Goal: Task Accomplishment & Management: Use online tool/utility

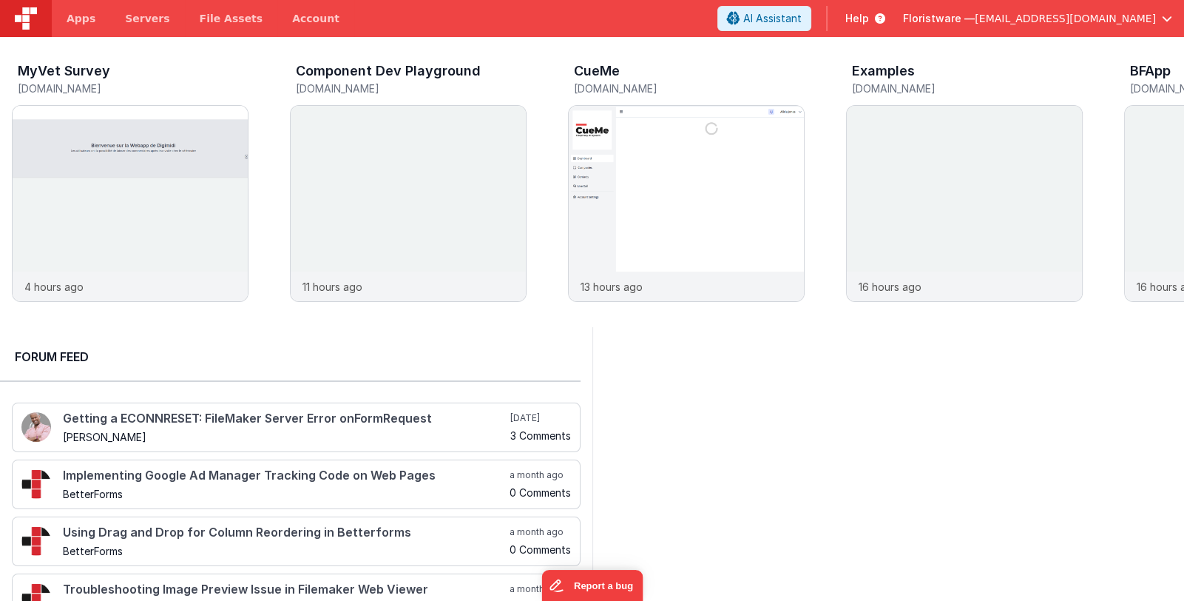
click at [1062, 16] on span "[EMAIL_ADDRESS][DOMAIN_NAME]" at bounding box center [1065, 18] width 181 height 15
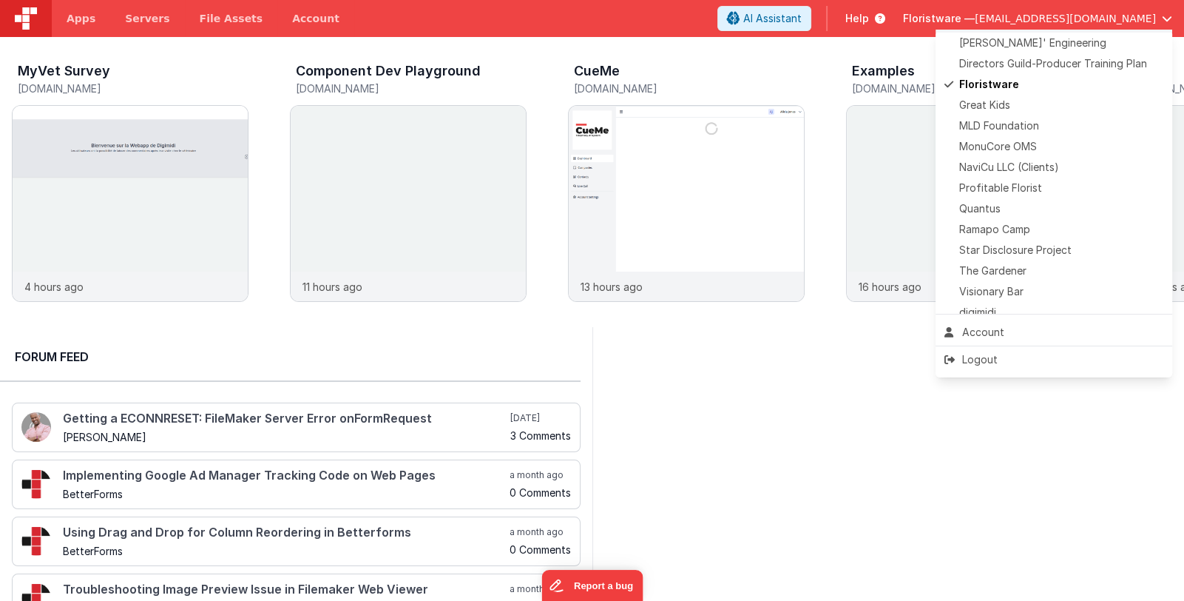
scroll to position [368, 0]
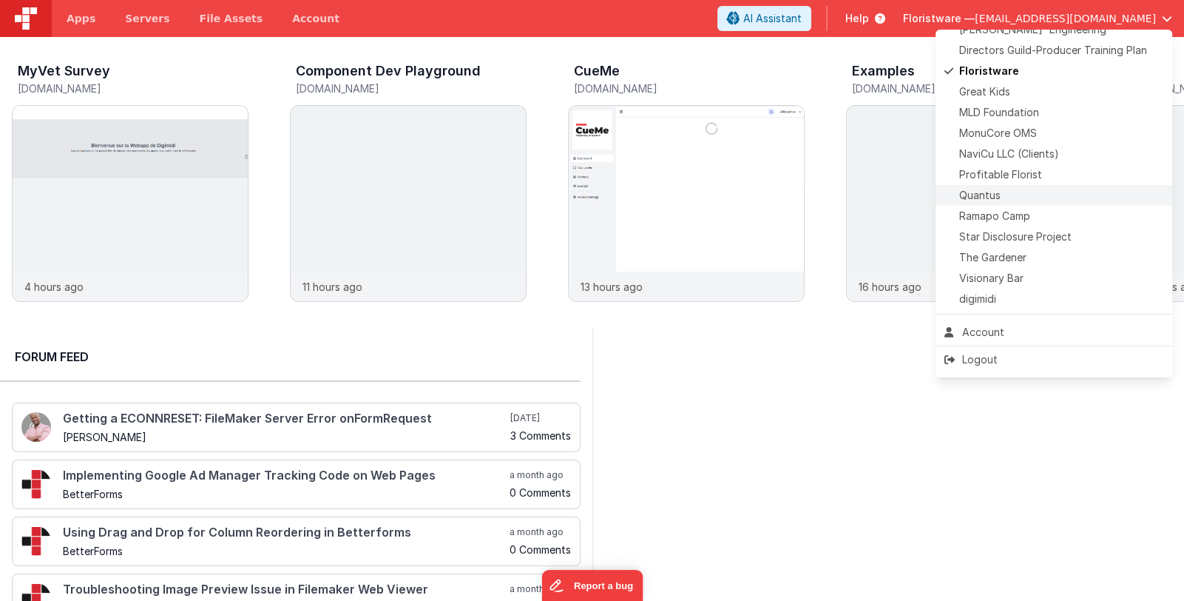
click at [1081, 198] on div "Quantus" at bounding box center [1054, 195] width 219 height 15
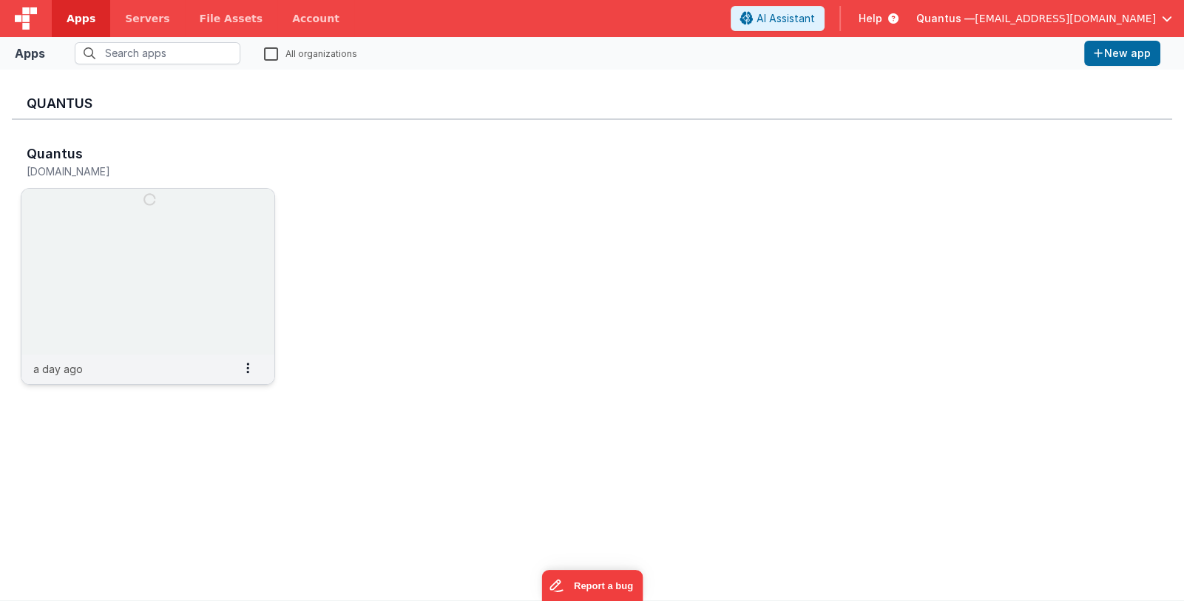
click at [217, 271] on img at bounding box center [147, 272] width 253 height 166
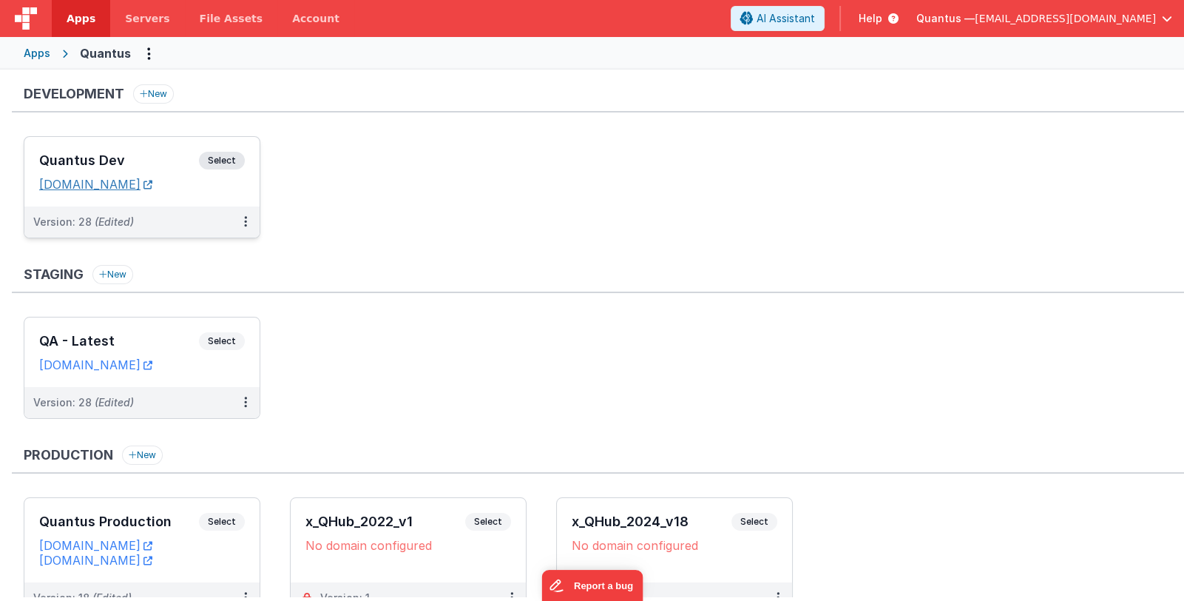
click at [146, 190] on link "[DOMAIN_NAME]" at bounding box center [95, 184] width 113 height 15
click at [155, 154] on h3 "Quantus Dev" at bounding box center [119, 160] width 160 height 15
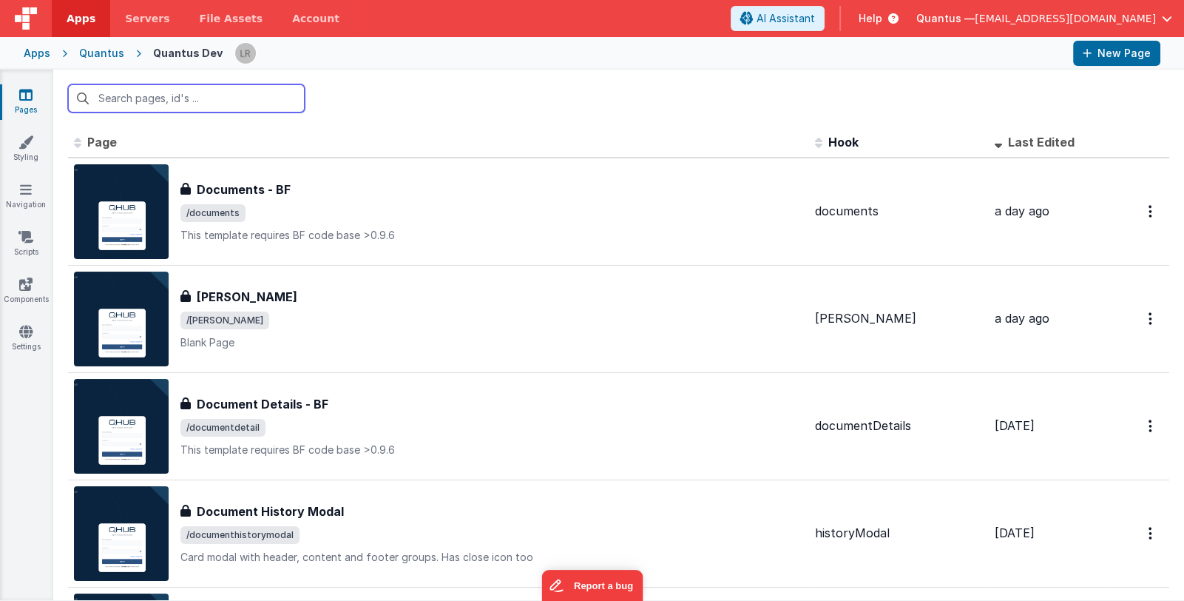
click at [175, 99] on input "text" at bounding box center [186, 98] width 237 height 28
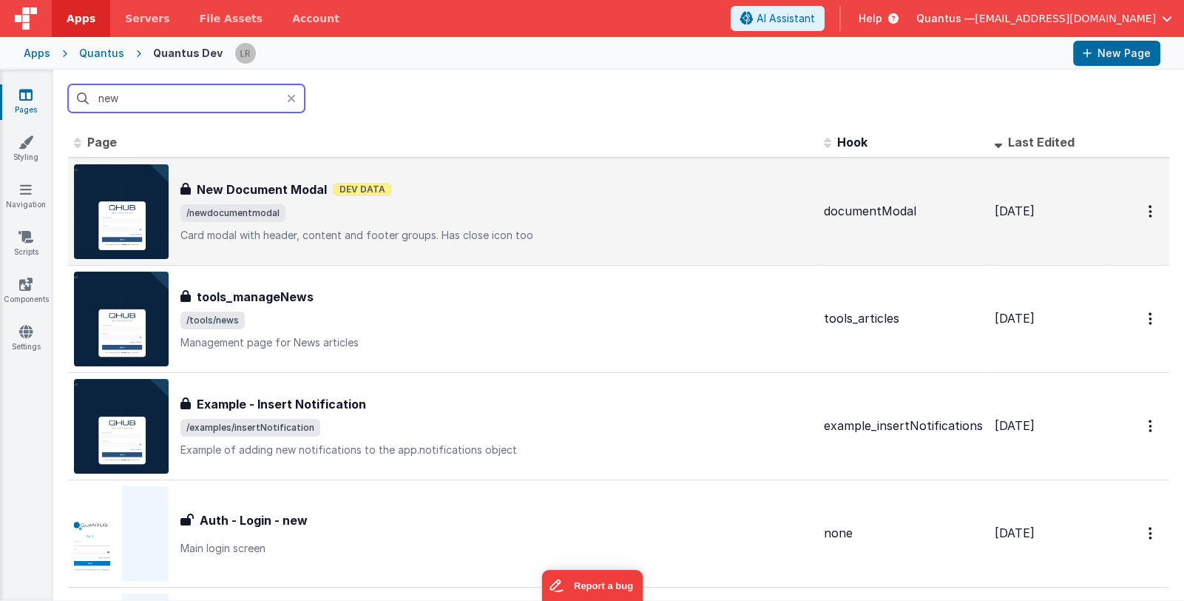
type input "new"
click at [636, 220] on span "/newdocumentmodal" at bounding box center [496, 213] width 632 height 18
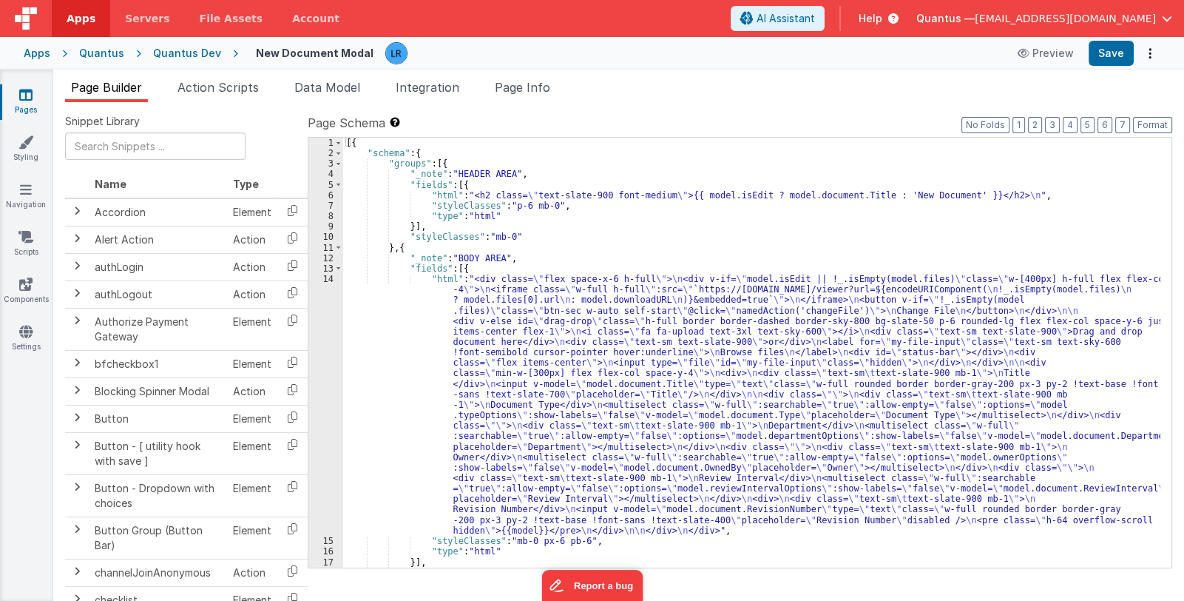
click at [533, 77] on div "Page Builder Action Scripts Data Model Integration Page Info Snippet Library Na…" at bounding box center [618, 335] width 1131 height 531
click at [533, 92] on span "Page Info" at bounding box center [522, 87] width 55 height 15
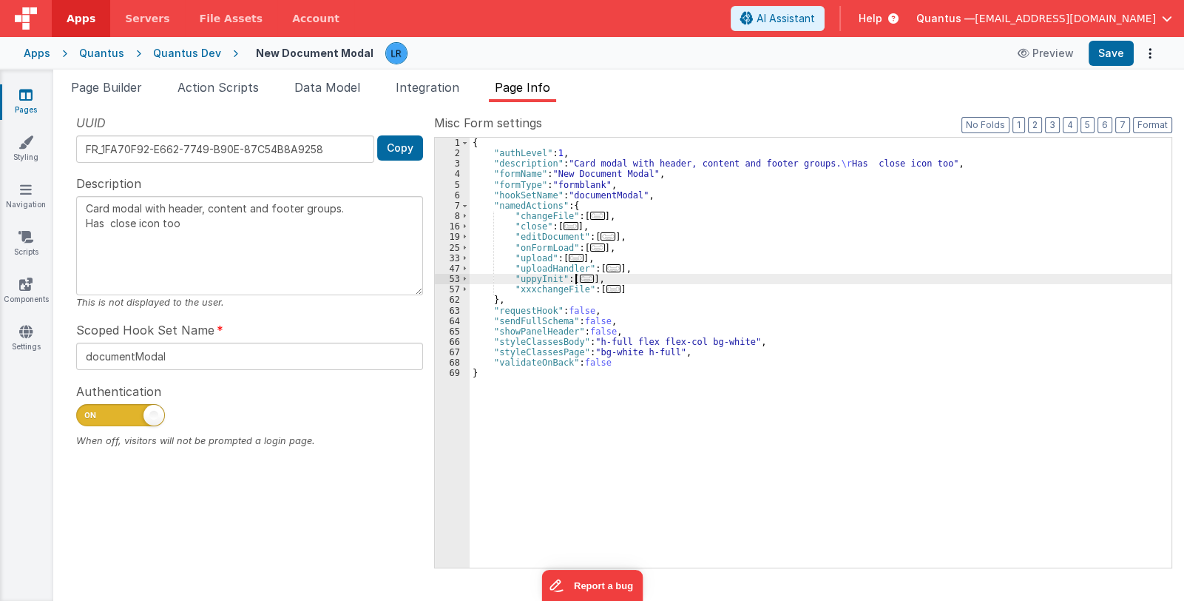
click at [584, 277] on span "..." at bounding box center [587, 278] width 15 height 8
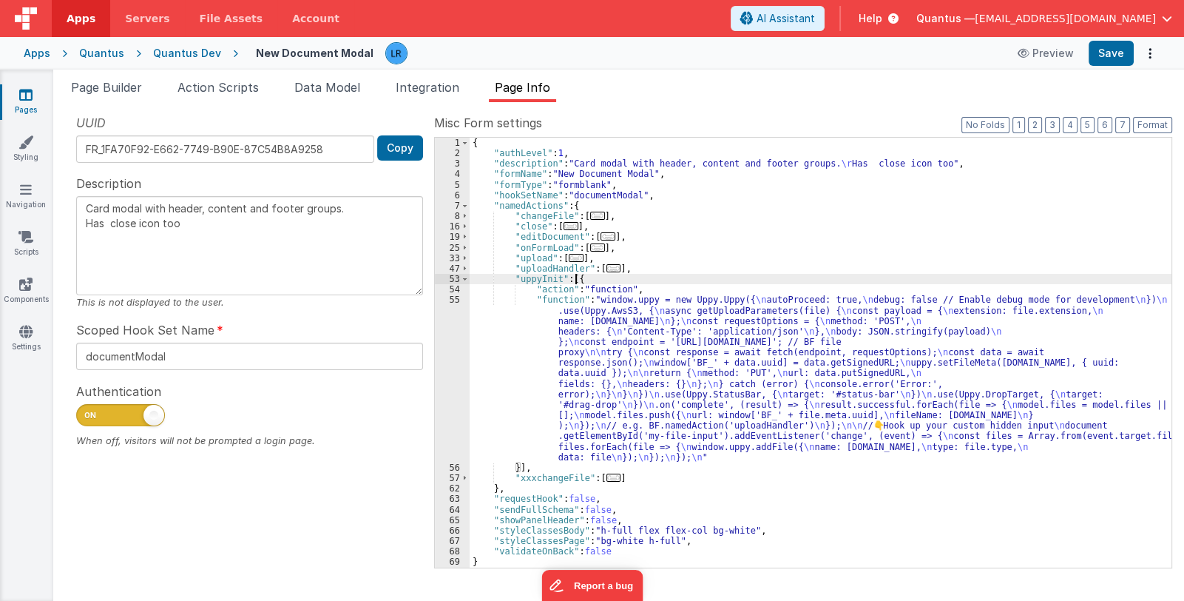
click at [633, 398] on div "{ "authLevel" : 1 , "description" : "Card modal with header, content and footer…" at bounding box center [821, 363] width 702 height 451
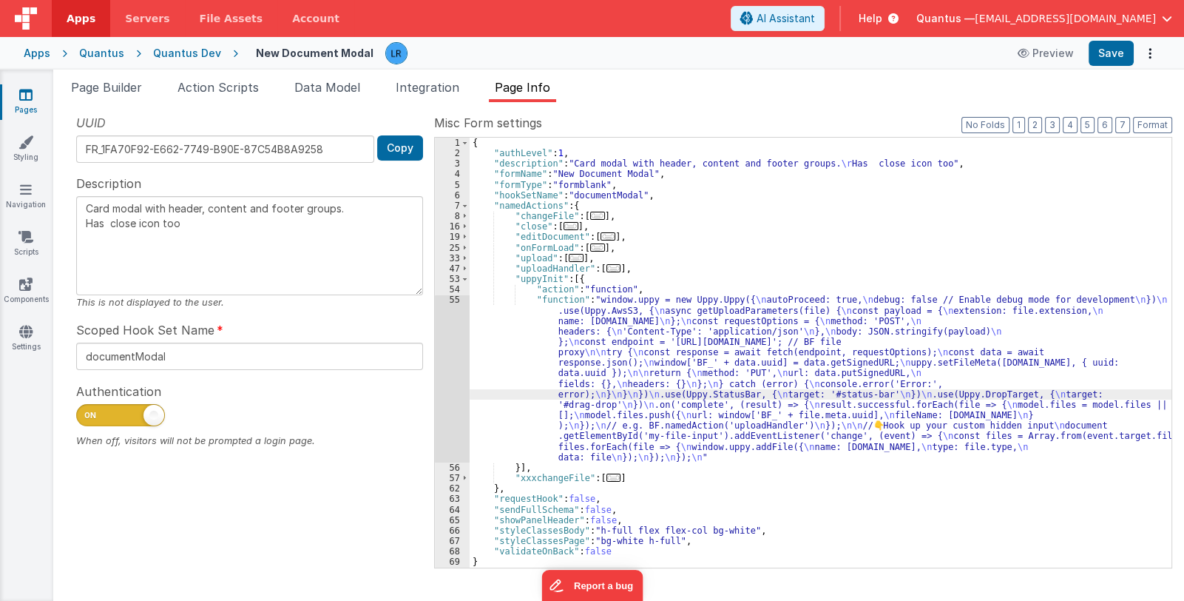
click at [454, 398] on div "55" at bounding box center [452, 378] width 35 height 168
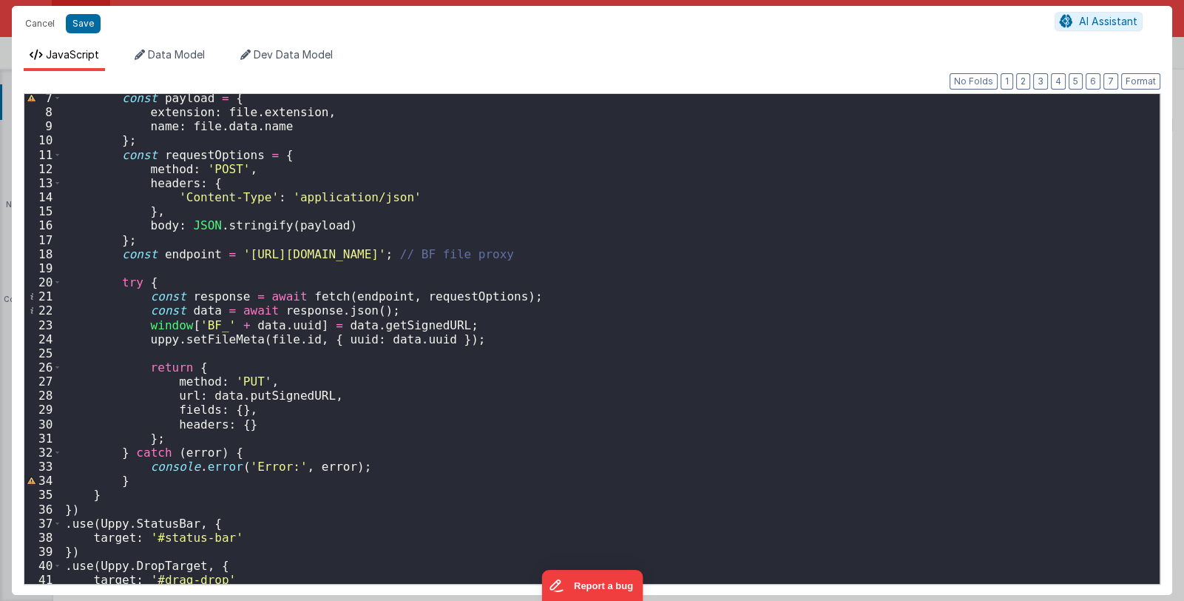
scroll to position [44, 0]
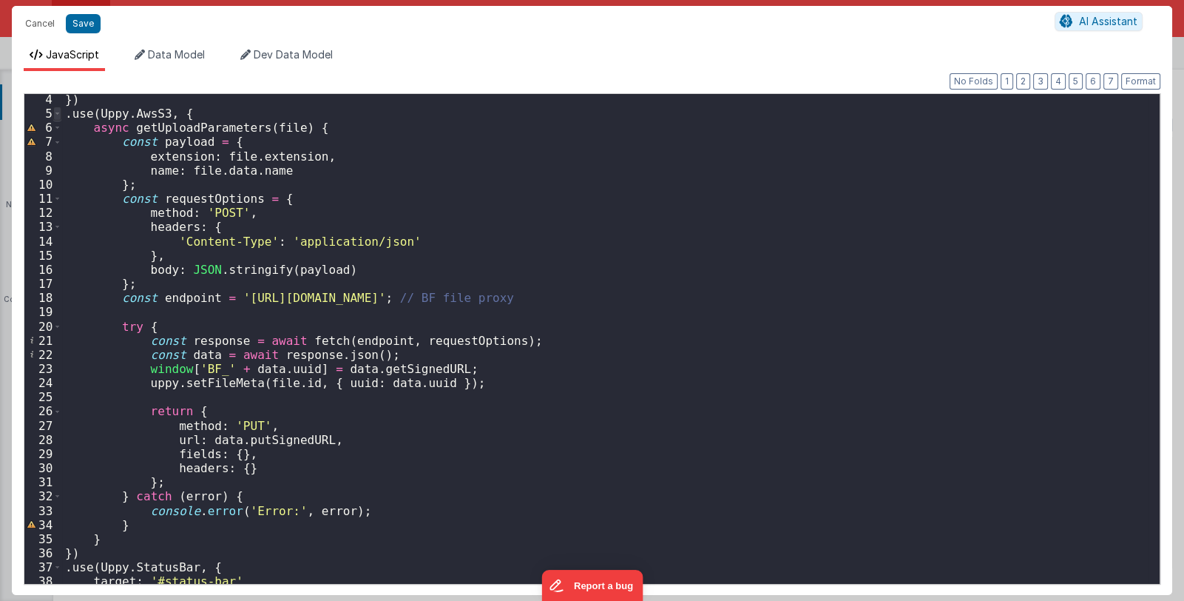
click at [58, 113] on span at bounding box center [57, 114] width 8 height 14
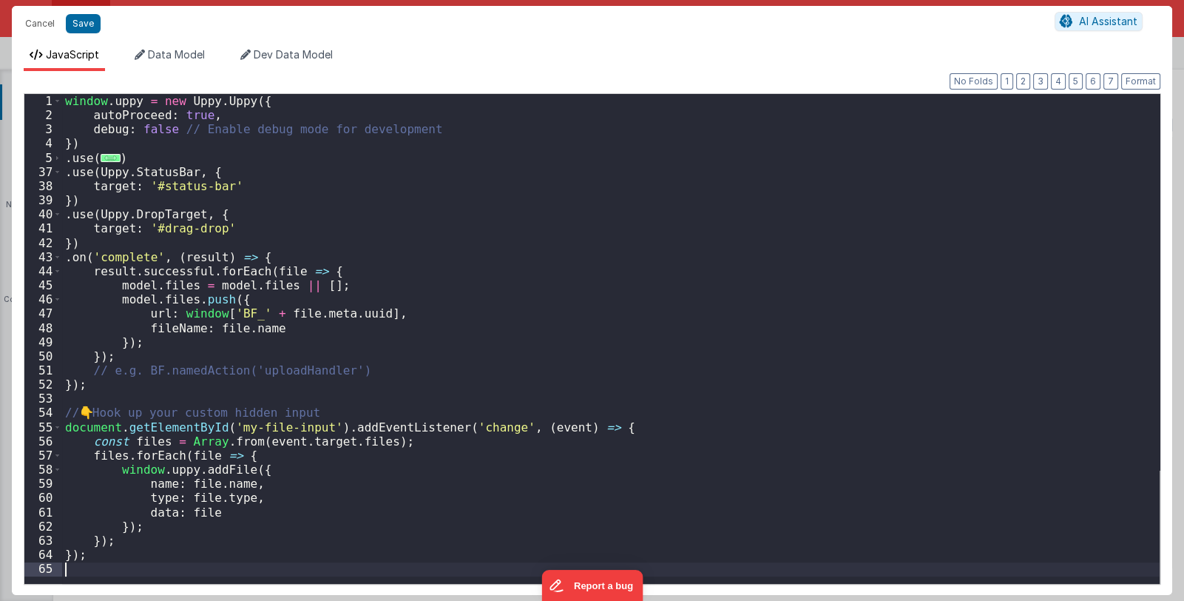
click at [138, 219] on div "window . uppy = new Uppy . Uppy ({ autoProceed : true , debug : false // Enable…" at bounding box center [611, 352] width 1098 height 516
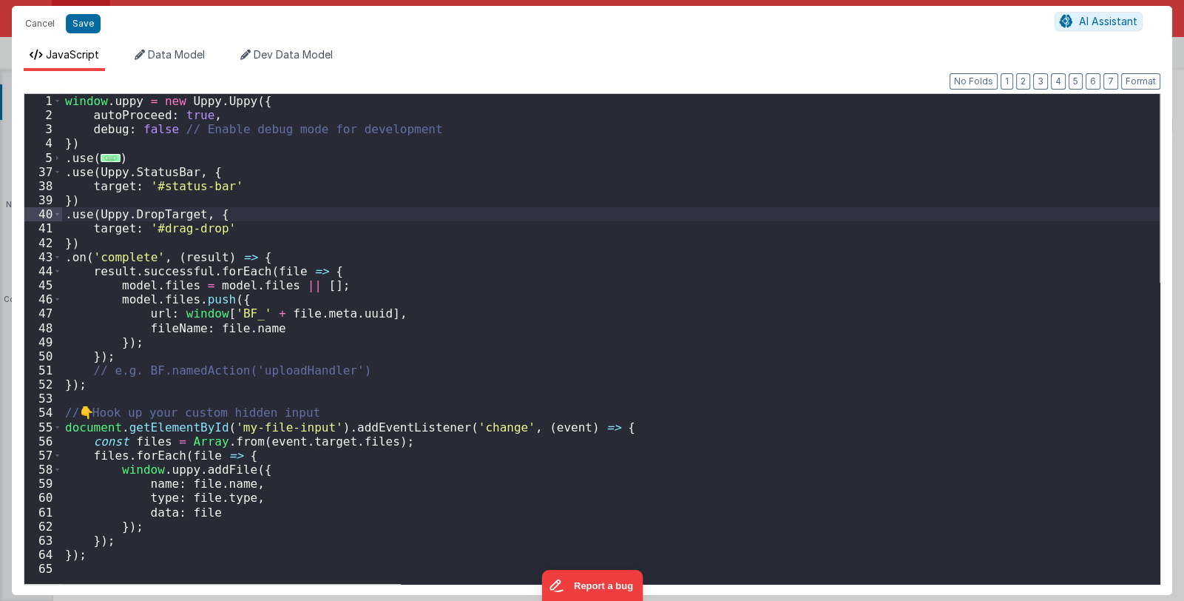
click at [105, 156] on span "..." at bounding box center [110, 158] width 19 height 8
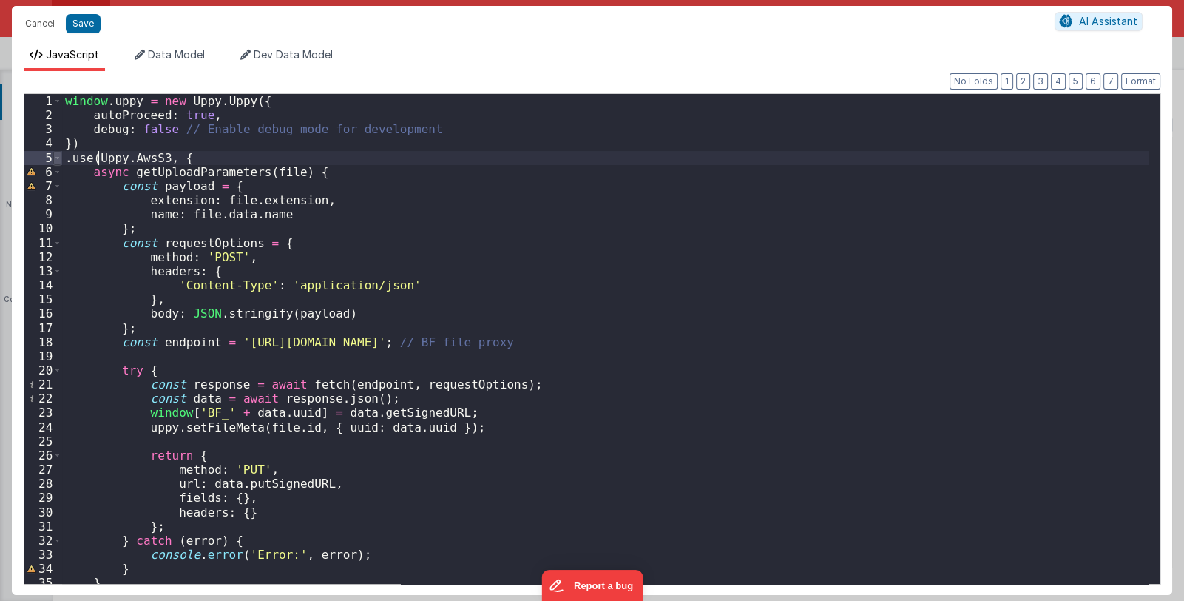
click at [55, 158] on span at bounding box center [57, 158] width 8 height 14
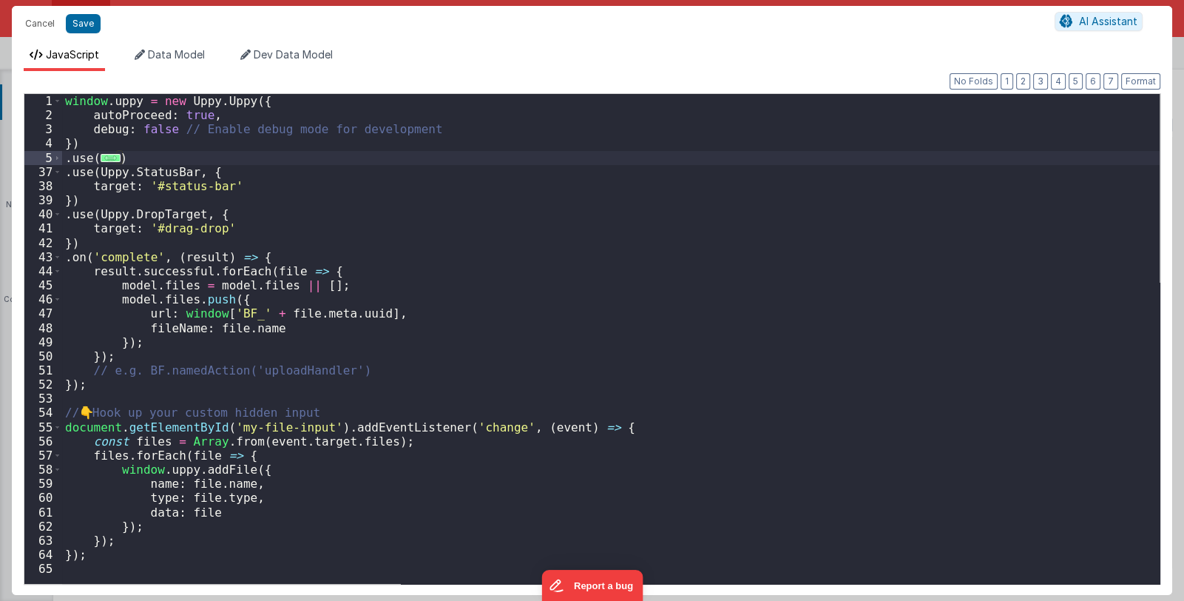
click at [188, 234] on div "window . uppy = new Uppy . Uppy ({ autoProceed : true , debug : false // Enable…" at bounding box center [611, 352] width 1098 height 516
drag, startPoint x: 159, startPoint y: 230, endPoint x: 211, endPoint y: 228, distance: 51.8
click at [211, 228] on div "window . uppy = new Uppy . Uppy ({ autoProceed : true , debug : false // Enable…" at bounding box center [611, 352] width 1098 height 516
click at [160, 228] on div "window . uppy = new Uppy . Uppy ({ autoProceed : true , debug : false // Enable…" at bounding box center [611, 339] width 1098 height 490
drag, startPoint x: 158, startPoint y: 229, endPoint x: 215, endPoint y: 230, distance: 57.0
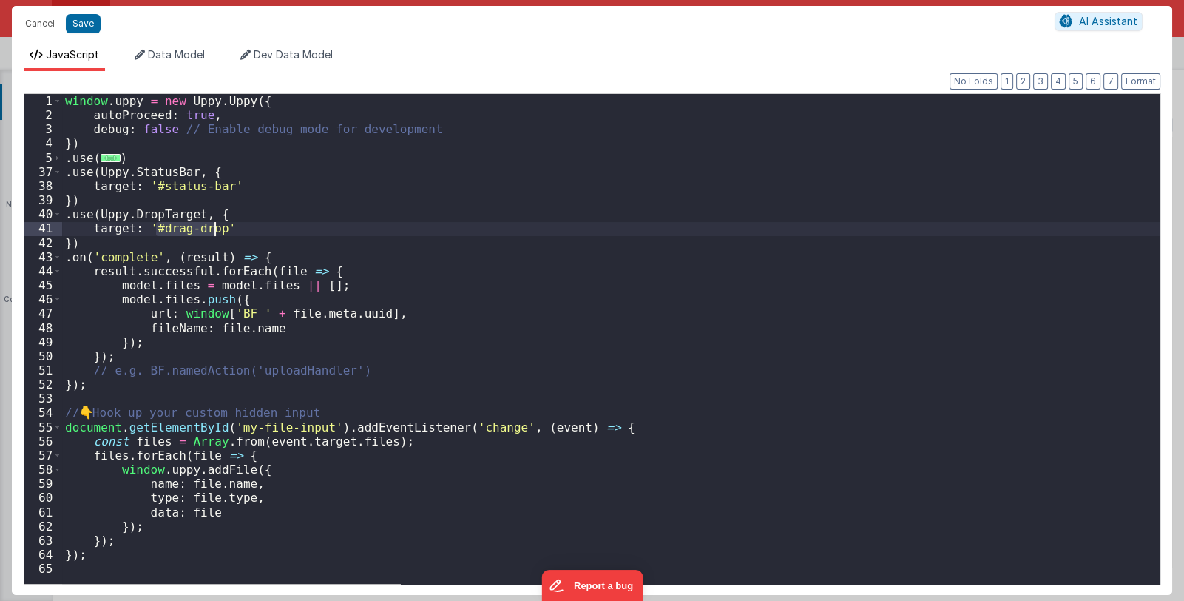
click at [215, 230] on div "window . uppy = new Uppy . Uppy ({ autoProceed : true , debug : false // Enable…" at bounding box center [611, 352] width 1098 height 516
click at [154, 232] on div "window . uppy = new Uppy . Uppy ({ autoProceed : true , debug : false // Enable…" at bounding box center [611, 339] width 1098 height 490
click at [155, 231] on div "window . uppy = new Uppy . Uppy ({ autoProceed : true , debug : false // Enable…" at bounding box center [611, 352] width 1098 height 516
click at [102, 229] on div "window . uppy = new Uppy . Uppy ({ autoProceed : true , debug : false // Enable…" at bounding box center [611, 352] width 1098 height 516
click at [102, 228] on div "window . uppy = new Uppy . Uppy ({ autoProceed : true , debug : false // Enable…" at bounding box center [611, 352] width 1098 height 516
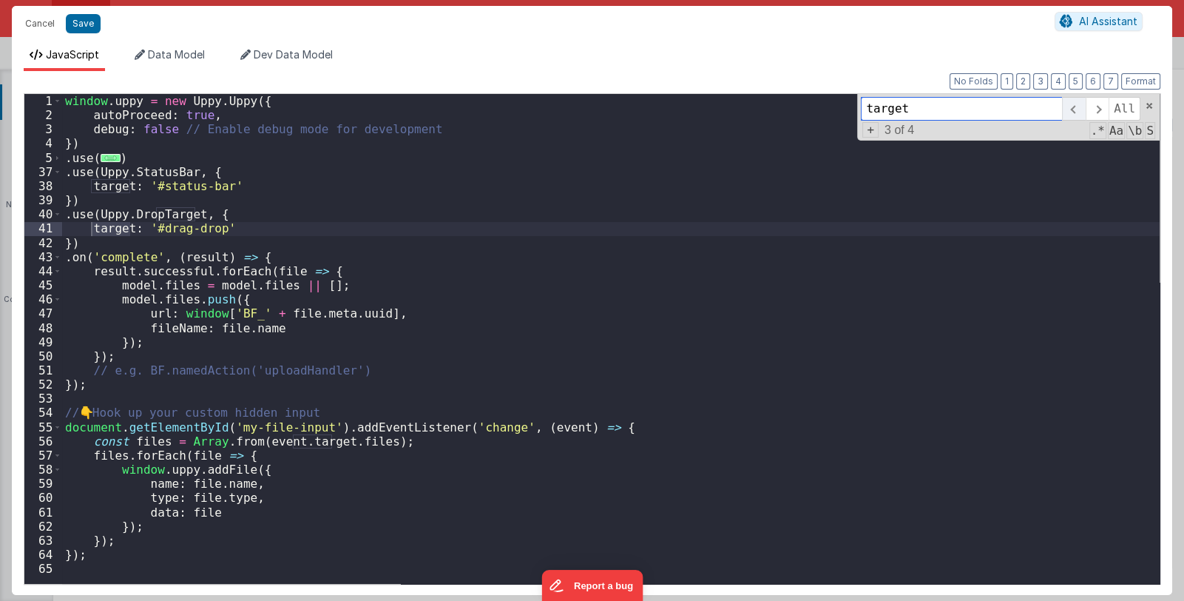
click at [1077, 107] on span at bounding box center [1073, 109] width 23 height 24
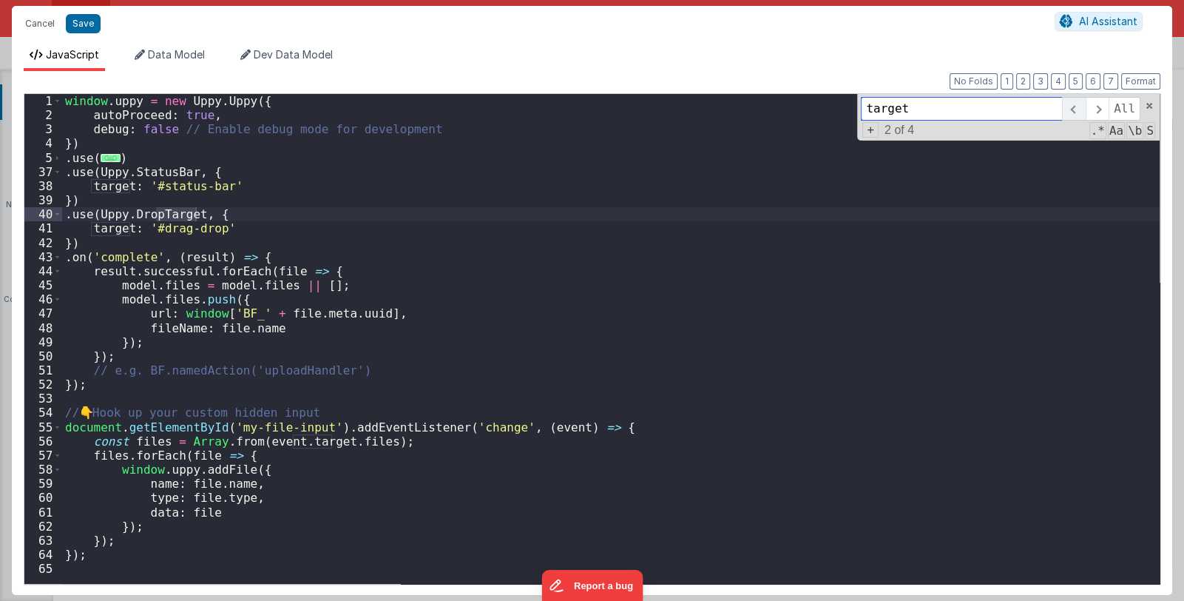
click at [1077, 107] on span at bounding box center [1073, 109] width 23 height 24
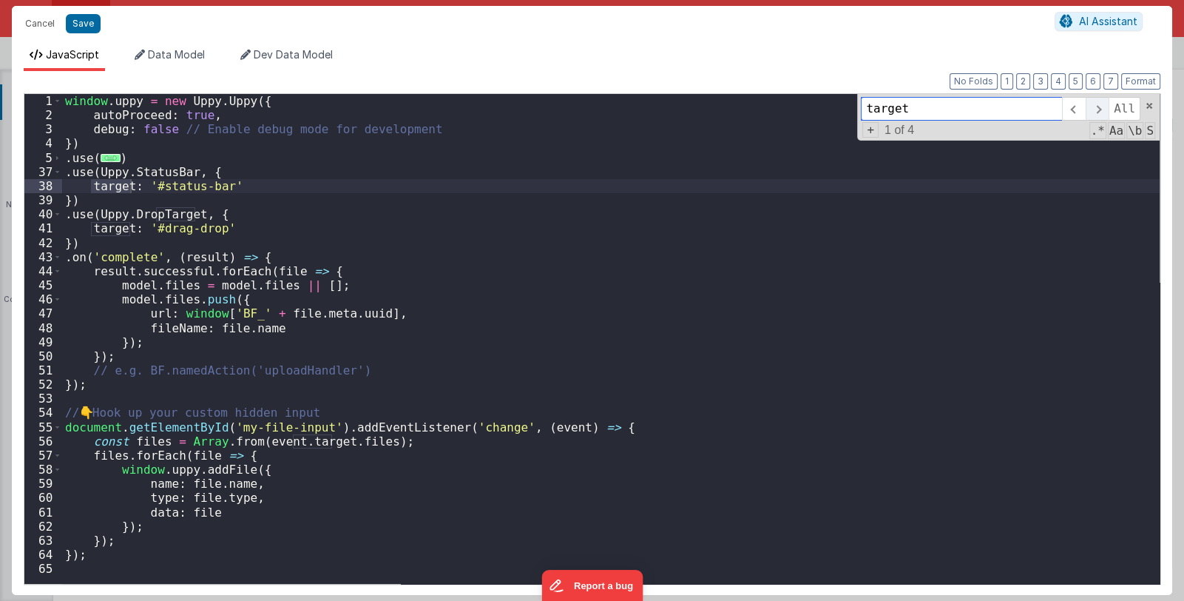
click at [1099, 109] on span at bounding box center [1097, 109] width 23 height 24
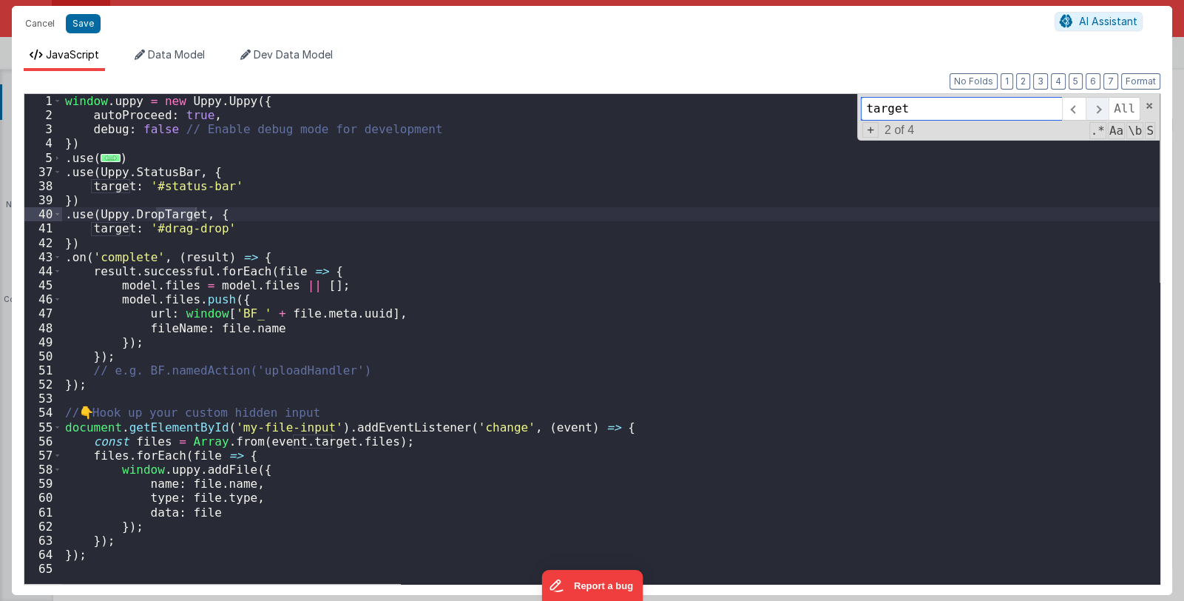
click at [1099, 109] on span at bounding box center [1097, 109] width 23 height 24
click at [1098, 106] on span at bounding box center [1097, 109] width 23 height 24
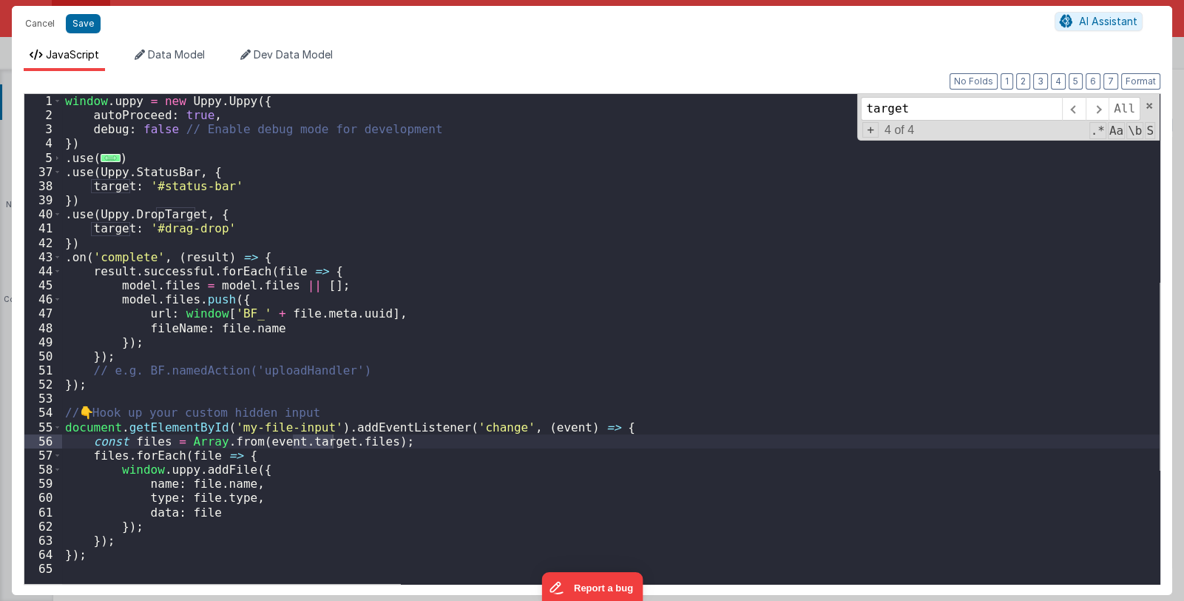
click at [404, 416] on div "window . uppy = new Uppy . Uppy ({ autoProceed : true , debug : false // Enable…" at bounding box center [611, 352] width 1098 height 516
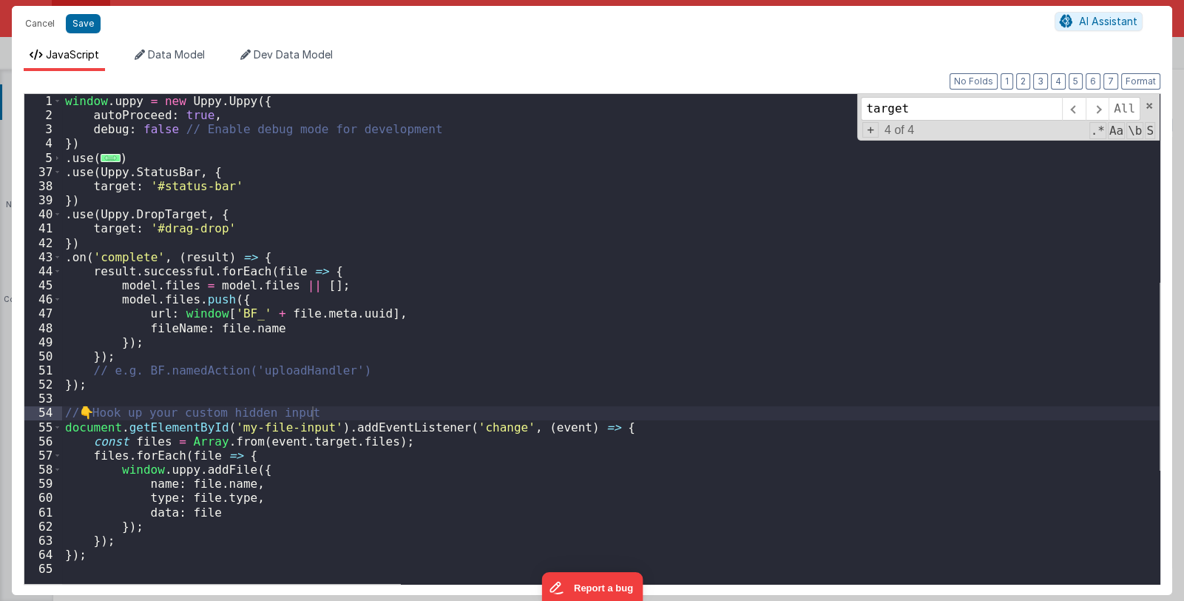
click at [726, 243] on div "window . uppy = new Uppy . Uppy ({ autoProceed : true , debug : false // Enable…" at bounding box center [611, 352] width 1098 height 516
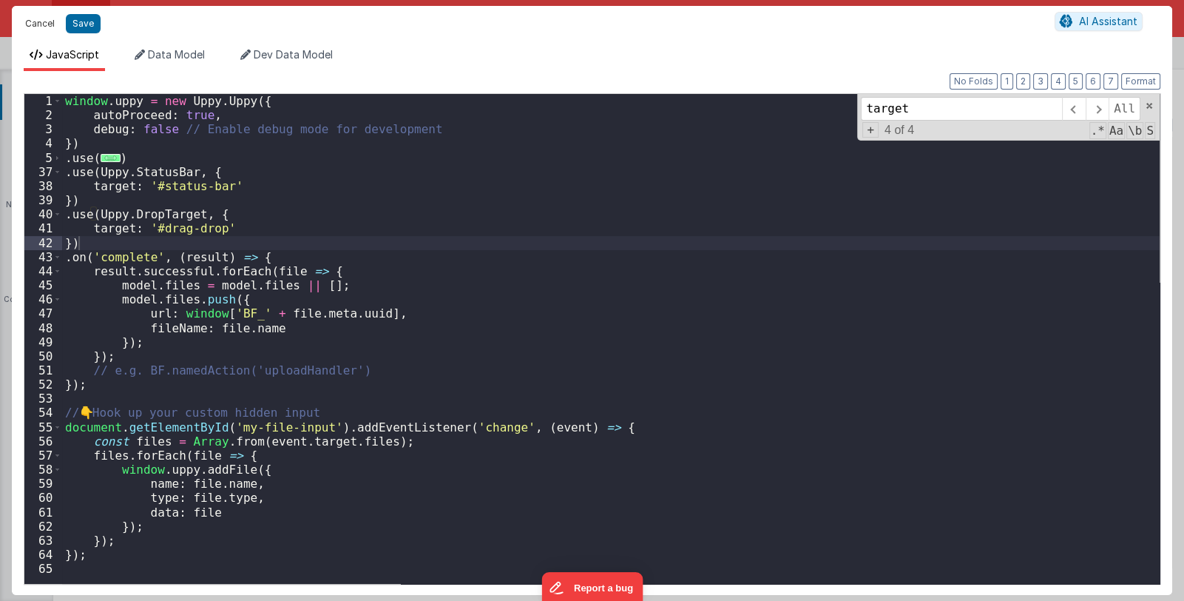
click at [41, 27] on button "Cancel" at bounding box center [40, 23] width 44 height 21
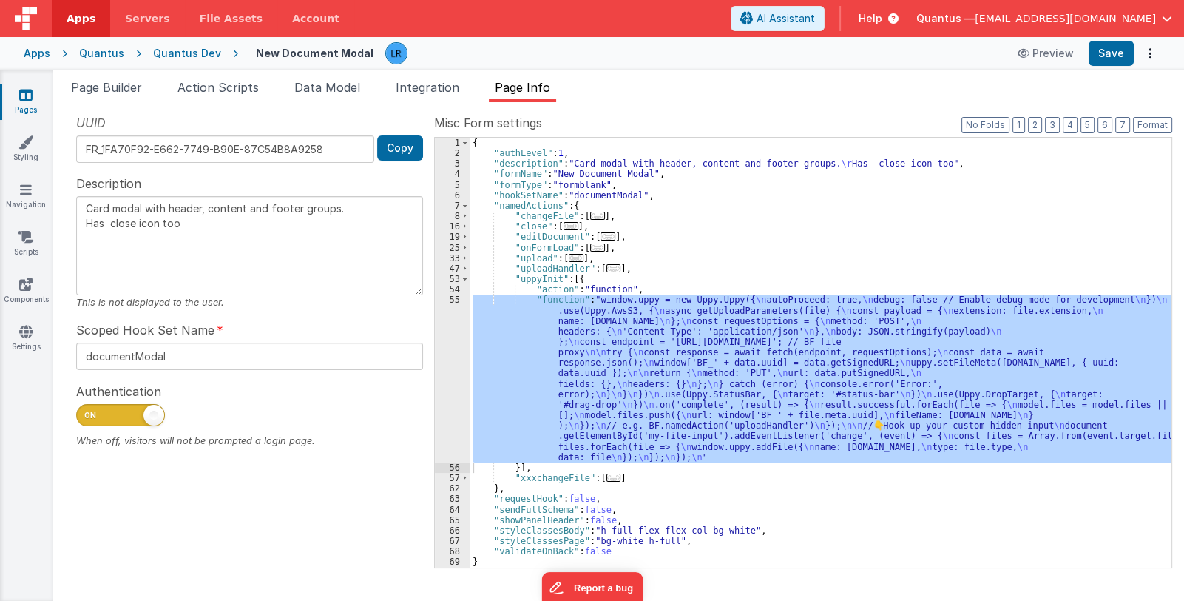
click at [975, 21] on span "Quantus —" at bounding box center [945, 18] width 58 height 15
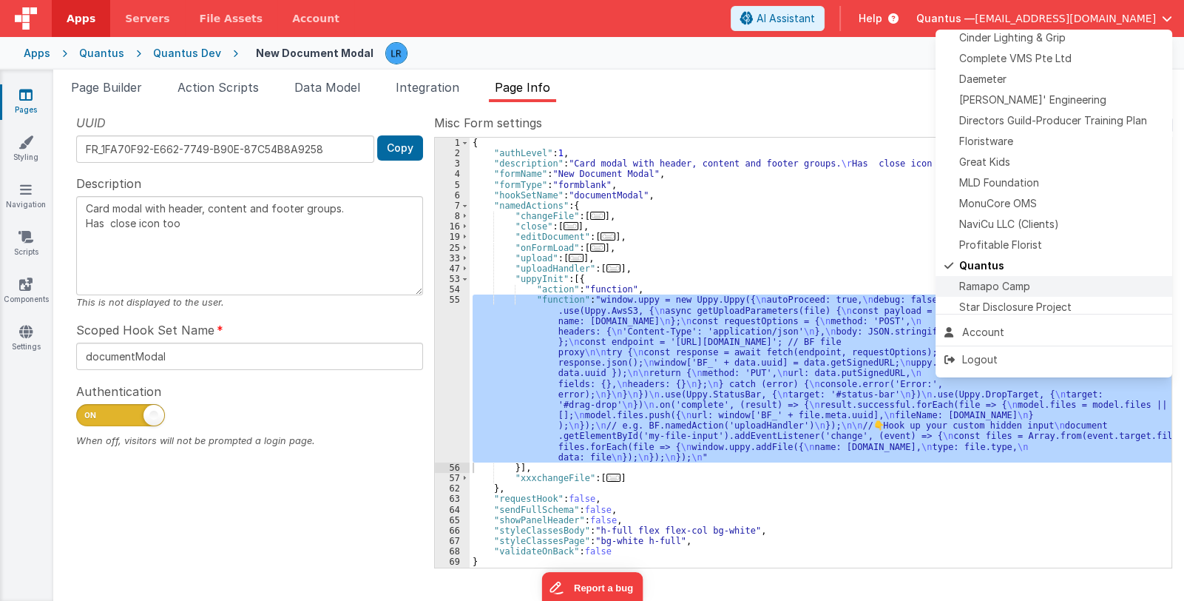
scroll to position [294, 0]
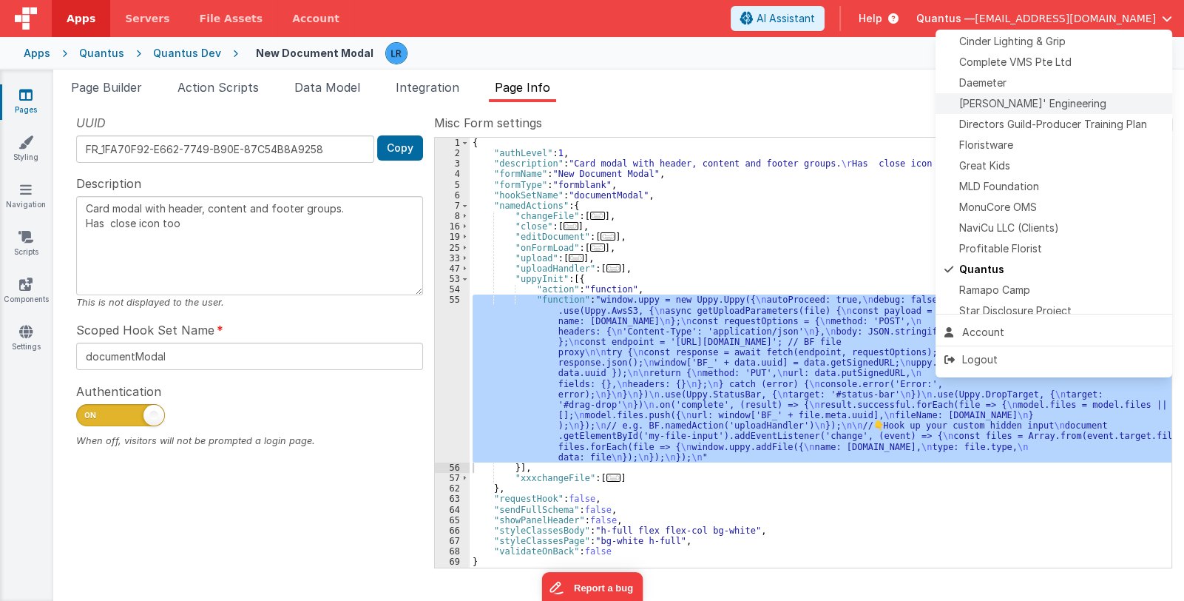
click at [1021, 107] on span "[PERSON_NAME]' Engineering" at bounding box center [1032, 103] width 147 height 15
type textarea "Card modal with header, content and footer groups. Has close icon too"
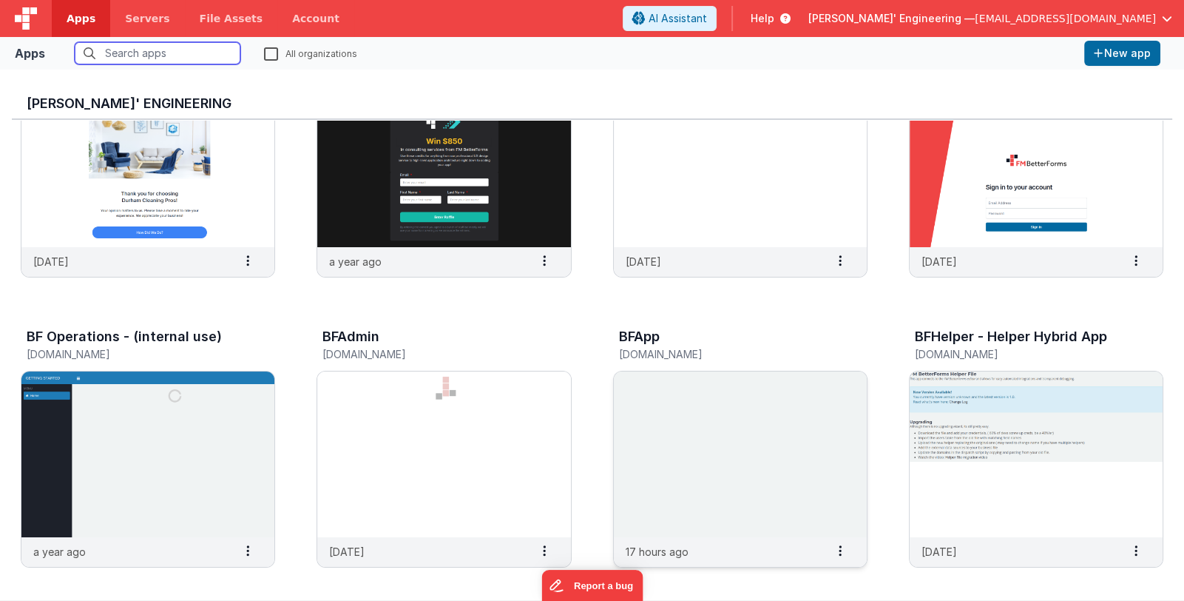
scroll to position [147, 0]
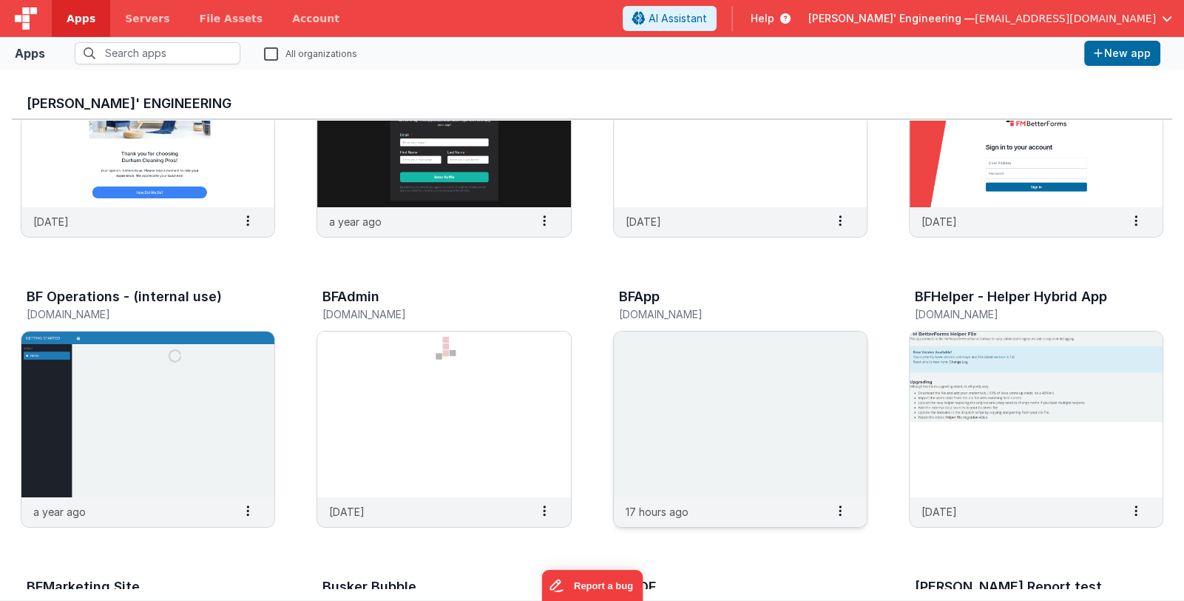
click at [683, 383] on img at bounding box center [740, 414] width 253 height 166
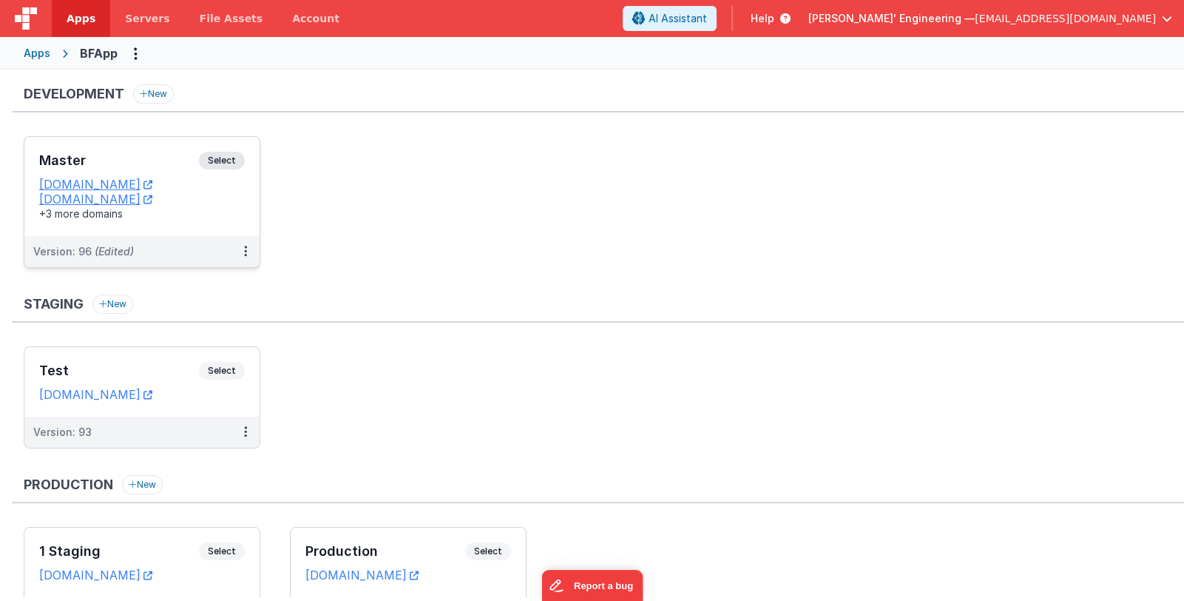
click at [142, 158] on h3 "Master" at bounding box center [119, 160] width 160 height 15
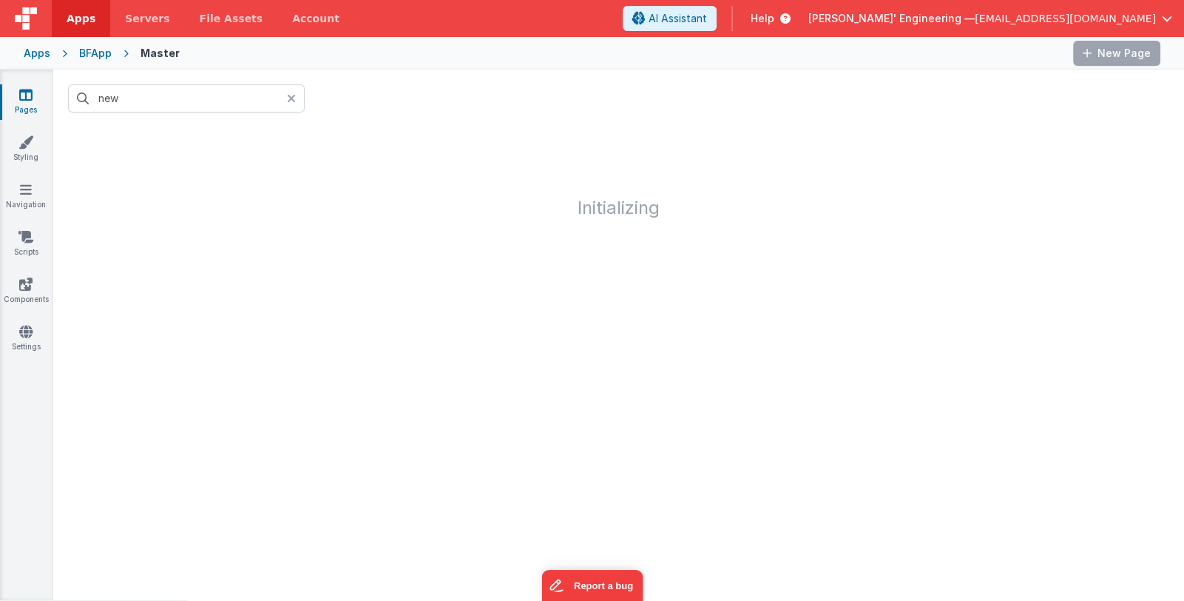
click at [288, 95] on icon at bounding box center [291, 98] width 9 height 12
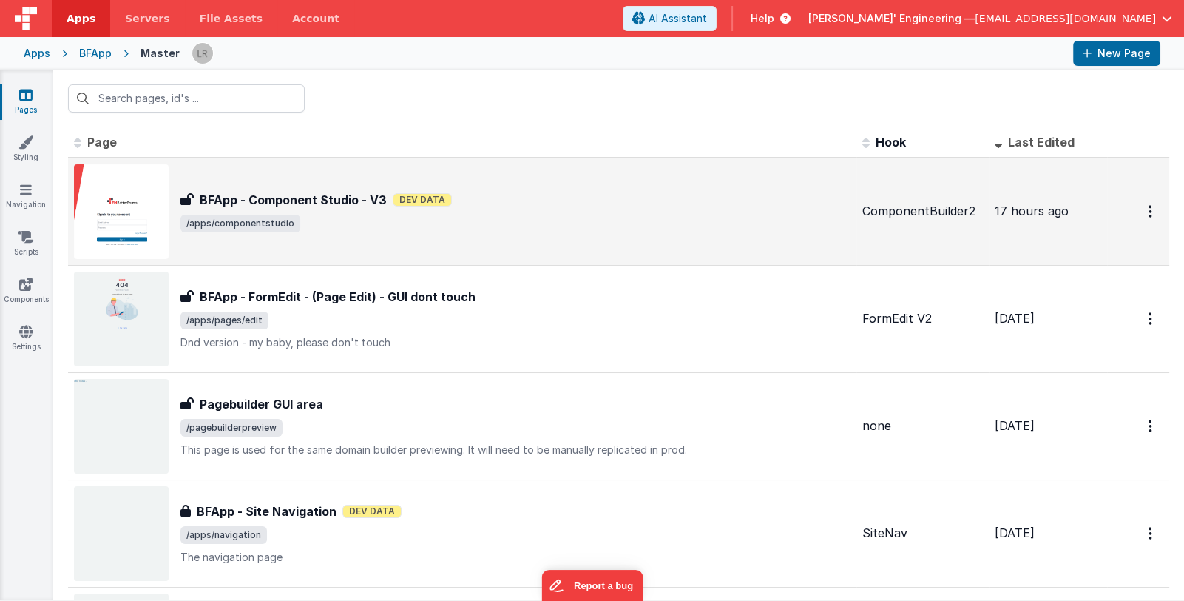
click at [605, 223] on span "/apps/componentstudio" at bounding box center [515, 224] width 670 height 18
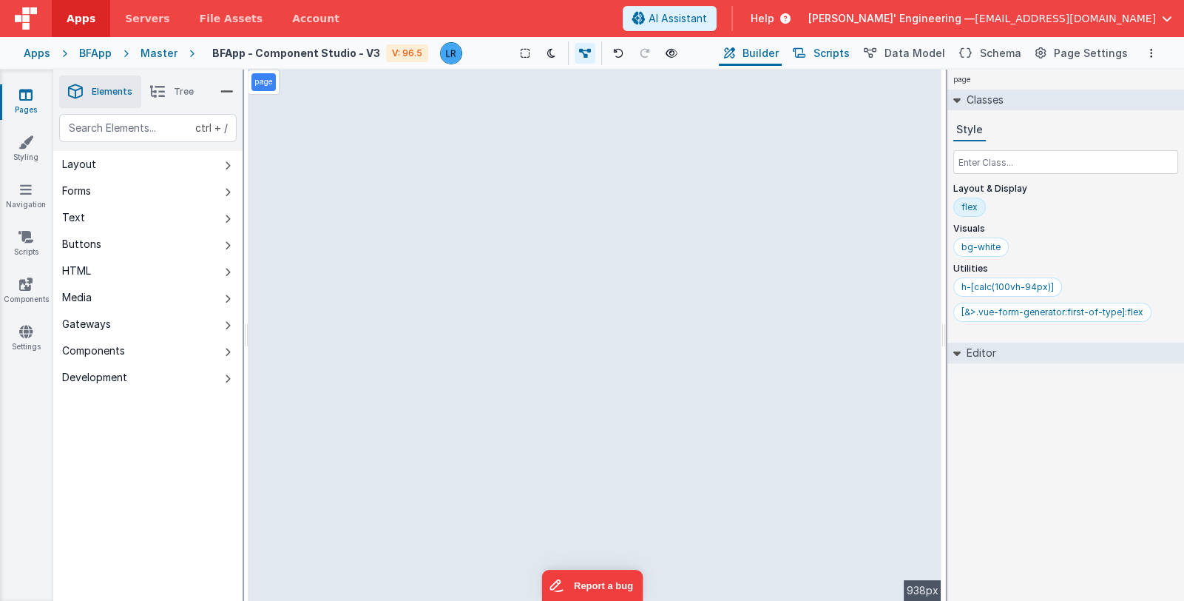
click at [840, 55] on span "Scripts" at bounding box center [832, 53] width 36 height 15
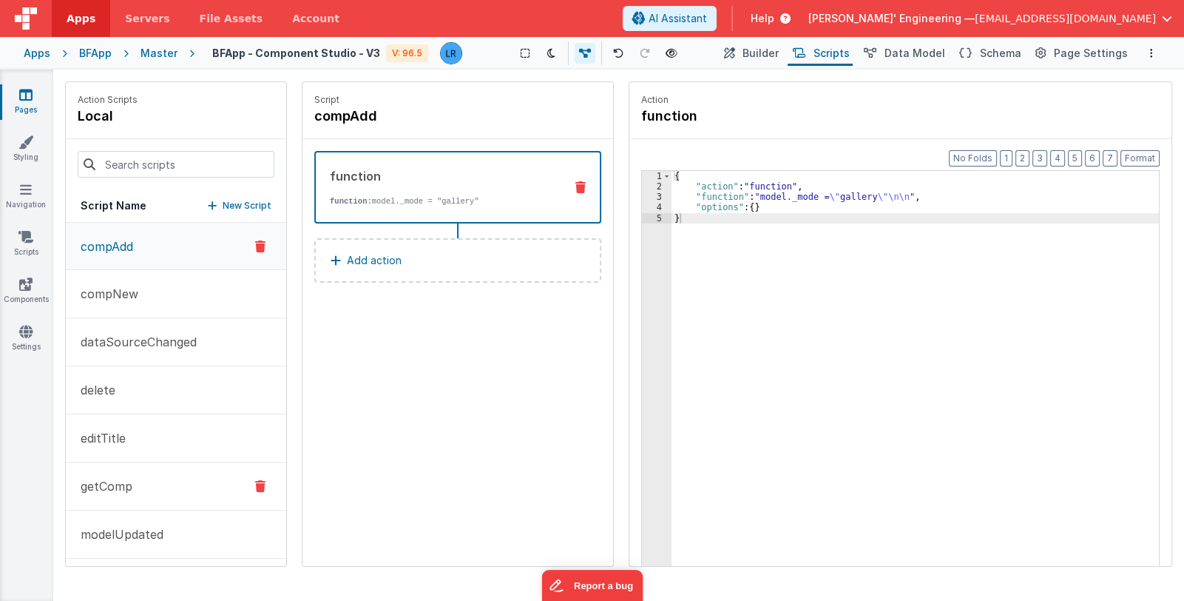
click at [135, 480] on button "getComp" at bounding box center [176, 486] width 220 height 48
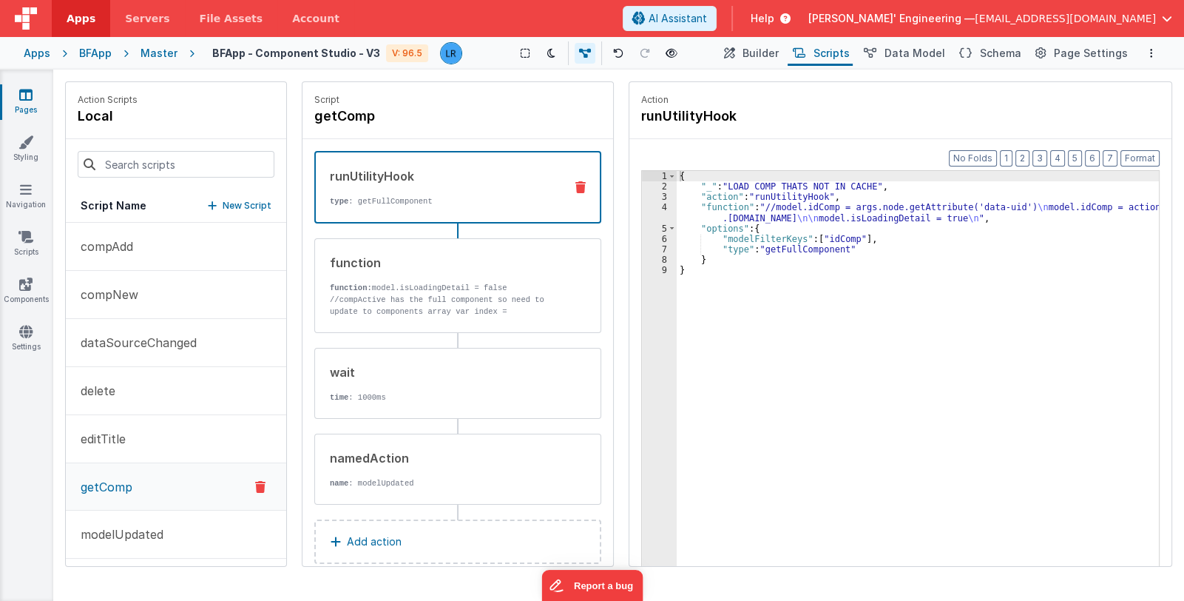
click at [761, 214] on div "{ "_" : "LOAD COMP THATS NOT IN CACHE" , "action" : "runUtilityHook" , "functio…" at bounding box center [918, 402] width 483 height 462
click at [661, 212] on div "4" at bounding box center [659, 212] width 35 height 21
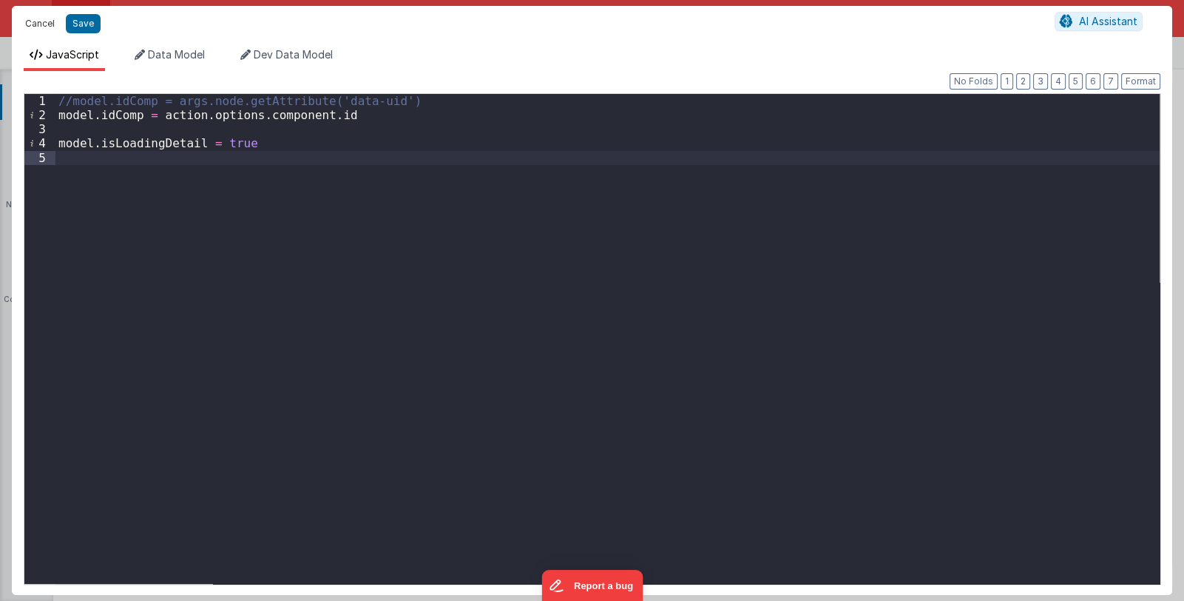
click at [38, 24] on button "Cancel" at bounding box center [40, 23] width 44 height 21
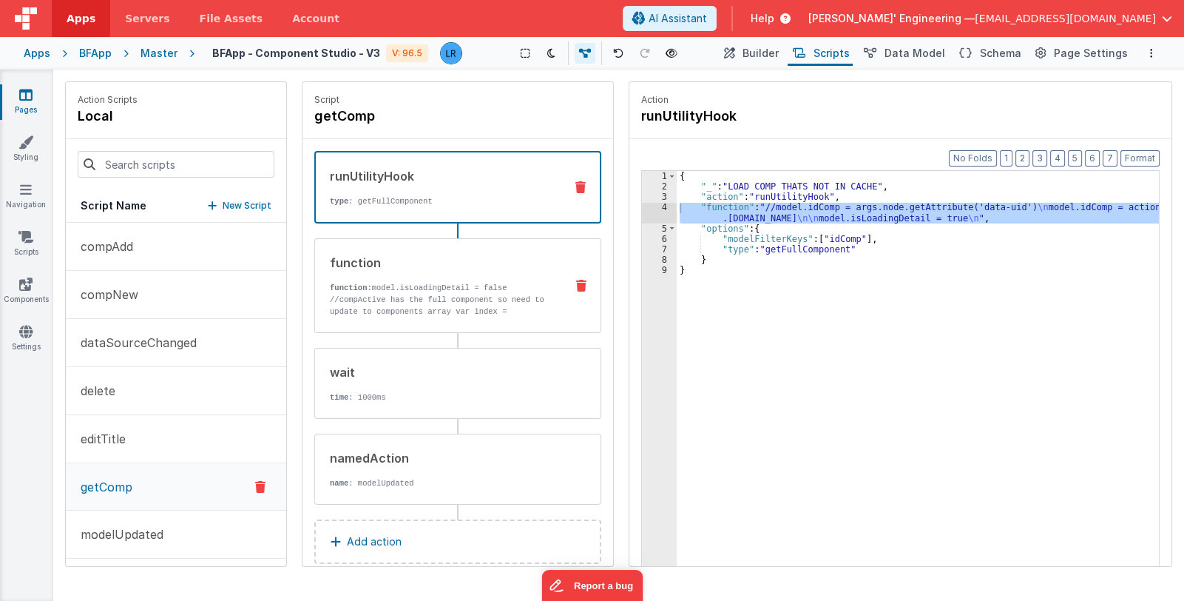
click at [419, 289] on p "function: model.isLoadingDetail = false" at bounding box center [441, 288] width 223 height 12
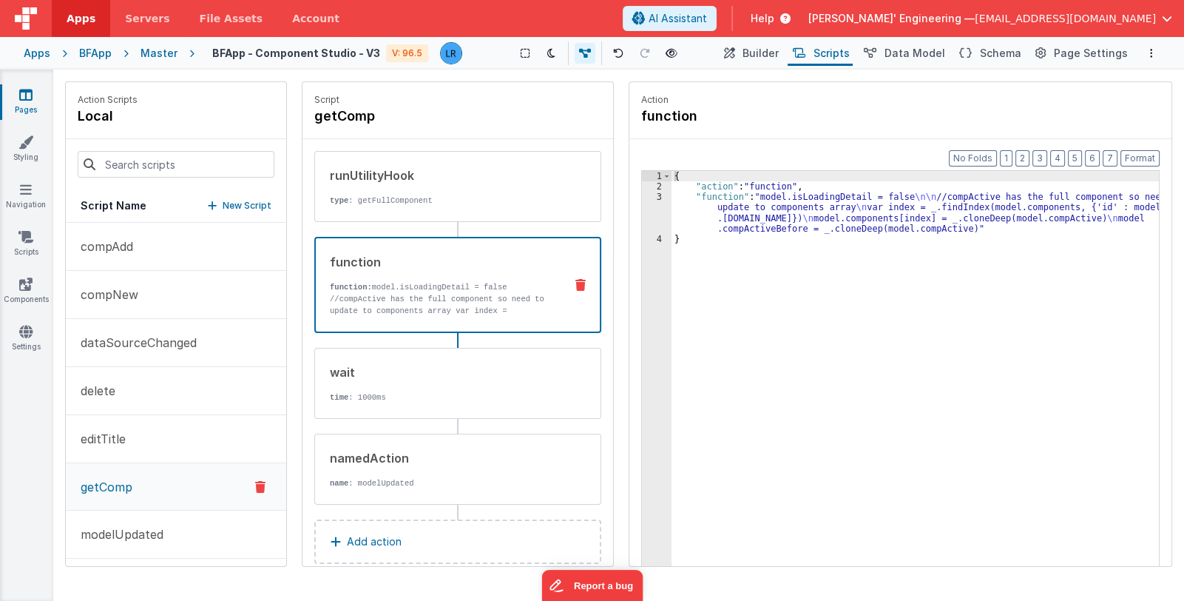
click at [720, 215] on div "{ "action" : "function" , "function" : "model.isLoadingDetail = false \n\n //co…" at bounding box center [916, 402] width 488 height 462
click at [653, 210] on div "3" at bounding box center [657, 213] width 30 height 42
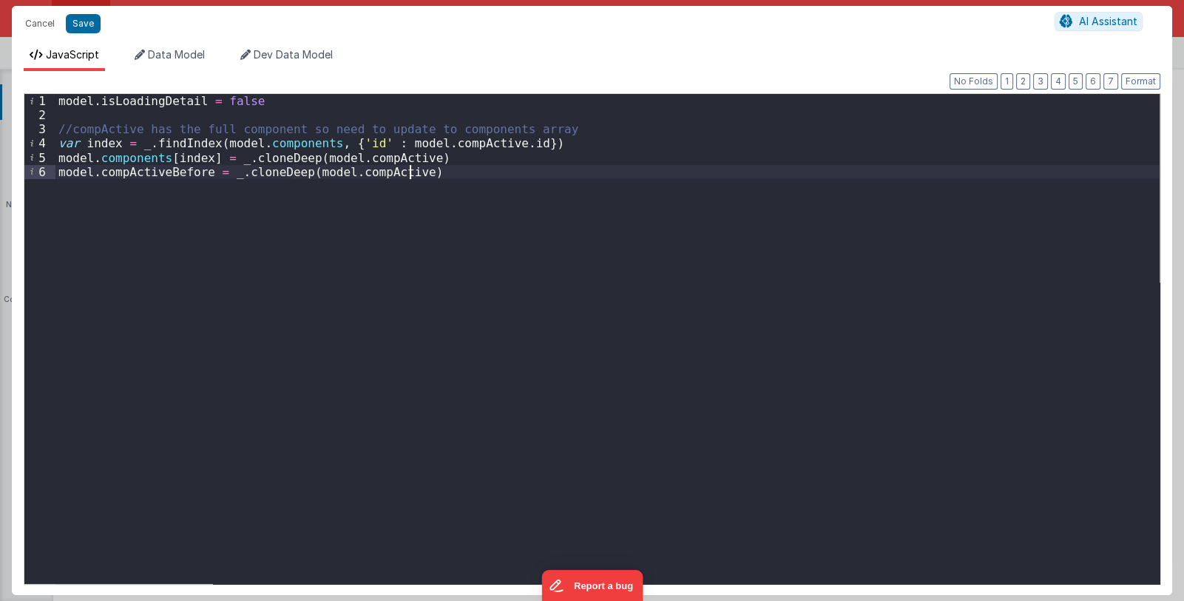
click at [472, 173] on div "model . isLoadingDetail = false //compActive has the full component so need to …" at bounding box center [607, 353] width 1104 height 518
click at [43, 25] on button "Cancel" at bounding box center [40, 23] width 44 height 21
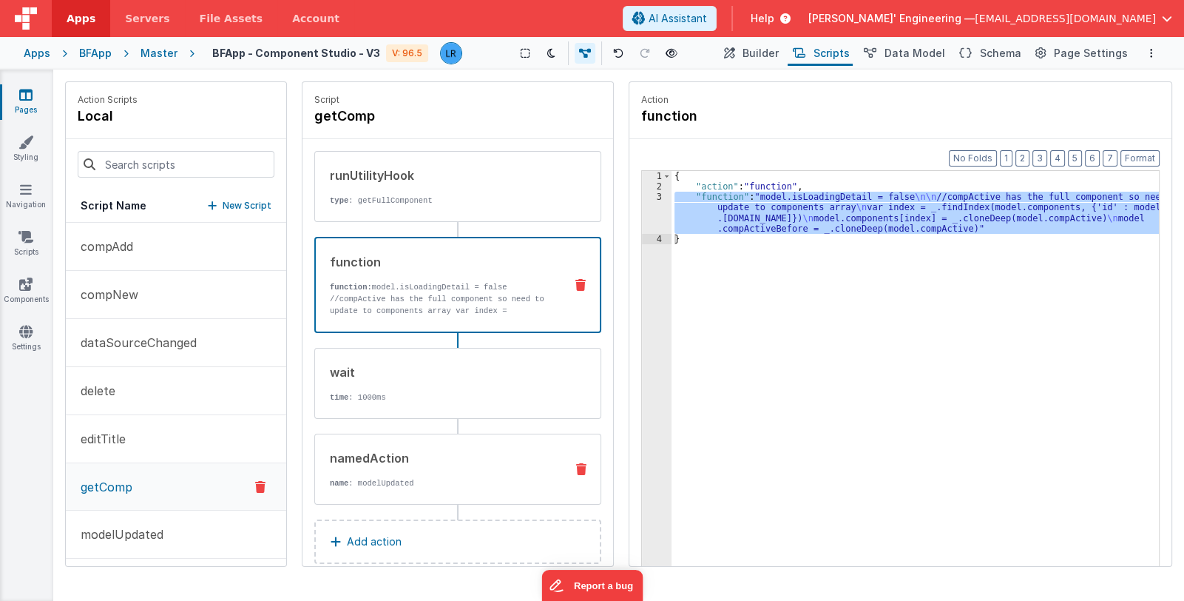
click at [439, 453] on div "namedAction" at bounding box center [441, 458] width 223 height 18
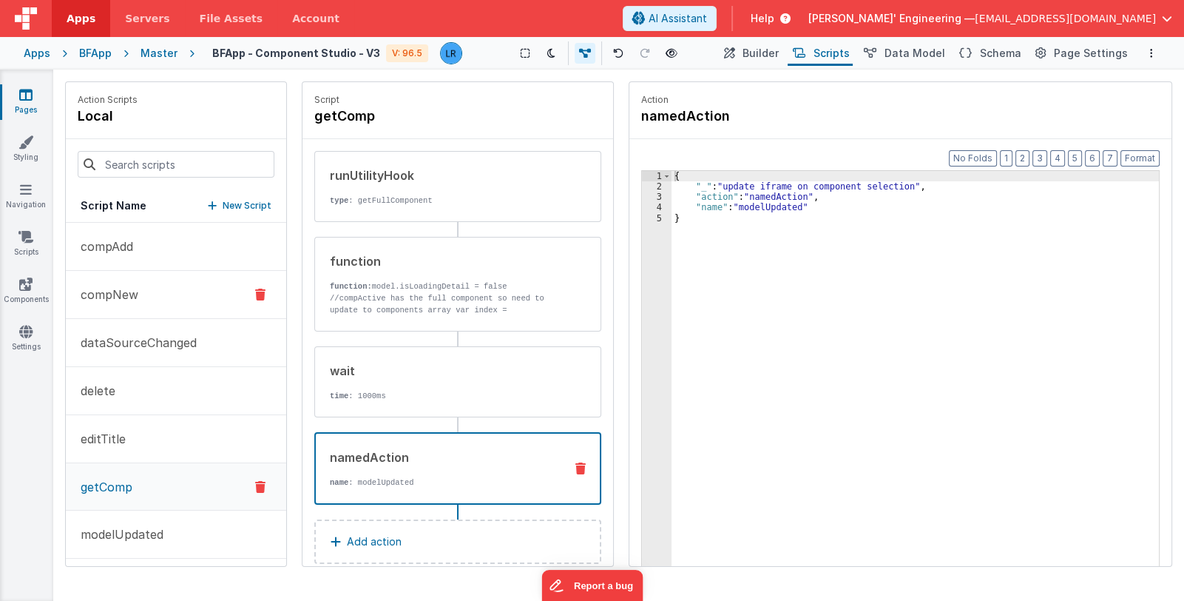
click at [137, 294] on button "compNew" at bounding box center [176, 295] width 220 height 48
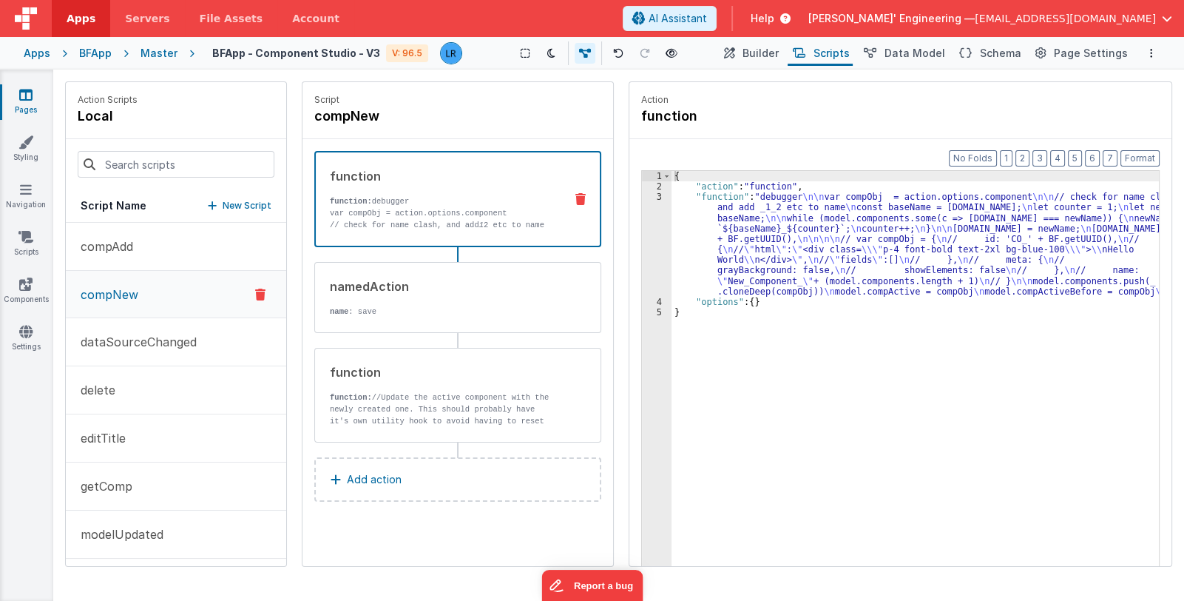
click at [750, 251] on div "{ "action" : "function" , "function" : "debugger \n\n var compObj = action.opti…" at bounding box center [916, 402] width 488 height 462
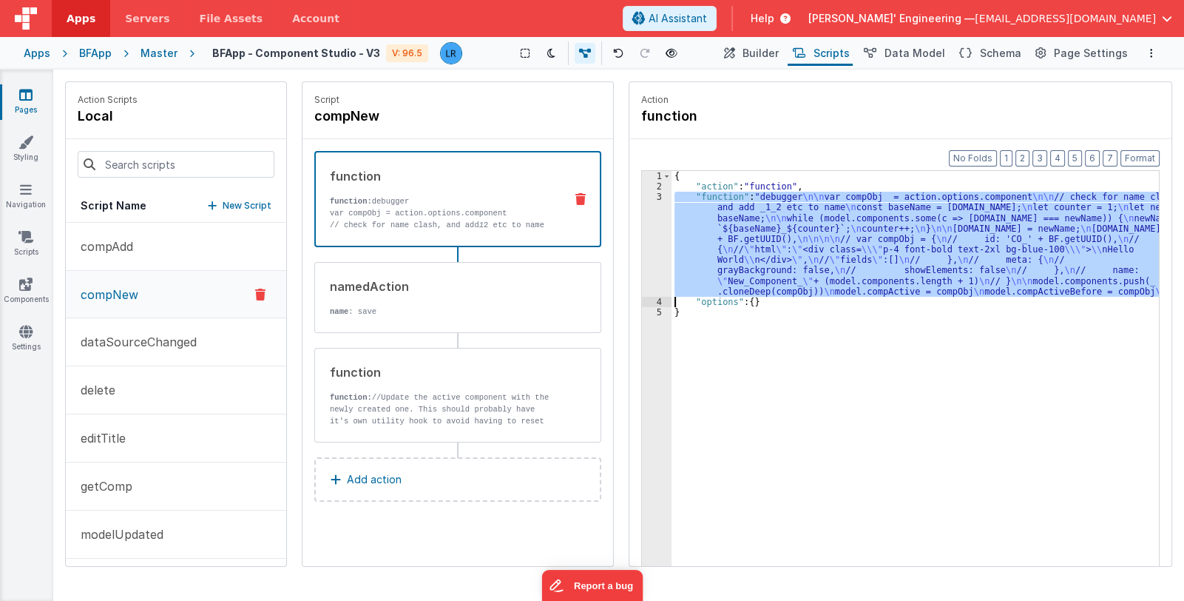
click at [654, 257] on div "3" at bounding box center [657, 244] width 30 height 105
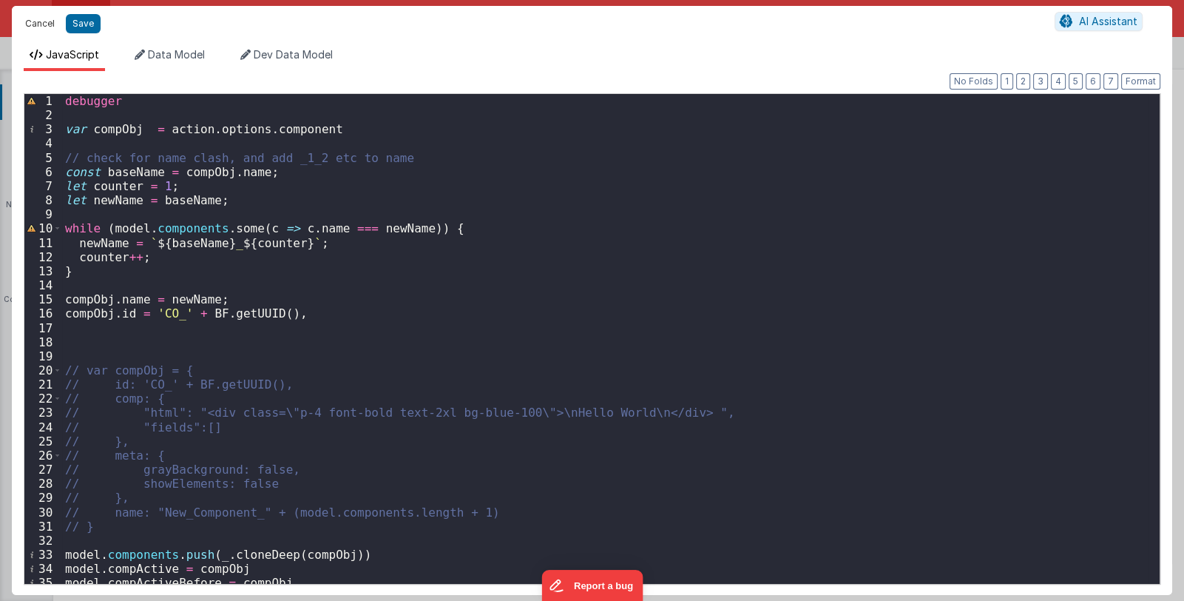
click at [30, 17] on button "Cancel" at bounding box center [40, 23] width 44 height 21
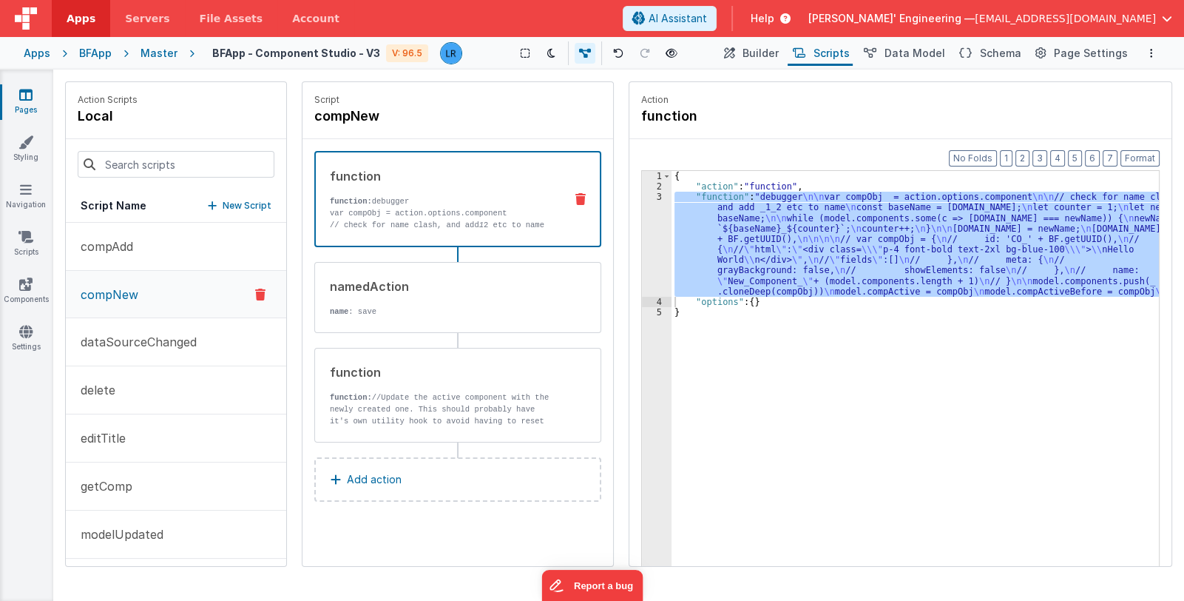
click at [396, 478] on p "Add action" at bounding box center [374, 479] width 55 height 18
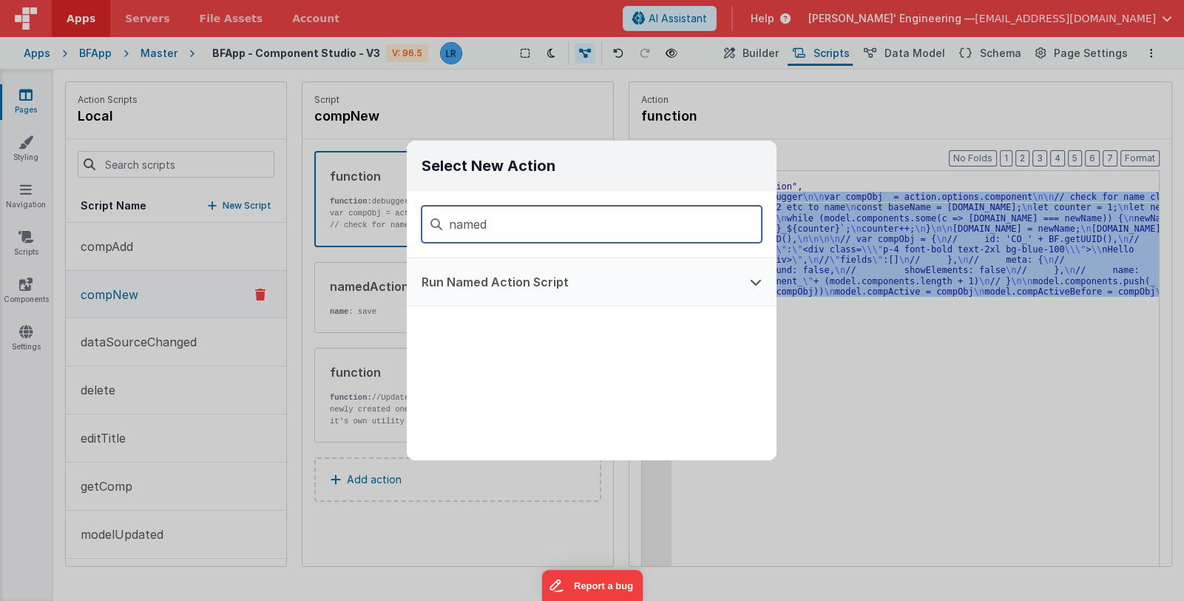
type input "named"
click at [542, 268] on button "Run Named Action Script" at bounding box center [571, 281] width 328 height 47
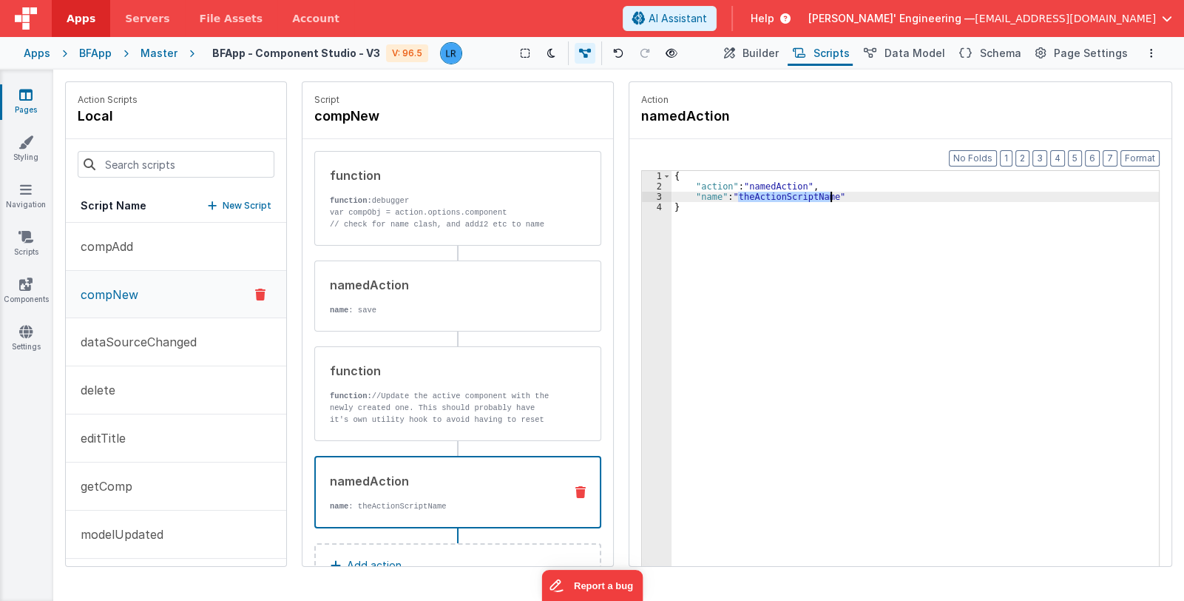
drag, startPoint x: 736, startPoint y: 199, endPoint x: 829, endPoint y: 198, distance: 93.2
click at [829, 198] on div "{ "action" : "namedAction" , "name" : "theActionScriptName" }" at bounding box center [916, 402] width 488 height 462
click at [828, 287] on div "{ "action" : "namedAction" , "name" : "getComp" }" at bounding box center [916, 402] width 488 height 462
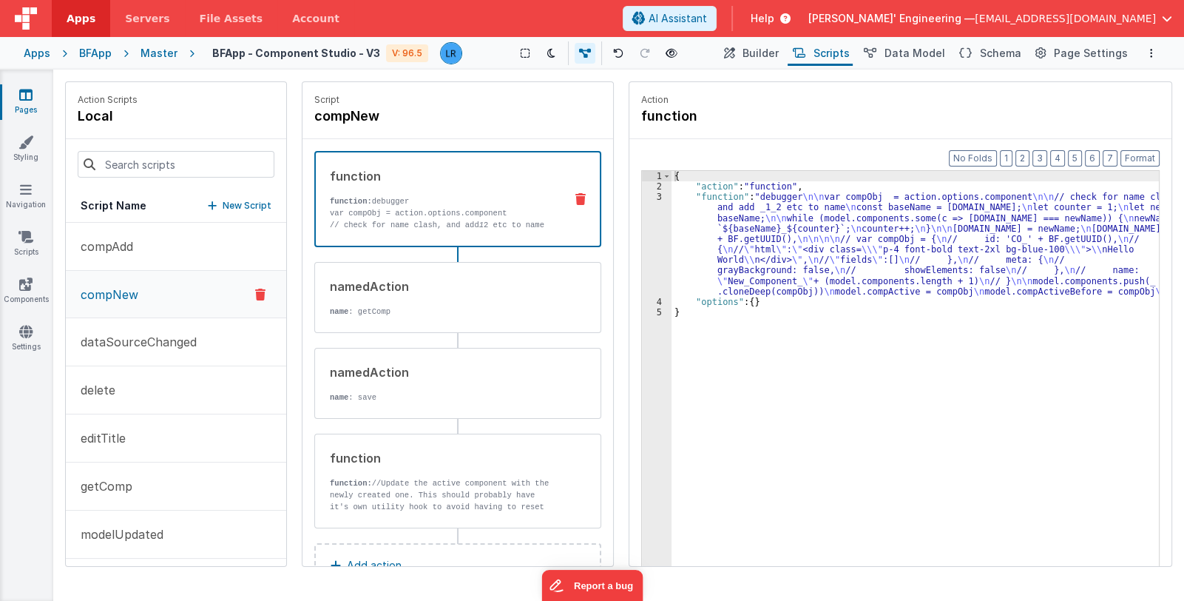
click at [414, 207] on p "var compObj = action.options.component" at bounding box center [441, 213] width 223 height 12
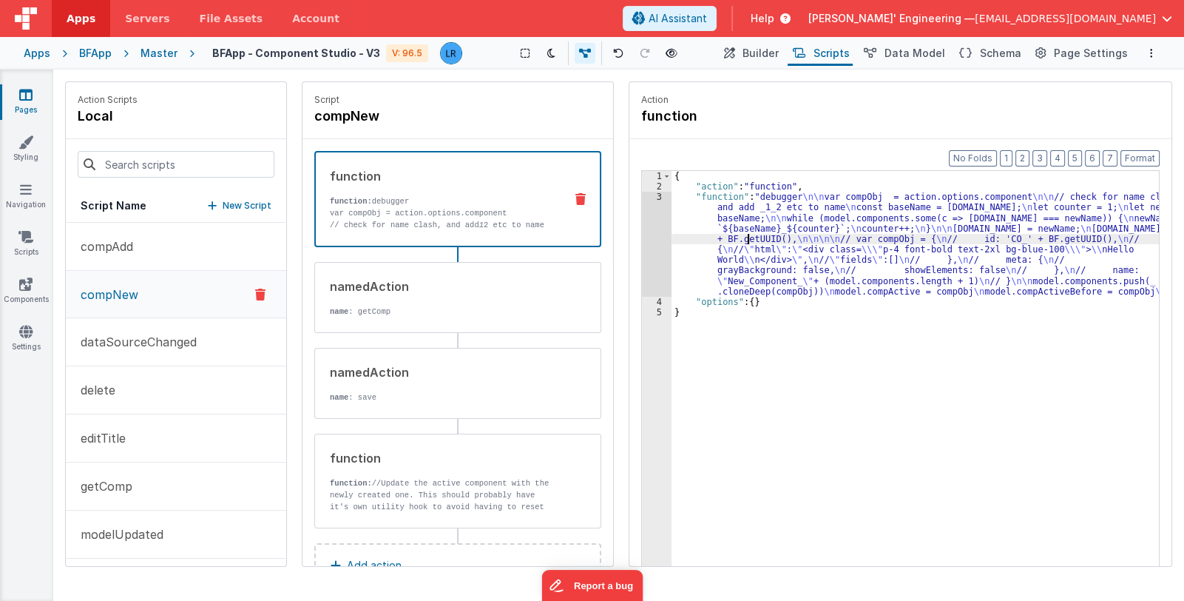
click at [747, 234] on div "{ "action" : "function" , "function" : "debugger \n\n var compObj = action.opti…" at bounding box center [916, 402] width 488 height 462
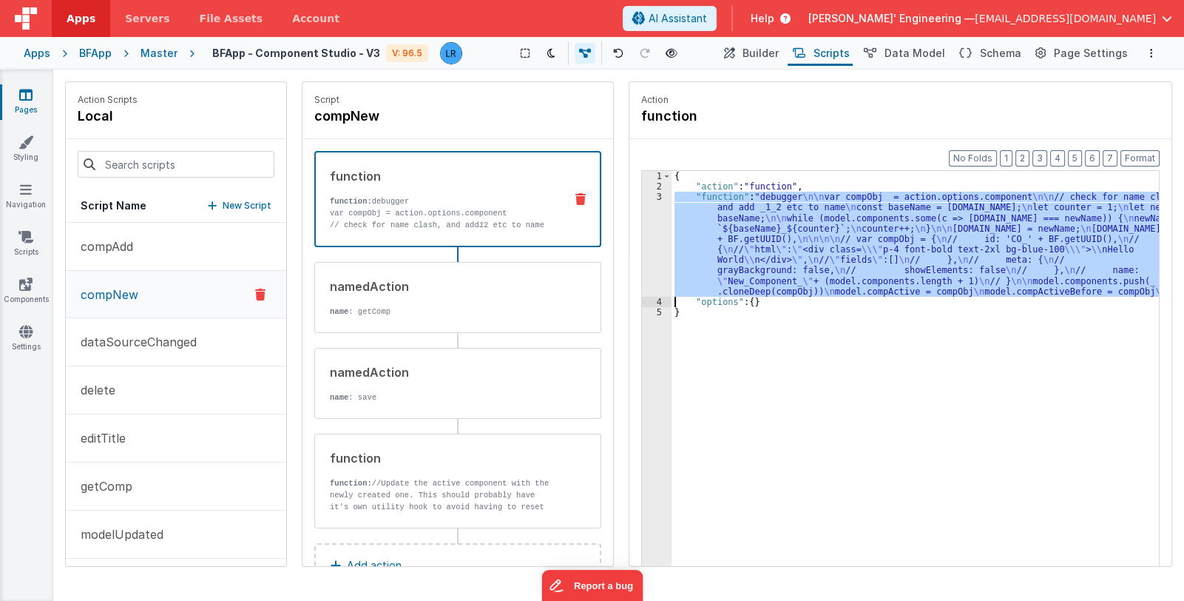
click at [657, 261] on div "3" at bounding box center [657, 244] width 30 height 105
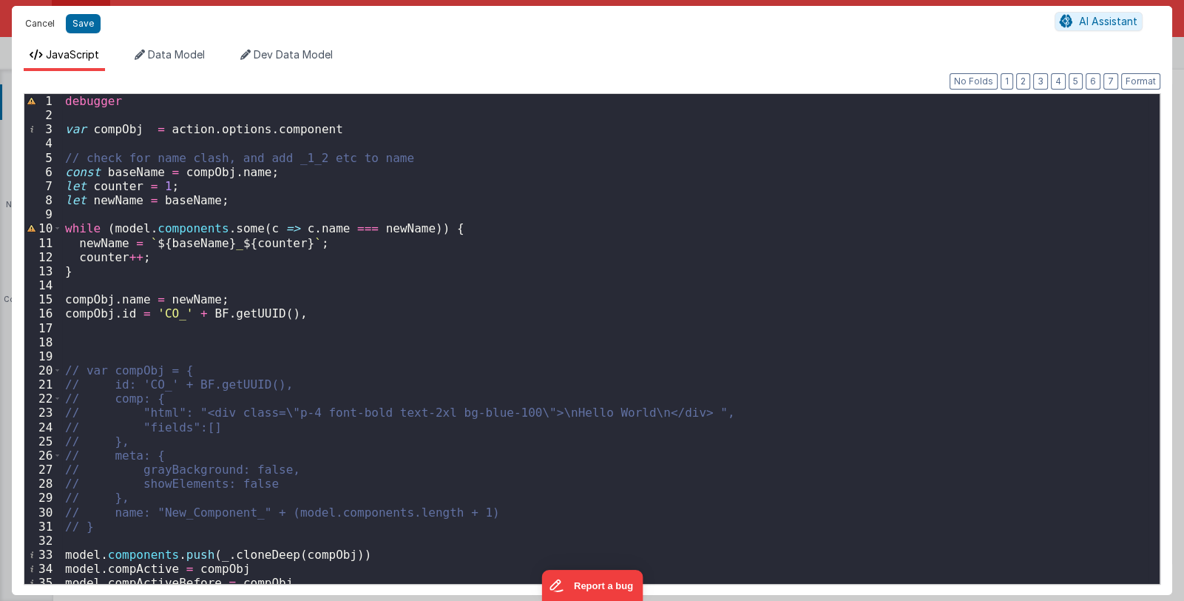
click at [27, 24] on button "Cancel" at bounding box center [40, 23] width 44 height 21
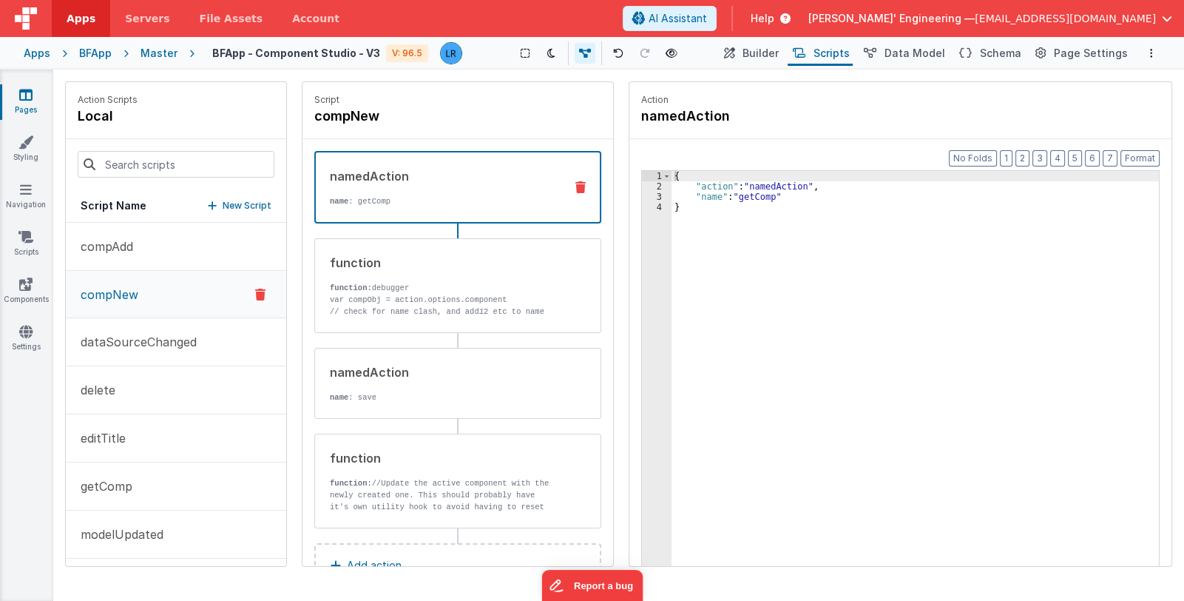
click at [430, 202] on p "name : getComp" at bounding box center [441, 201] width 223 height 12
click at [144, 484] on button "getComp" at bounding box center [176, 486] width 220 height 48
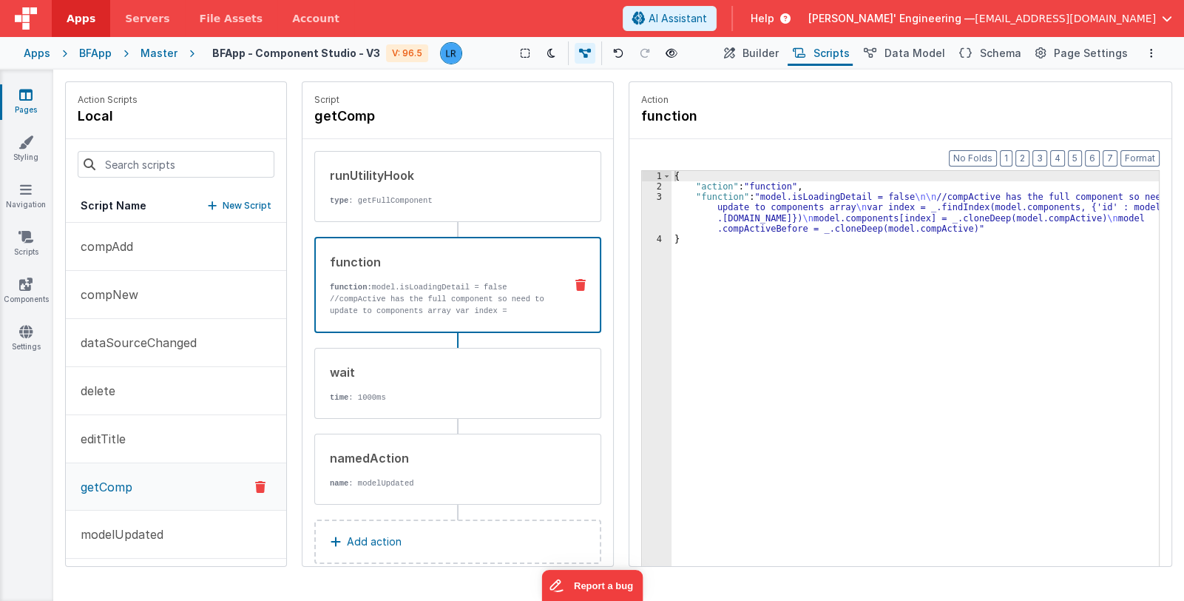
click at [411, 308] on p "//compActive has the full component so need to update to components array var i…" at bounding box center [441, 334] width 223 height 83
click at [412, 205] on p "type : getFullComponent" at bounding box center [441, 201] width 223 height 12
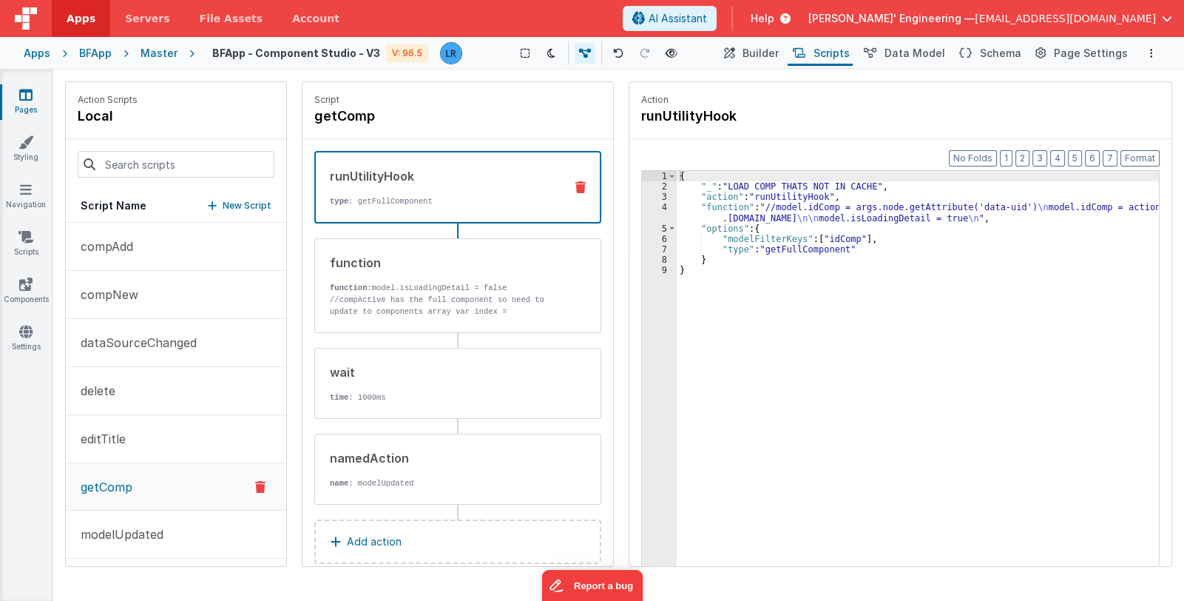
click at [737, 213] on div "{ "_" : "LOAD COMP THATS NOT IN CACHE" , "action" : "runUtilityHook" , "functio…" at bounding box center [918, 402] width 483 height 462
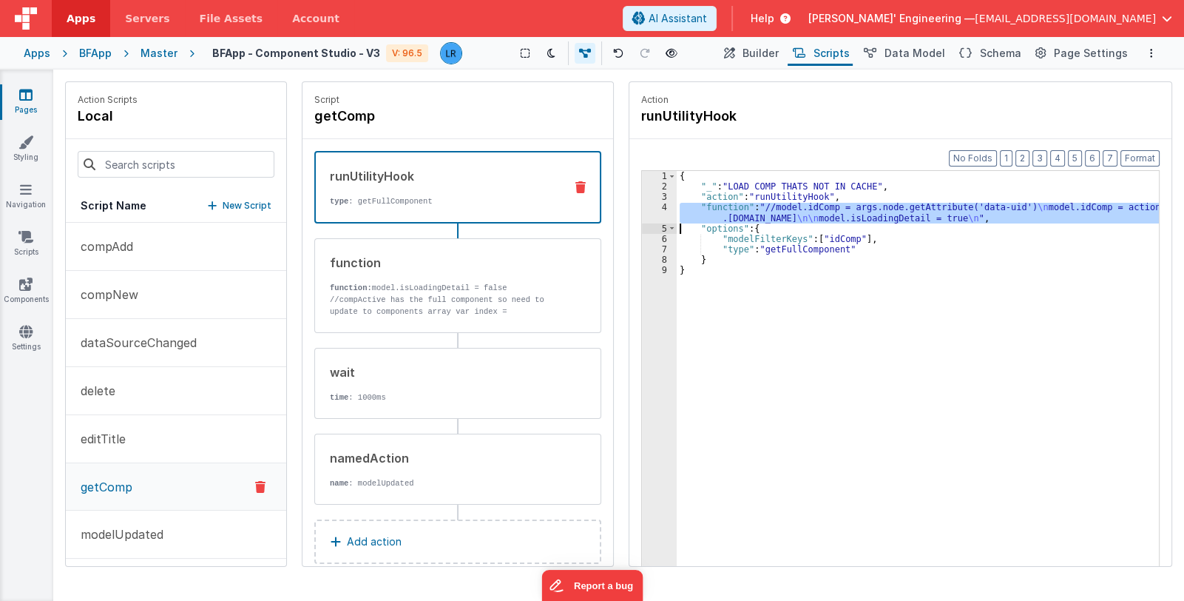
click at [663, 215] on div "4" at bounding box center [659, 212] width 35 height 21
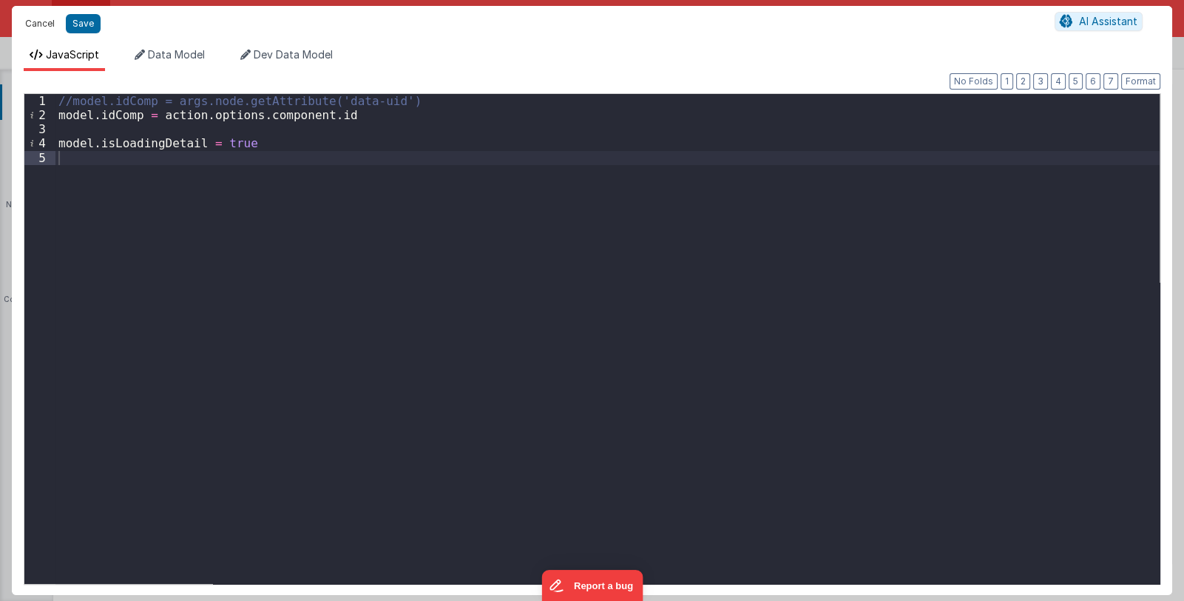
click at [41, 28] on button "Cancel" at bounding box center [40, 23] width 44 height 21
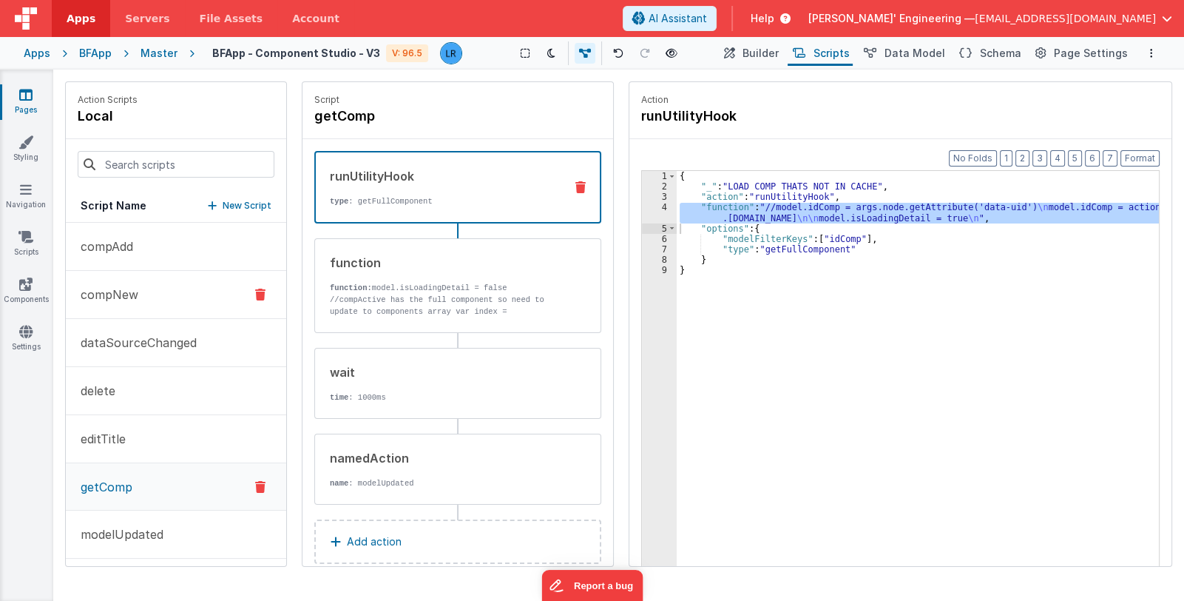
click at [120, 294] on p "compNew" at bounding box center [105, 295] width 67 height 18
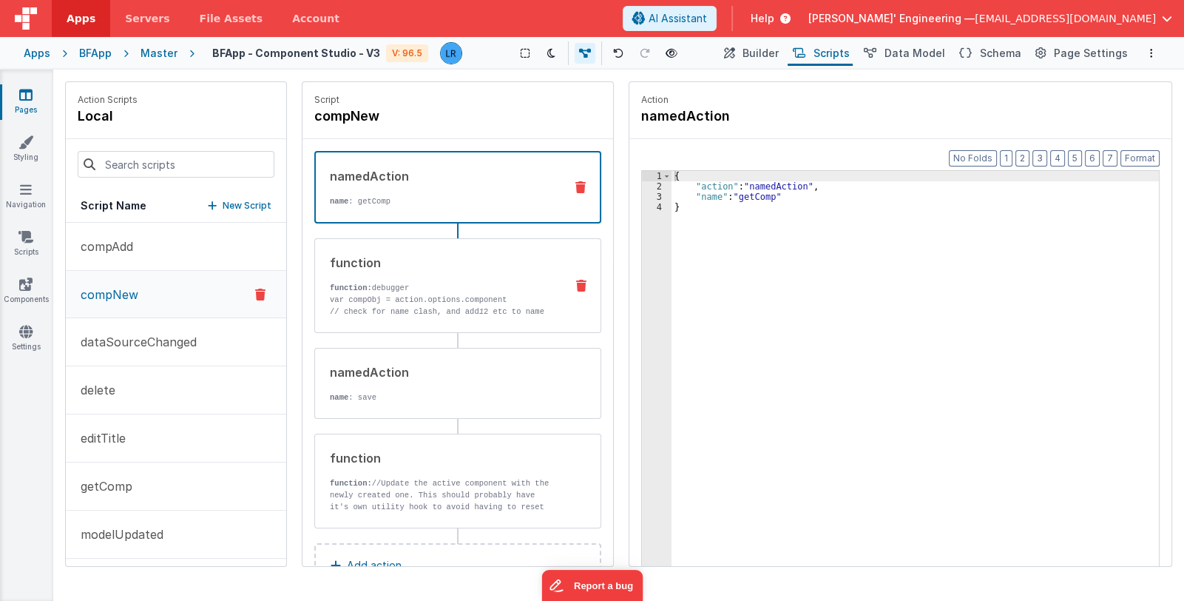
click at [394, 282] on p "function: debugger" at bounding box center [441, 288] width 223 height 12
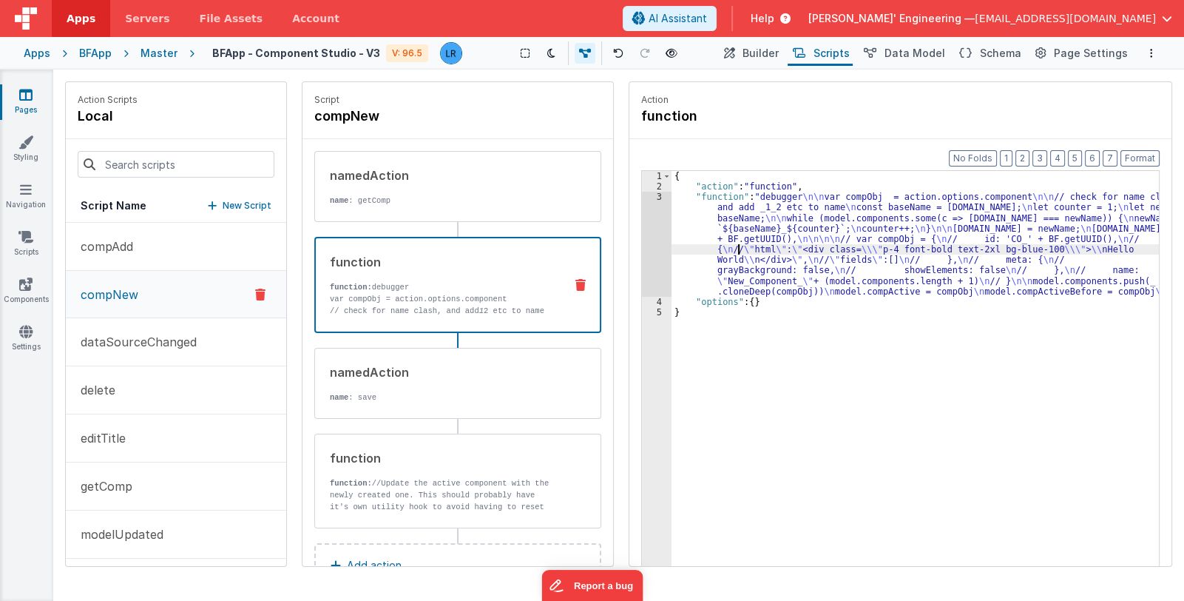
click at [738, 251] on div "{ "action" : "function" , "function" : "debugger \n\n var compObj = action.opti…" at bounding box center [916, 402] width 488 height 462
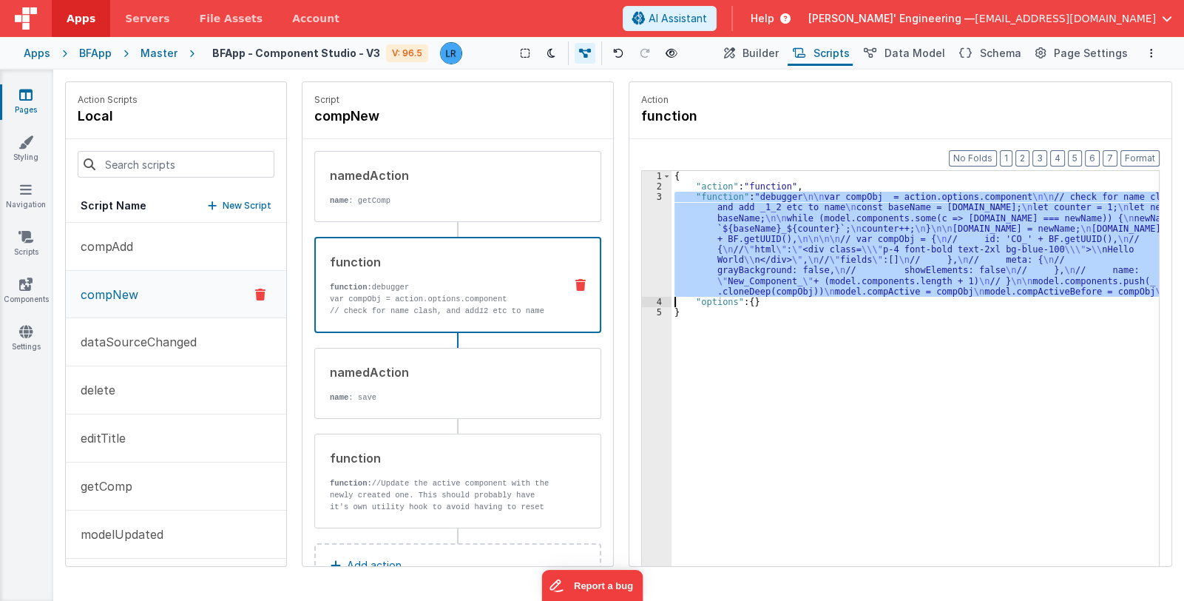
click at [651, 263] on div "3" at bounding box center [657, 244] width 30 height 105
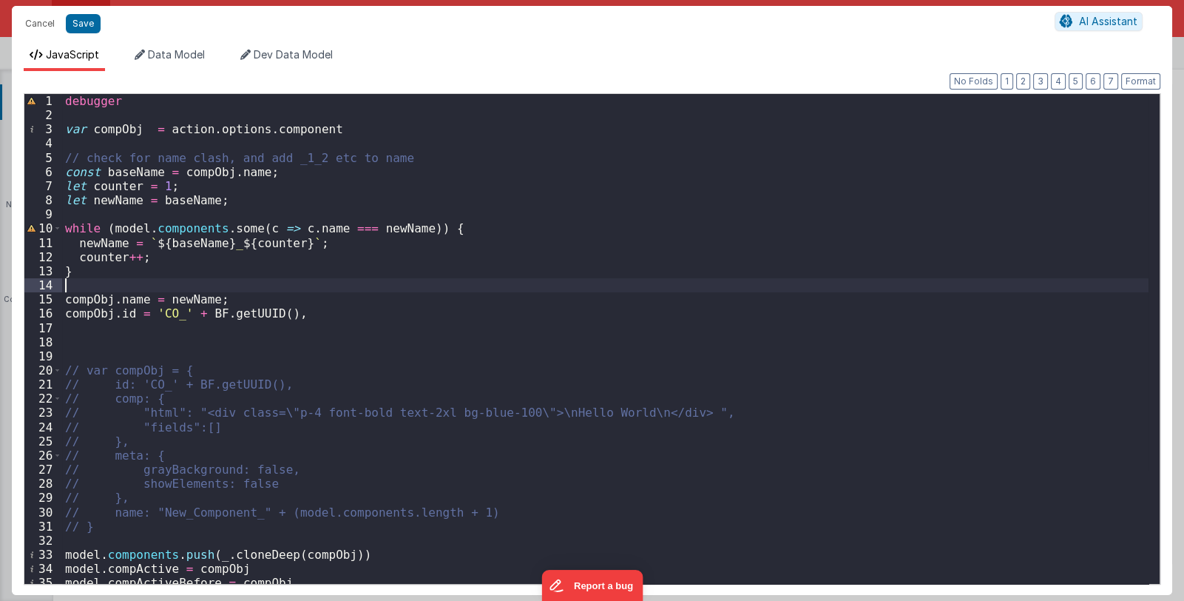
scroll to position [20, 0]
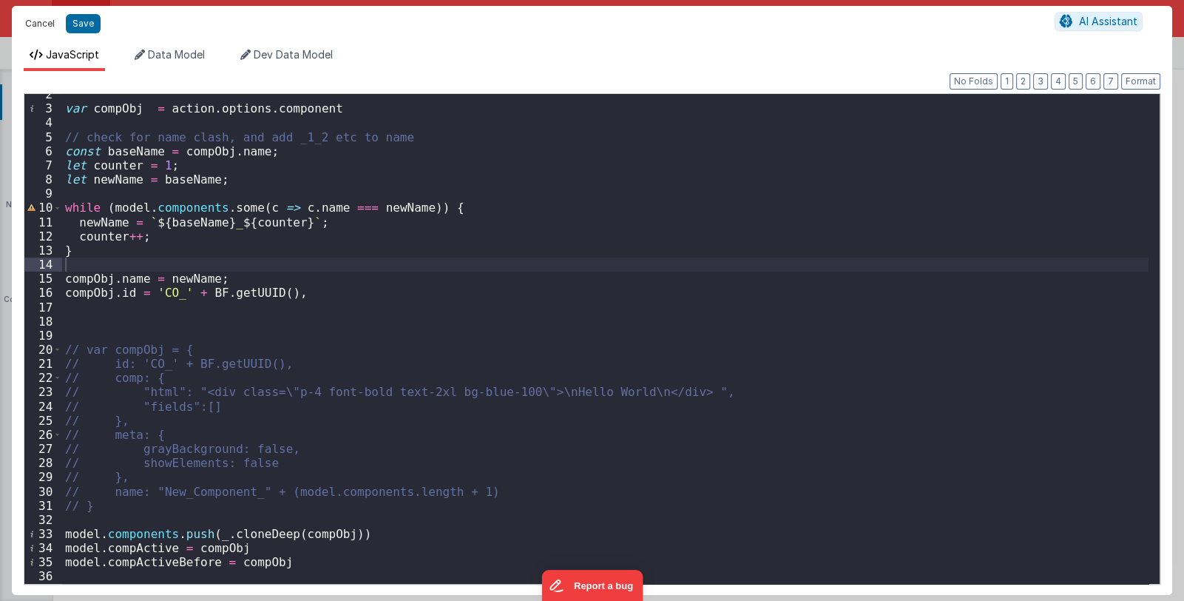
click at [41, 27] on button "Cancel" at bounding box center [40, 23] width 44 height 21
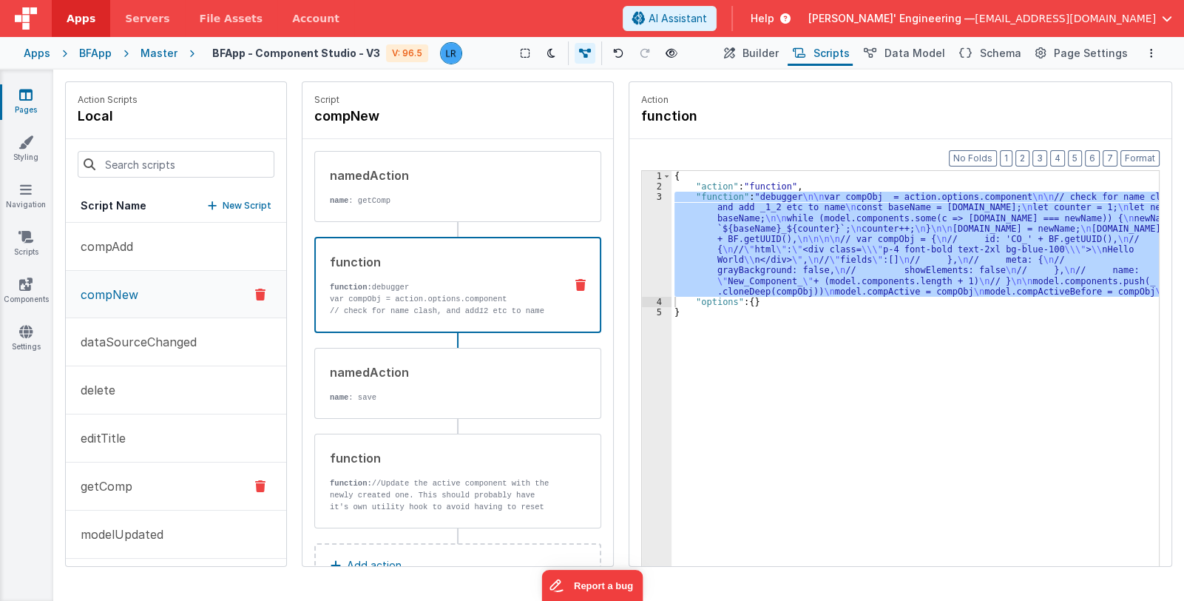
click at [132, 483] on button "getComp" at bounding box center [176, 486] width 220 height 48
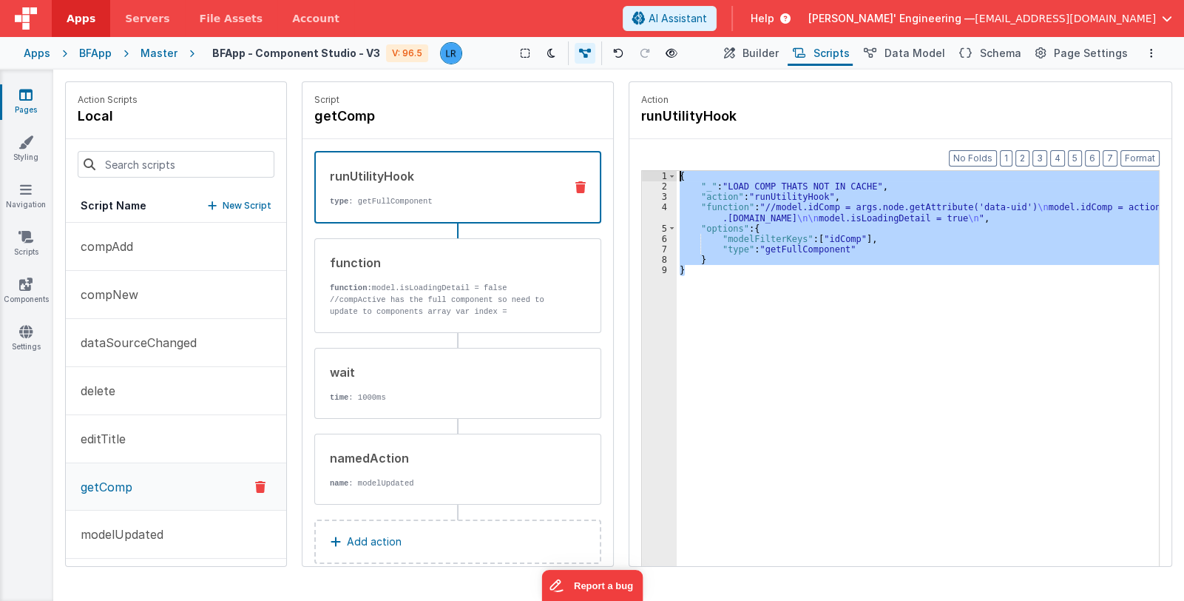
drag, startPoint x: 690, startPoint y: 272, endPoint x: 654, endPoint y: 169, distance: 109.7
click at [654, 169] on div "Format 7 6 5 4 3 2 1 No Folds 1 2 3 4 5 6 7 8 9 { "_" : "LOAD COMP THATS NOT IN…" at bounding box center [900, 390] width 519 height 442
click at [458, 308] on p "//compActive has the full component so need to update to components array var i…" at bounding box center [441, 335] width 223 height 83
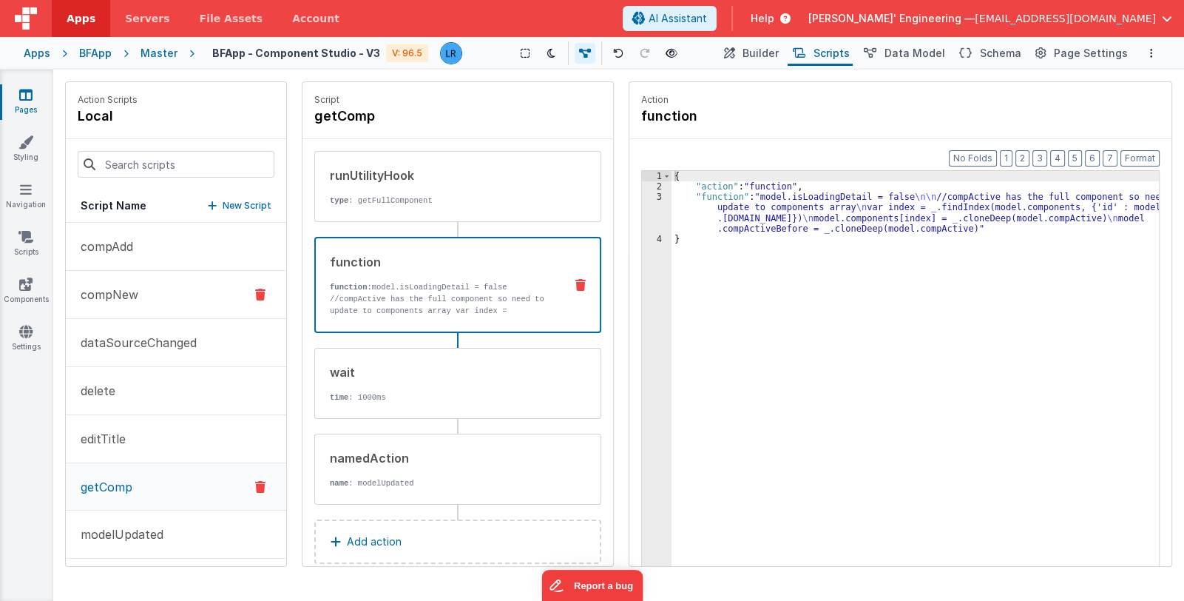
click at [134, 298] on p "compNew" at bounding box center [105, 295] width 67 height 18
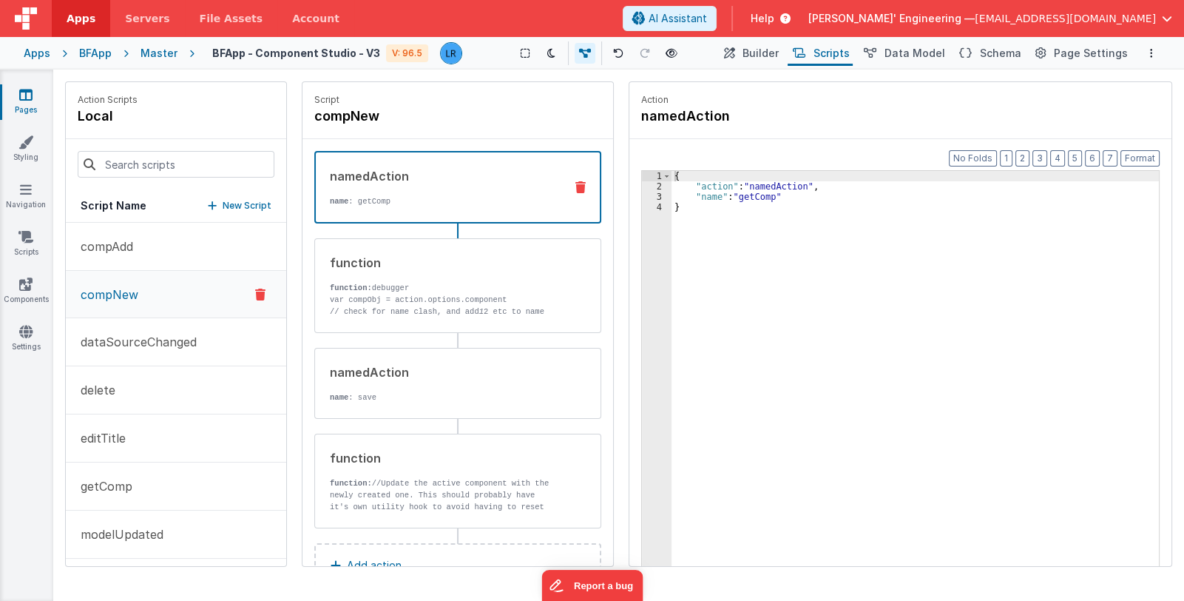
click at [575, 187] on icon at bounding box center [580, 187] width 10 height 12
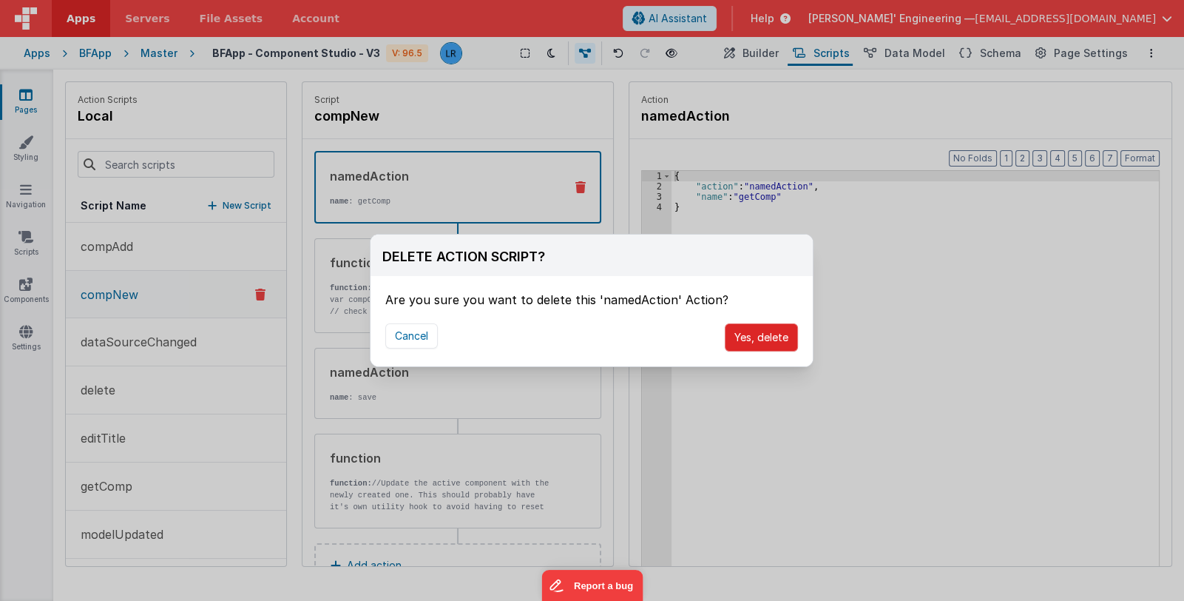
click at [783, 335] on button "Yes, delete" at bounding box center [761, 337] width 73 height 28
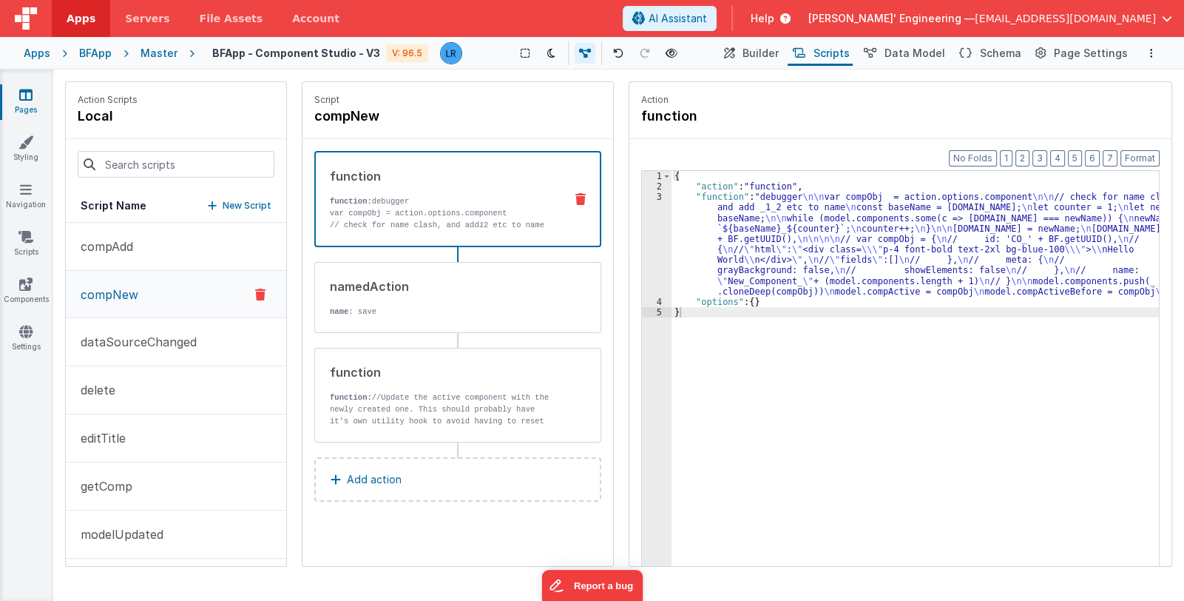
click at [440, 480] on button "Add action" at bounding box center [457, 479] width 287 height 44
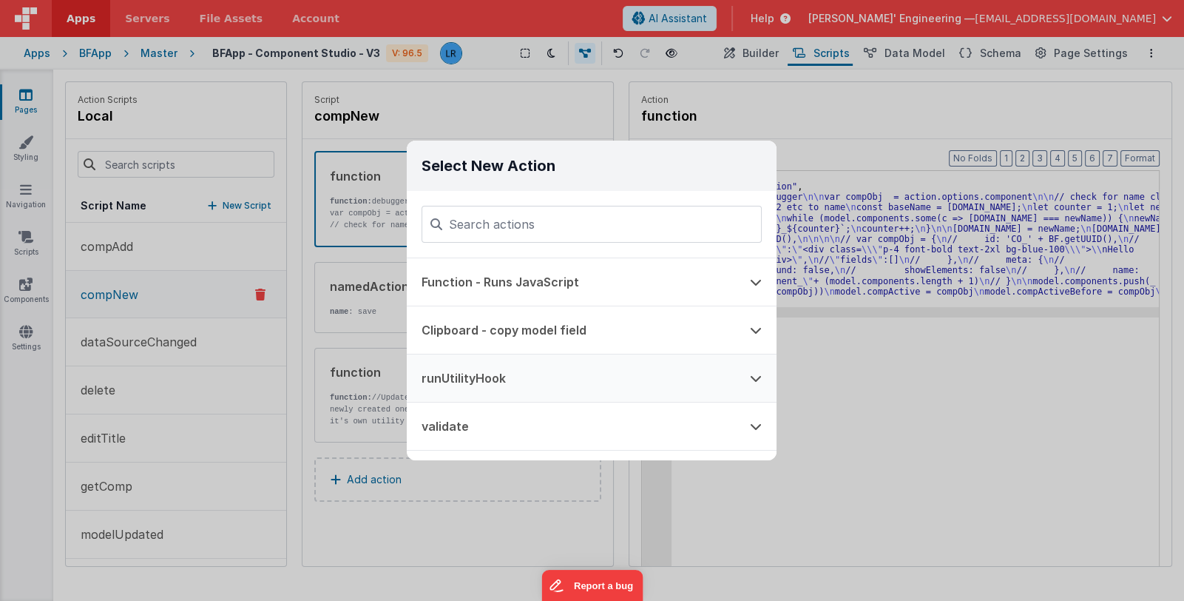
click at [529, 371] on button "runUtilityHook" at bounding box center [571, 377] width 328 height 47
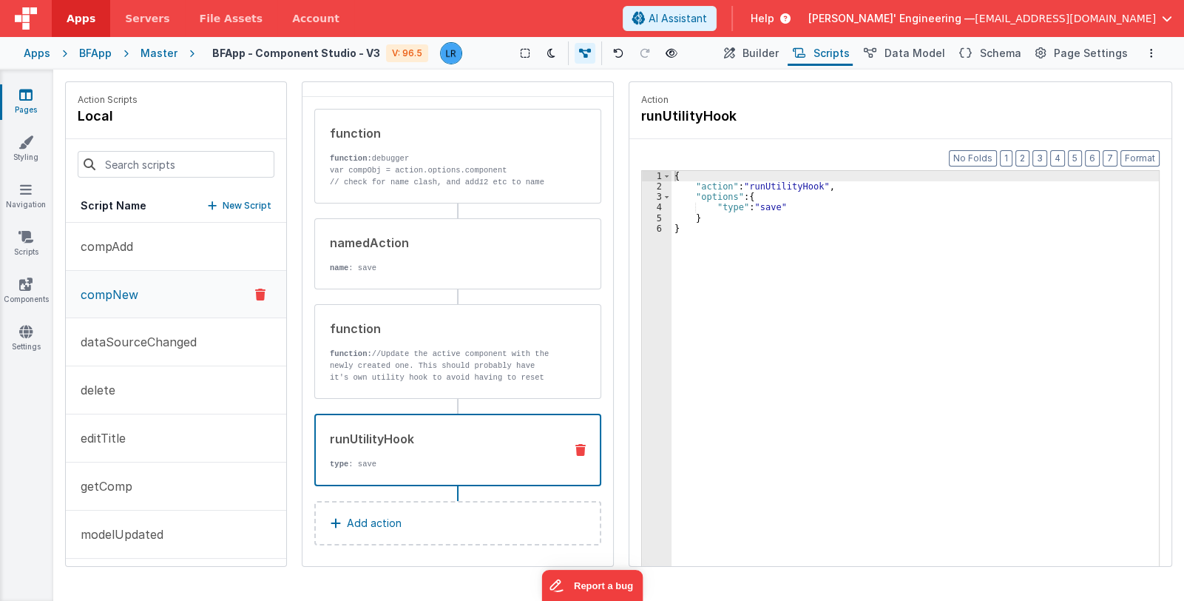
scroll to position [45, 0]
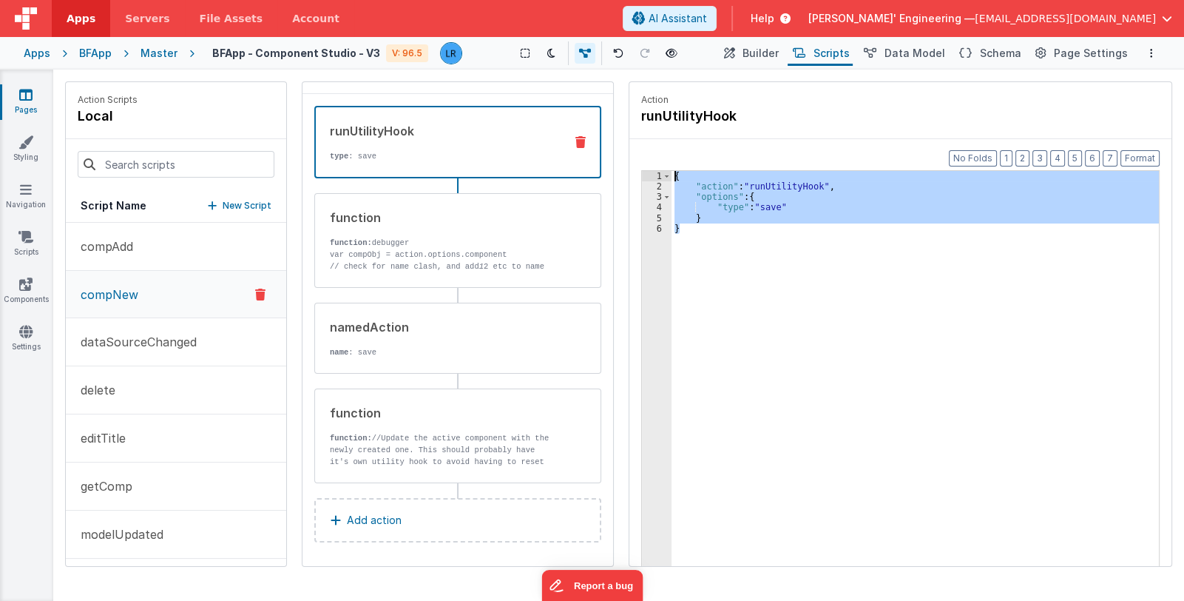
drag, startPoint x: 710, startPoint y: 250, endPoint x: 652, endPoint y: 161, distance: 106.3
click at [652, 161] on div "Format 7 6 5 4 3 2 1 No Folds 1 2 3 4 5 6 { "action" : "runUtilityHook" , "opti…" at bounding box center [900, 381] width 542 height 484
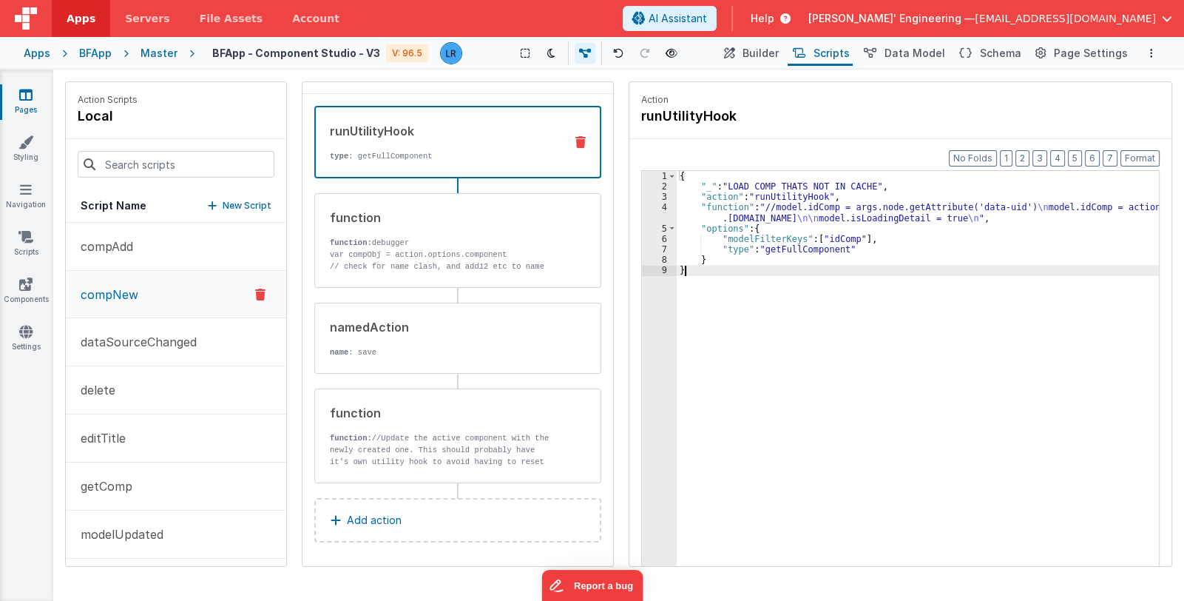
click at [752, 215] on div "{ "_" : "LOAD COMP THATS NOT IN CACHE" , "action" : "runUtilityHook" , "functio…" at bounding box center [918, 402] width 483 height 462
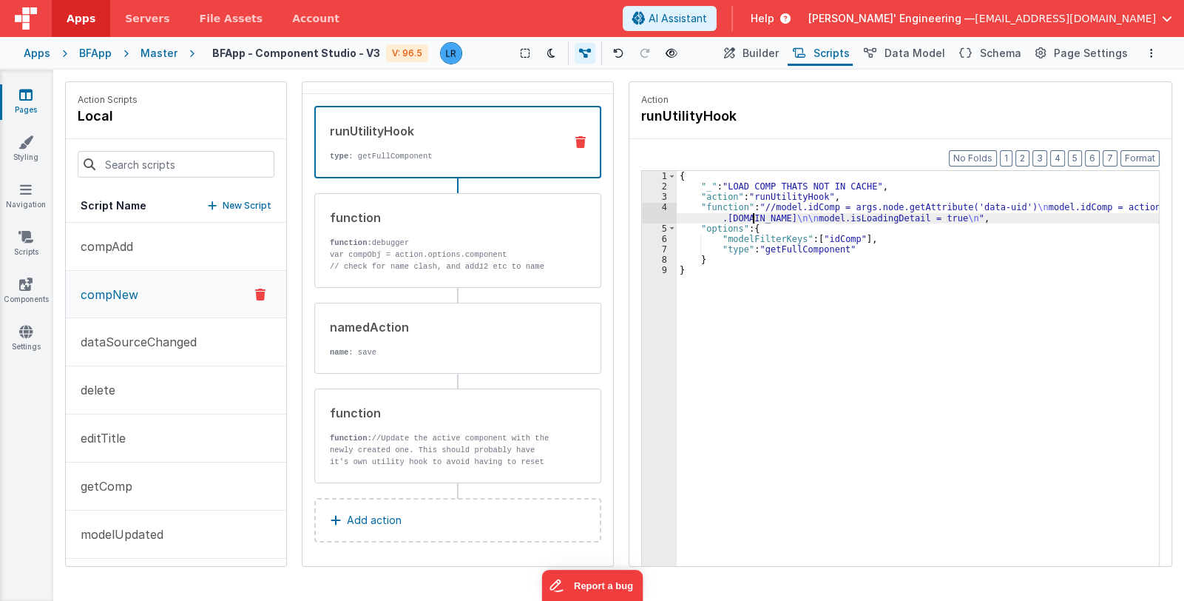
click at [646, 217] on div "4" at bounding box center [659, 212] width 35 height 21
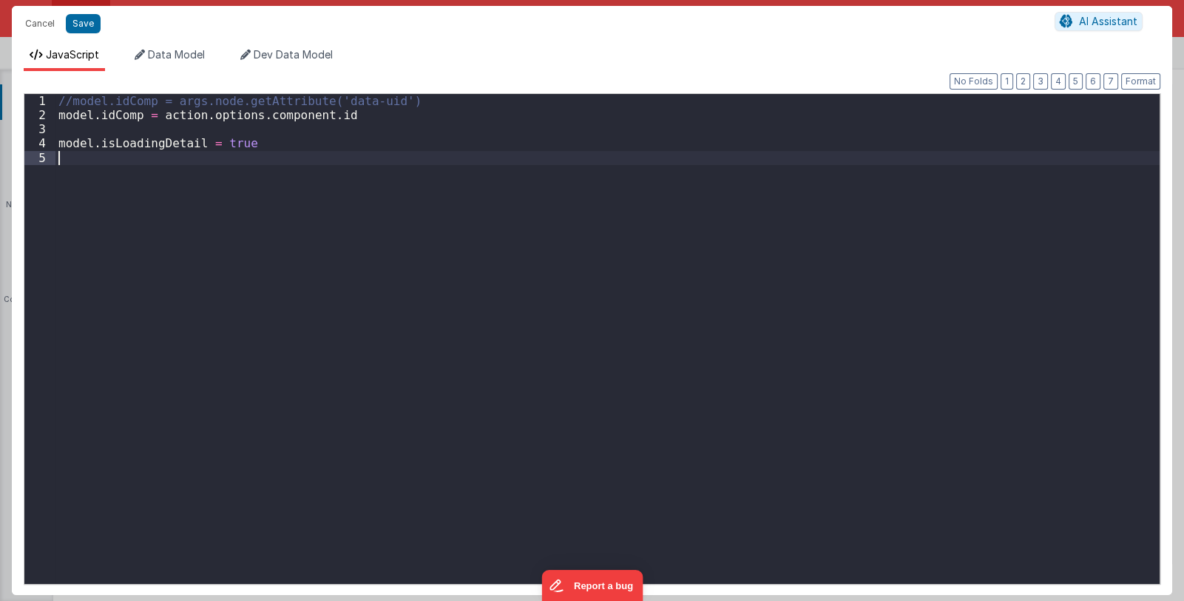
click at [646, 217] on div "//model.idComp = args.node.getAttribute('data-uid') model . idComp = action . o…" at bounding box center [607, 353] width 1104 height 518
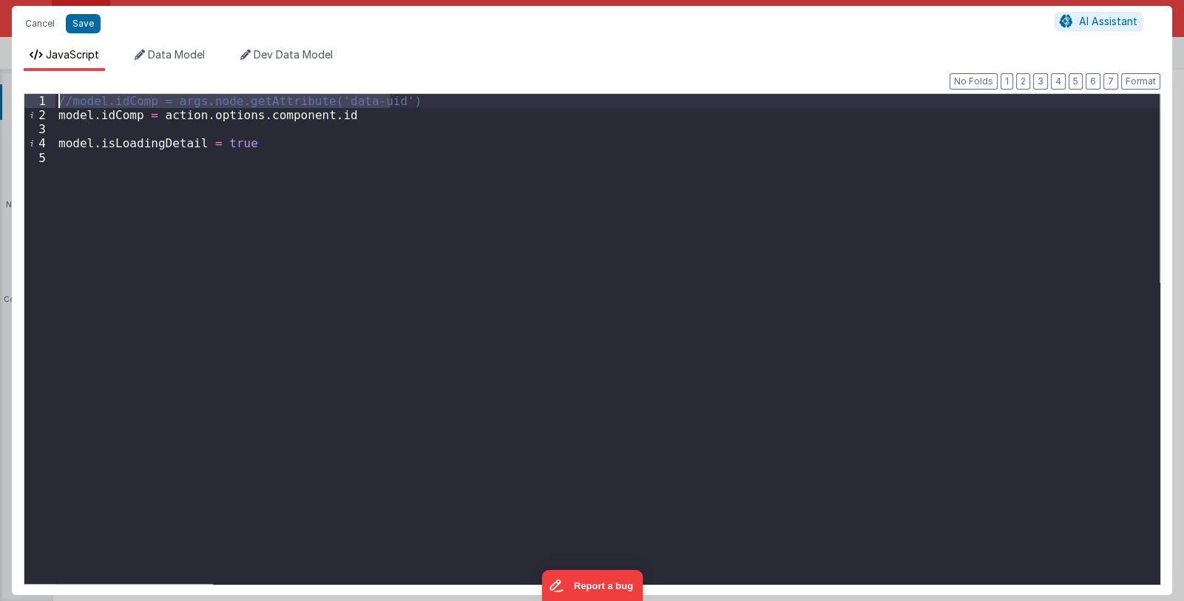
drag, startPoint x: 399, startPoint y: 102, endPoint x: 71, endPoint y: 91, distance: 327.9
click at [57, 92] on div "Format 7 6 5 4 3 2 1 No Folds 1 2 3 4 5 //model.idComp = args.node.getAttribute…" at bounding box center [592, 337] width 1137 height 491
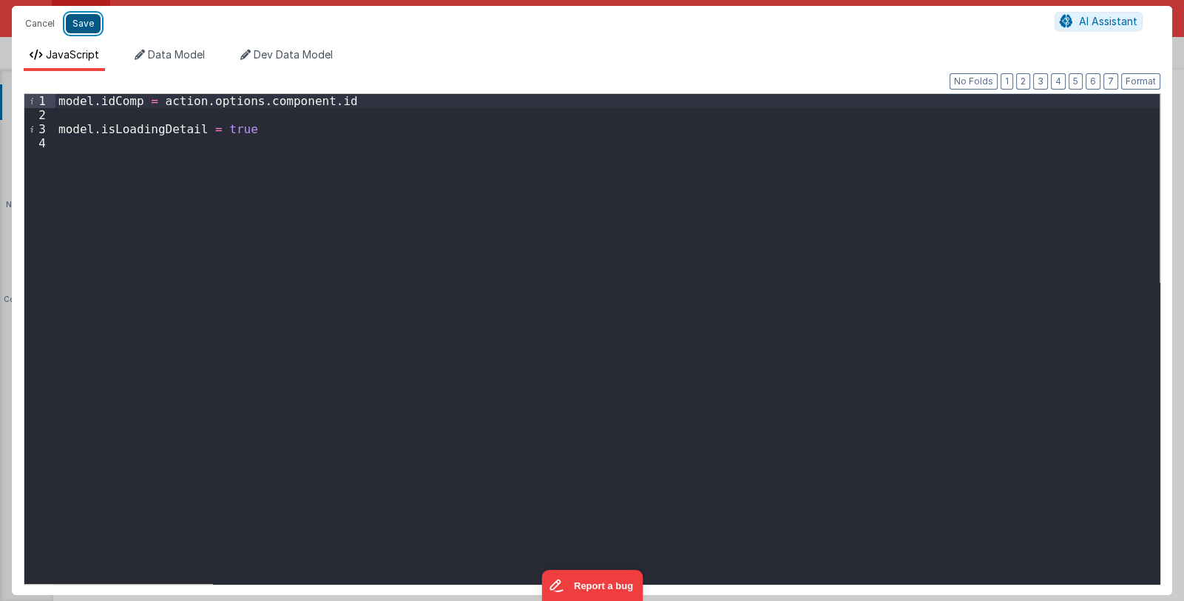
click at [72, 21] on button "Save" at bounding box center [83, 23] width 35 height 19
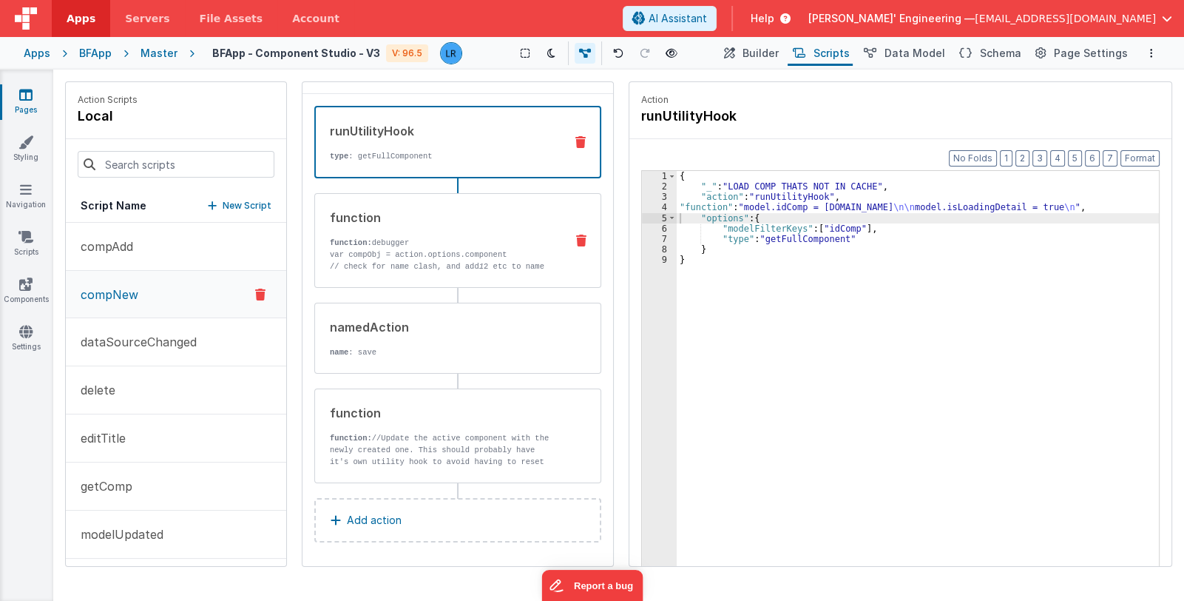
click at [419, 249] on p "var compObj = action.options.component" at bounding box center [441, 255] width 223 height 12
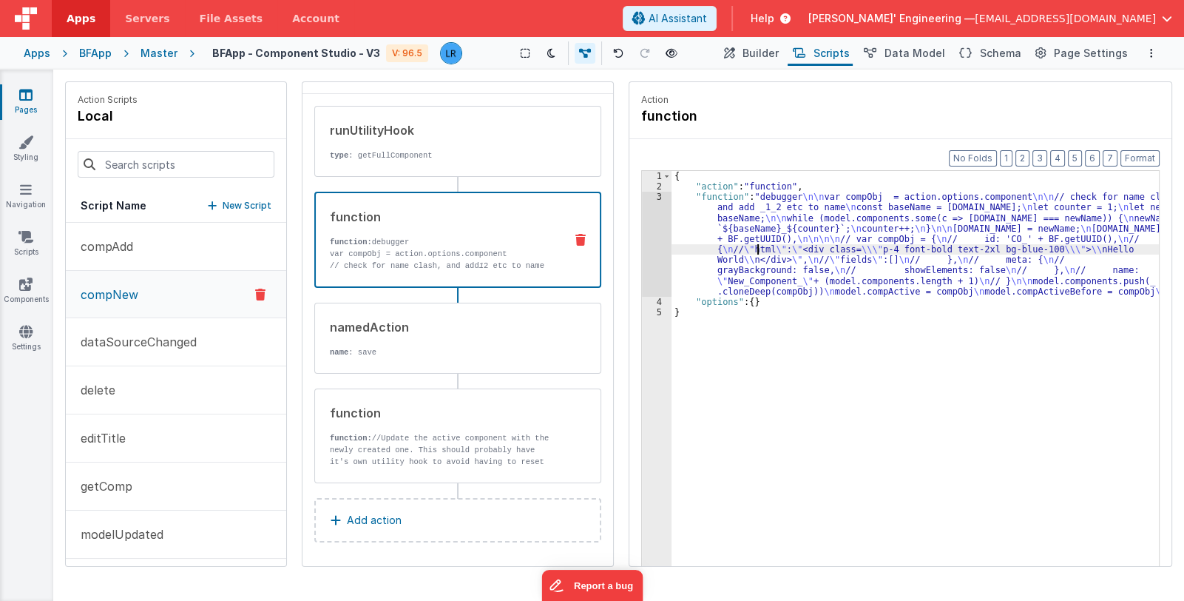
click at [757, 246] on div "{ "action" : "function" , "function" : "debugger \n\n var compObj = action.opti…" at bounding box center [916, 402] width 488 height 462
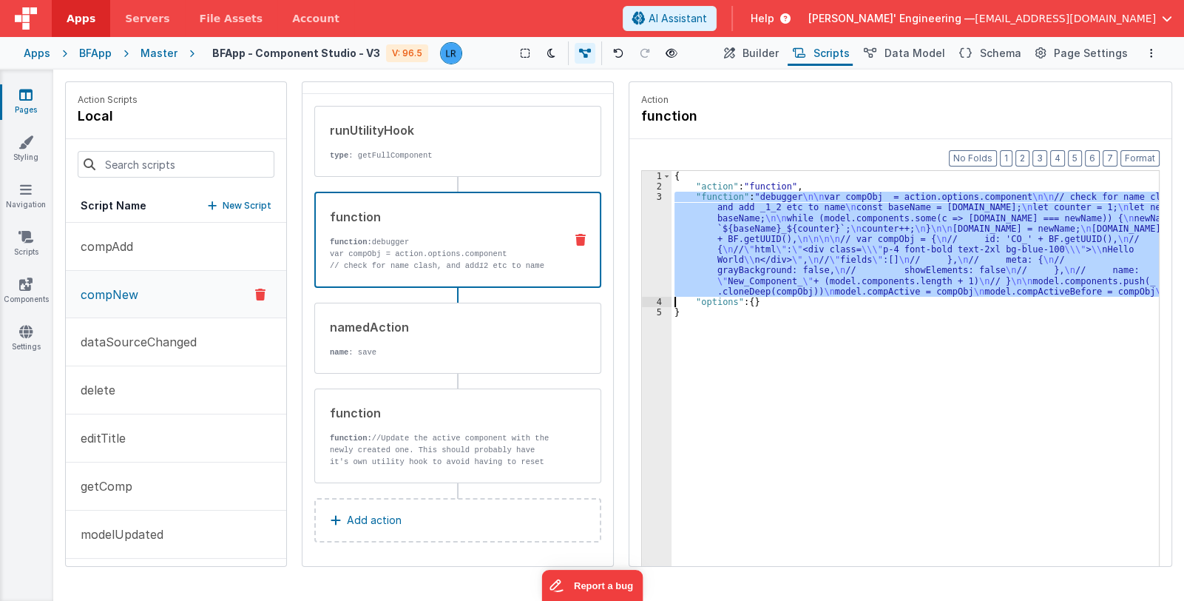
click at [655, 255] on div "3" at bounding box center [657, 244] width 30 height 105
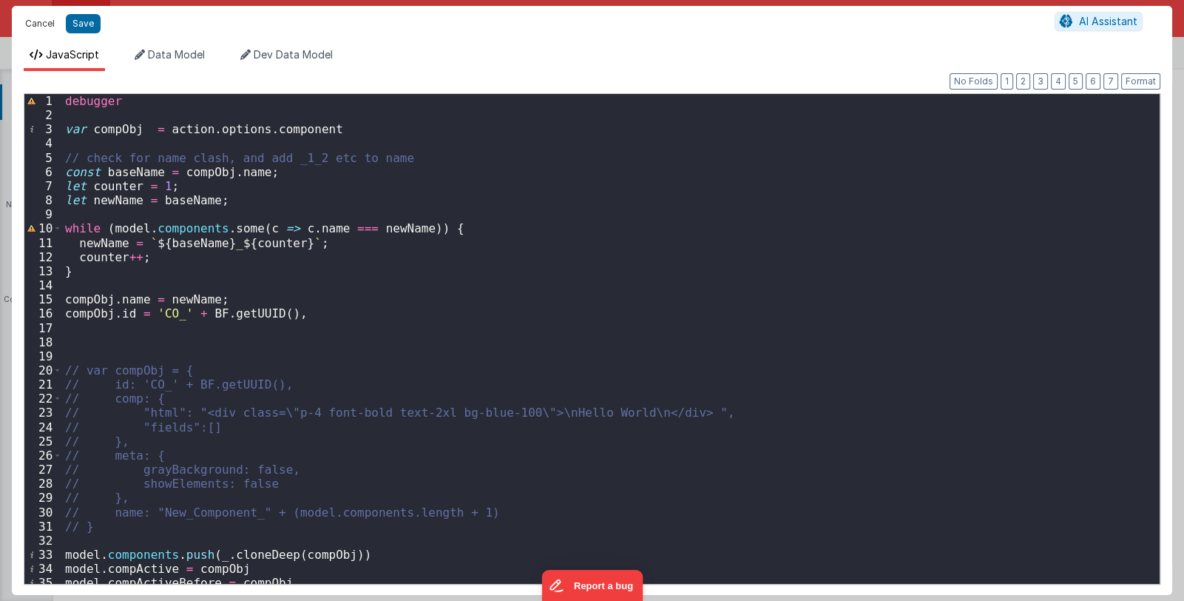
click at [36, 27] on button "Cancel" at bounding box center [40, 23] width 44 height 21
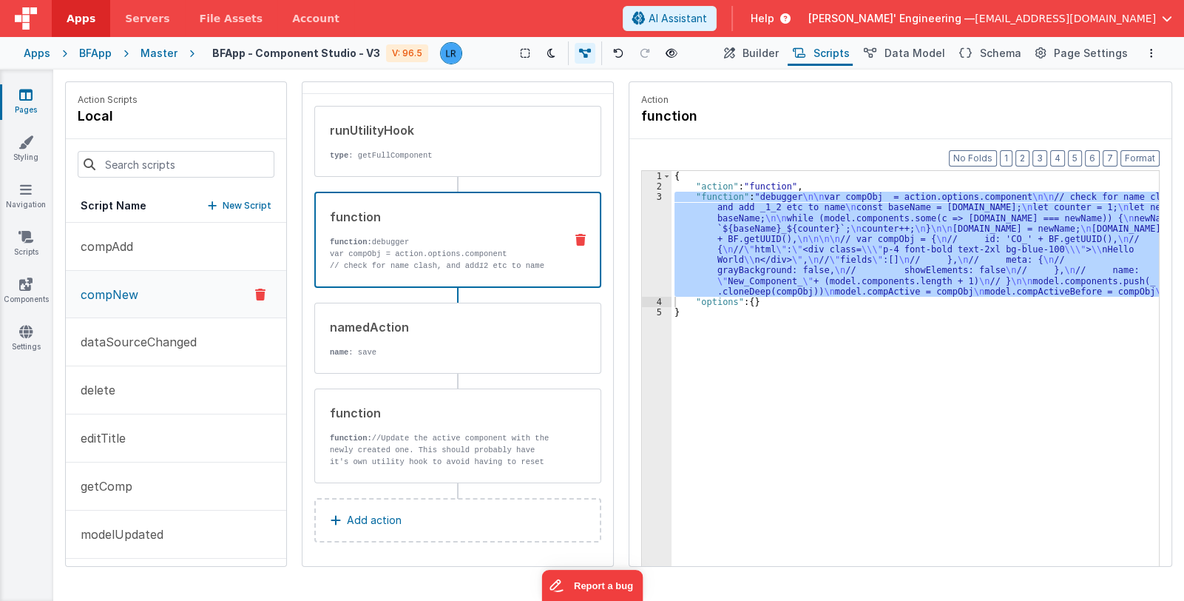
click at [450, 249] on p "var compObj = action.options.component" at bounding box center [441, 254] width 223 height 12
click at [769, 246] on div "{ "action" : "function" , "function" : "debugger \n\n var compObj = action.opti…" at bounding box center [915, 391] width 487 height 441
click at [652, 243] on div "3" at bounding box center [657, 244] width 30 height 105
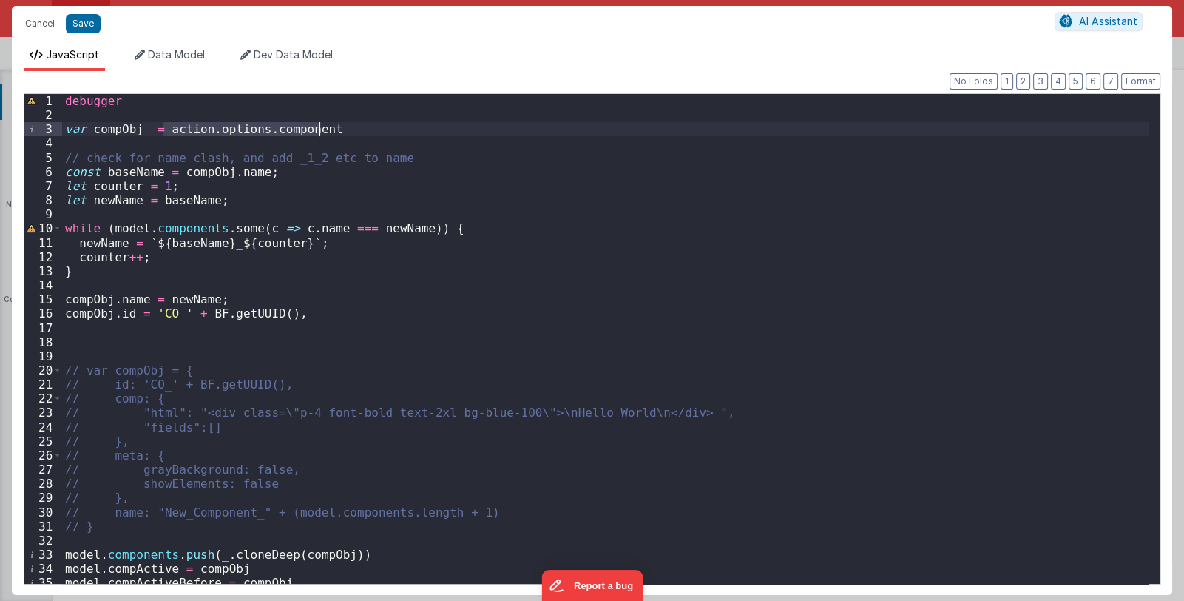
drag, startPoint x: 163, startPoint y: 129, endPoint x: 321, endPoint y: 129, distance: 158.3
click at [321, 129] on div "debugger var compObj = action . options . component // check for name clash, an…" at bounding box center [605, 353] width 1087 height 518
click at [216, 129] on div "debugger var compObj = model . // check for name clash, and add _1_2 etc to nam…" at bounding box center [605, 353] width 1087 height 518
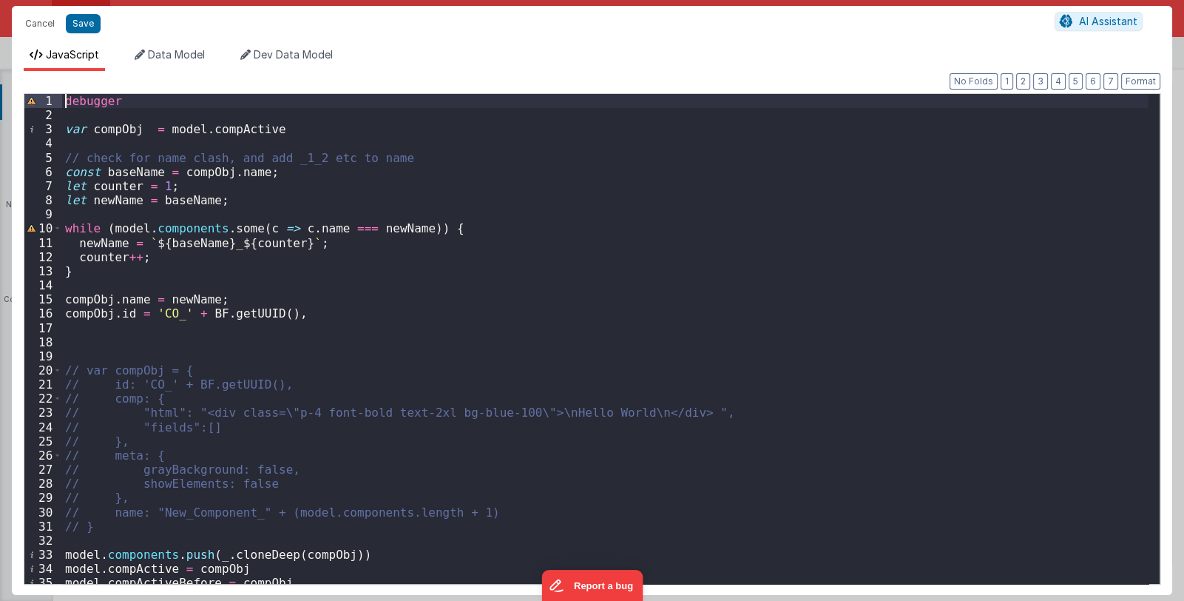
click at [64, 101] on div "debugger var compObj = model . compActive // check for name clash, and add _1_2…" at bounding box center [605, 353] width 1087 height 518
click at [107, 126] on div "// debugger var compObj = model . compActive // check for name clash, and add _…" at bounding box center [605, 353] width 1087 height 518
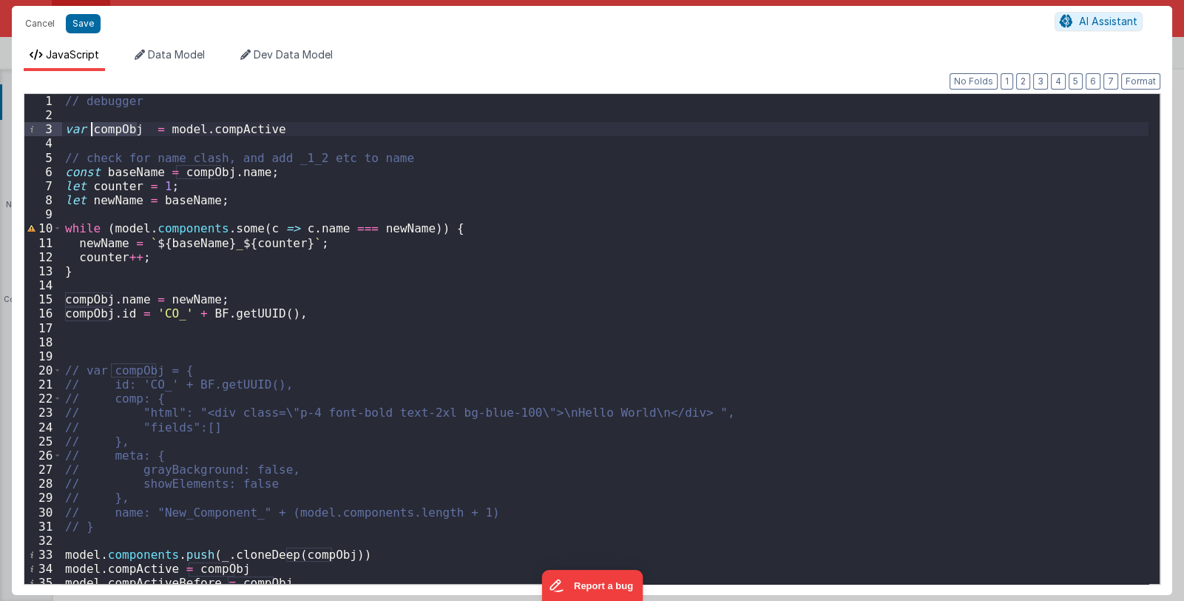
click at [107, 126] on div "// debugger var compObj = model . compActive // check for name clash, and add _…" at bounding box center [605, 353] width 1087 height 518
click at [87, 18] on button "Save" at bounding box center [83, 23] width 35 height 19
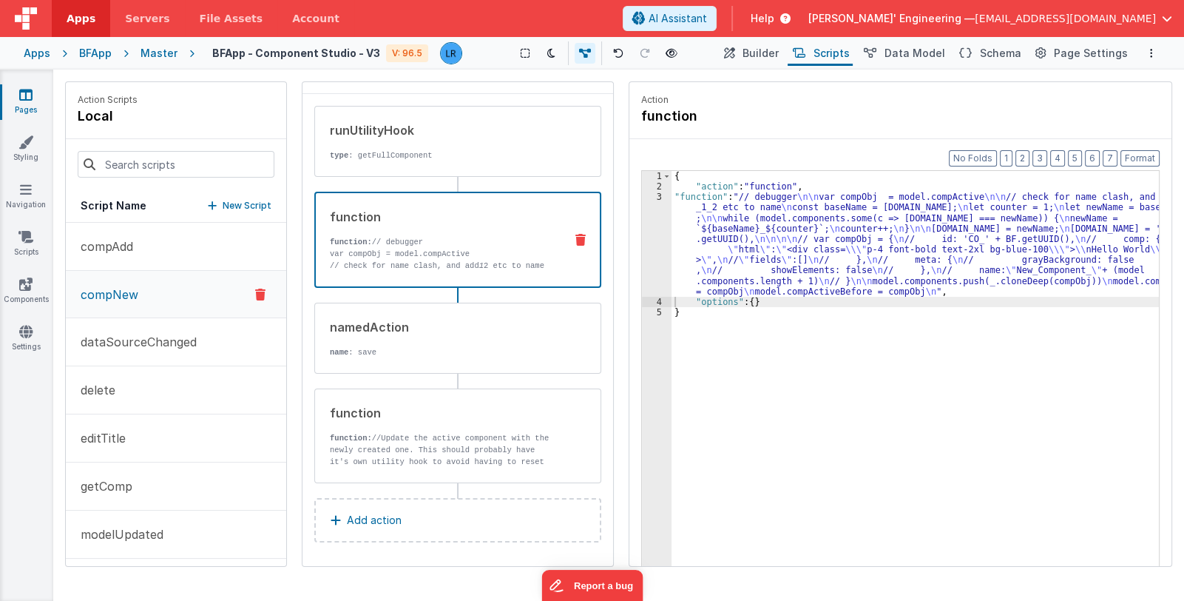
click at [760, 254] on div "{ "action" : "function" , "function" : "// debugger \n\n var compObj = model.co…" at bounding box center [916, 402] width 488 height 462
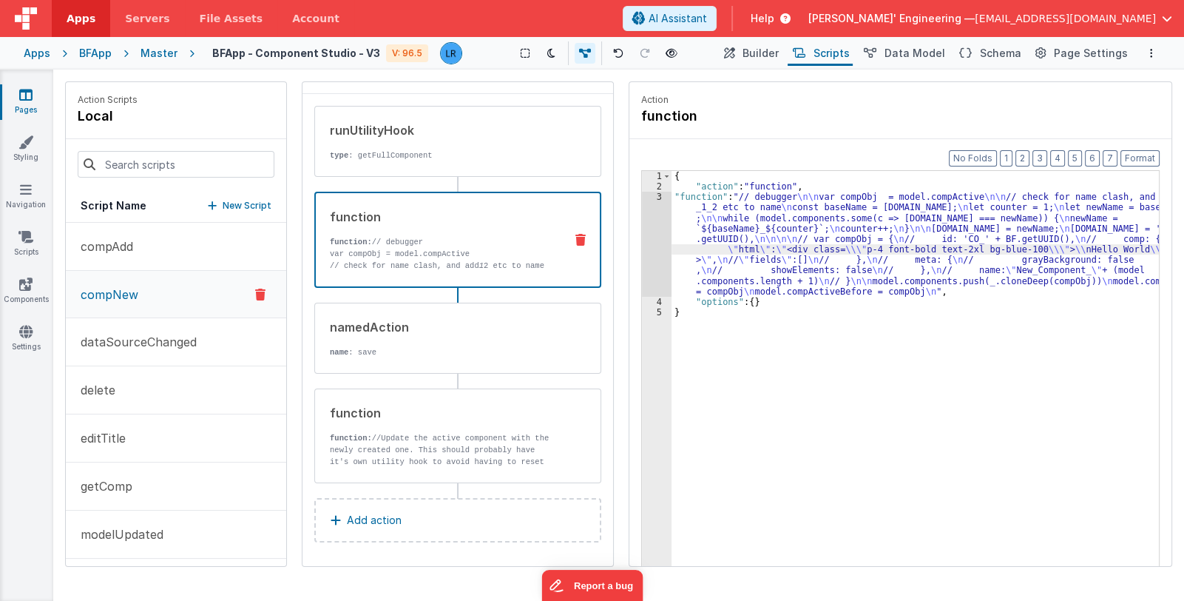
click at [656, 252] on div "3" at bounding box center [657, 244] width 30 height 105
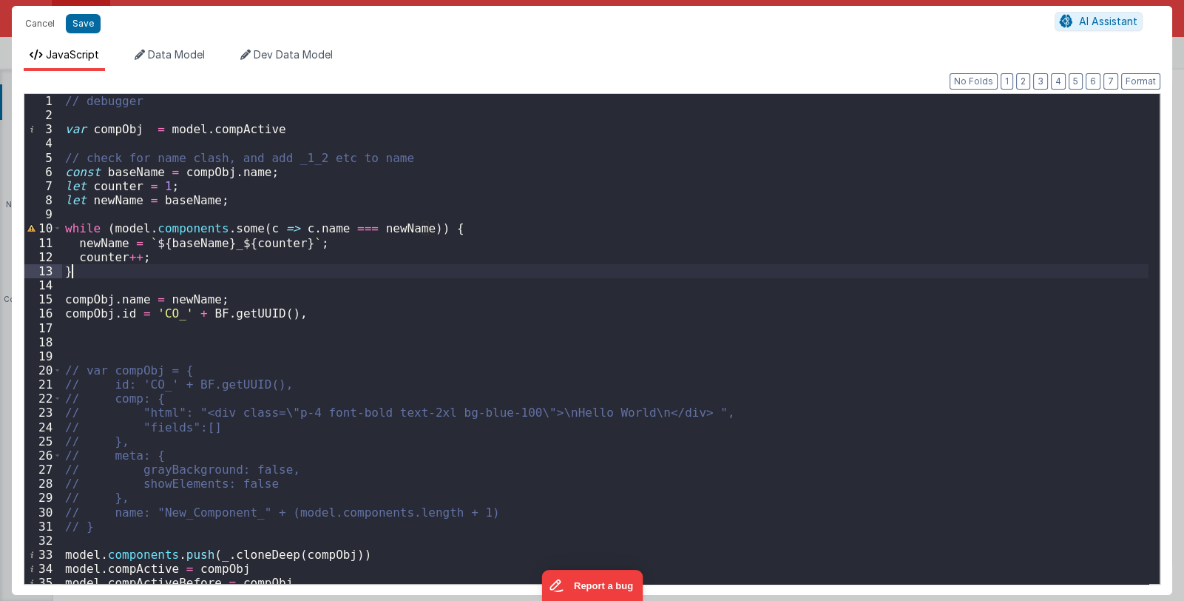
click at [291, 313] on div "// debugger var compObj = model . compActive // check for name clash, and add _…" at bounding box center [605, 353] width 1087 height 518
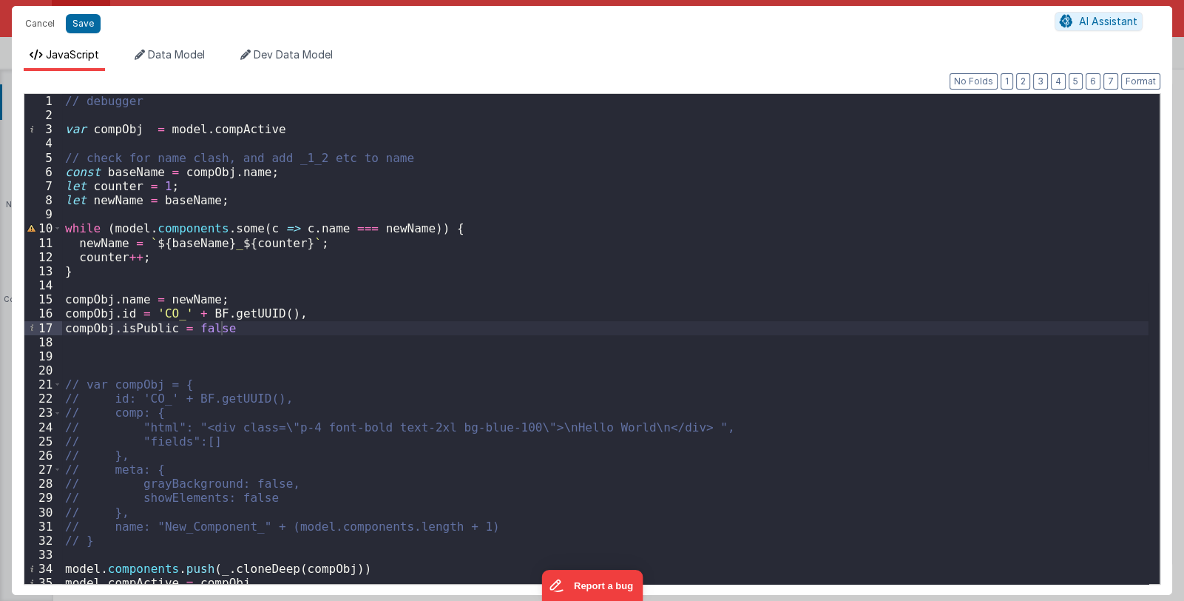
click at [499, 334] on div "// debugger var compObj = model . compActive // check for name clash, and add _…" at bounding box center [605, 353] width 1087 height 518
click at [296, 313] on div "// debugger var compObj = model . compActive // check for name clash, and add _…" at bounding box center [605, 353] width 1087 height 518
click at [274, 328] on div "// debugger var compObj = model . compActive // check for name clash, and add _…" at bounding box center [605, 353] width 1087 height 518
drag, startPoint x: 76, startPoint y: 17, endPoint x: 101, endPoint y: 24, distance: 26.2
click at [76, 16] on button "Save" at bounding box center [83, 23] width 35 height 19
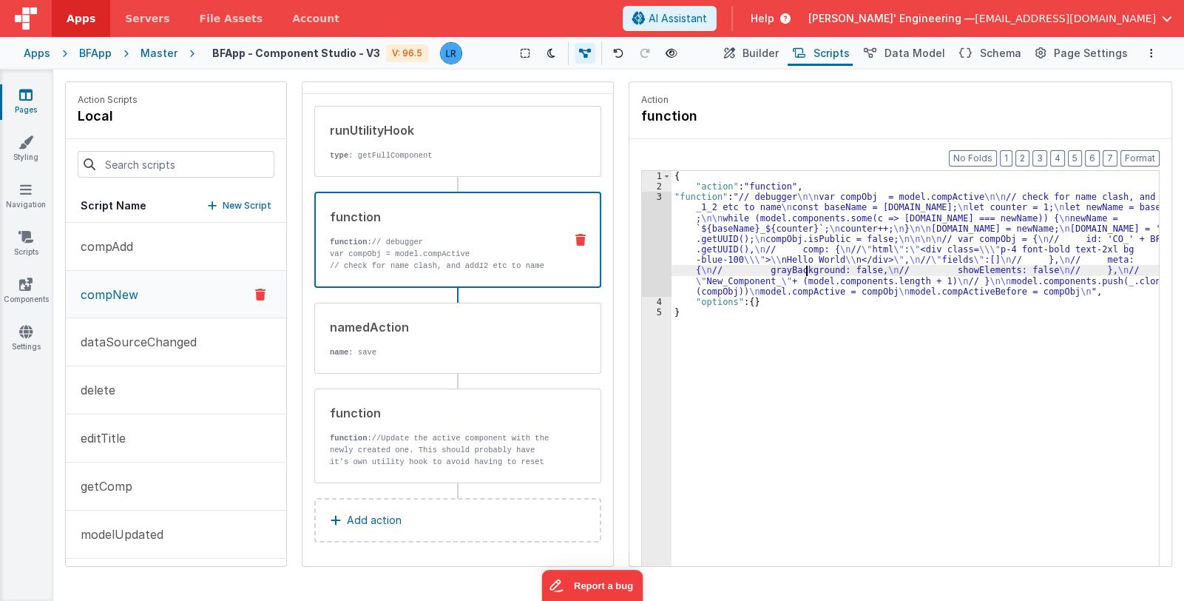
click at [804, 266] on div "{ "action" : "function" , "function" : "// debugger \n\n var compObj = model.co…" at bounding box center [916, 402] width 488 height 462
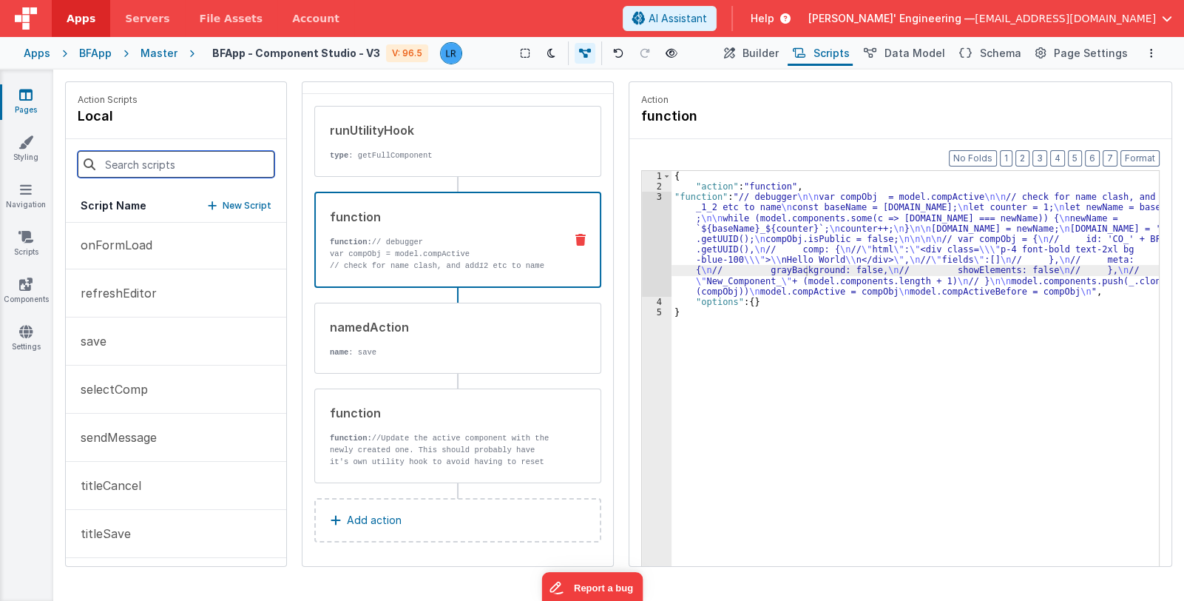
click at [158, 166] on input at bounding box center [176, 164] width 197 height 27
type input "get"
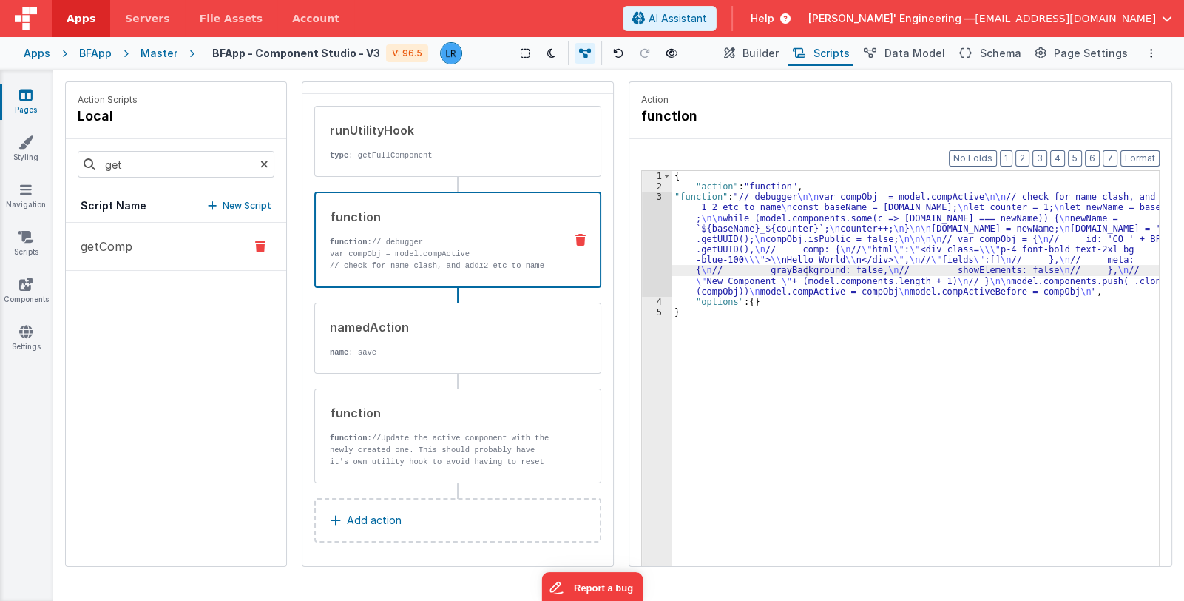
click at [124, 245] on p "getComp" at bounding box center [102, 246] width 61 height 18
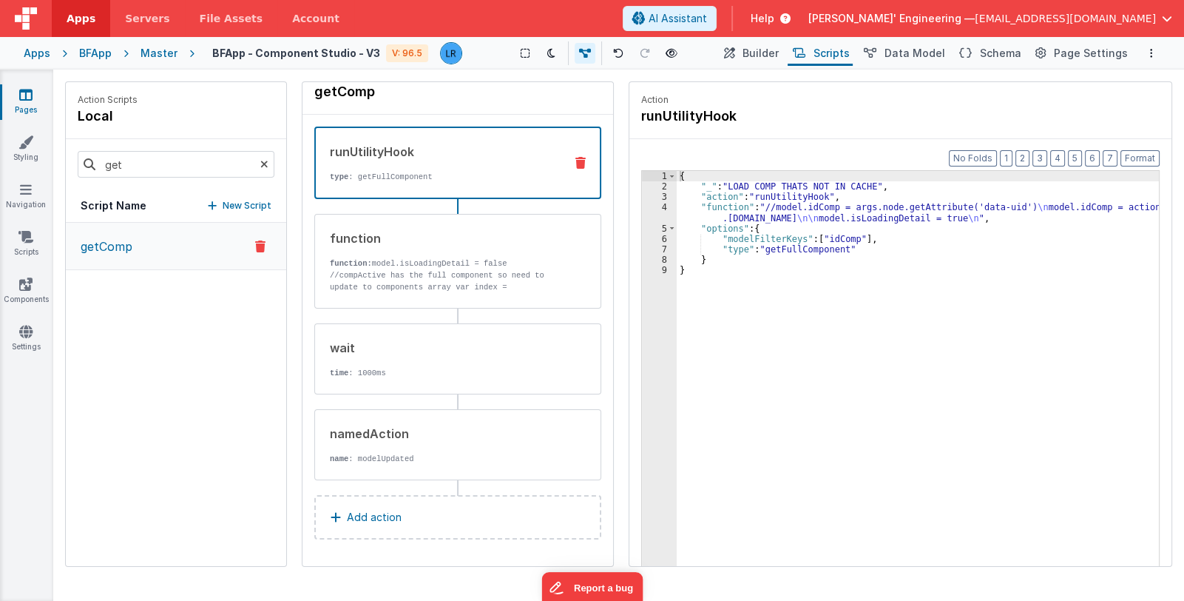
scroll to position [21, 0]
click at [436, 451] on div "namedAction name : modelUpdated" at bounding box center [434, 448] width 238 height 40
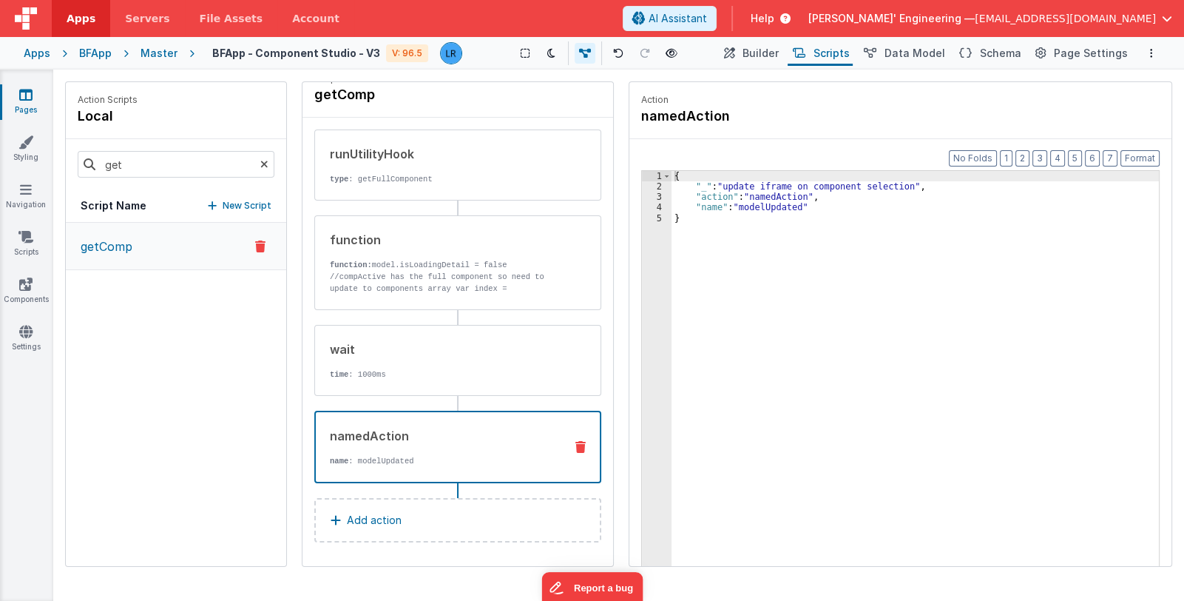
click at [263, 163] on icon at bounding box center [264, 164] width 8 height 50
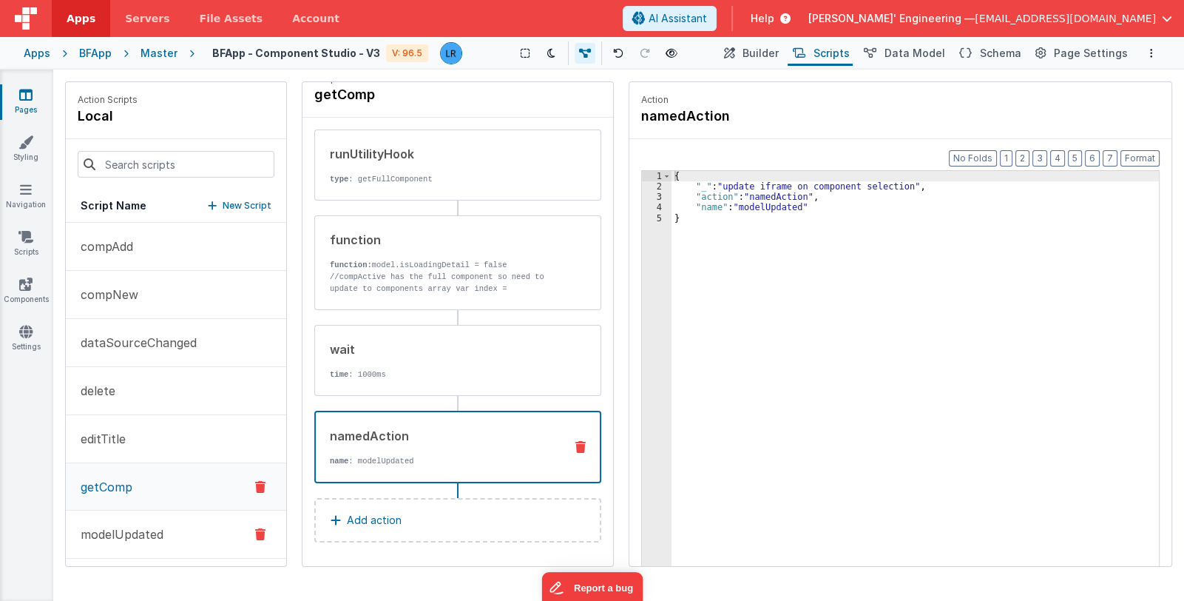
click at [154, 529] on p "modelUpdated" at bounding box center [118, 534] width 92 height 18
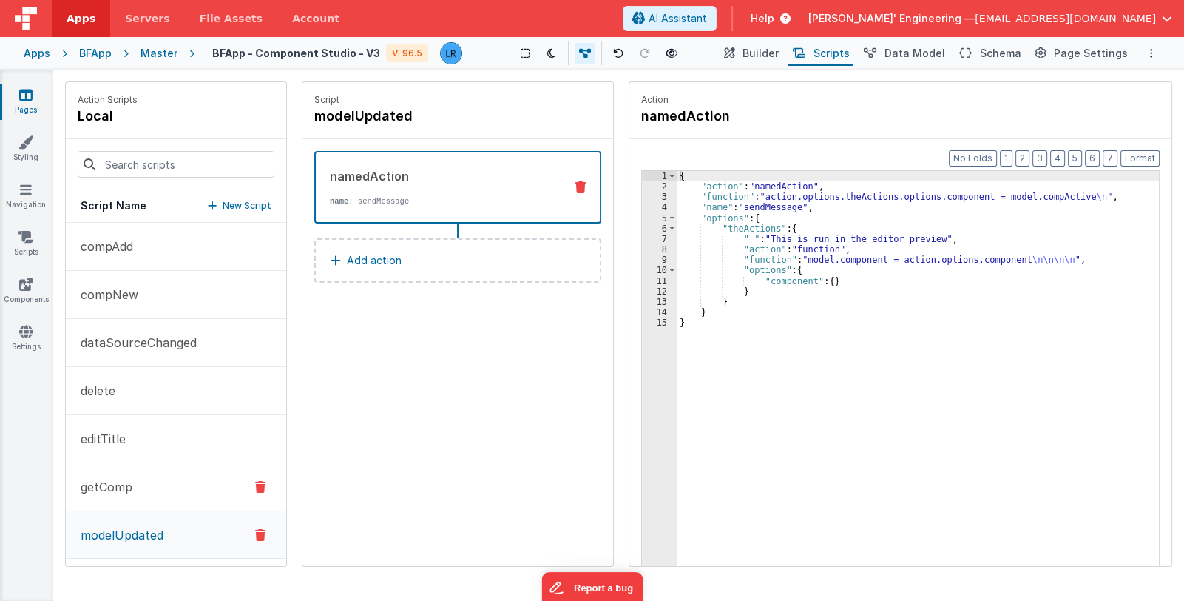
click at [190, 475] on button "getComp" at bounding box center [176, 487] width 220 height 48
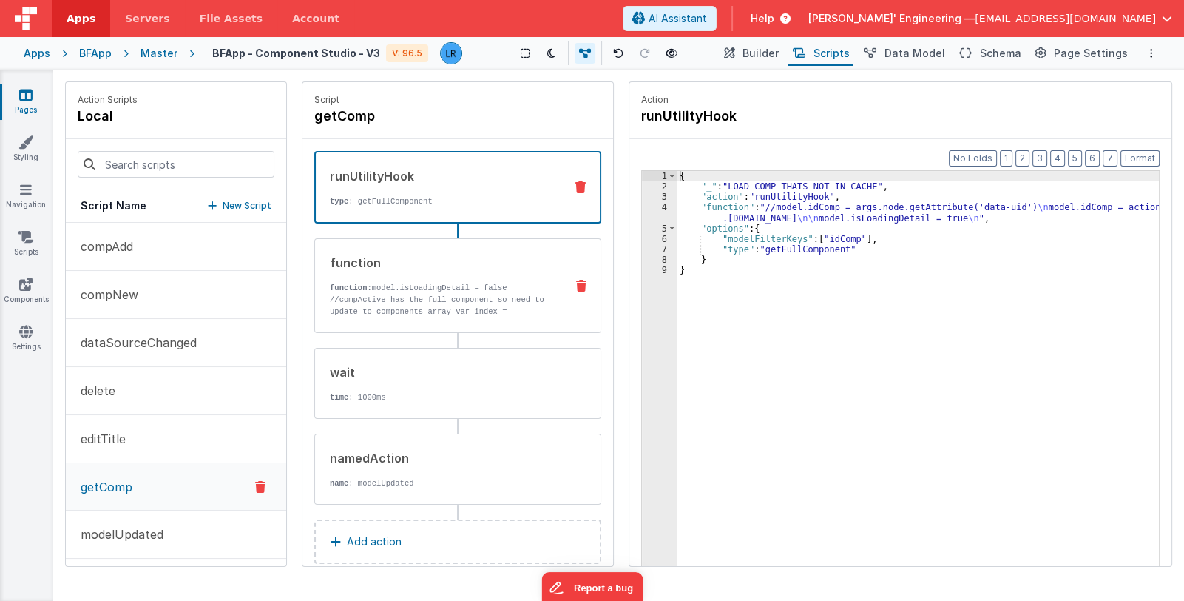
click at [418, 304] on p "//compActive has the full component so need to update to components array var i…" at bounding box center [441, 335] width 223 height 83
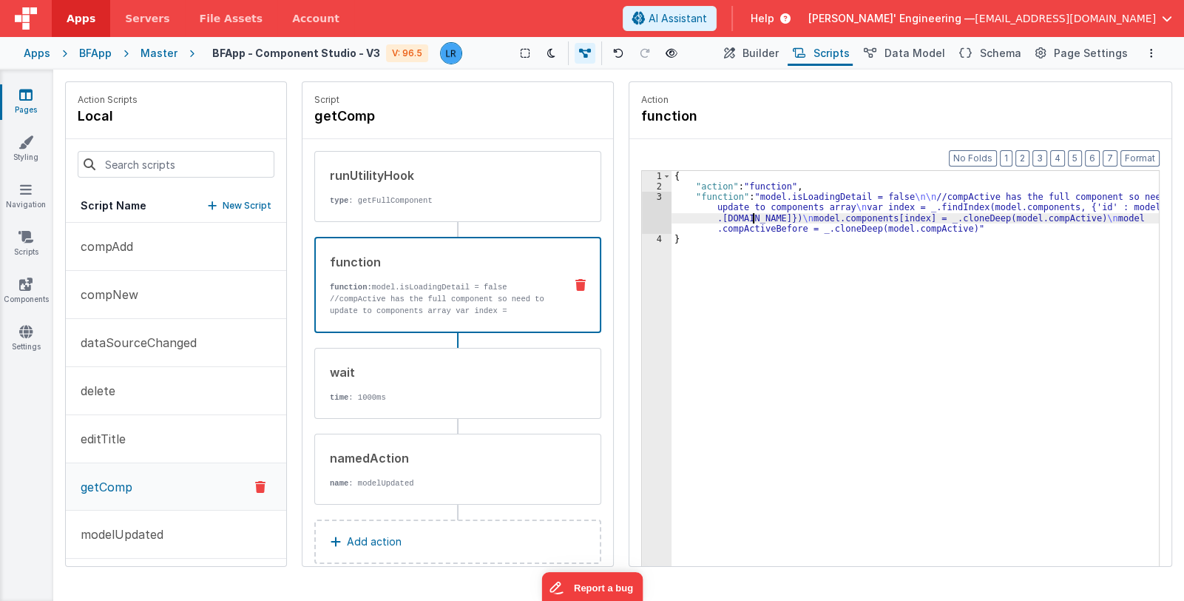
click at [751, 217] on div "{ "action" : "function" , "function" : "model.isLoadingDetail = false \n\n //co…" at bounding box center [916, 402] width 488 height 462
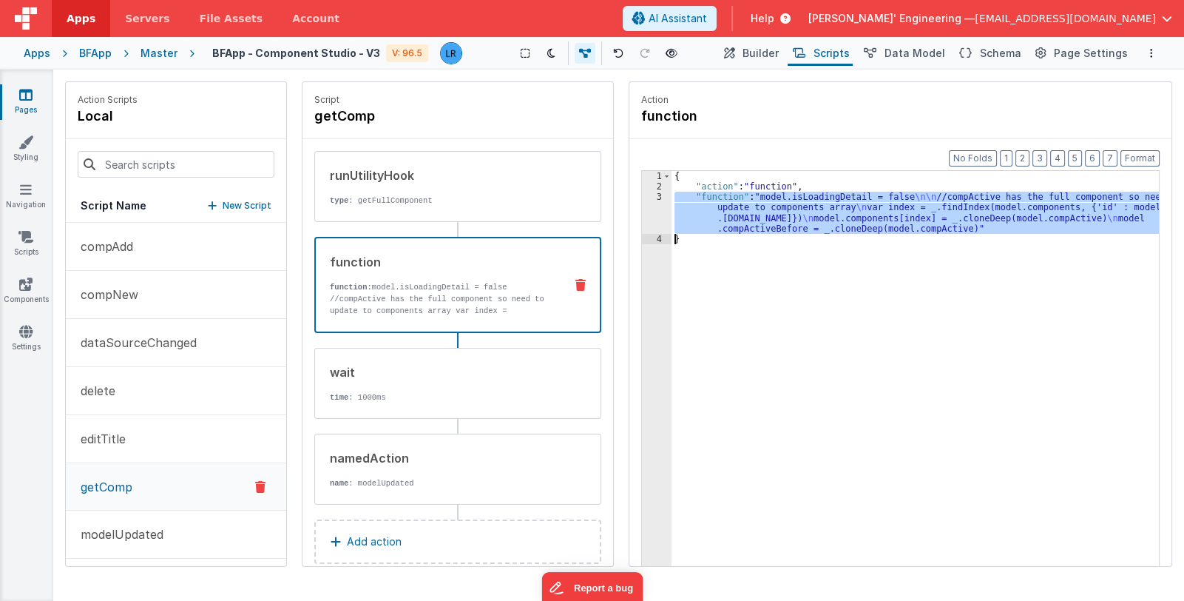
click at [651, 220] on div "3" at bounding box center [657, 213] width 30 height 42
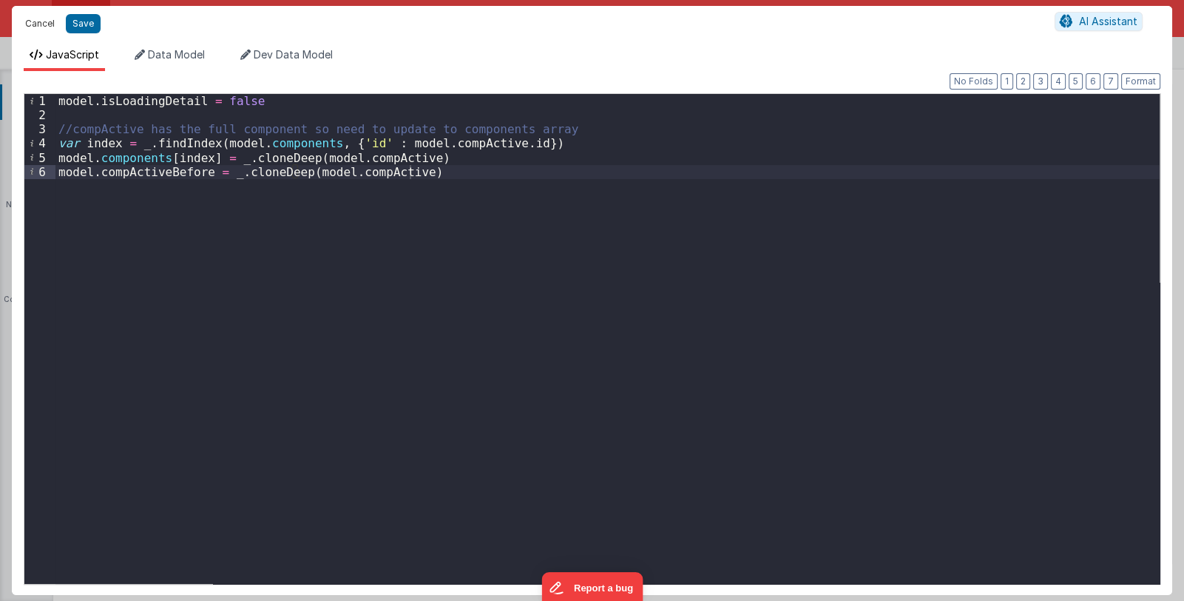
click at [41, 25] on button "Cancel" at bounding box center [40, 23] width 44 height 21
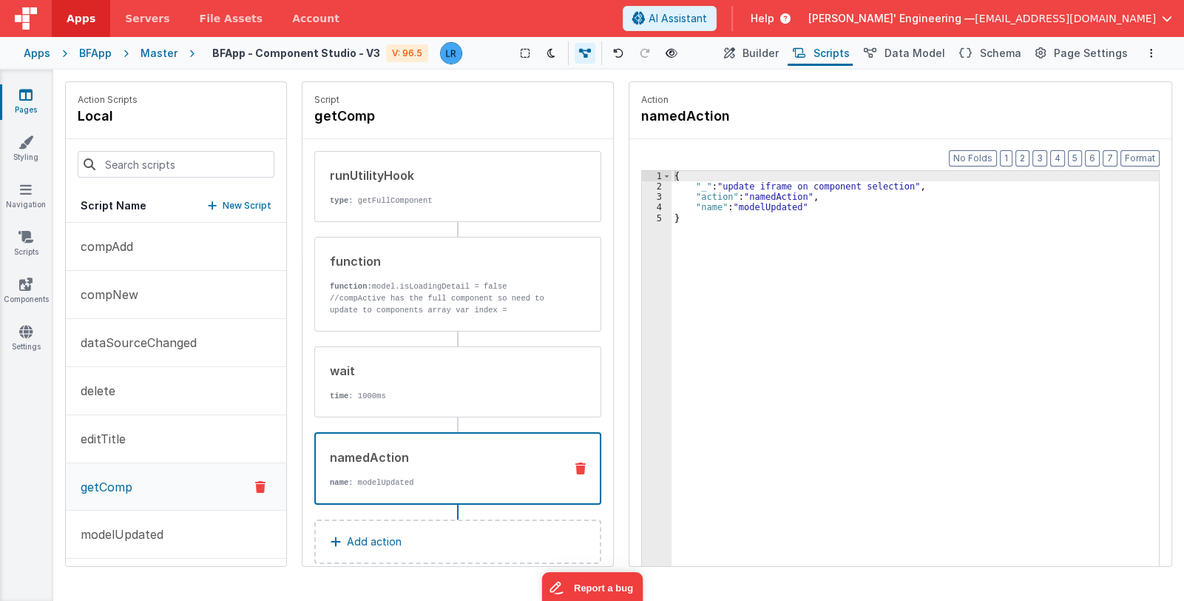
click at [699, 198] on div "{ "_" : "update iframe on component selection" , "action" : "namedAction" , "na…" at bounding box center [916, 402] width 488 height 462
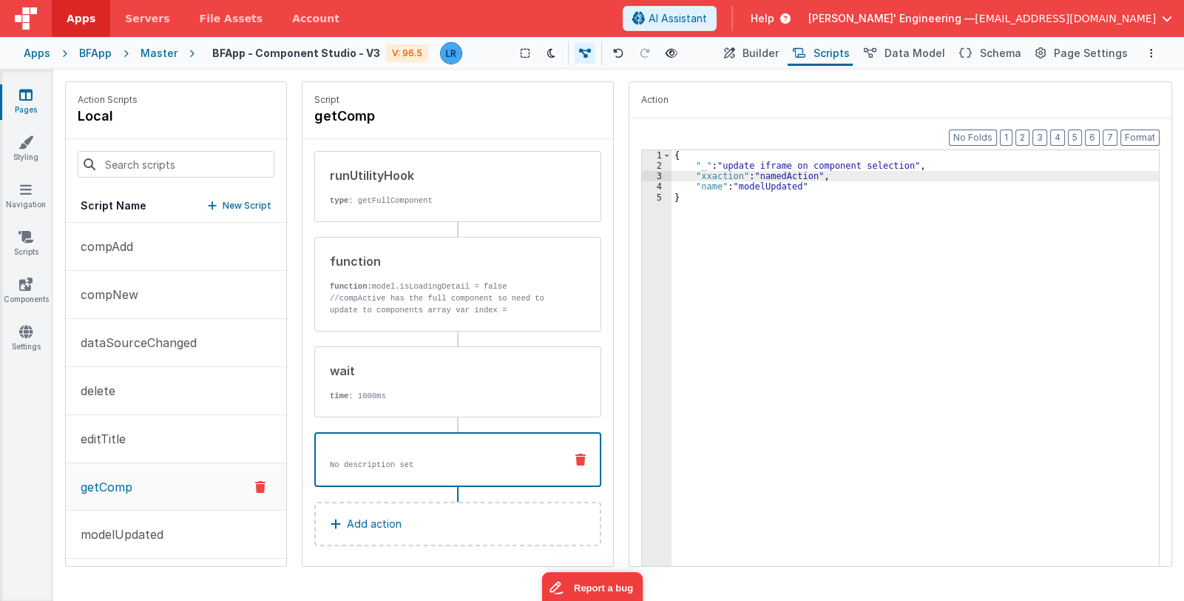
click at [699, 189] on div "{ "_" : "update iframe on component selection" , "xxaction" : "namedAction" , "…" at bounding box center [916, 381] width 488 height 462
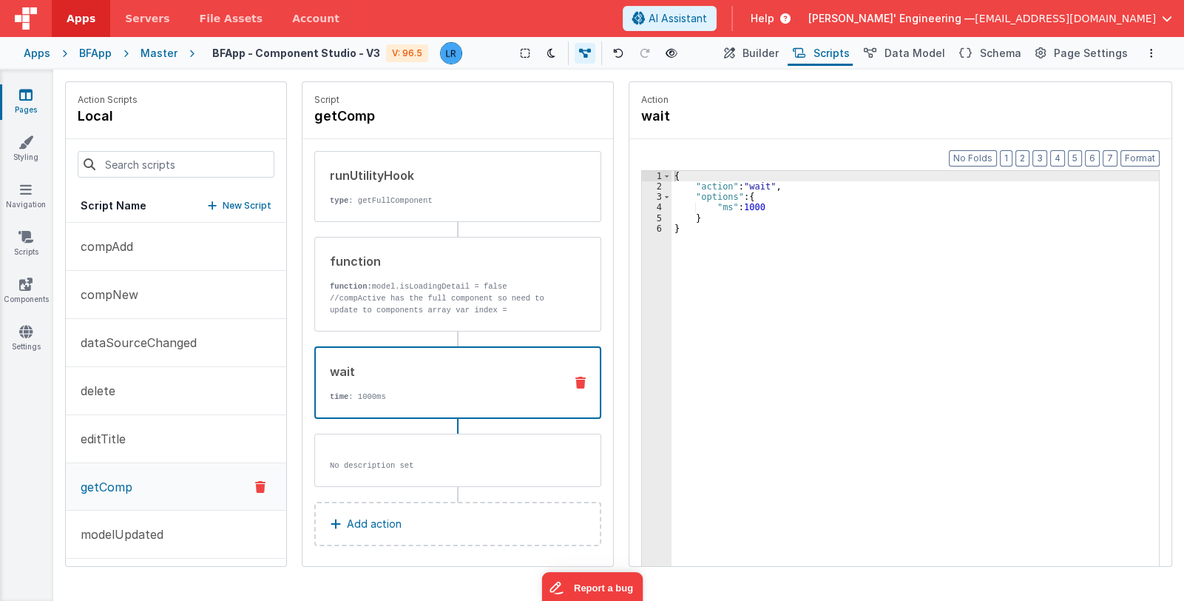
click at [575, 382] on icon at bounding box center [580, 382] width 10 height 12
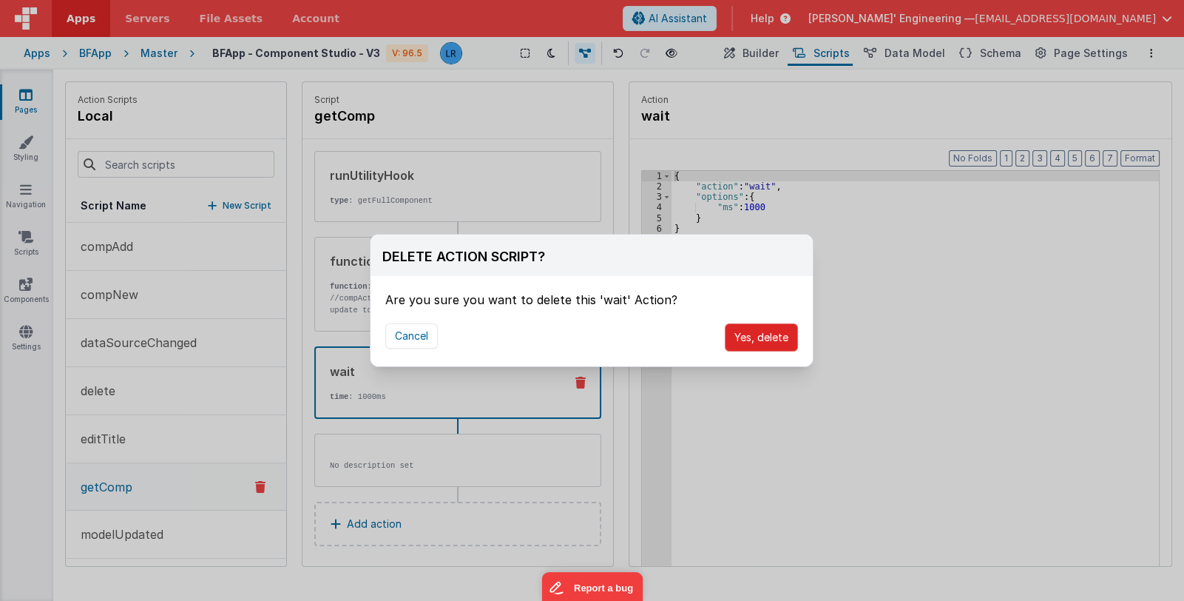
click at [750, 337] on button "Yes, delete" at bounding box center [761, 337] width 73 height 28
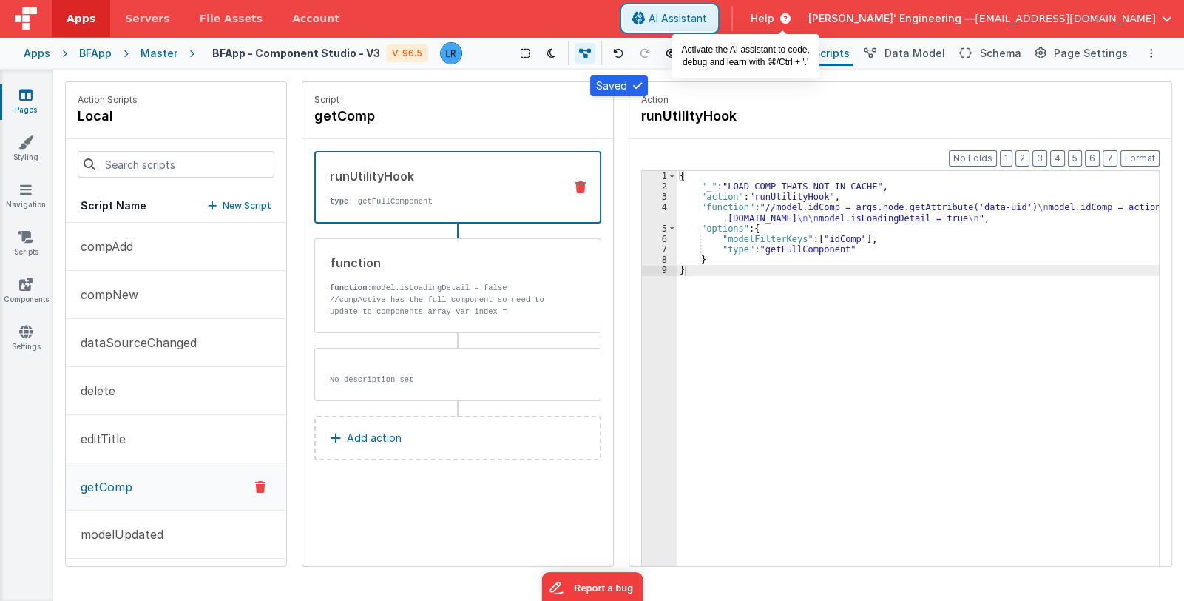
click at [707, 17] on span "AI Assistant" at bounding box center [678, 18] width 58 height 15
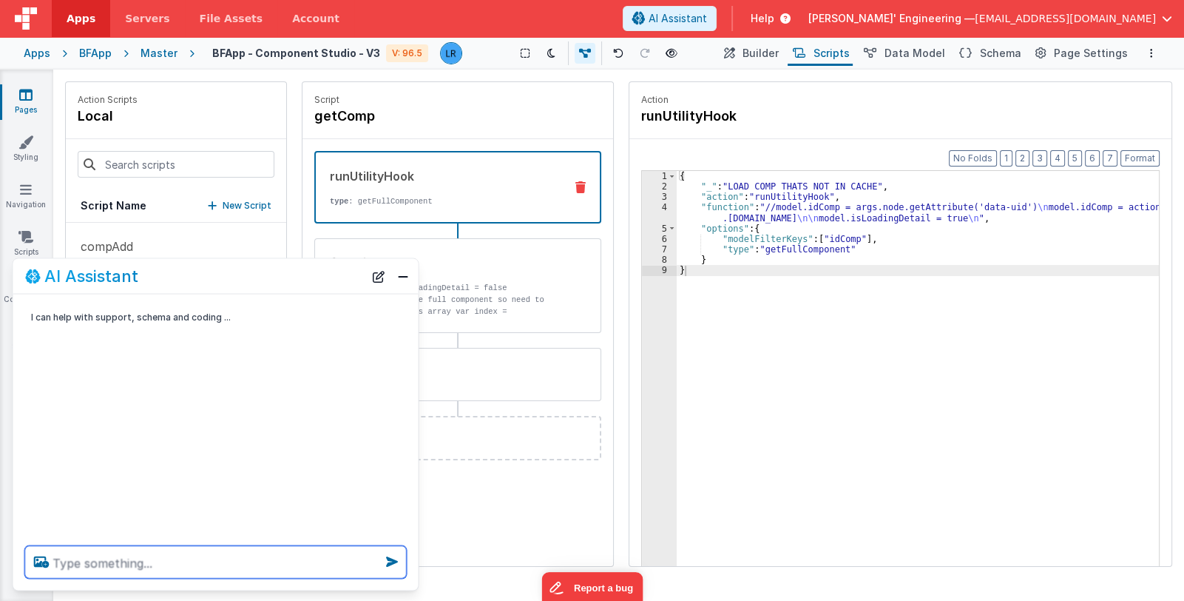
click at [109, 569] on textarea at bounding box center [216, 562] width 382 height 33
type textarea "how to use bf_setaction for namedAction in filemaker"
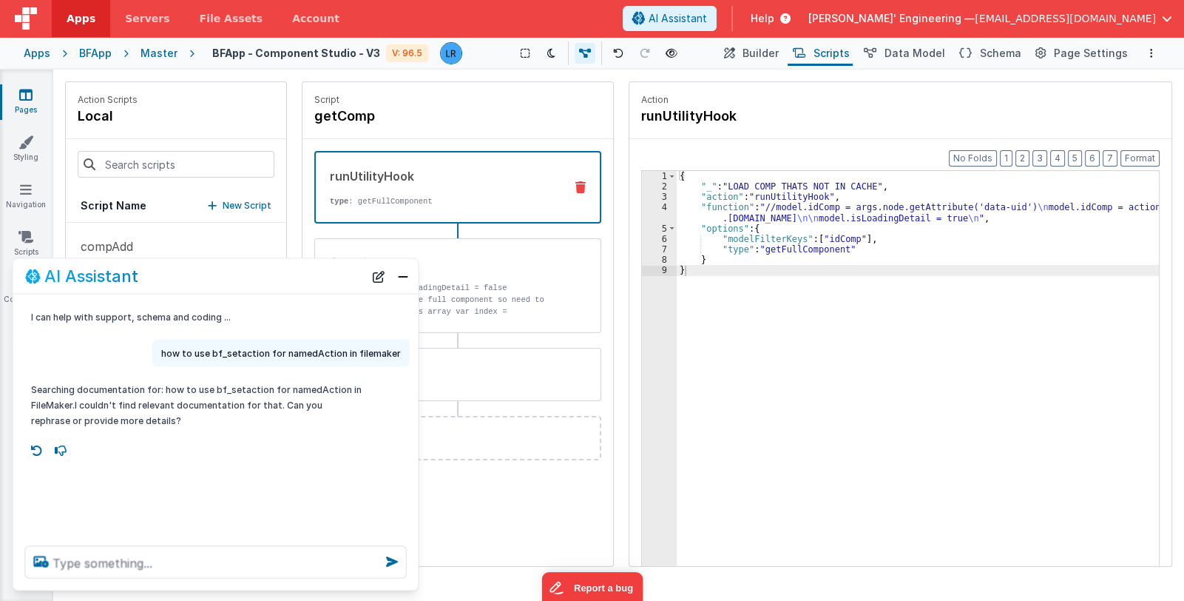
click at [294, 81] on div "Saved Duplicating Page" at bounding box center [645, 76] width 1184 height 12
click at [402, 280] on button "Close" at bounding box center [403, 276] width 19 height 21
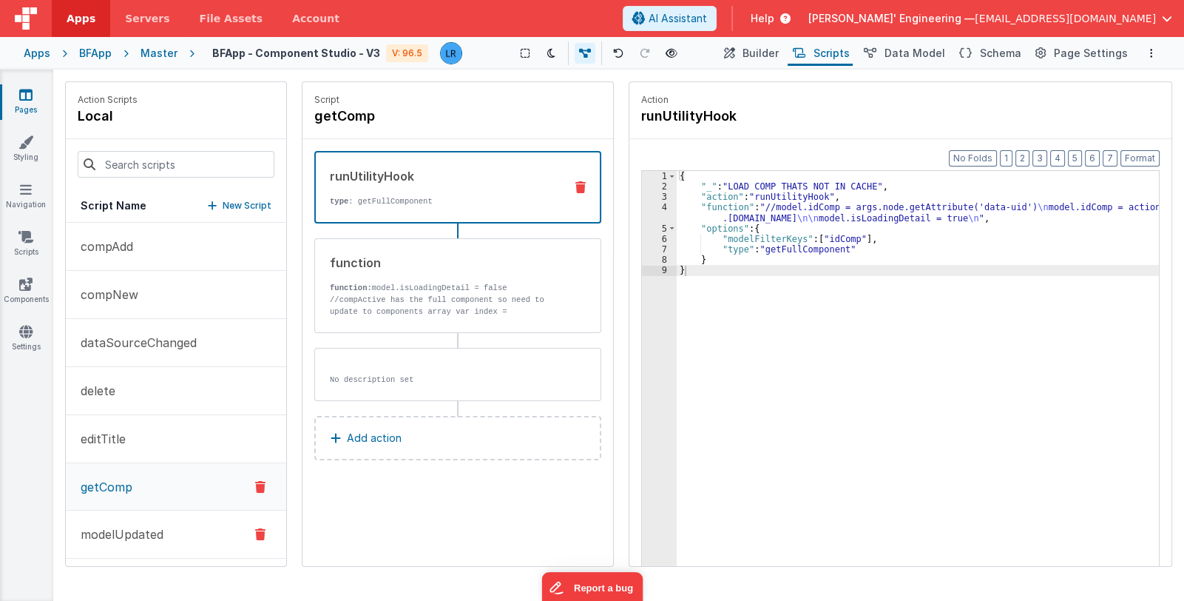
click at [138, 530] on p "modelUpdated" at bounding box center [118, 534] width 92 height 18
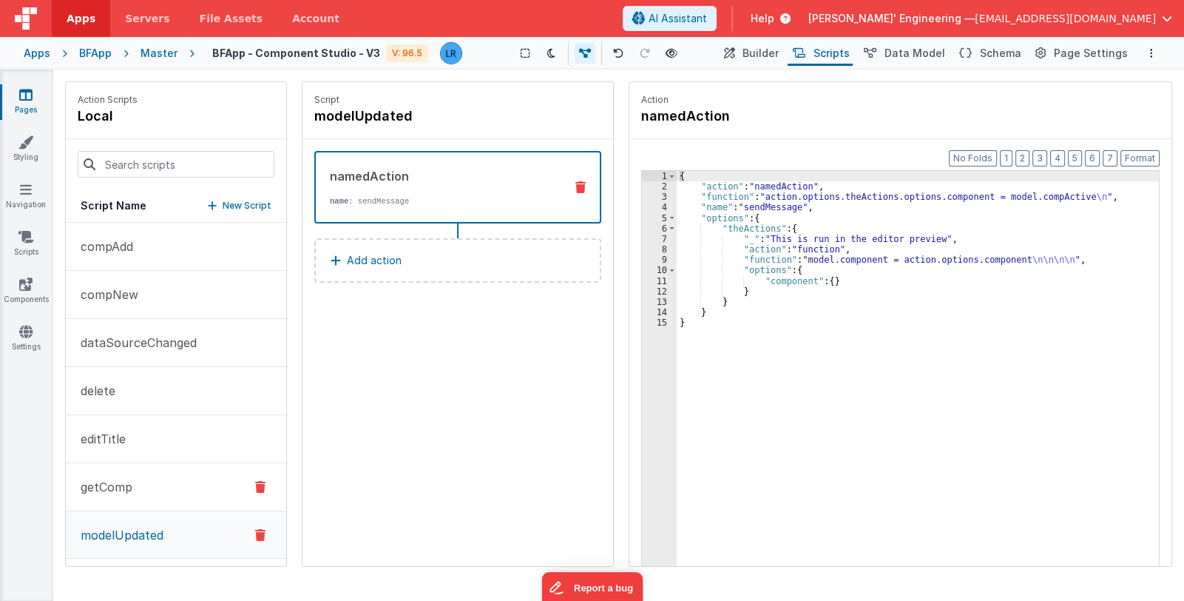
click at [129, 490] on p "getComp" at bounding box center [102, 487] width 61 height 18
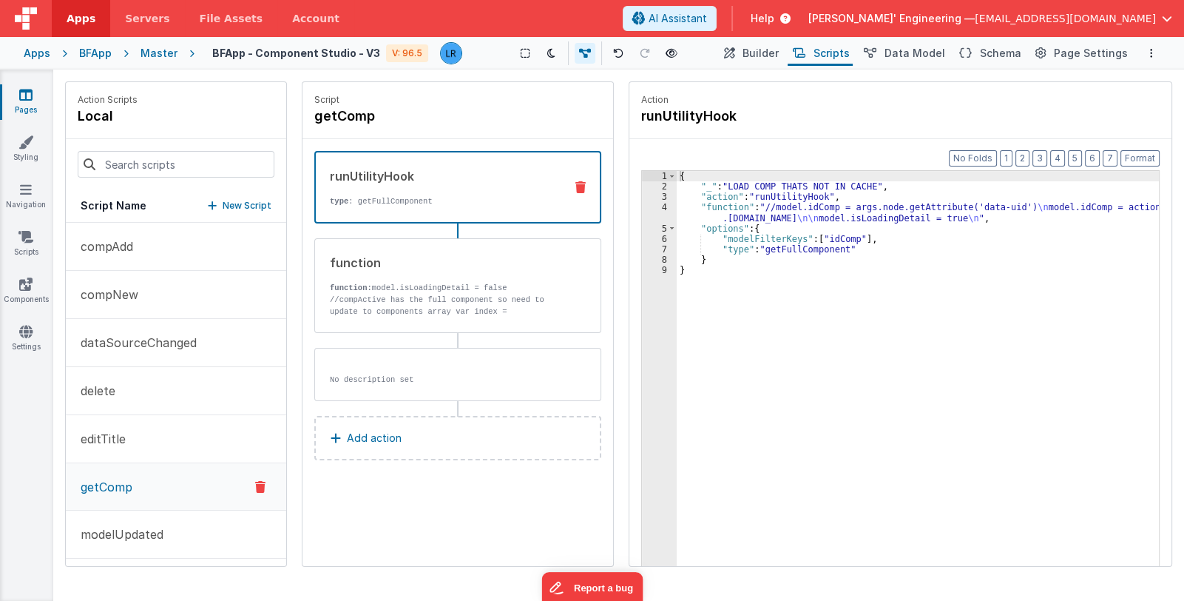
click at [34, 433] on div "Pages Styling Navigation Scripts Components Settings" at bounding box center [26, 335] width 53 height 531
click at [439, 368] on div "No description set" at bounding box center [434, 374] width 238 height 22
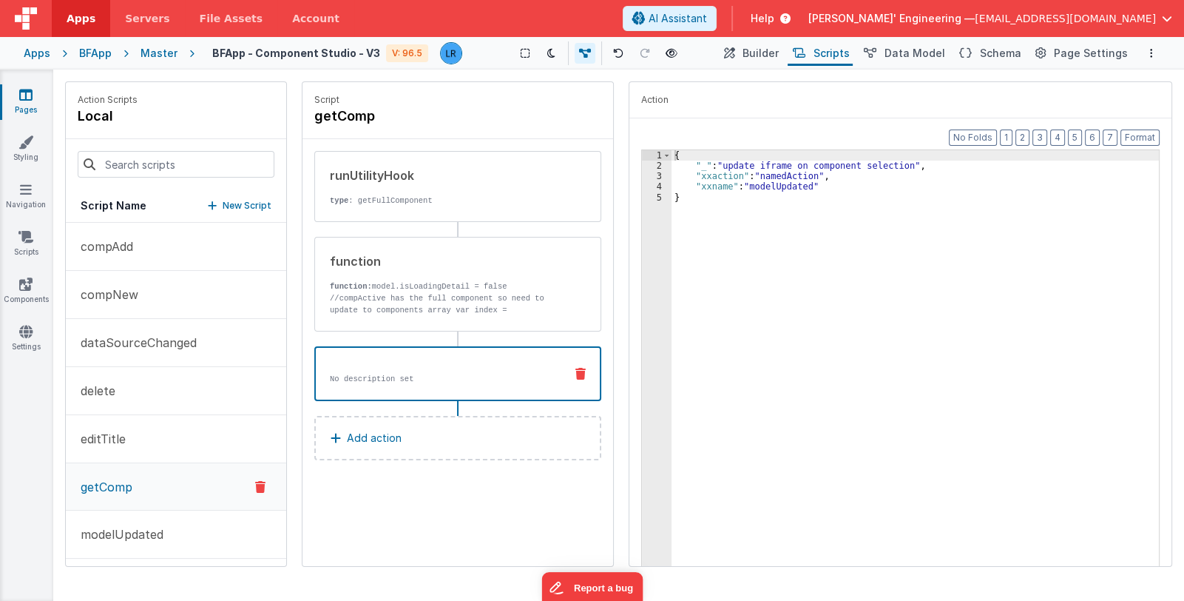
click at [709, 178] on div "{ "_" : "update iframe on component selection" , "xxaction" : "namedAction" , "…" at bounding box center [916, 381] width 488 height 462
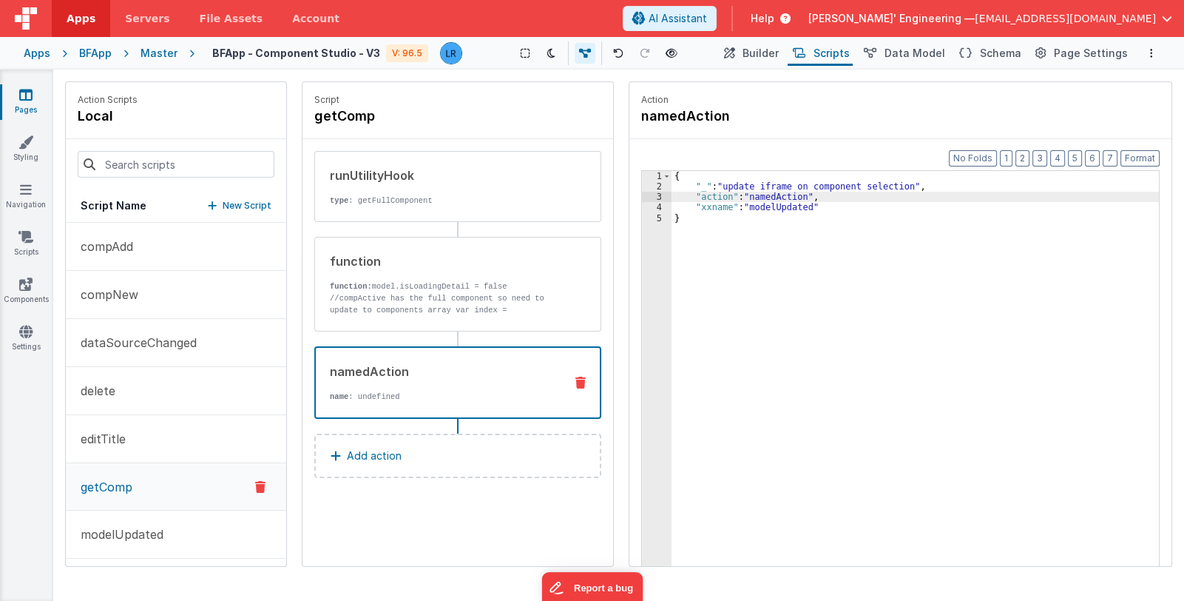
click at [707, 202] on div "{ "_" : "update iframe on component selection" , "action" : "namedAction" , "xx…" at bounding box center [916, 402] width 488 height 462
click at [104, 391] on p "delete" at bounding box center [94, 391] width 44 height 18
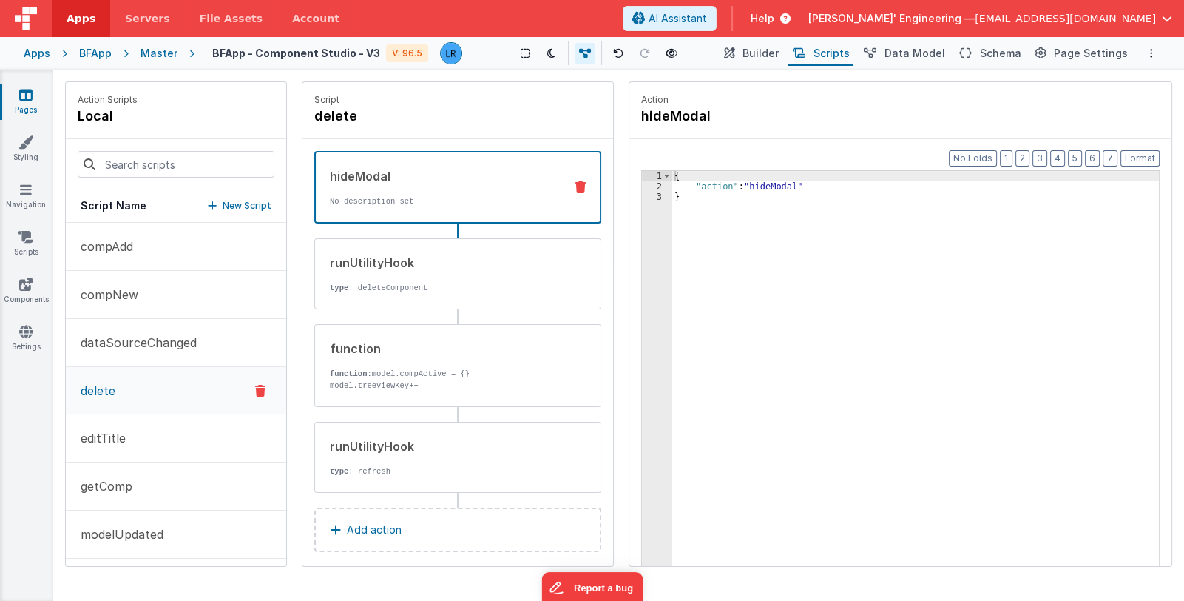
click at [411, 195] on p "No description set" at bounding box center [441, 201] width 223 height 12
click at [444, 372] on p "function: model.compActive = {} model.treeViewKey++" at bounding box center [441, 380] width 223 height 24
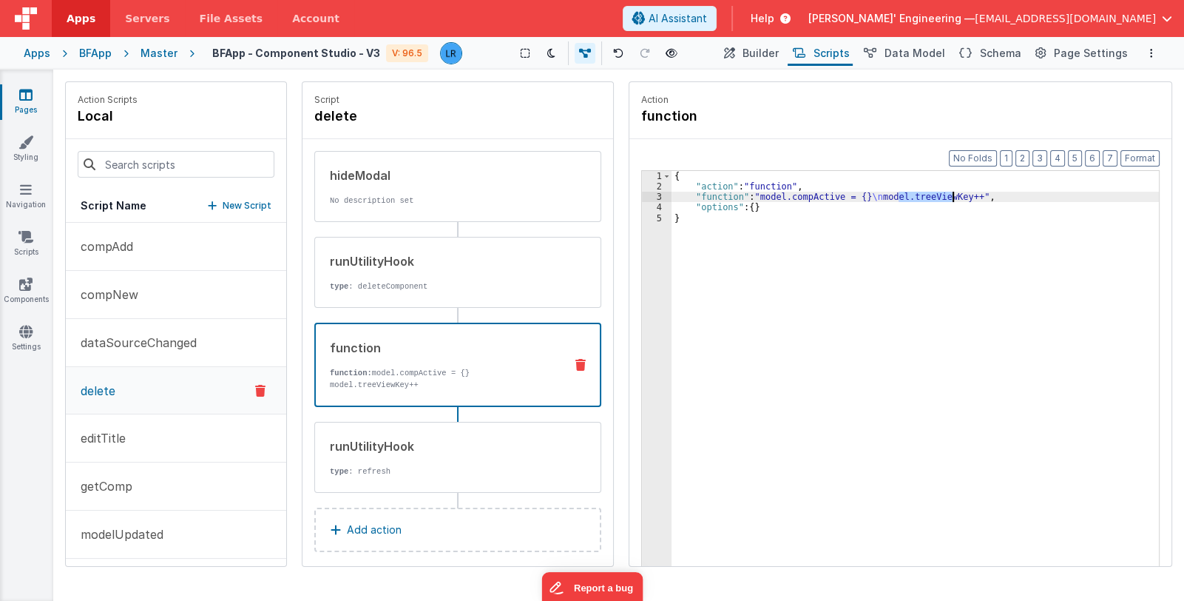
drag, startPoint x: 899, startPoint y: 195, endPoint x: 950, endPoint y: 195, distance: 51.0
click at [950, 195] on div "{ "action" : "function" , "function" : "model.compActive = {} \n model.treeView…" at bounding box center [916, 402] width 488 height 462
click at [788, 195] on div "{ "action" : "function" , "function" : "model.compActive = {} \n model.treeView…" at bounding box center [916, 402] width 488 height 462
click at [1068, 53] on span "Page Settings" at bounding box center [1091, 53] width 74 height 15
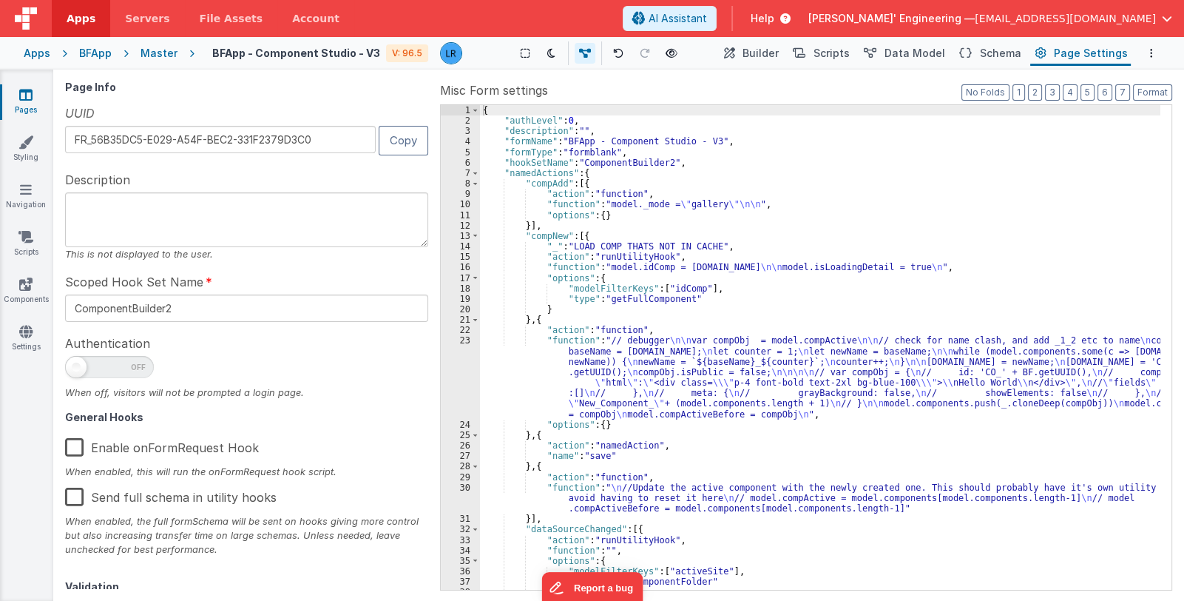
click at [816, 320] on div "{ "authLevel" : 0 , "description" : "" , "formName" : "BFApp - Component Studio…" at bounding box center [820, 358] width 680 height 506
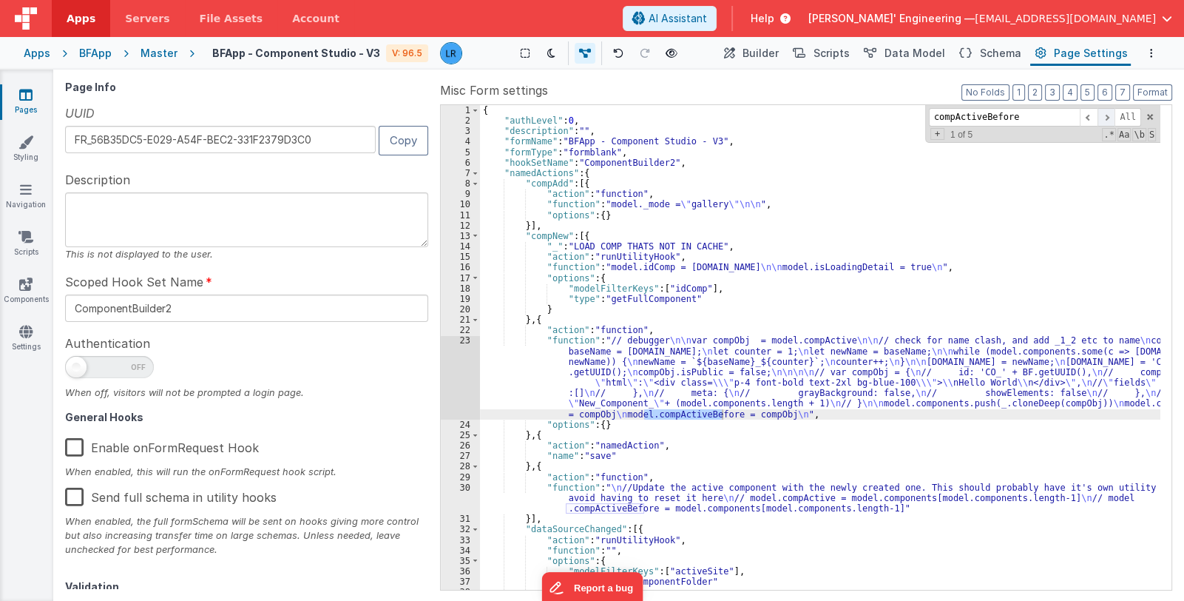
type input "compActiveBefore"
click at [1109, 116] on span at bounding box center [1107, 117] width 18 height 18
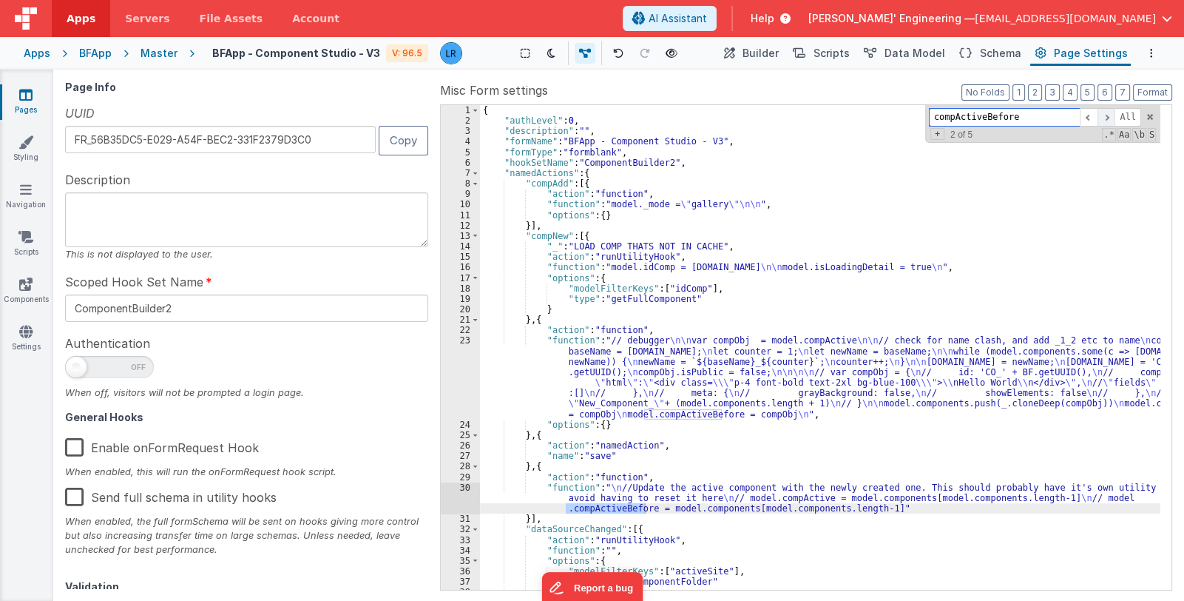
click at [1109, 116] on span at bounding box center [1107, 117] width 18 height 18
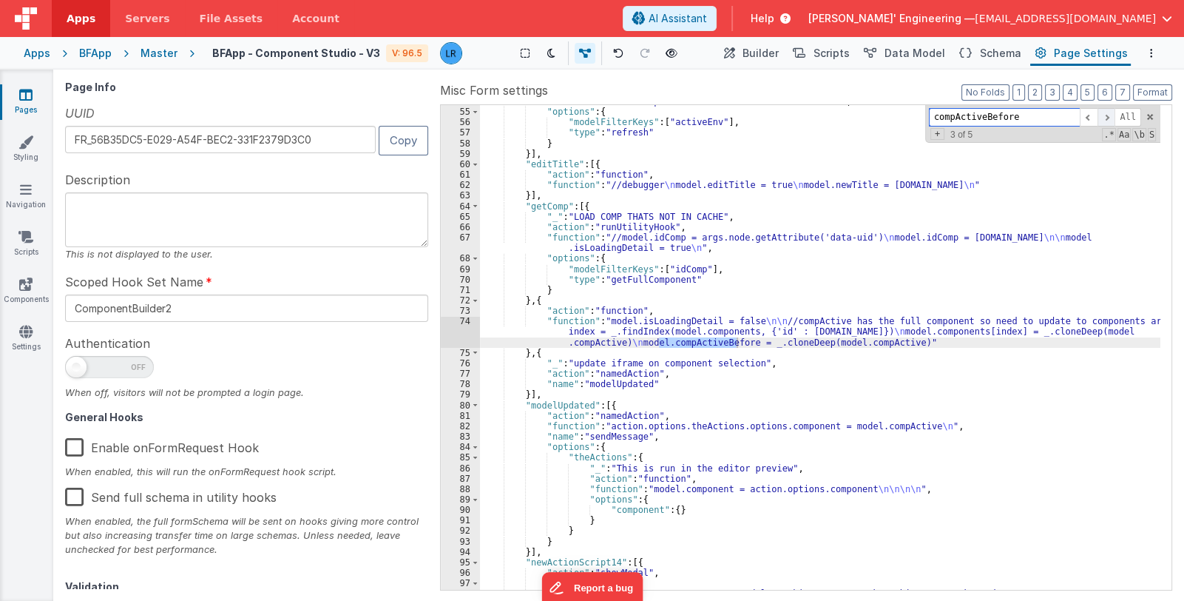
scroll to position [658, 0]
click at [849, 55] on span "Scripts" at bounding box center [832, 53] width 36 height 15
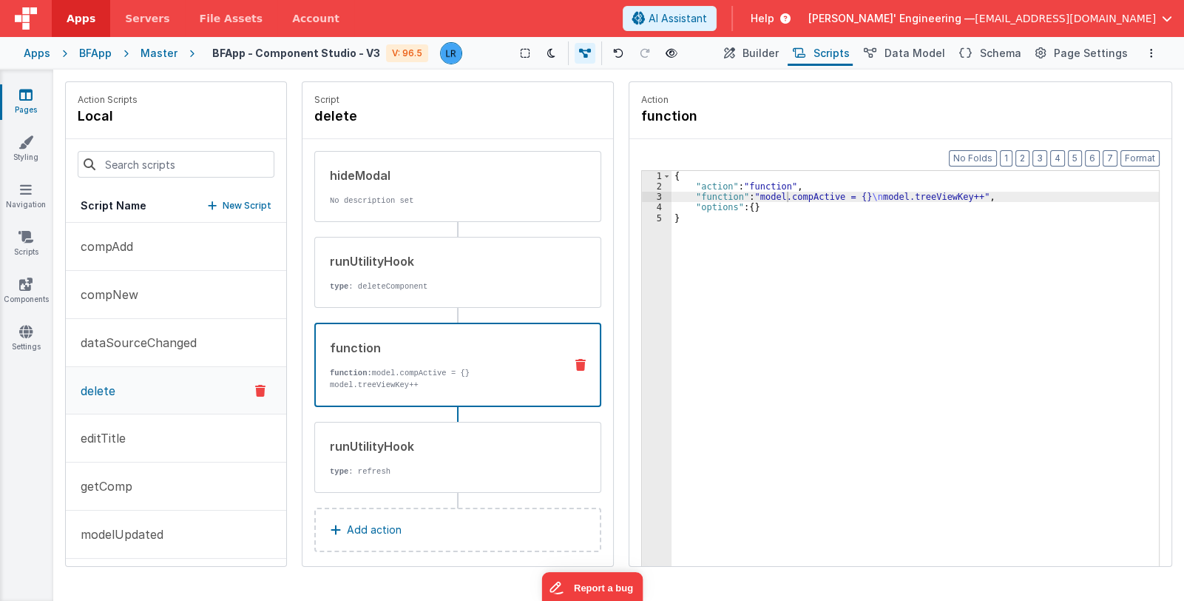
click at [16, 387] on div "Pages Styling Navigation Scripts Components Settings" at bounding box center [26, 335] width 53 height 531
click at [17, 390] on div "Pages Styling Navigation Scripts Components Settings" at bounding box center [26, 335] width 53 height 531
click at [137, 393] on button "delete" at bounding box center [176, 390] width 220 height 47
click at [424, 510] on button "Add action" at bounding box center [457, 529] width 287 height 44
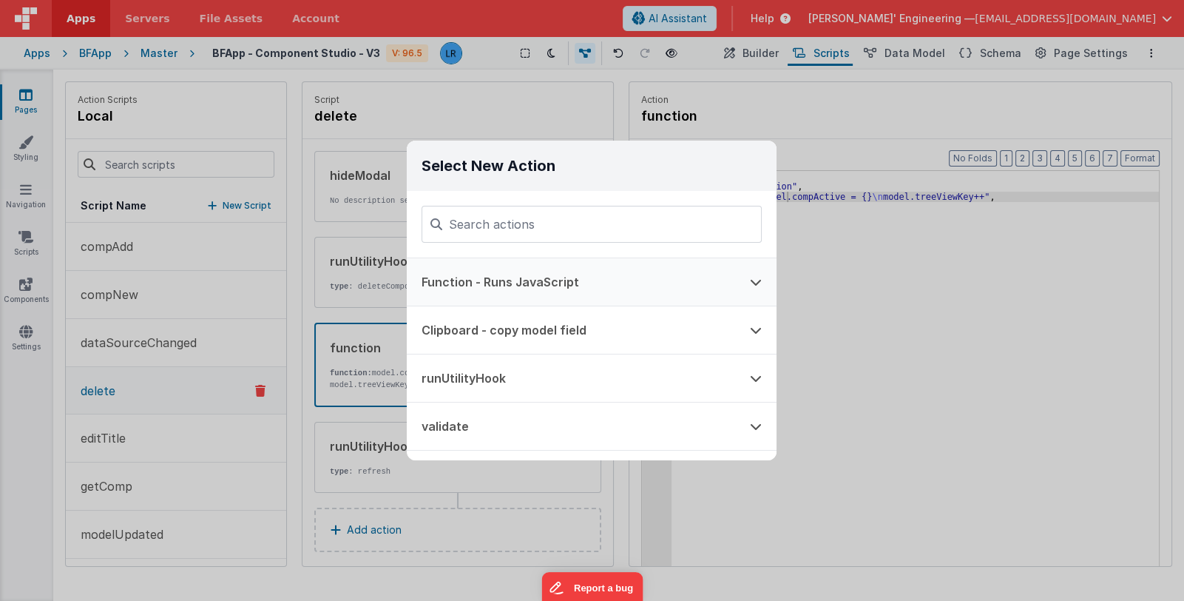
click at [536, 280] on button "Function - Runs JavaScript" at bounding box center [571, 281] width 328 height 47
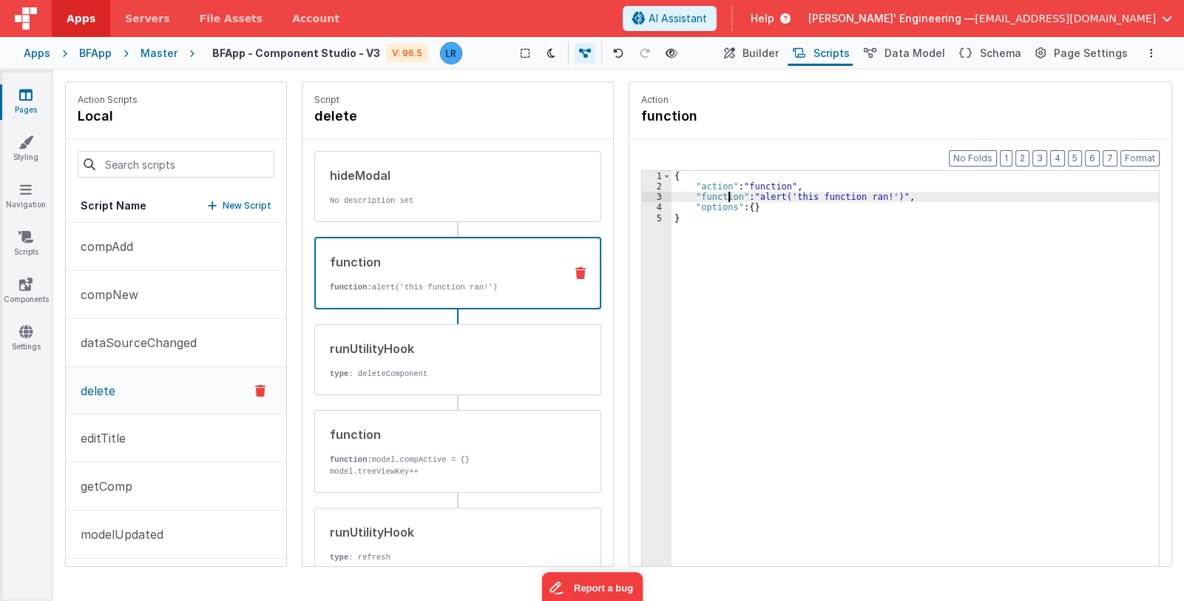
drag, startPoint x: 729, startPoint y: 194, endPoint x: 684, endPoint y: 198, distance: 44.6
click at [728, 194] on div "{ "action" : "function" , "function" : "alert('this function ran!')" , "options…" at bounding box center [916, 402] width 488 height 462
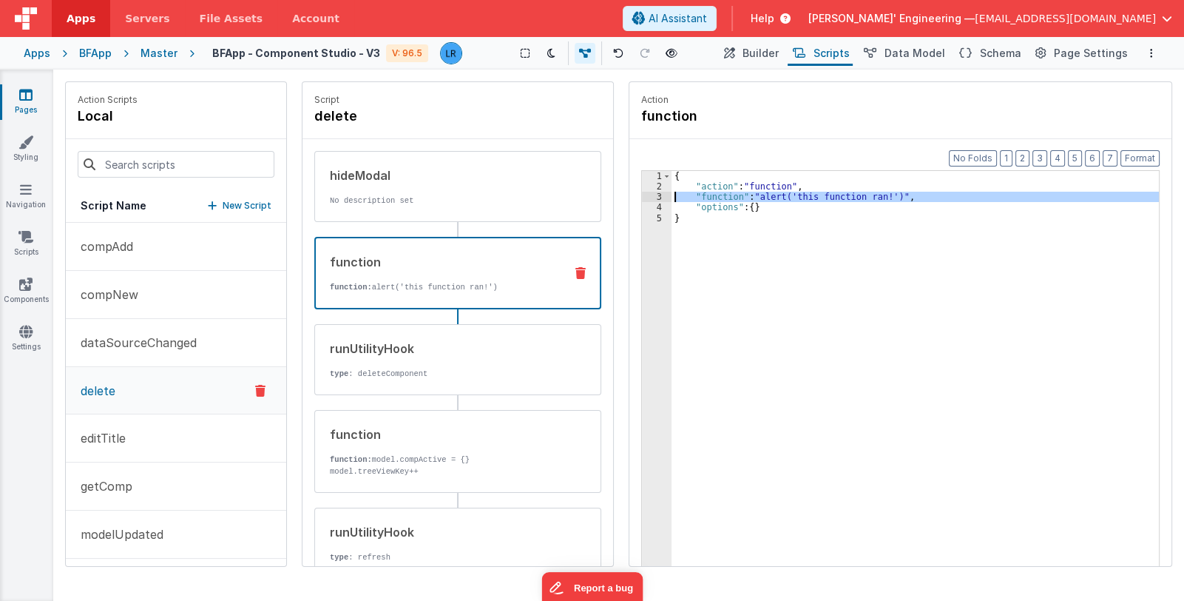
click at [651, 195] on div "3" at bounding box center [657, 197] width 30 height 10
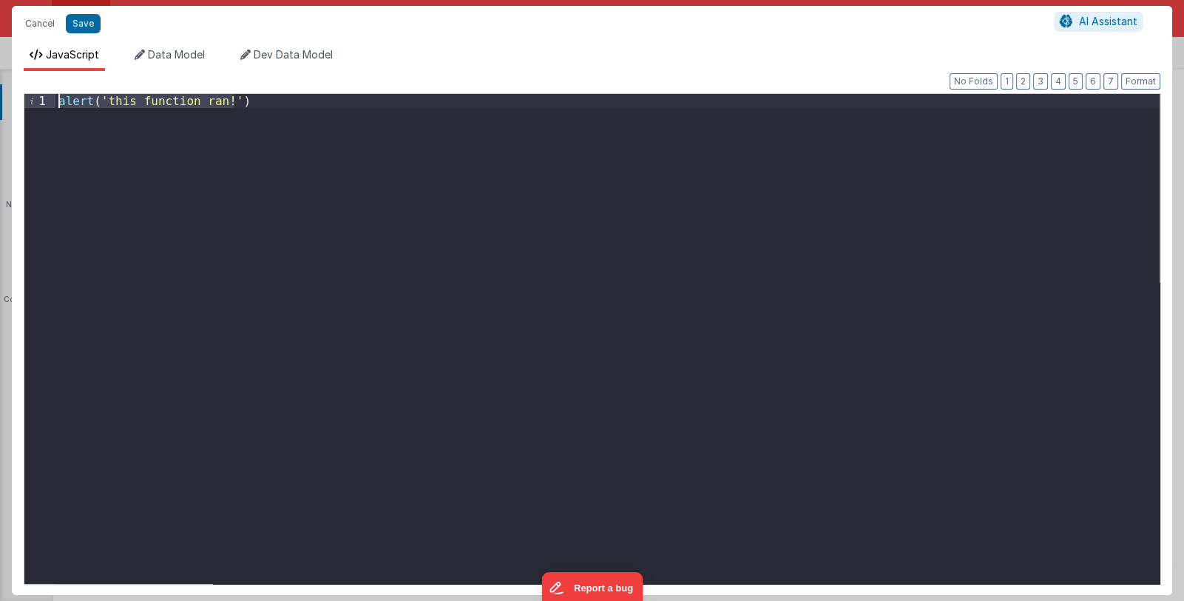
drag, startPoint x: 260, startPoint y: 102, endPoint x: 45, endPoint y: 101, distance: 215.2
click at [45, 101] on div "1 alert ( 'this function ran!' ) XXXXXXXXXXXXXXXXXXXXXXXXXXXXXXXXXXXXXXXXXXXXXX…" at bounding box center [592, 338] width 1137 height 491
click at [294, 215] on div at bounding box center [607, 353] width 1104 height 518
drag, startPoint x: 570, startPoint y: 102, endPoint x: 33, endPoint y: 90, distance: 537.1
click at [33, 90] on div "Format 7 6 5 4 3 2 1 No Folds 1 model . components = model . components . filte…" at bounding box center [592, 333] width 1137 height 500
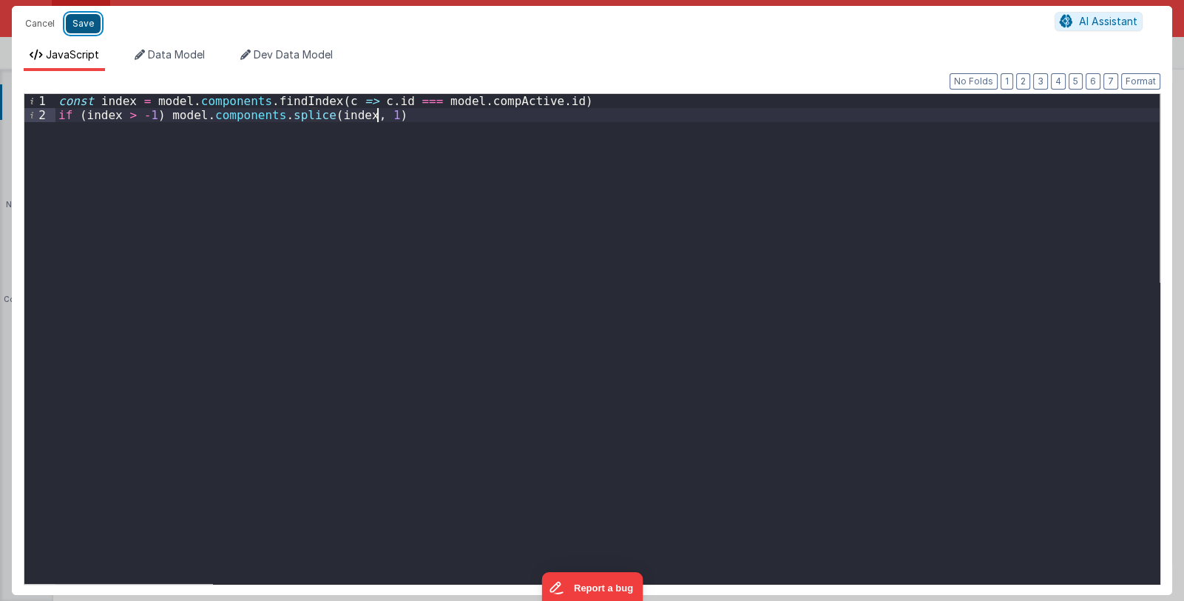
click at [81, 26] on button "Save" at bounding box center [83, 23] width 35 height 19
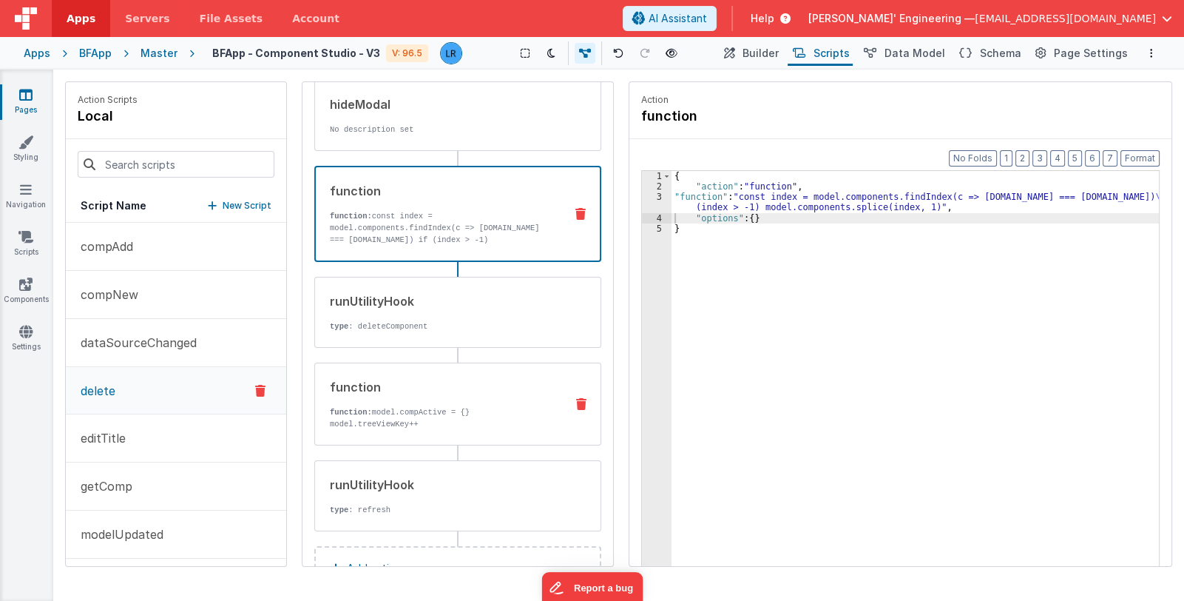
scroll to position [73, 0]
click at [760, 53] on span "Builder" at bounding box center [761, 53] width 36 height 15
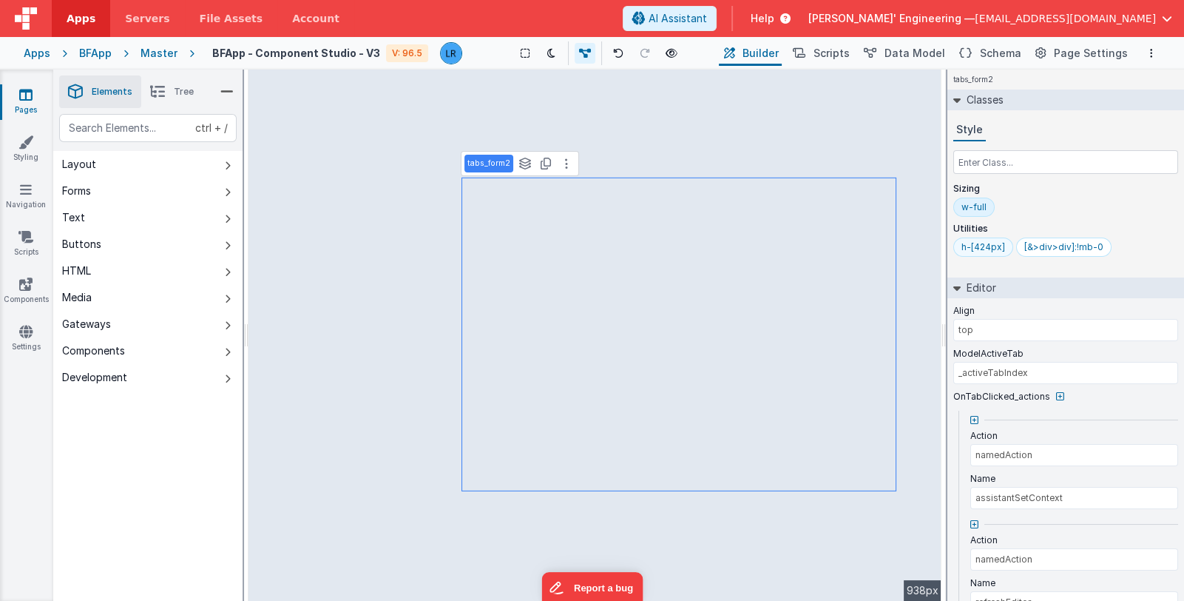
click at [984, 248] on div "h-[424px]" at bounding box center [984, 247] width 44 height 12
click at [993, 54] on span "Schema" at bounding box center [1000, 53] width 41 height 15
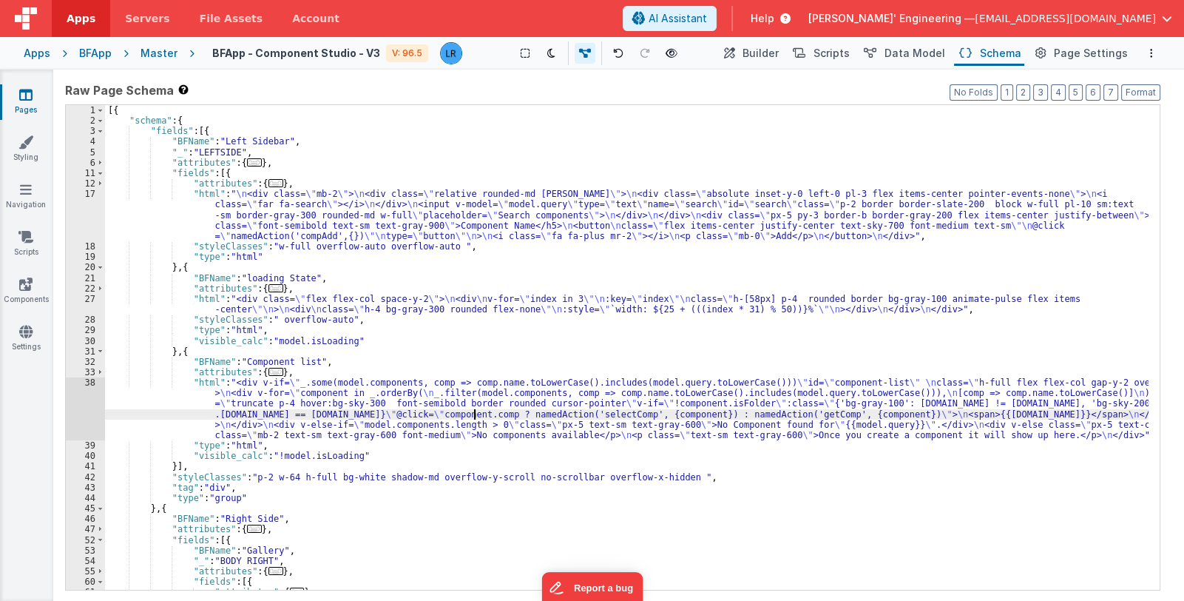
click at [475, 415] on div "[{ "schema" : { "fields" : [{ "BFName" : "Left Sidebar" , "_" : "LEFTSIDE" , "a…" at bounding box center [627, 358] width 1044 height 506
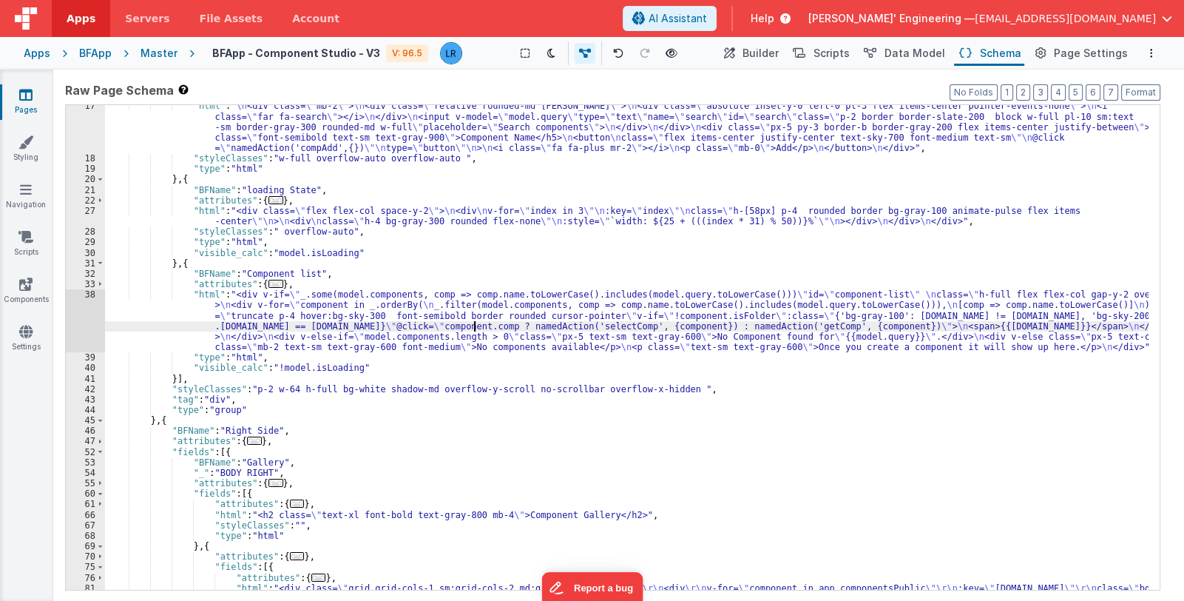
scroll to position [132, 0]
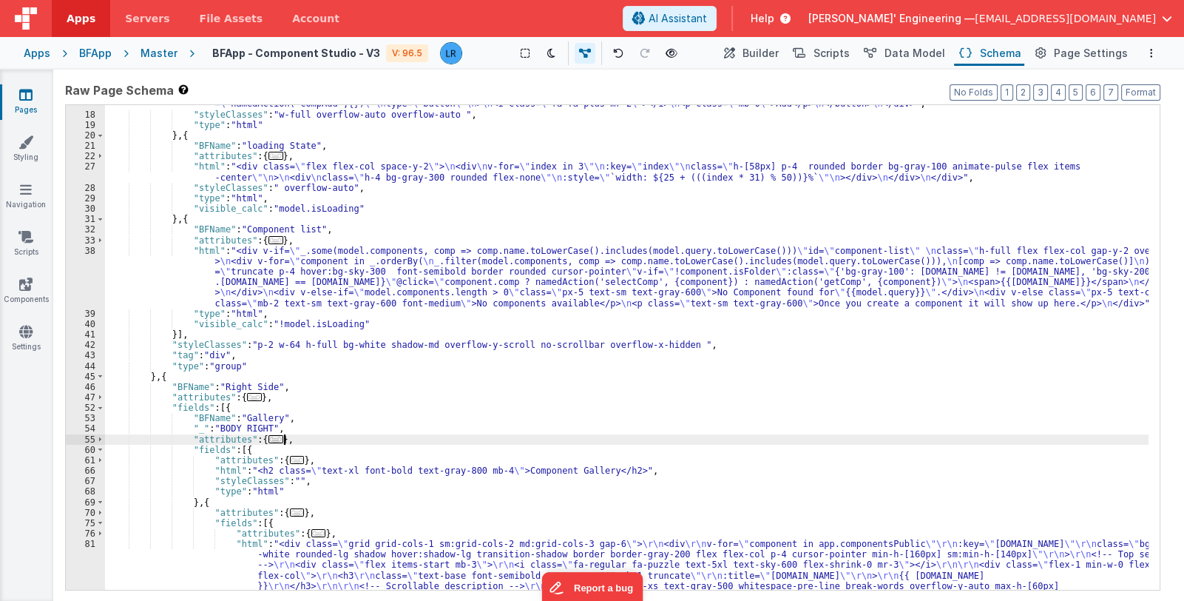
click at [467, 437] on div ""html" : " \n <div class= \" mb-2 \" > \n <div class= \" relative rounded-md sh…" at bounding box center [627, 383] width 1044 height 653
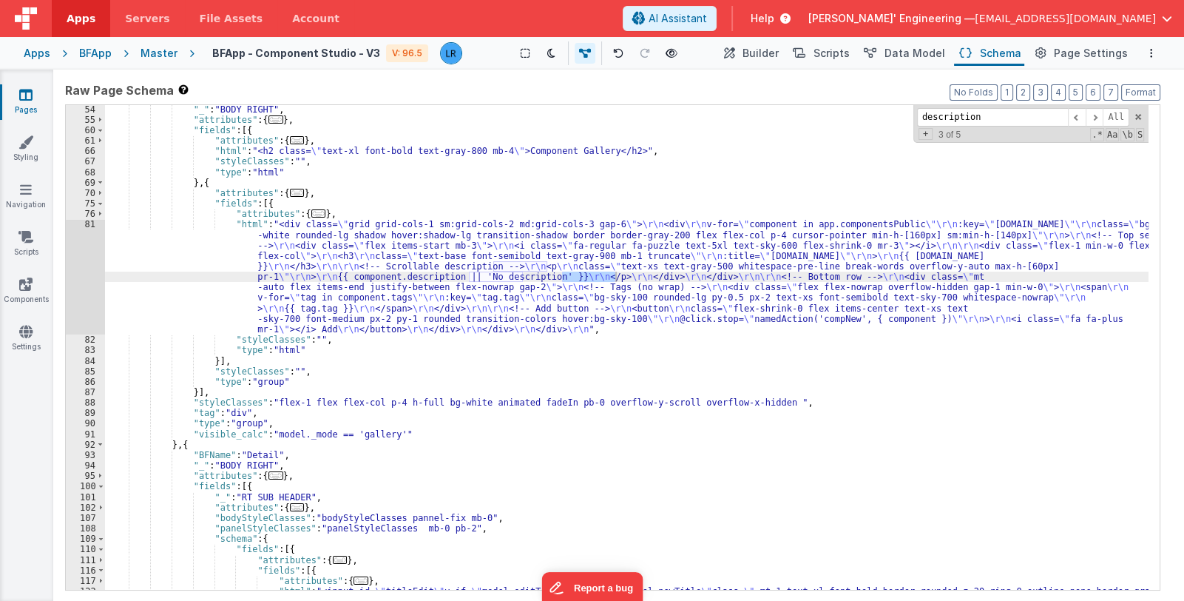
scroll to position [1664, 0]
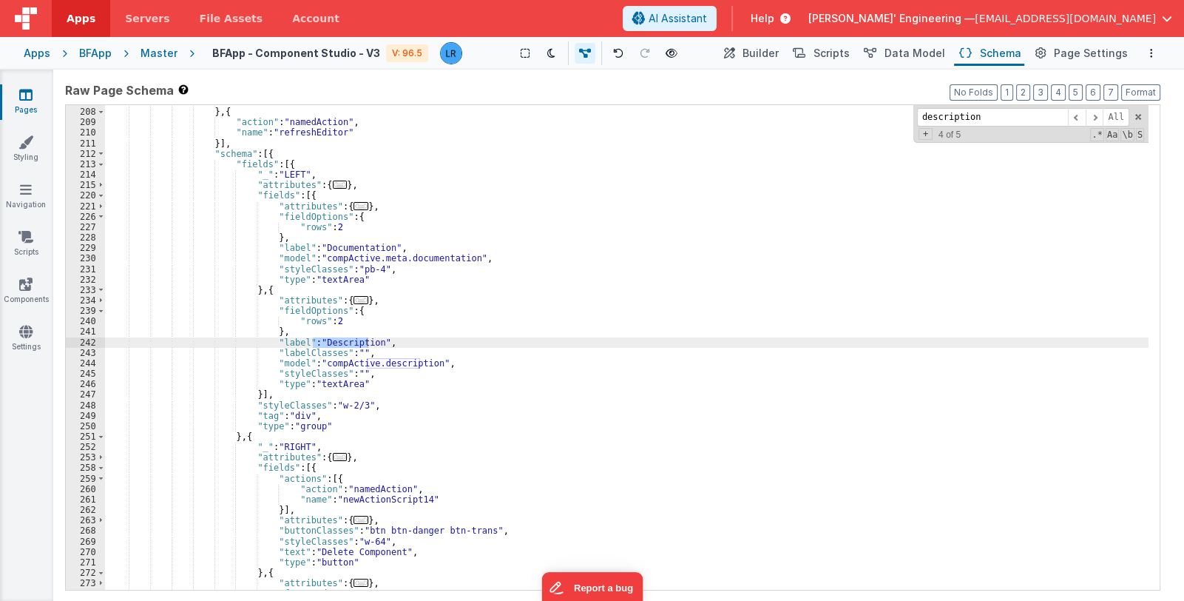
type input "description"
click at [345, 369] on div ""name" : "assistantSetContext" } , { "action" : "namedAction" , "name" : "refre…" at bounding box center [627, 349] width 1044 height 506
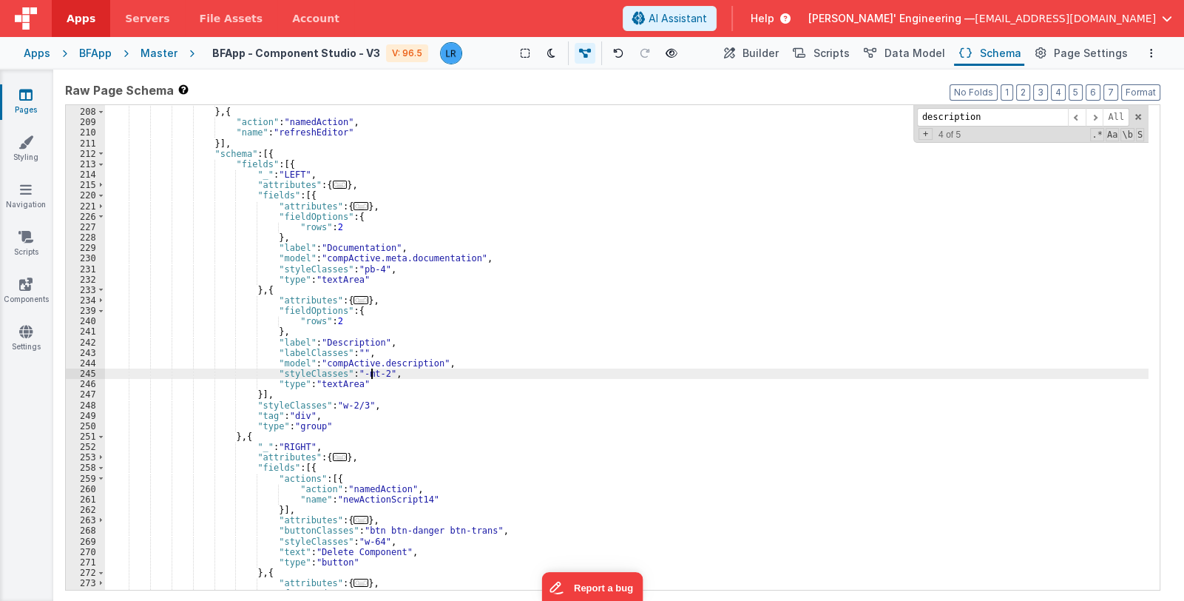
scroll to position [1709, 0]
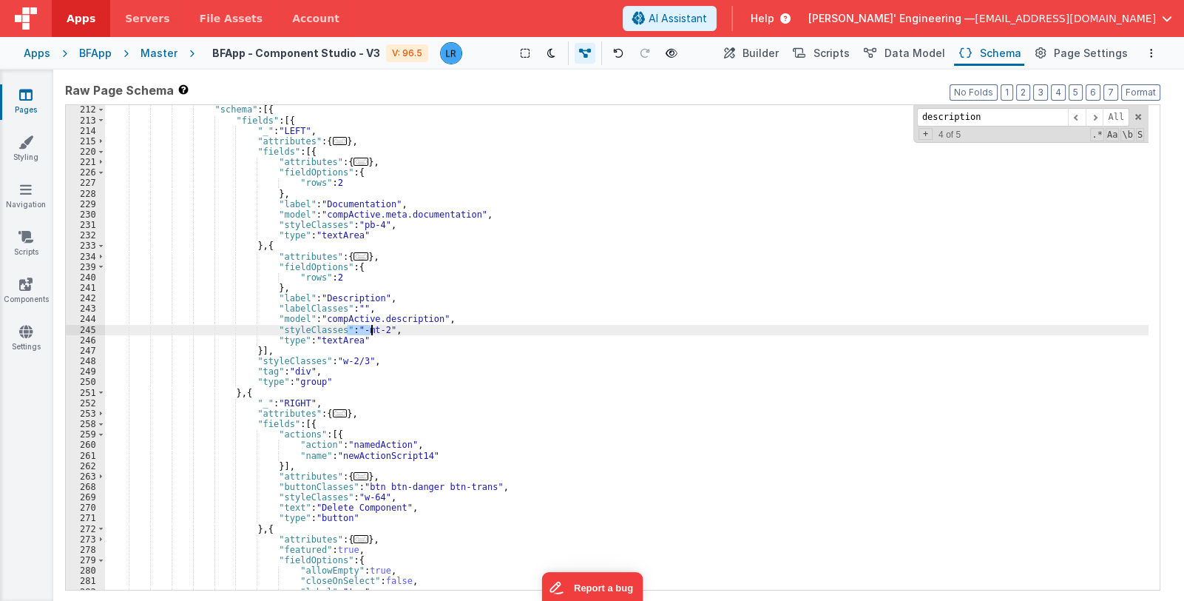
drag, startPoint x: 349, startPoint y: 329, endPoint x: 370, endPoint y: 328, distance: 20.7
click at [370, 328] on div ""schema" : [{ "fields" : [{ "_" : "LEFT" , "attributes" : { ... } , "fields" : …" at bounding box center [627, 357] width 1044 height 506
click at [773, 52] on span "Builder" at bounding box center [761, 53] width 36 height 15
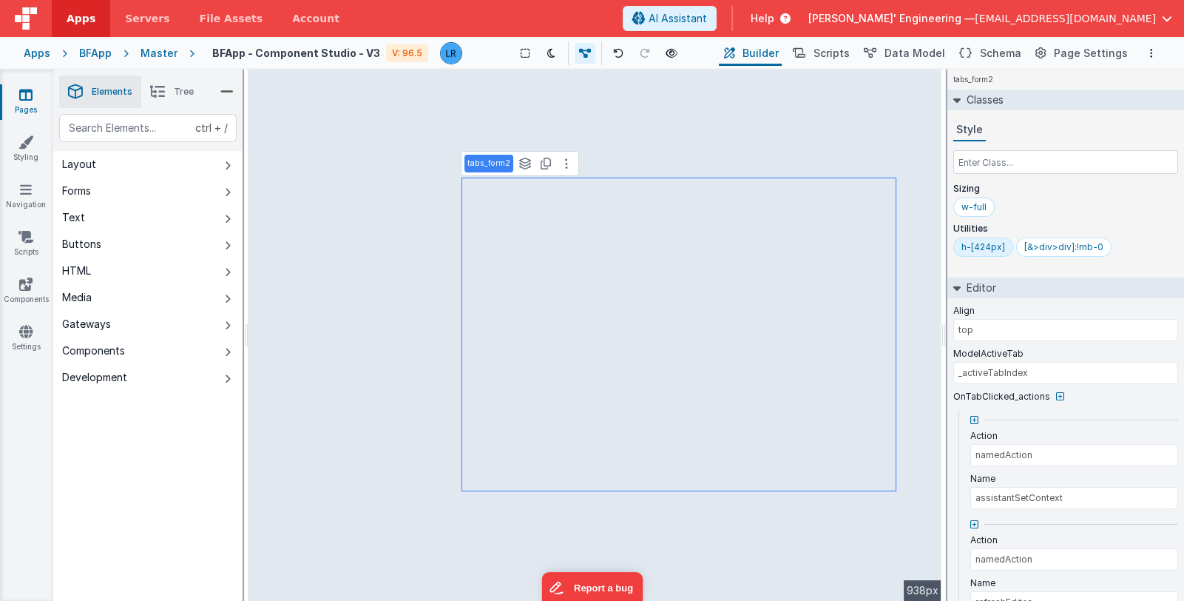
click at [176, 89] on span "Tree" at bounding box center [184, 92] width 20 height 12
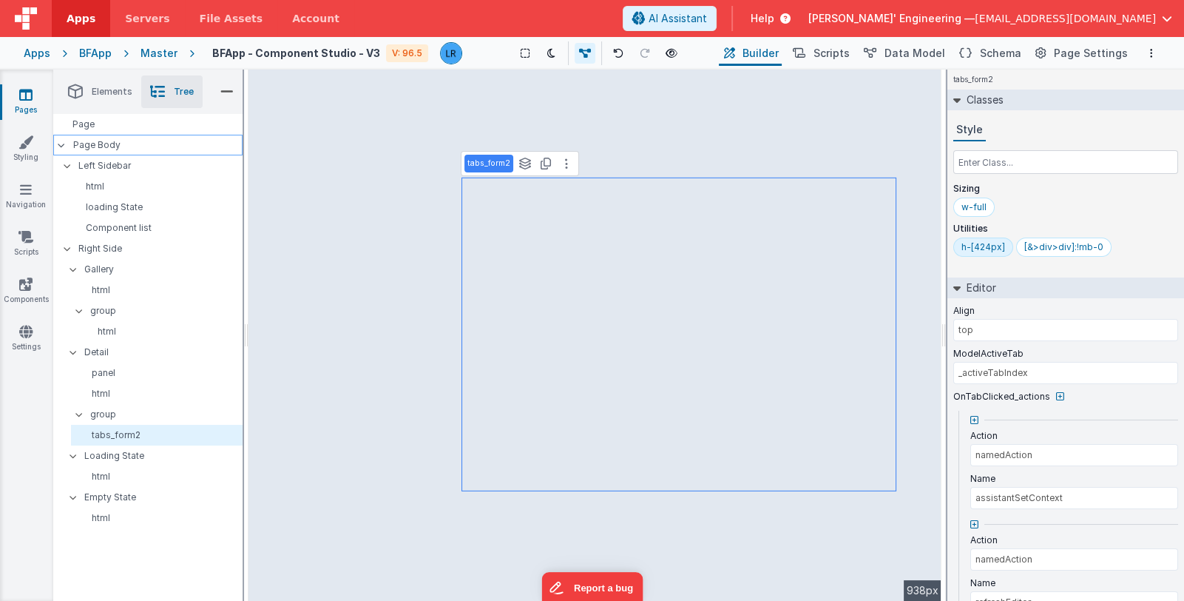
click at [136, 144] on p "Page Body" at bounding box center [157, 145] width 169 height 12
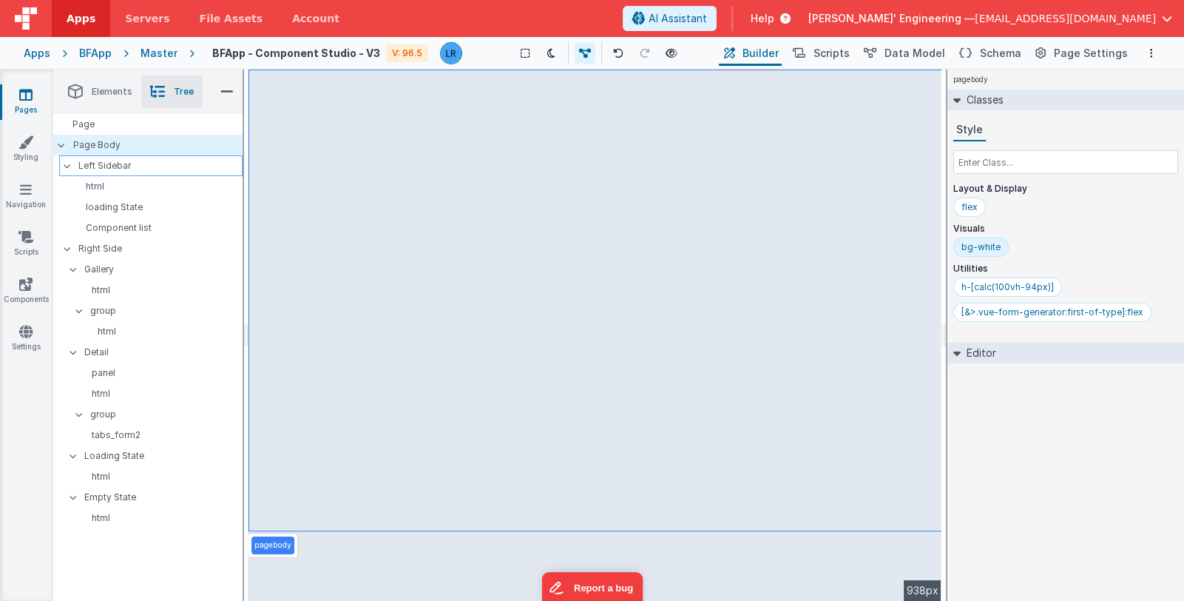
click at [131, 166] on p "Left Sidebar" at bounding box center [159, 166] width 163 height 16
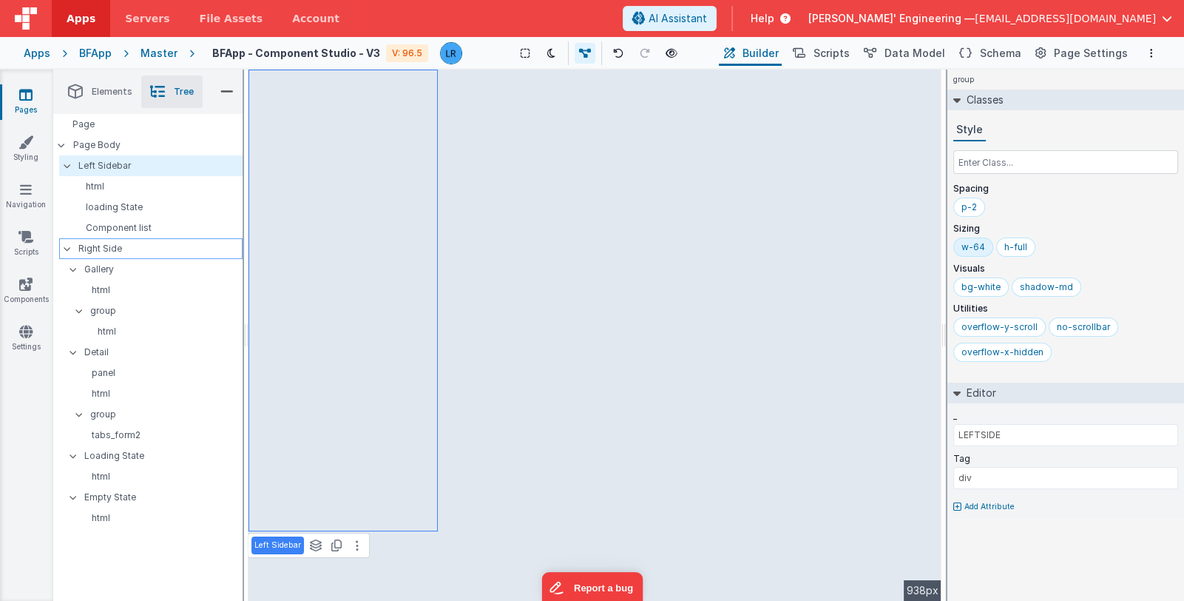
click at [133, 246] on p "Right Side" at bounding box center [159, 248] width 163 height 16
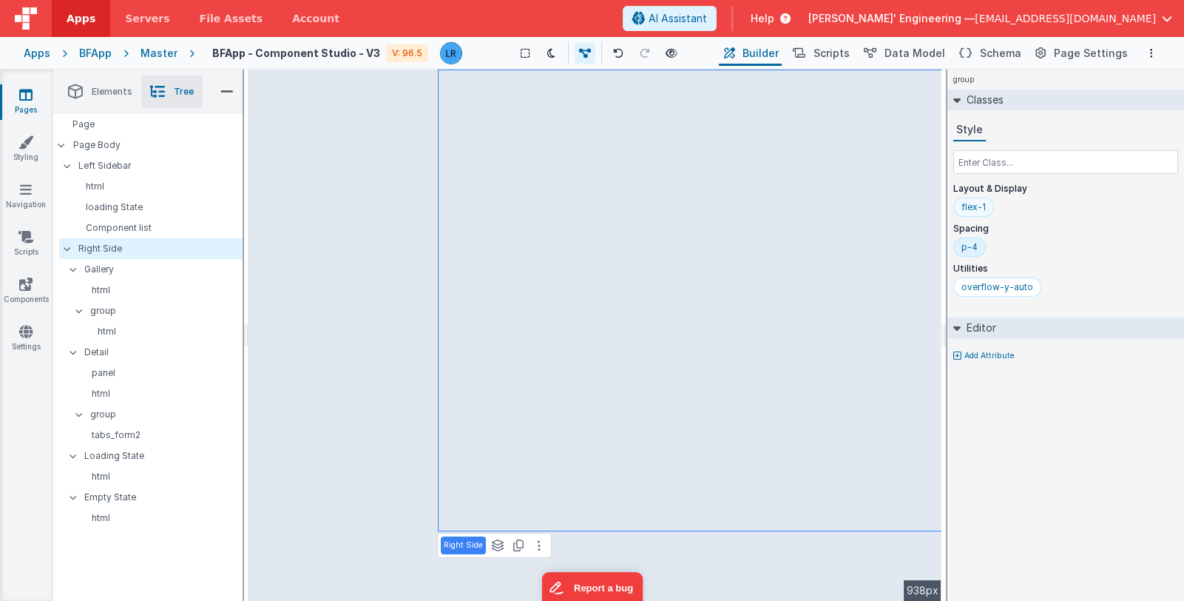
click at [979, 207] on div "flex-1" at bounding box center [974, 207] width 24 height 12
click at [141, 167] on p "Left Sidebar" at bounding box center [159, 166] width 163 height 16
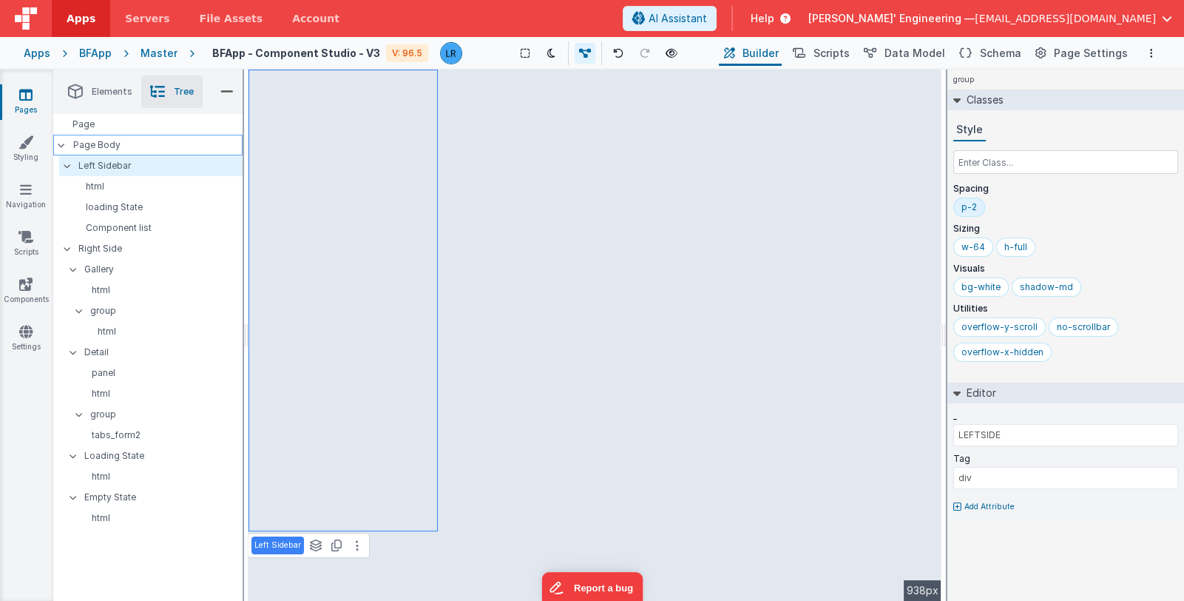
click at [142, 146] on p "Page Body" at bounding box center [157, 145] width 169 height 12
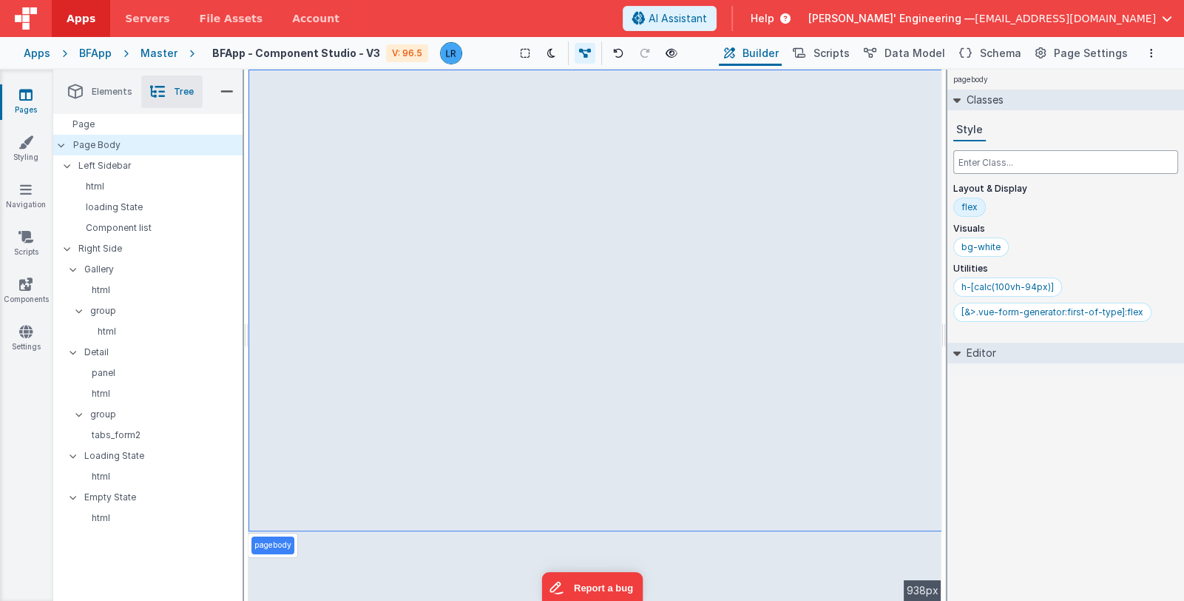
click at [983, 164] on input "text" at bounding box center [1065, 162] width 225 height 24
type input "flex-1"
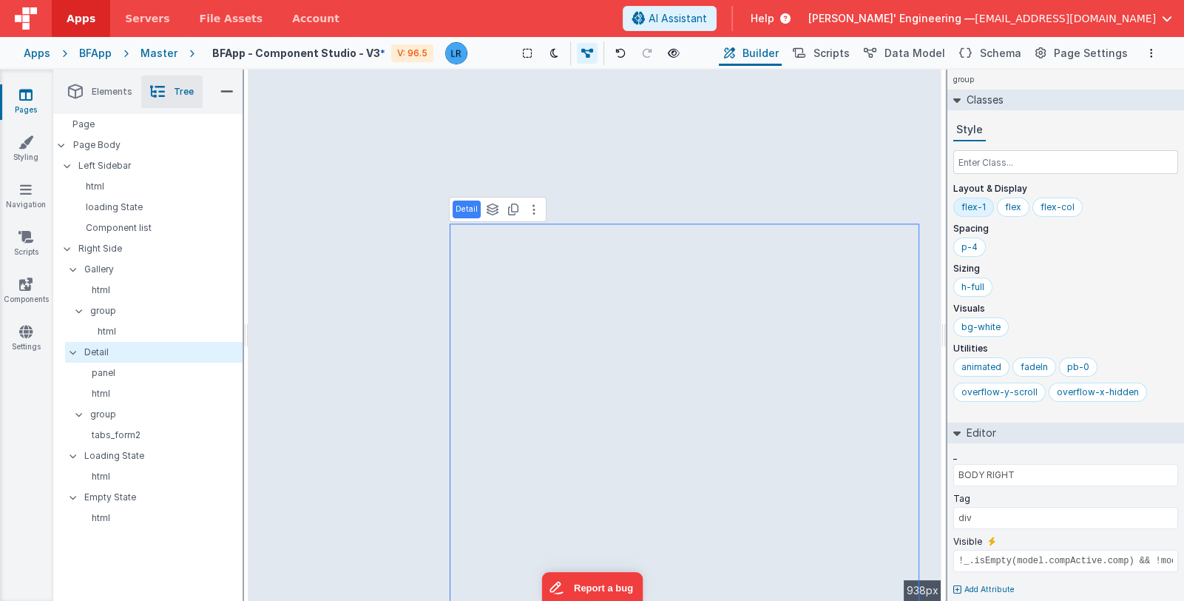
type input "assistantSetContext"
type input "refreshEditor"
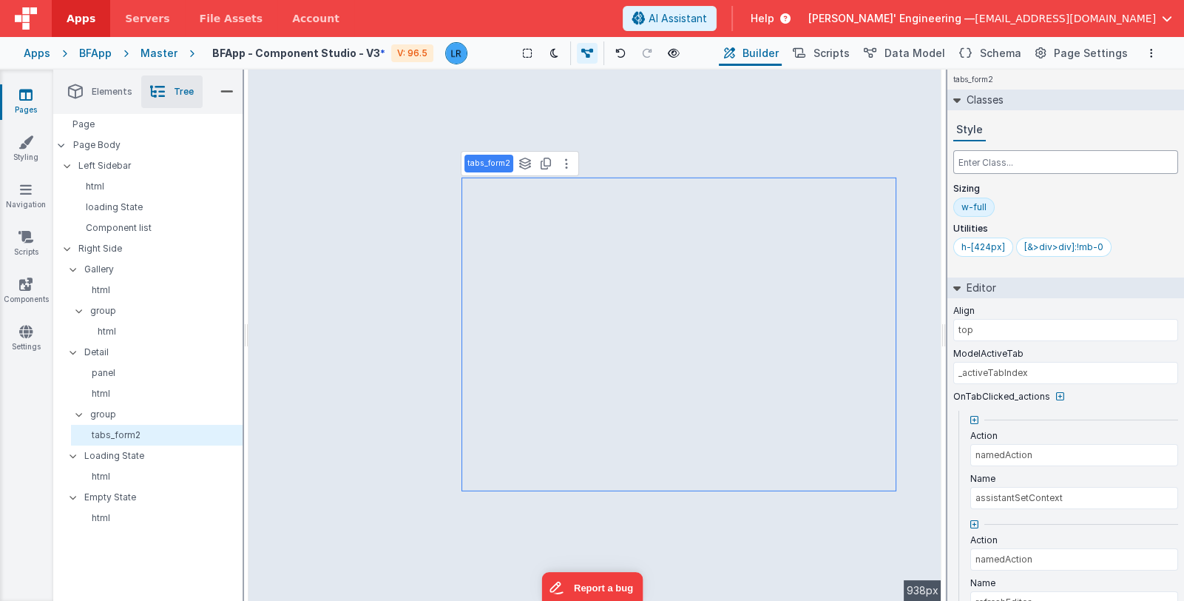
click at [1023, 161] on input "text" at bounding box center [1065, 162] width 225 height 24
click at [993, 244] on div "h-[424px]" at bounding box center [984, 247] width 44 height 12
click at [991, 247] on div "h-[424px]" at bounding box center [984, 247] width 44 height 12
click at [964, 246] on input "h-[424px]" at bounding box center [991, 248] width 59 height 16
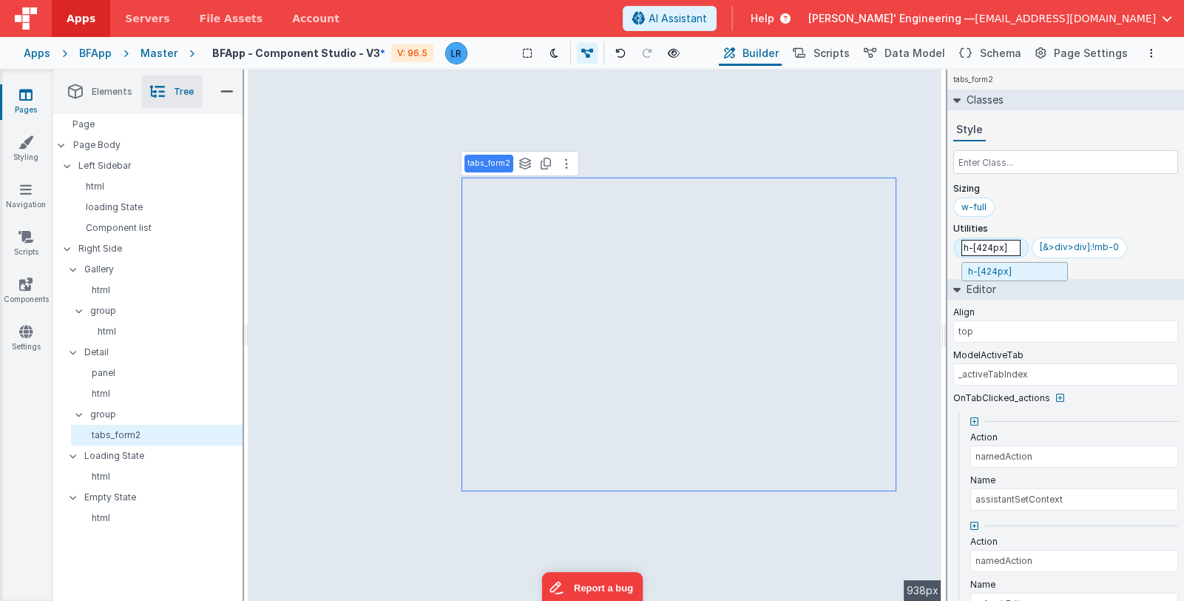
type input "xh-[424px]"
click at [1150, 234] on div "Utilities xh-[424px] [&>div>div]:!mb-0" at bounding box center [1065, 243] width 225 height 40
click at [137, 437] on p "tabs_form2" at bounding box center [159, 435] width 165 height 12
click at [970, 15] on span "[PERSON_NAME]' Engineering —" at bounding box center [891, 18] width 166 height 15
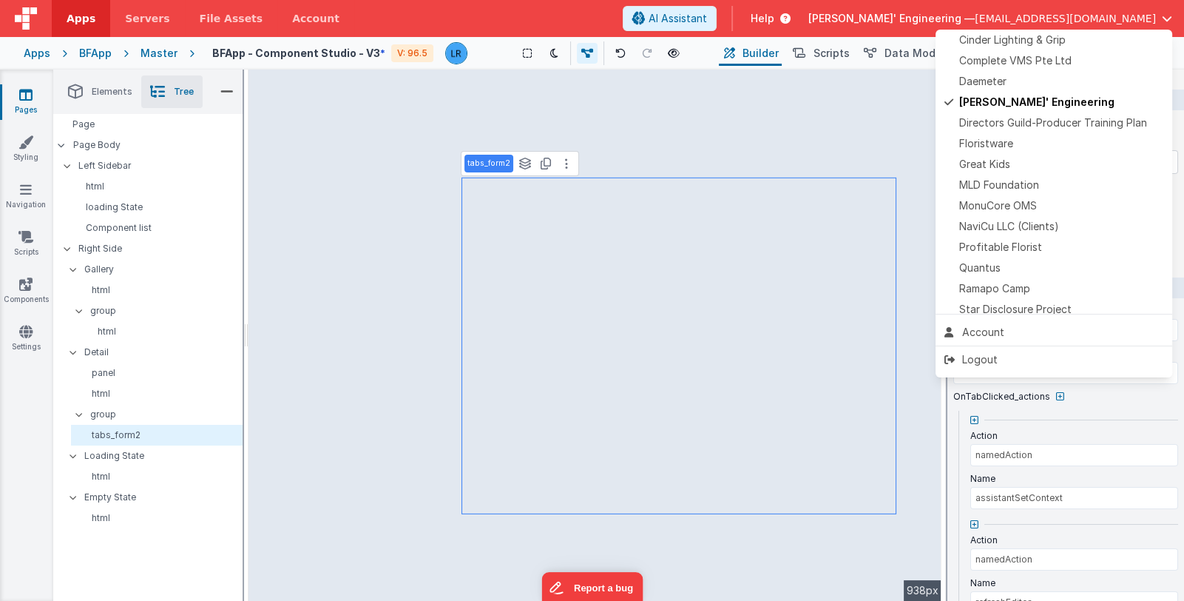
scroll to position [295, 0]
click at [1031, 266] on div "Quantus" at bounding box center [1054, 267] width 219 height 15
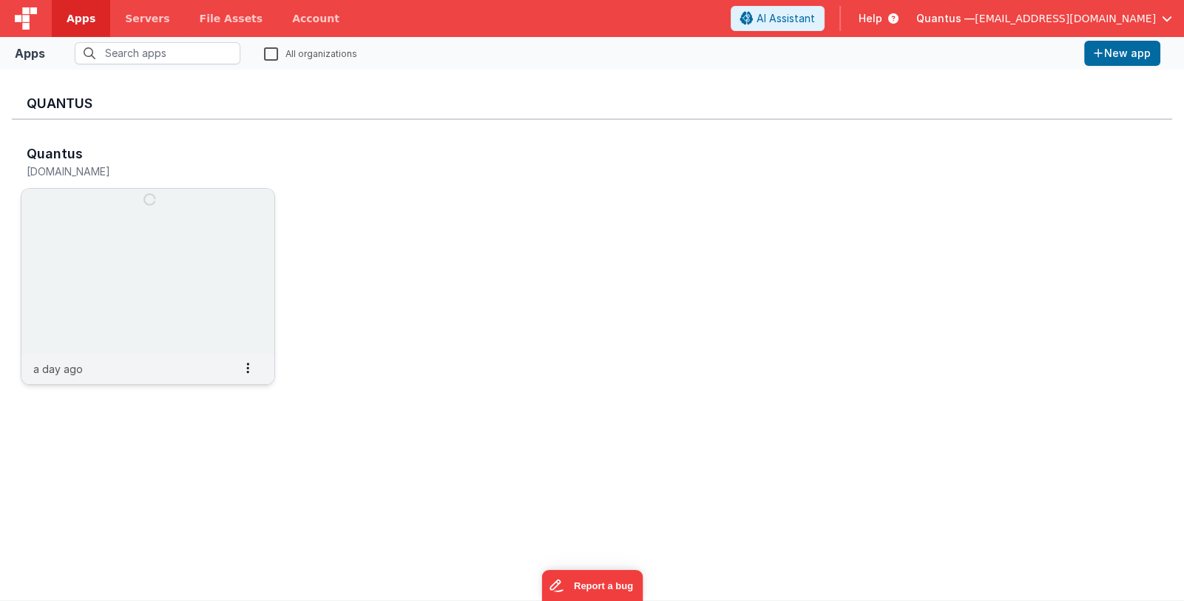
click at [119, 243] on img at bounding box center [147, 272] width 253 height 166
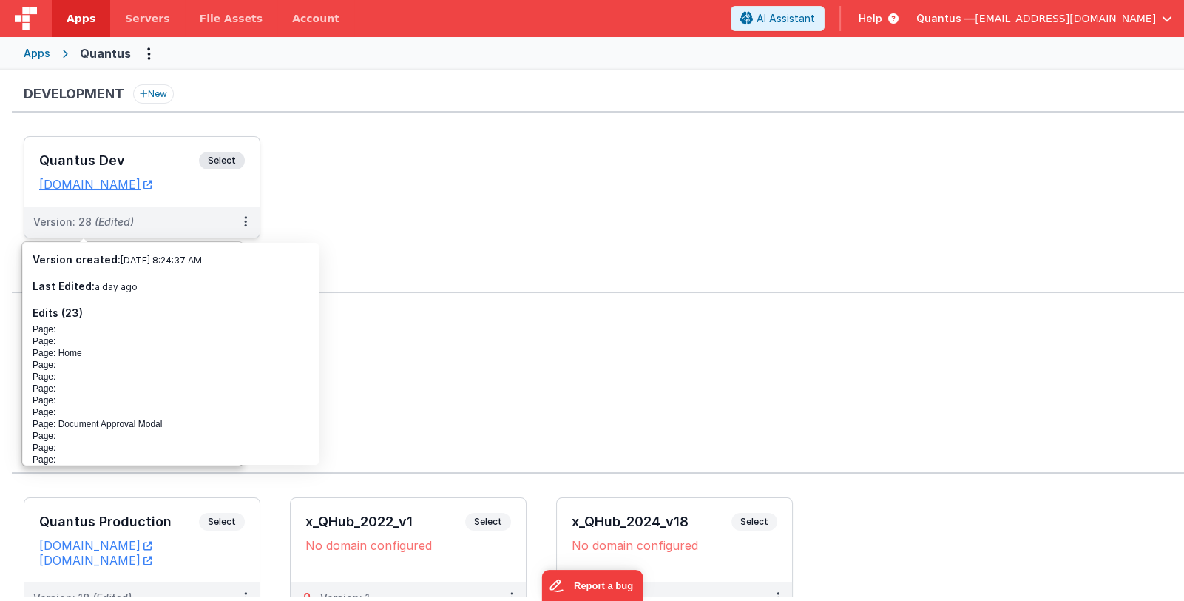
click at [148, 158] on h3 "Quantus Dev" at bounding box center [119, 160] width 160 height 15
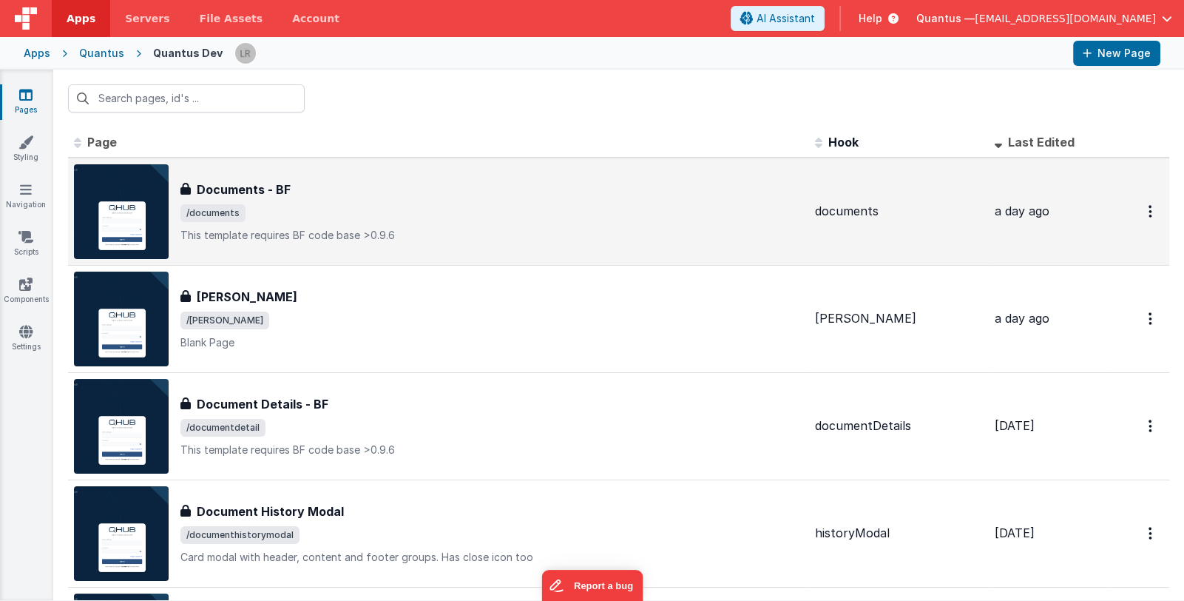
click at [396, 220] on span "/documents" at bounding box center [491, 213] width 623 height 18
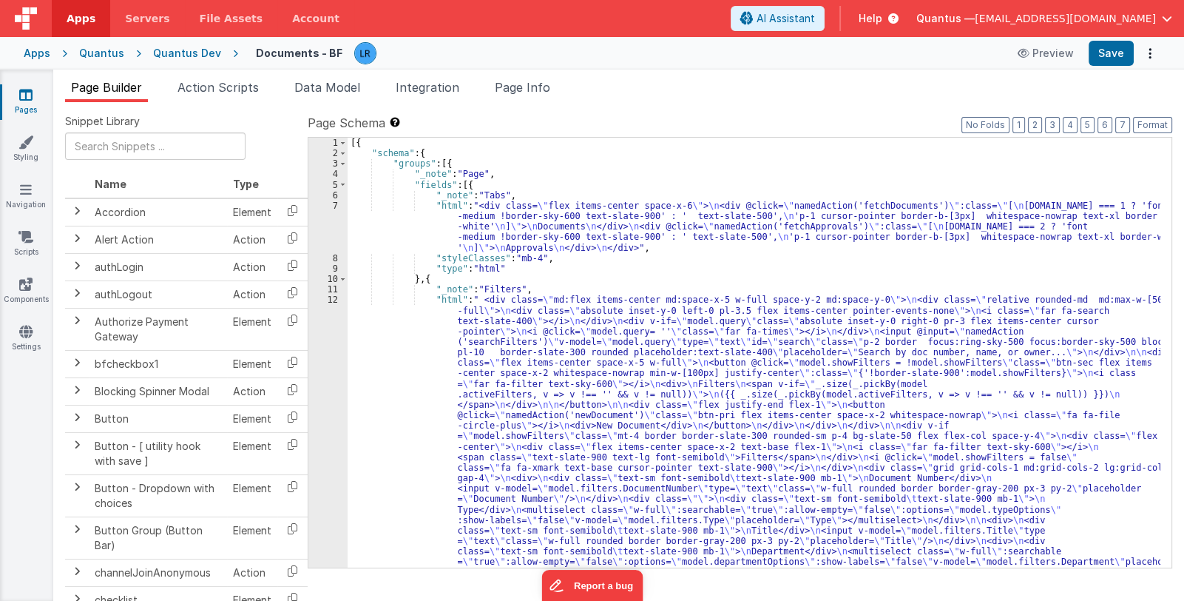
click at [17, 95] on link "Pages" at bounding box center [25, 102] width 53 height 30
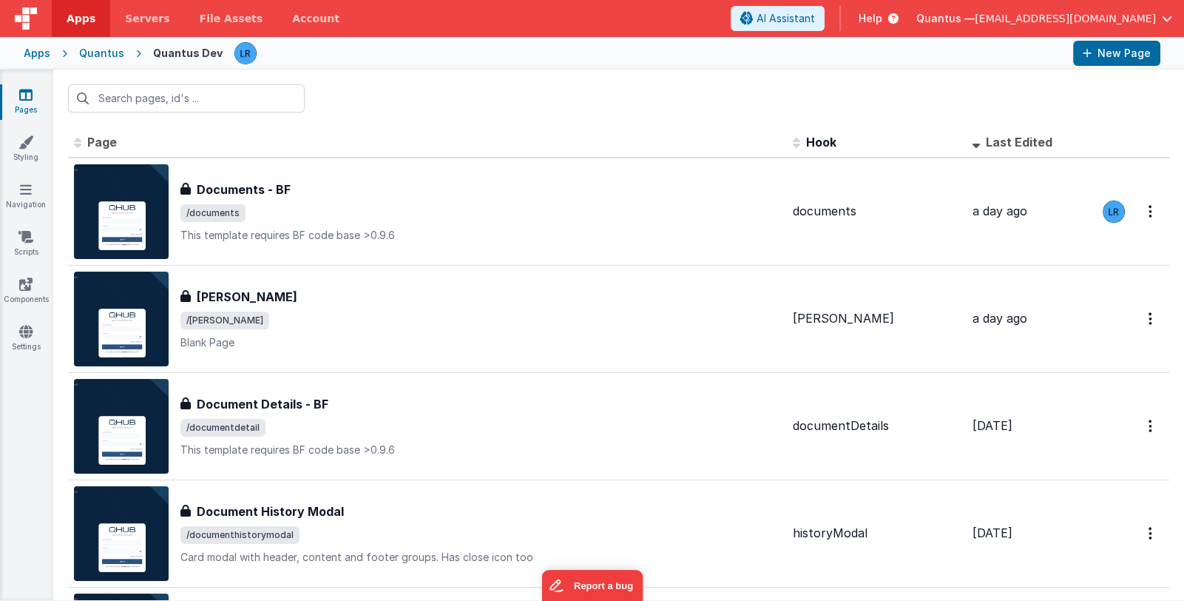
click at [26, 98] on icon at bounding box center [25, 94] width 13 height 15
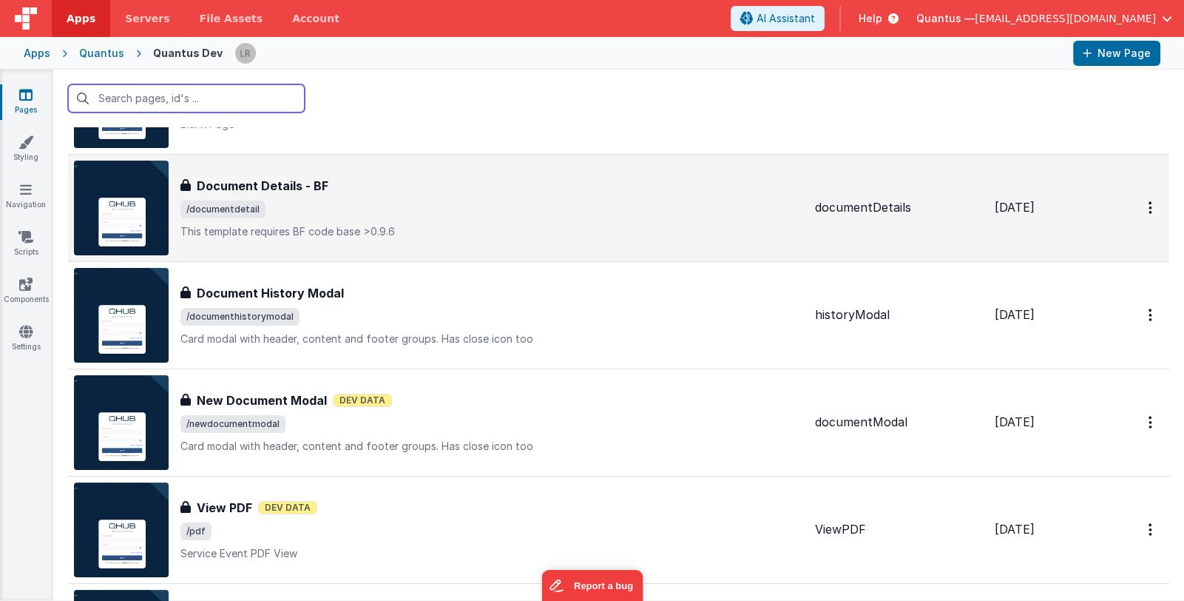
scroll to position [222, 0]
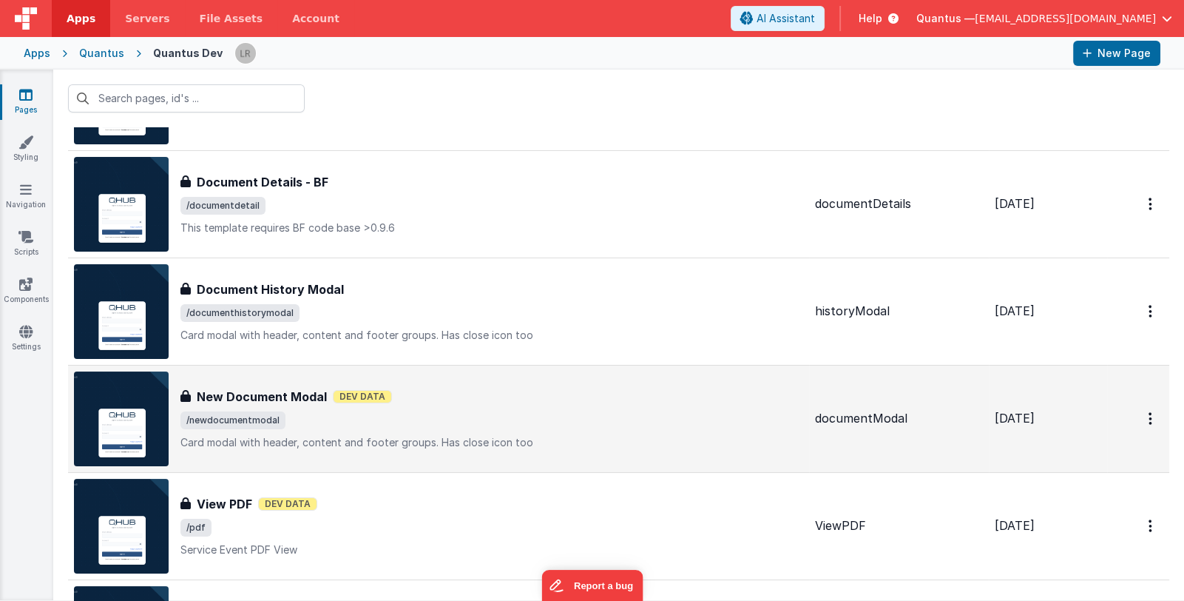
click at [445, 402] on div "New Document Modal Dev Data" at bounding box center [491, 397] width 623 height 18
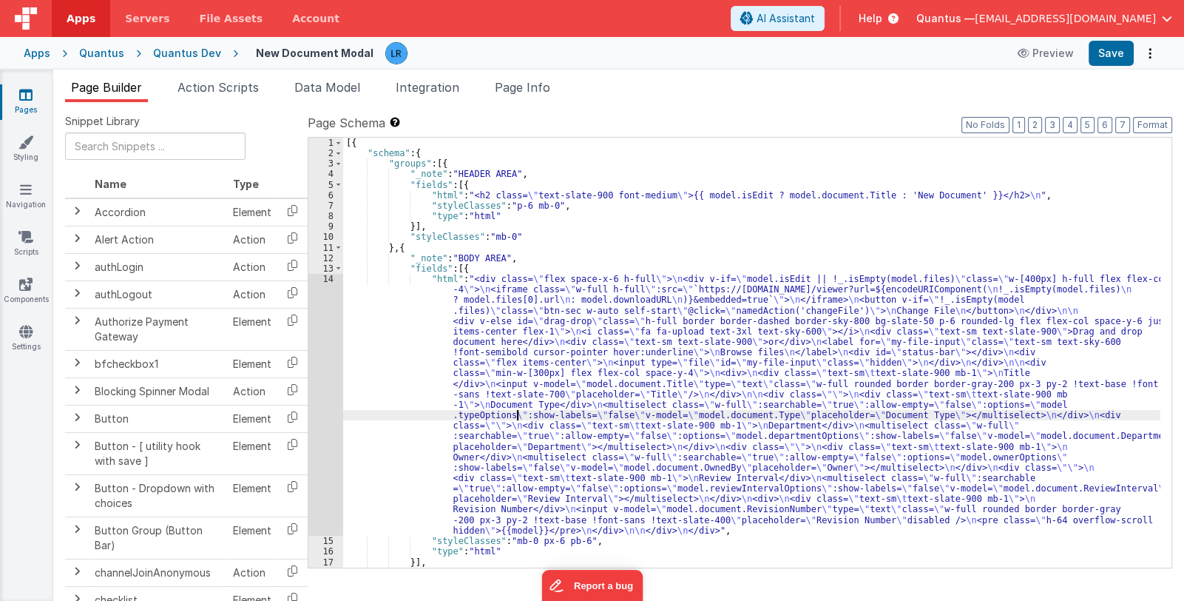
click at [518, 412] on div "[{ "schema" : { "groups" : [{ "_note" : "HEADER AREA" , "fields" : [{ "html" : …" at bounding box center [751, 363] width 817 height 451
click at [317, 406] on div "14" at bounding box center [325, 405] width 35 height 262
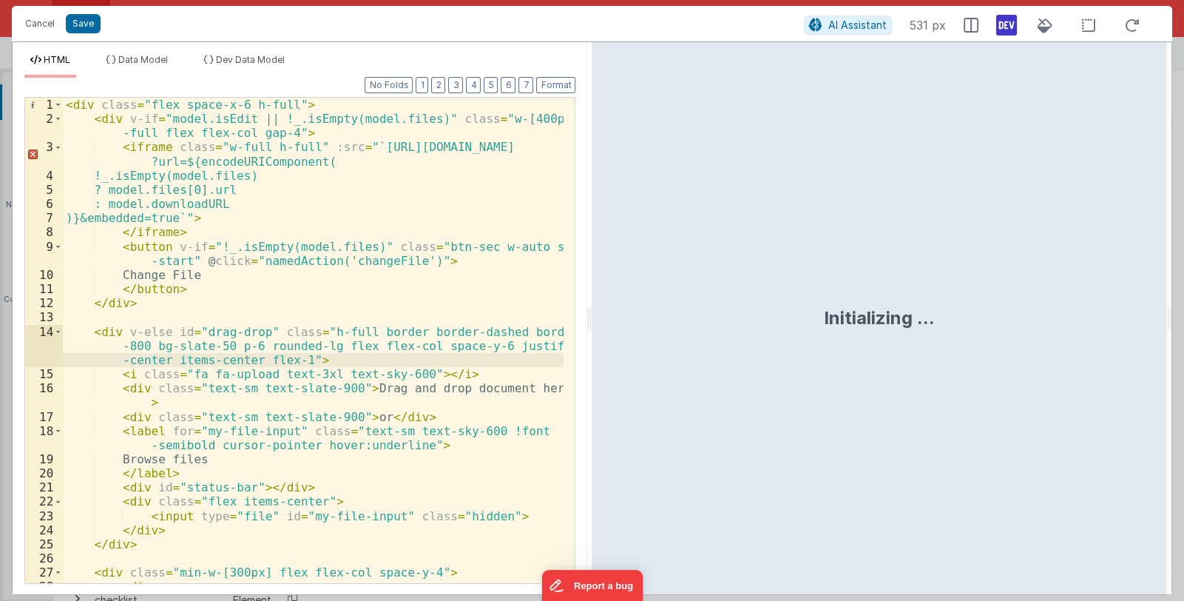
scroll to position [44, 0]
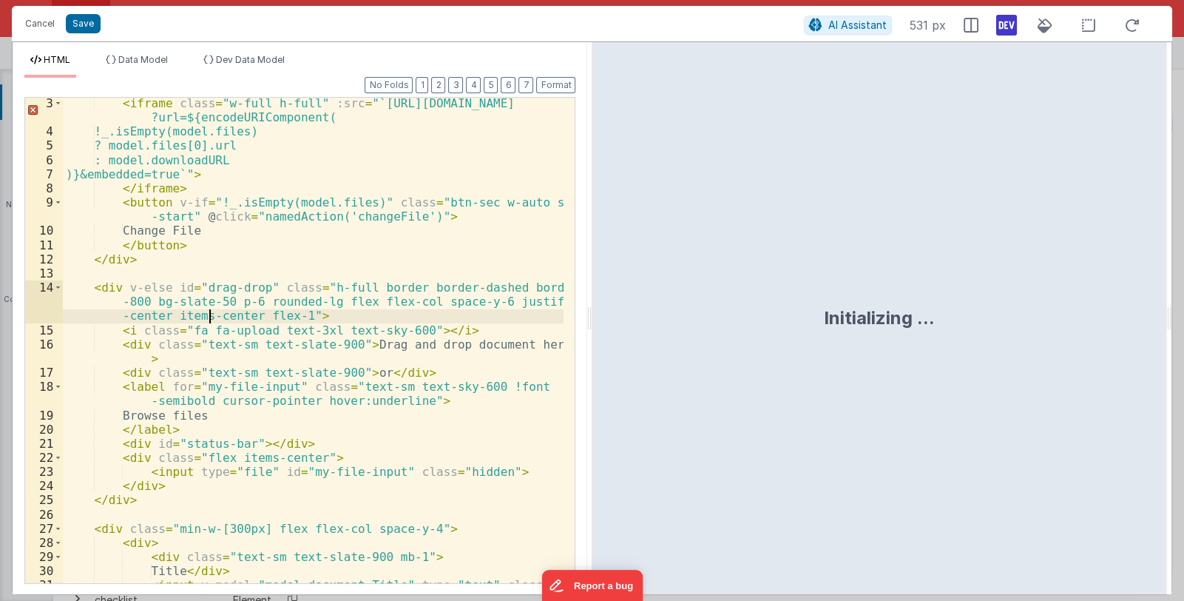
click at [314, 426] on div "< iframe class = "w-full h-full" :src = "`[URL][DOMAIN_NAME] ?url=${encodeURICo…" at bounding box center [313, 374] width 501 height 556
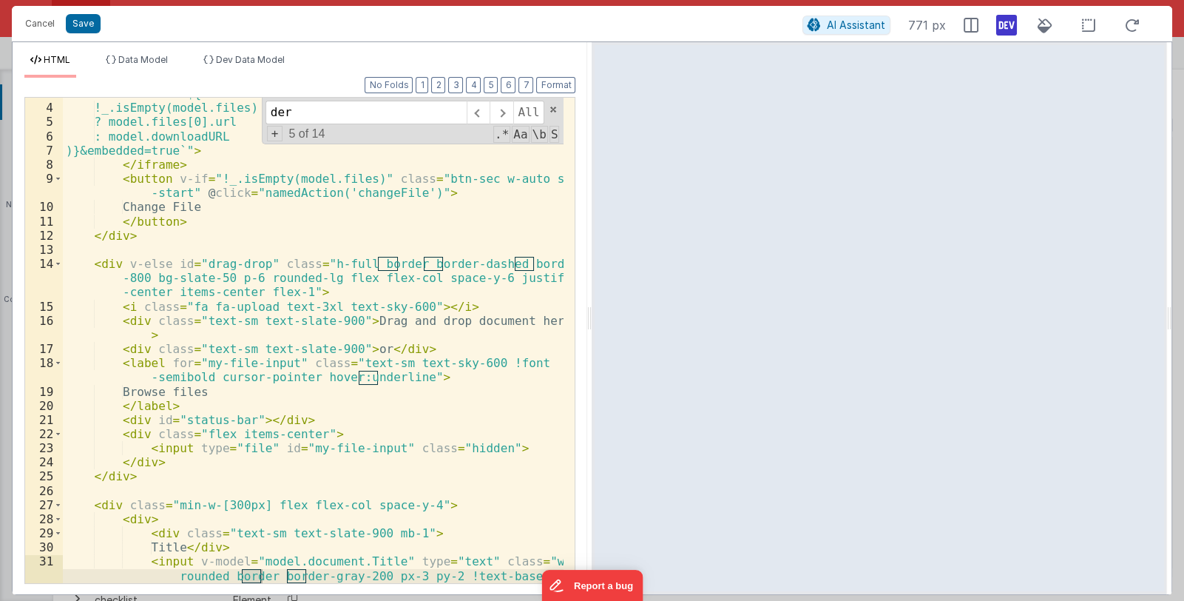
scroll to position [67, 0]
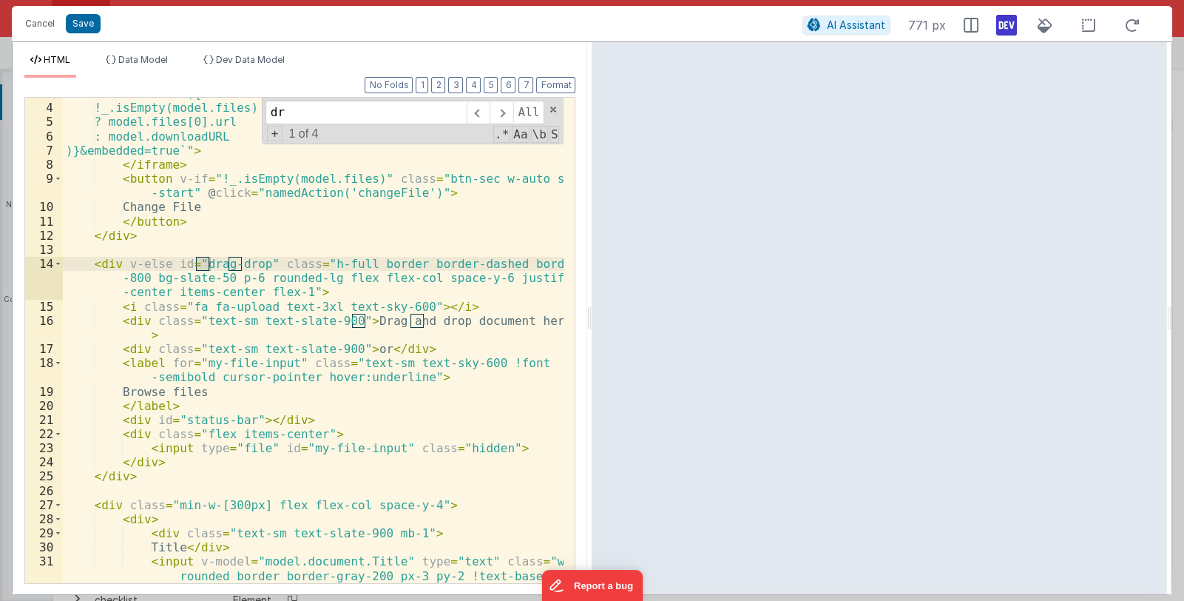
type input "dr"
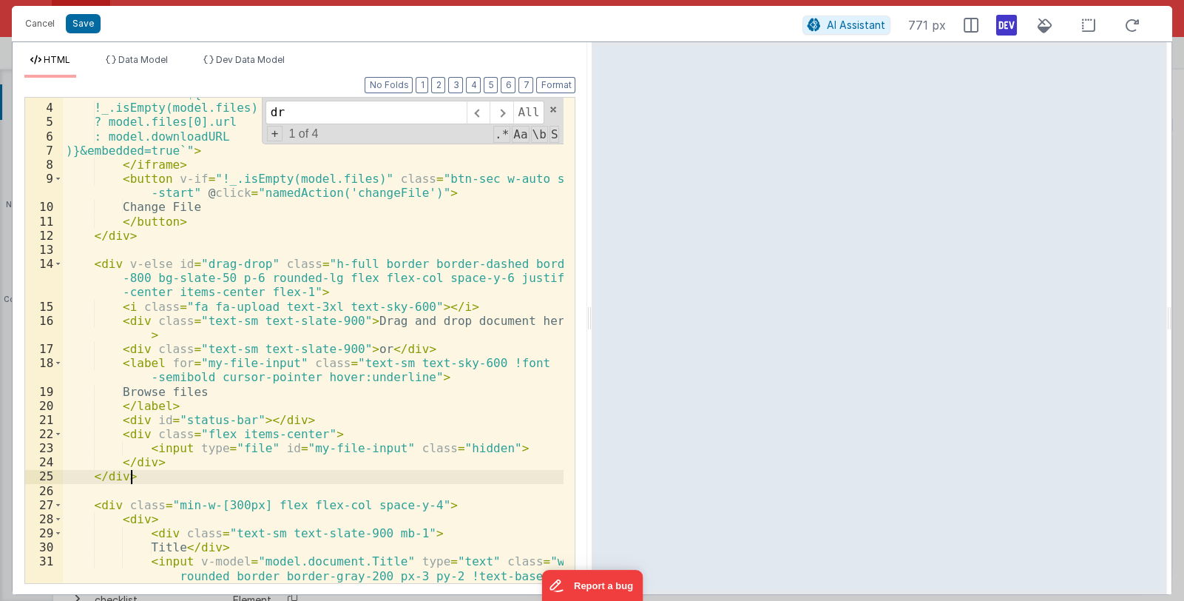
click at [135, 479] on div "< iframe class = "w-full h-full" :src = "`[URL][DOMAIN_NAME] ?url=${encodeURICo…" at bounding box center [313, 350] width 501 height 556
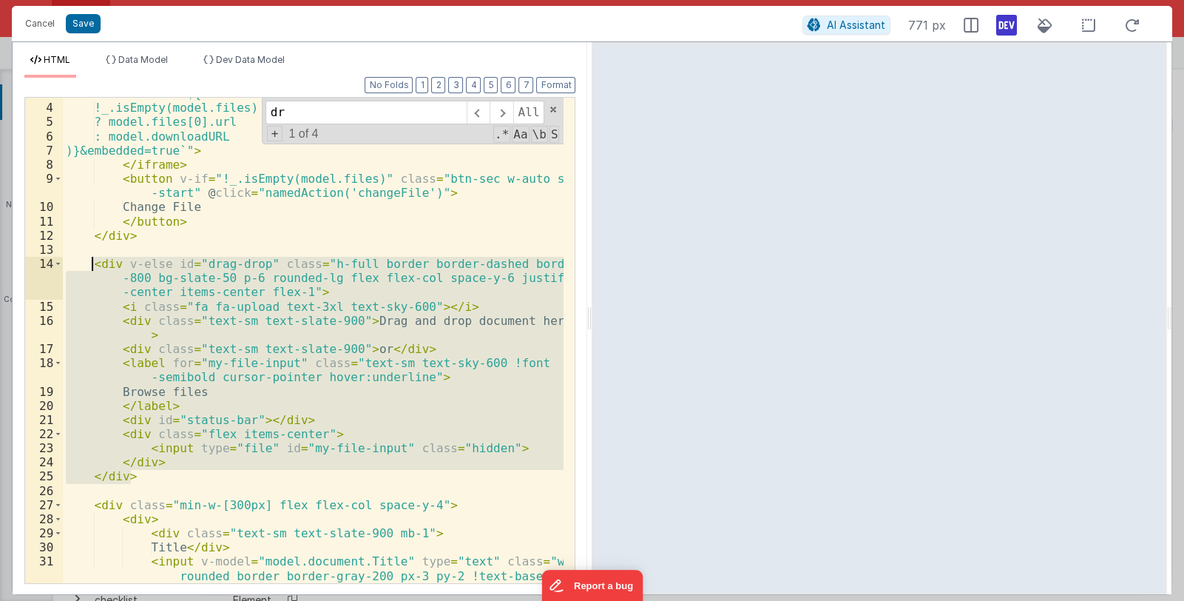
drag, startPoint x: 135, startPoint y: 479, endPoint x: 89, endPoint y: 257, distance: 226.6
click at [89, 257] on div "< iframe class = "w-full h-full" :src = "`[URL][DOMAIN_NAME] ?url=${encodeURICo…" at bounding box center [313, 350] width 501 height 556
click at [38, 14] on button "Cancel" at bounding box center [40, 23] width 44 height 21
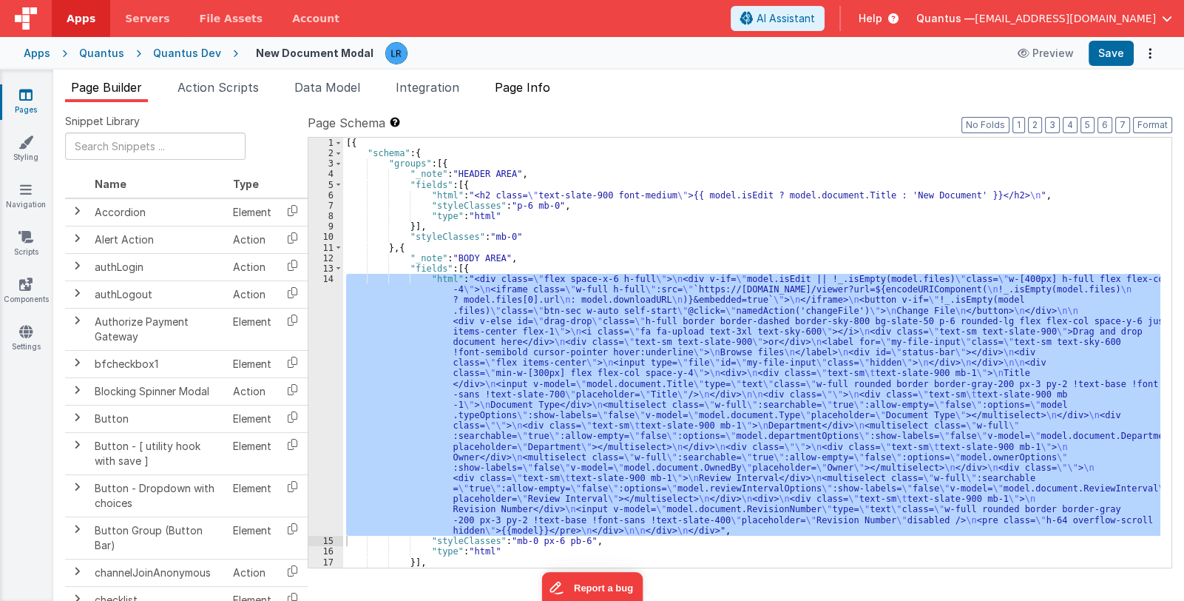
click at [523, 91] on span "Page Info" at bounding box center [522, 87] width 55 height 15
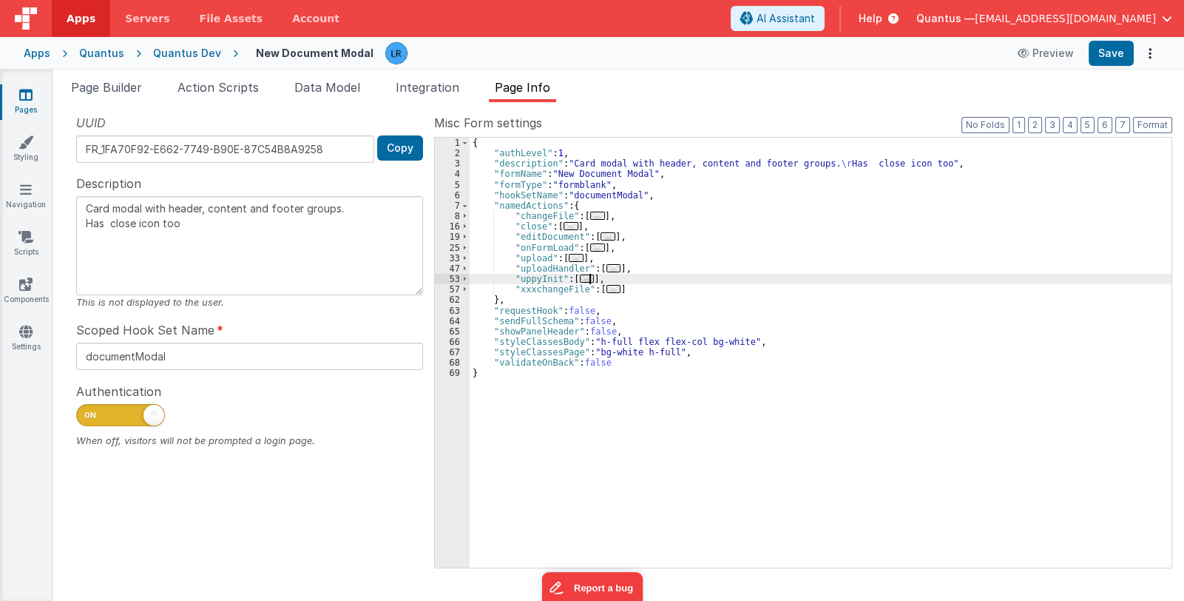
click at [588, 276] on span "..." at bounding box center [587, 278] width 15 height 8
click at [582, 277] on span "..." at bounding box center [587, 278] width 15 height 8
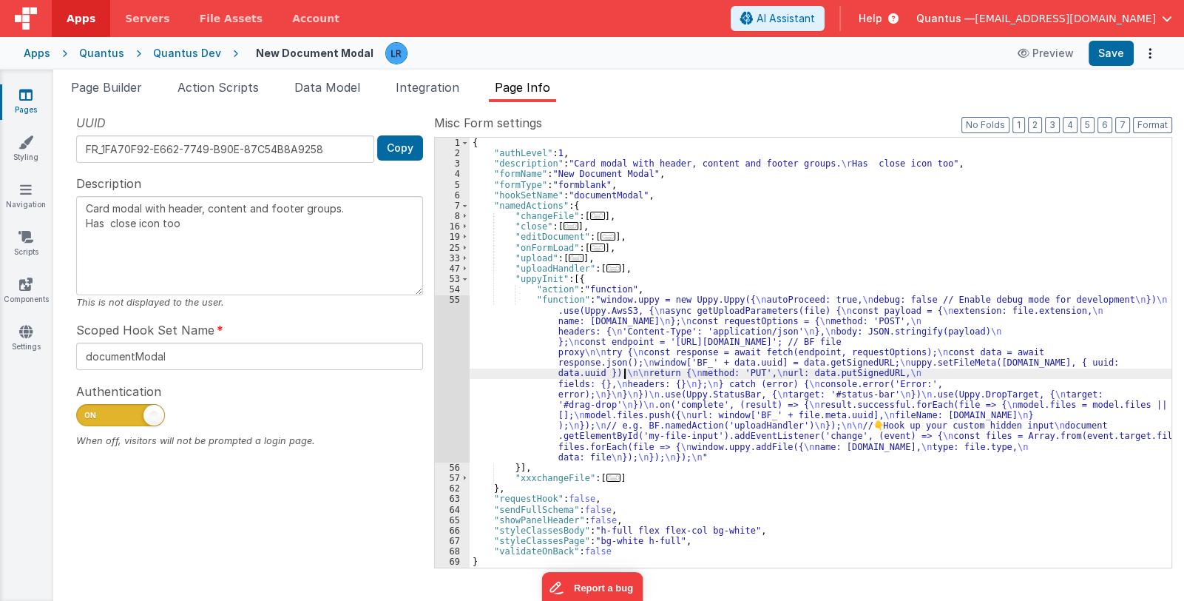
click at [624, 374] on div "{ "authLevel" : 1 , "description" : "Card modal with header, content and footer…" at bounding box center [821, 363] width 702 height 451
click at [453, 391] on div "55" at bounding box center [452, 378] width 35 height 168
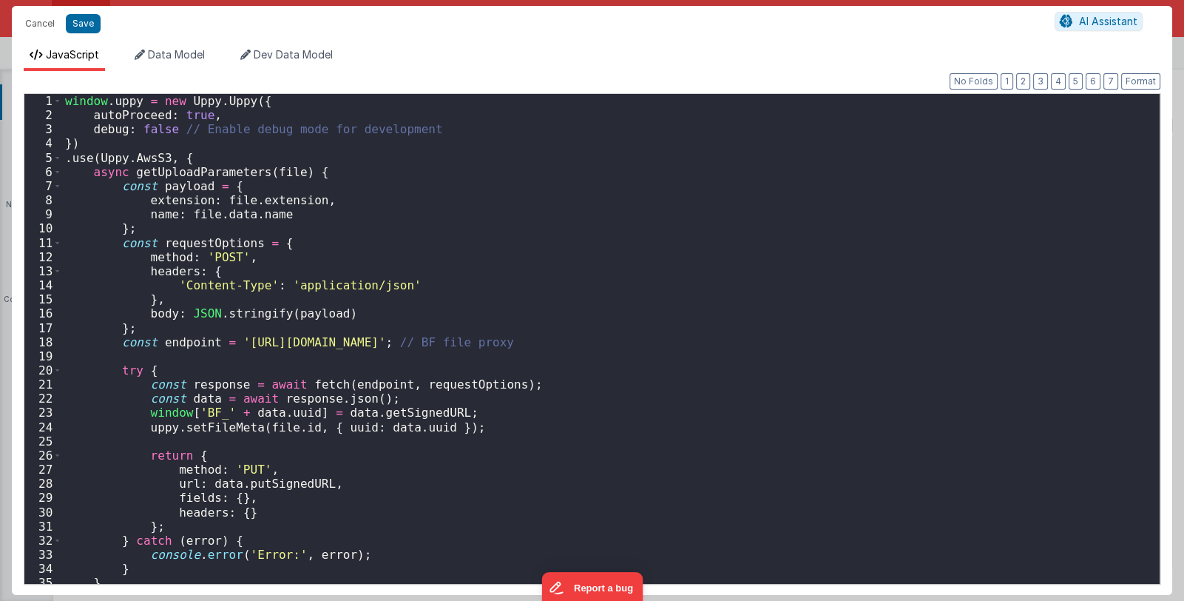
click at [476, 360] on div "window . uppy = new Uppy . Uppy ({ autoProceed : true , debug : false // Enable…" at bounding box center [605, 353] width 1087 height 518
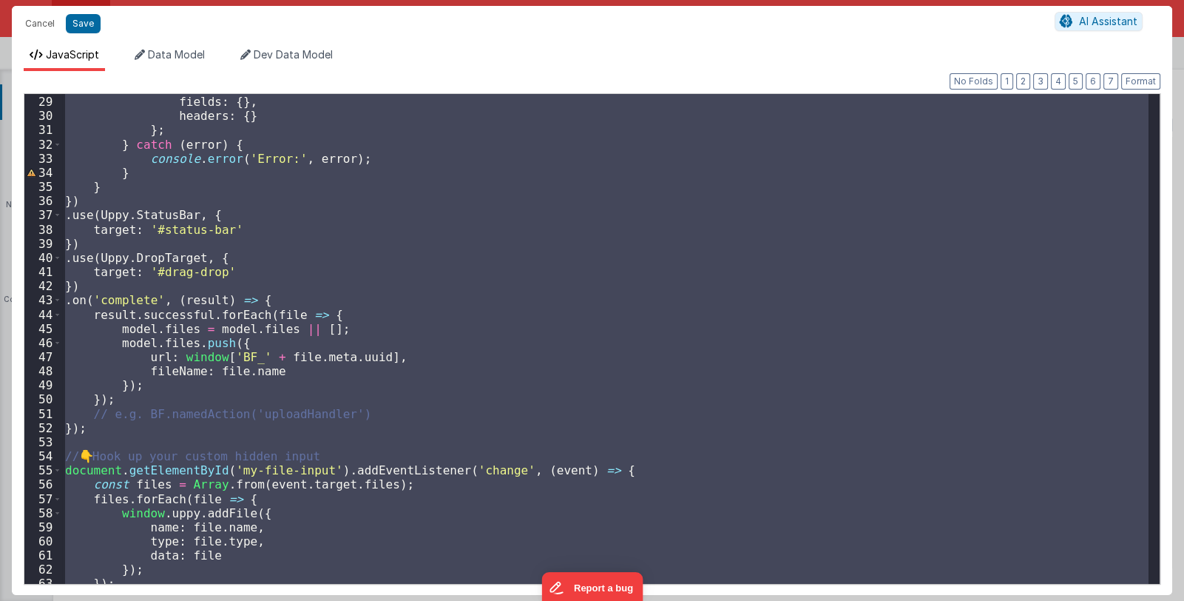
scroll to position [396, 0]
click at [155, 270] on div "url : data . putSignedURL , fields : { } , headers : { } } ; } catch ( error ) …" at bounding box center [605, 339] width 1087 height 490
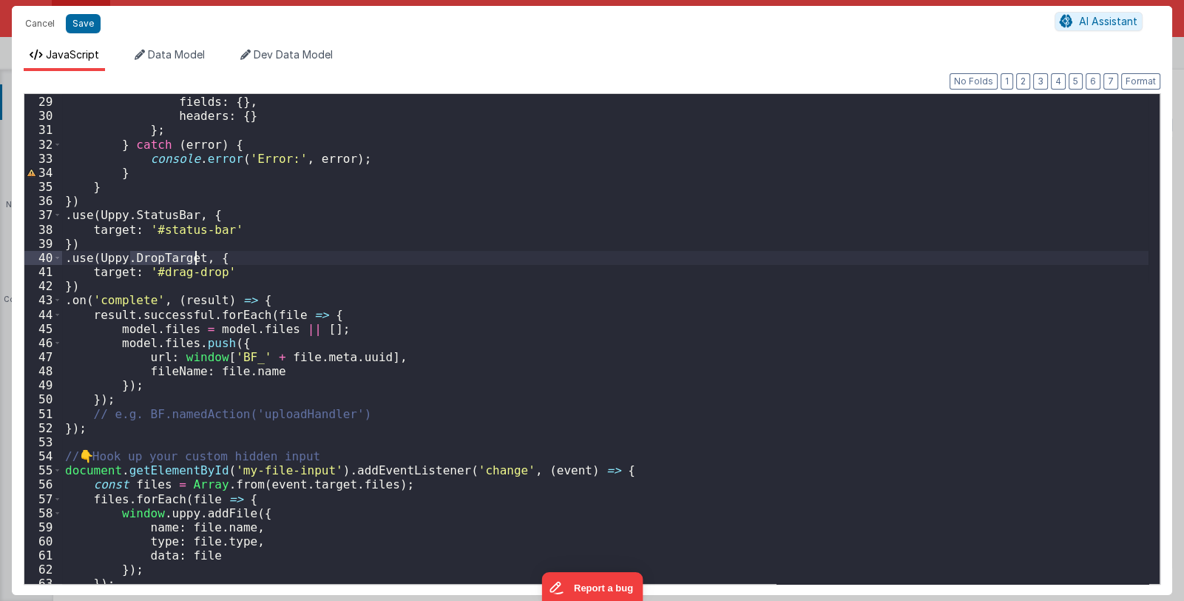
drag, startPoint x: 130, startPoint y: 257, endPoint x: 194, endPoint y: 257, distance: 63.6
click at [194, 257] on div "url : data . putSignedURL , fields : { } , headers : { } } ; } catch ( error ) …" at bounding box center [605, 340] width 1087 height 518
click at [78, 27] on button "Save" at bounding box center [83, 23] width 35 height 19
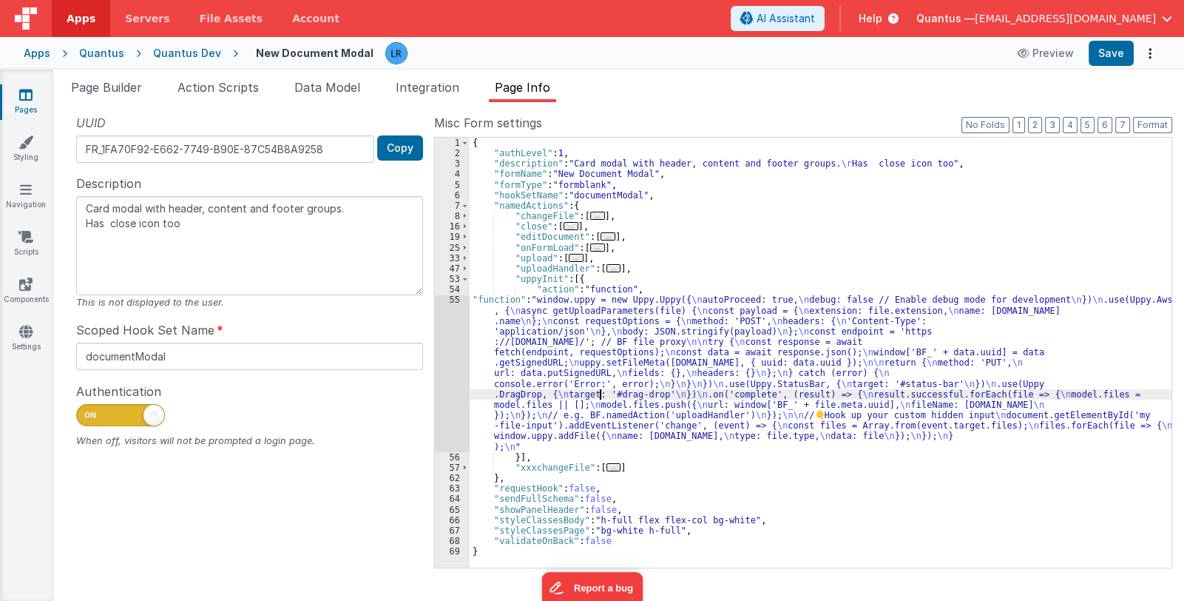
click at [600, 391] on div "{ "authLevel" : 1 , "description" : "Card modal with header, content and footer…" at bounding box center [821, 363] width 702 height 451
type textarea "Card modal with header, content and footer groups. Has close icon too"
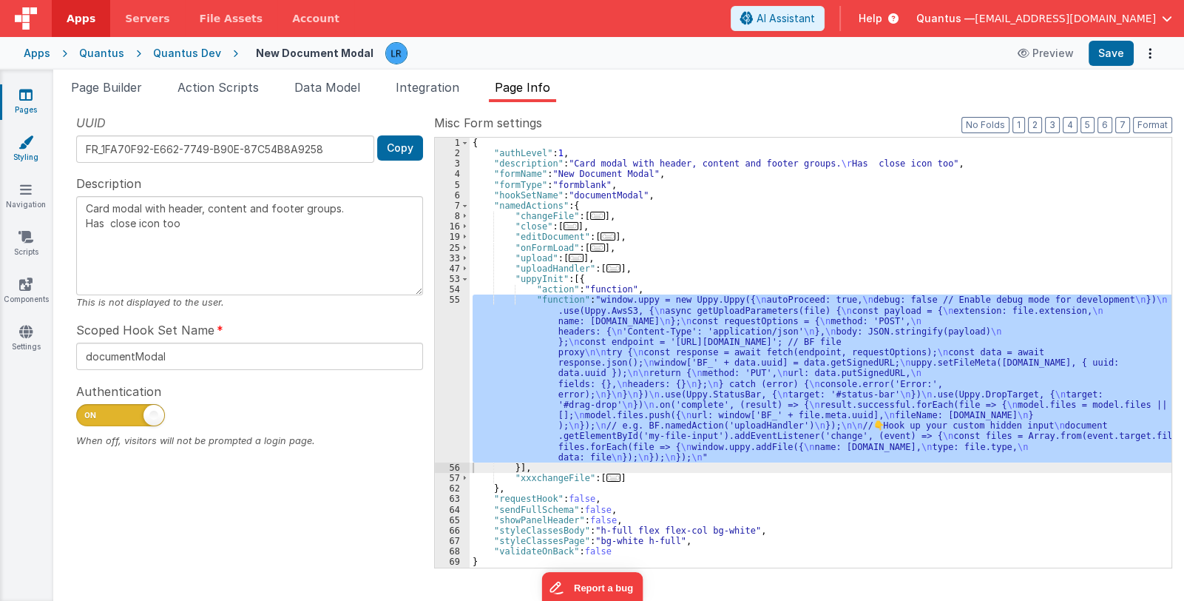
click at [25, 145] on icon at bounding box center [25, 142] width 15 height 15
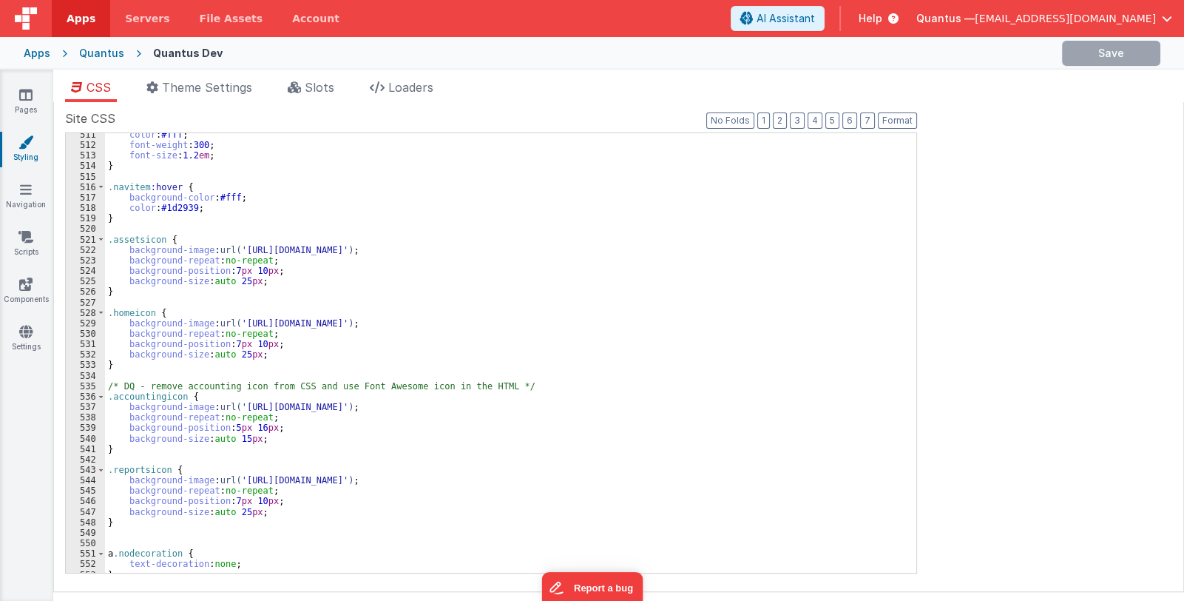
scroll to position [9127, 0]
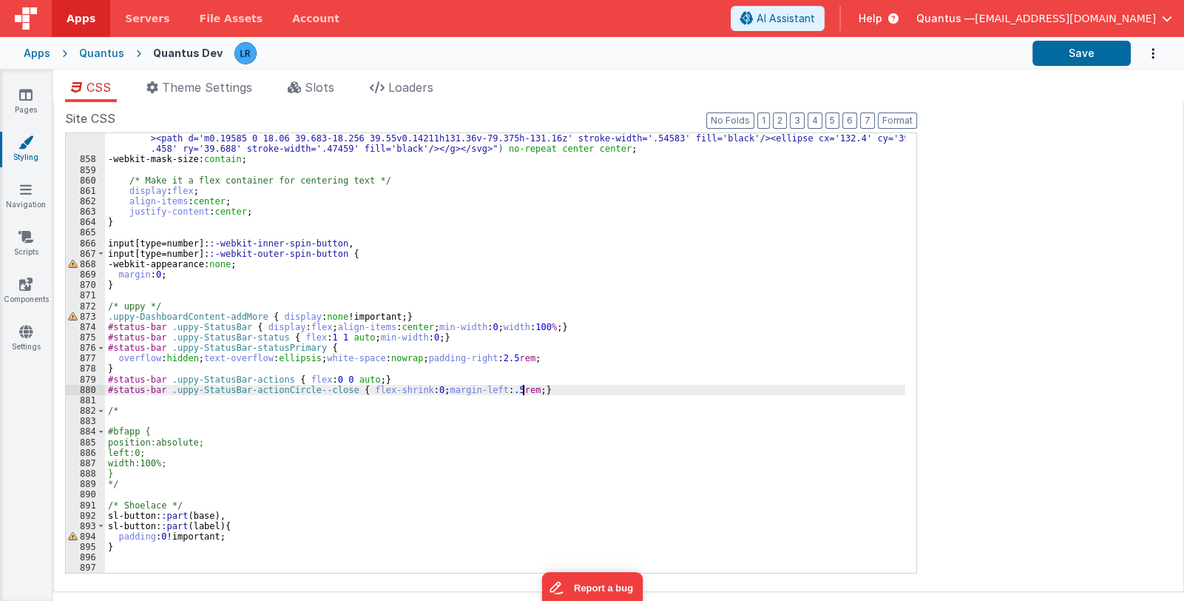
click at [540, 391] on div "-webkit-mask: url( "data:image/svg+xml;utf8,<svg version='1.1' viewBox='0 0 158…" at bounding box center [505, 364] width 800 height 482
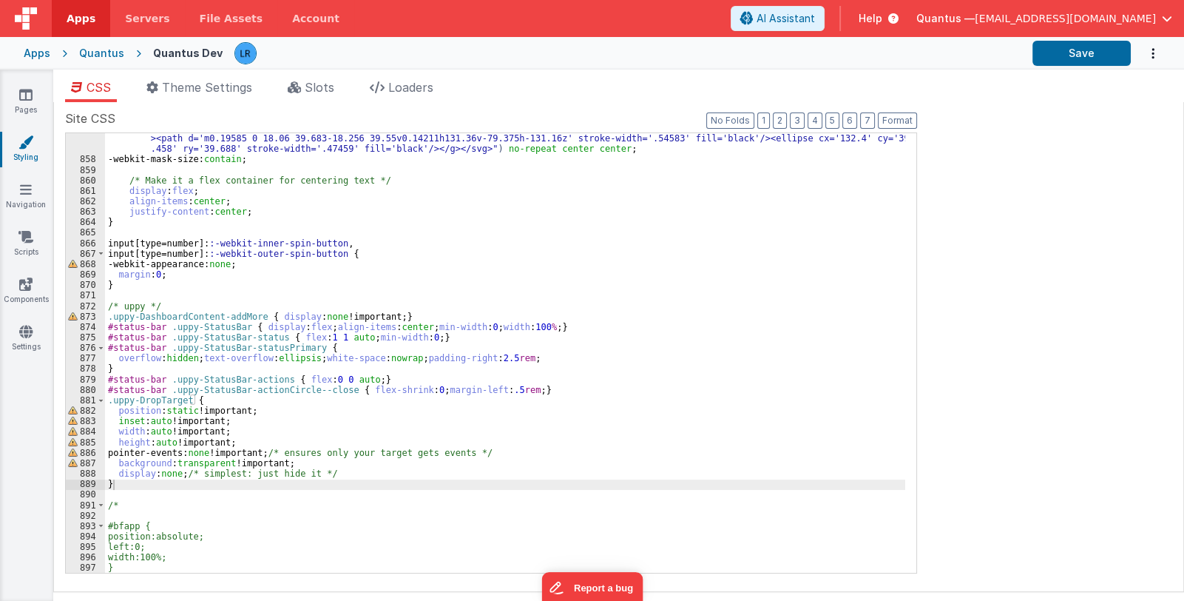
click at [431, 456] on div "-webkit-mask: url( "data:image/svg+xml;utf8,<svg version='1.1' viewBox='0 0 158…" at bounding box center [505, 364] width 800 height 482
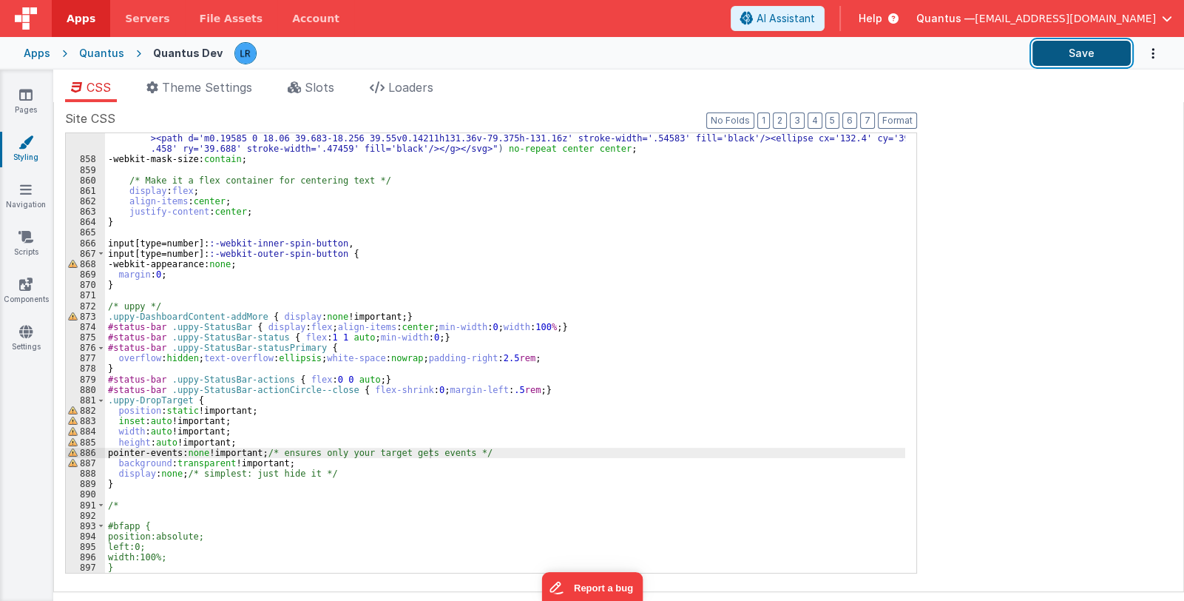
click at [1058, 53] on button "Save" at bounding box center [1082, 53] width 98 height 25
click at [730, 490] on div "-webkit-mask: url( "data:image/svg+xml;utf8,<svg version='1.1' viewBox='0 0 158…" at bounding box center [505, 364] width 800 height 482
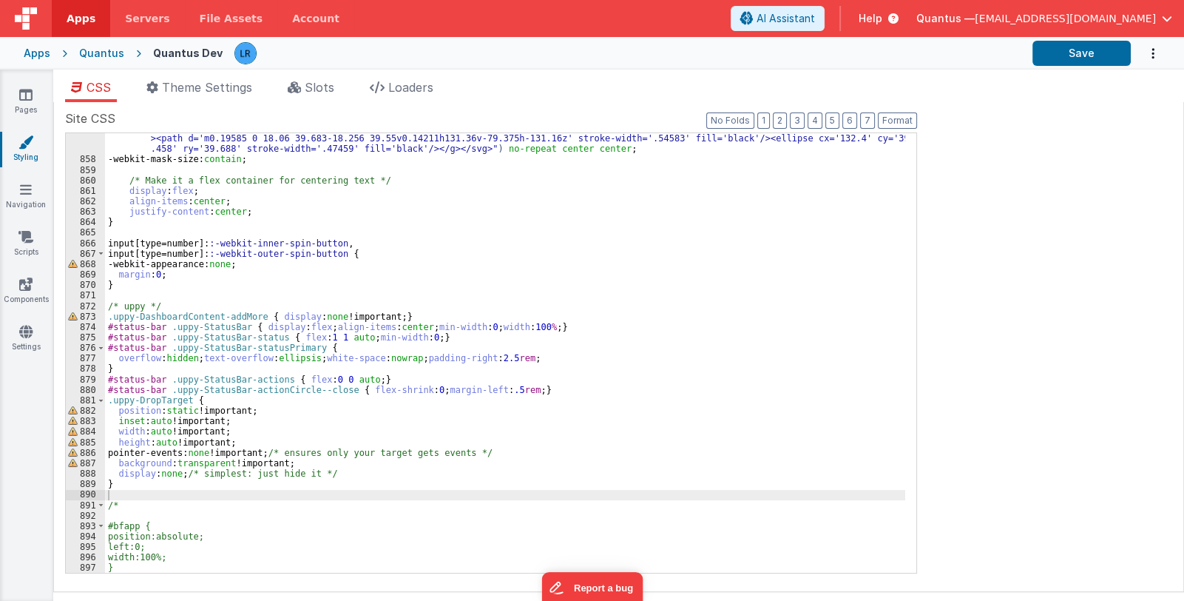
click at [533, 390] on div "-webkit-mask: url( "data:image/svg+xml;utf8,<svg version='1.1' viewBox='0 0 158…" at bounding box center [505, 364] width 800 height 482
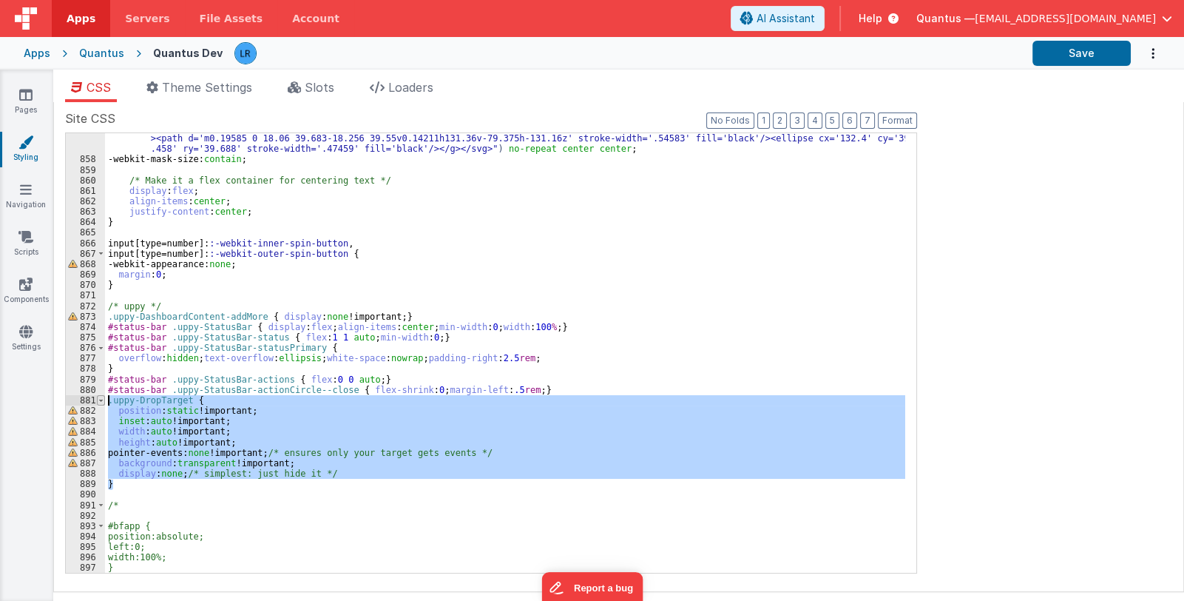
drag, startPoint x: 126, startPoint y: 484, endPoint x: 103, endPoint y: 397, distance: 89.5
click at [103, 397] on div "857 858 859 860 861 862 863 864 865 866 867 868 869 870 871 872 873 874 875 876…" at bounding box center [491, 352] width 852 height 441
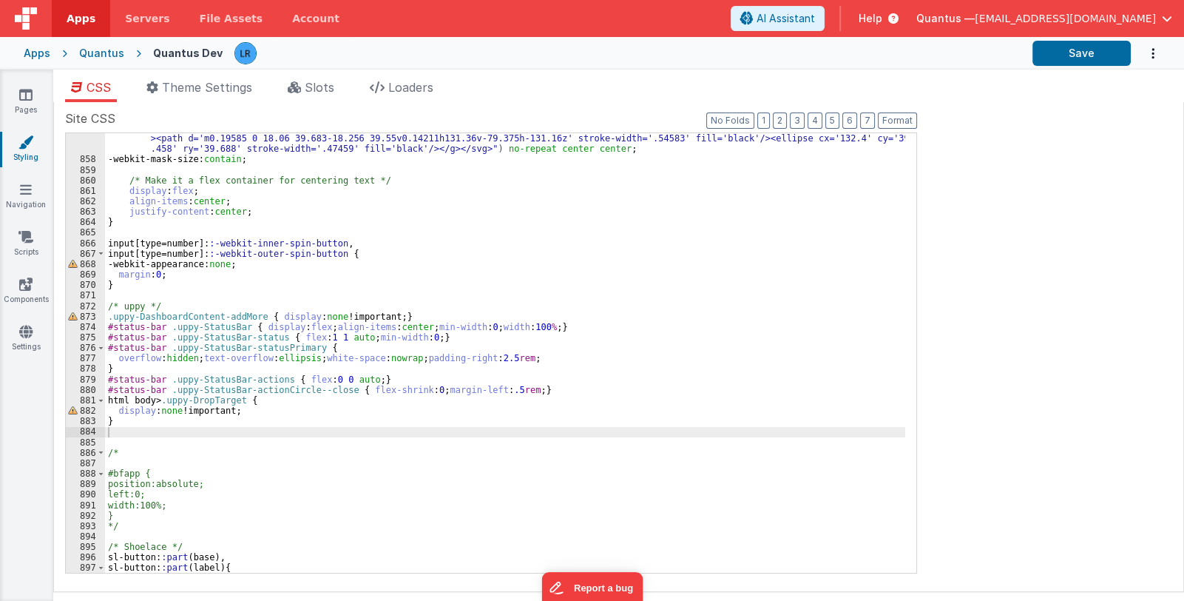
click at [564, 520] on div "-webkit-mask: url( "data:image/svg+xml;utf8,<svg version='1.1' viewBox='0 0 158…" at bounding box center [505, 364] width 800 height 482
click at [138, 440] on div "-webkit-mask: url( "data:image/svg+xml;utf8,<svg version='1.1' viewBox='0 0 158…" at bounding box center [505, 364] width 800 height 482
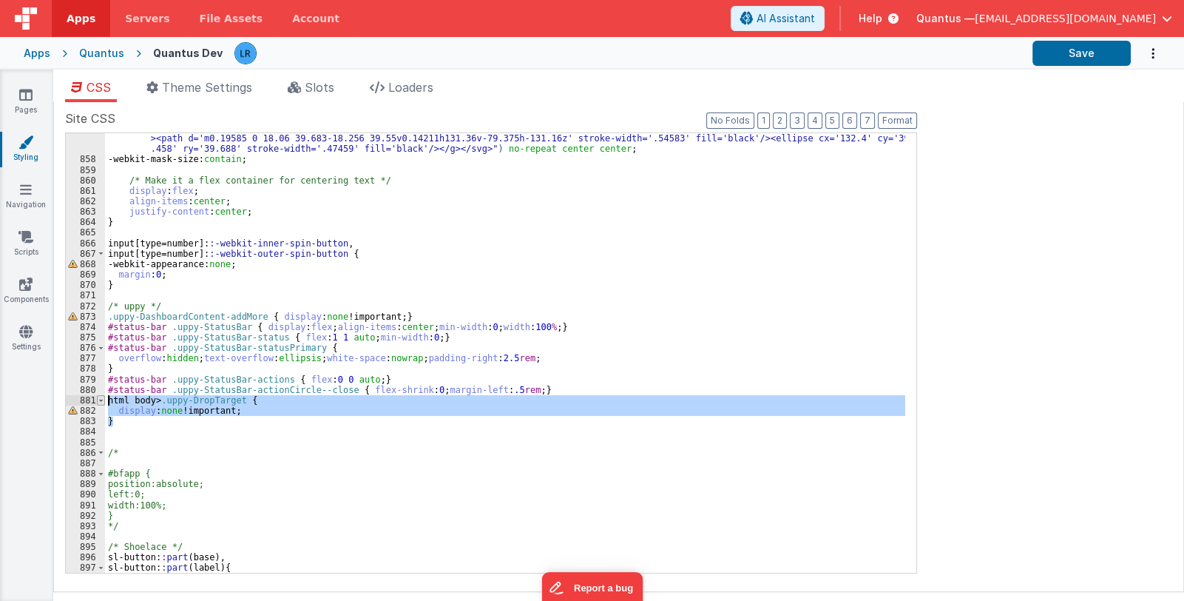
drag, startPoint x: 123, startPoint y: 423, endPoint x: 102, endPoint y: 402, distance: 29.8
click at [102, 402] on div "857 858 859 860 861 862 863 864 865 866 867 868 869 870 871 872 873 874 875 876…" at bounding box center [491, 352] width 852 height 441
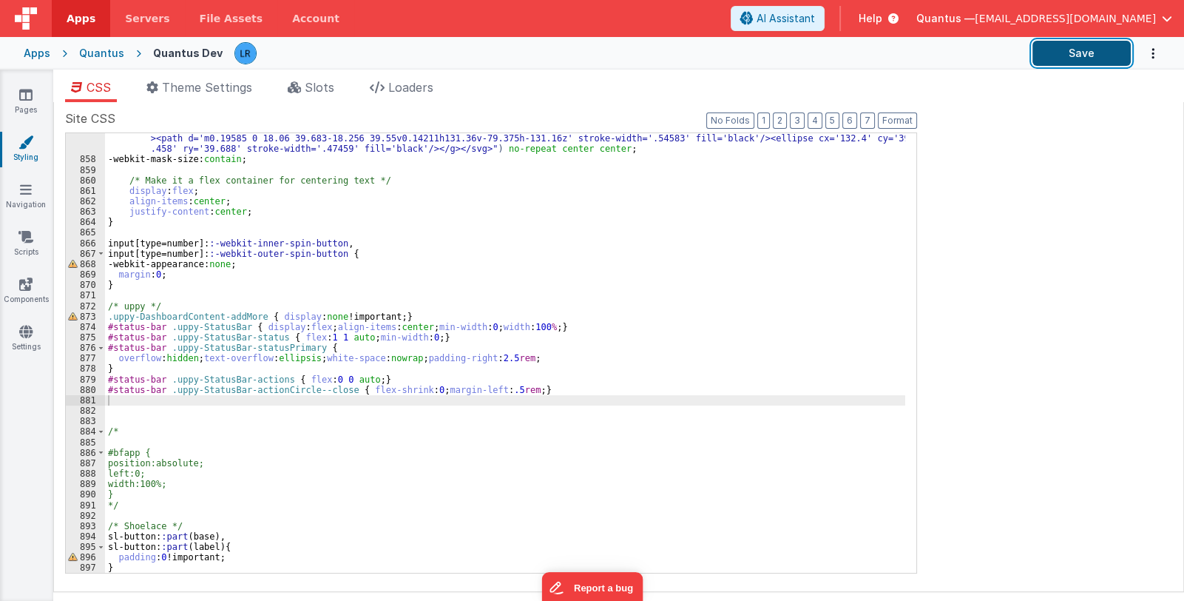
click at [1078, 47] on button "Save" at bounding box center [1082, 53] width 98 height 25
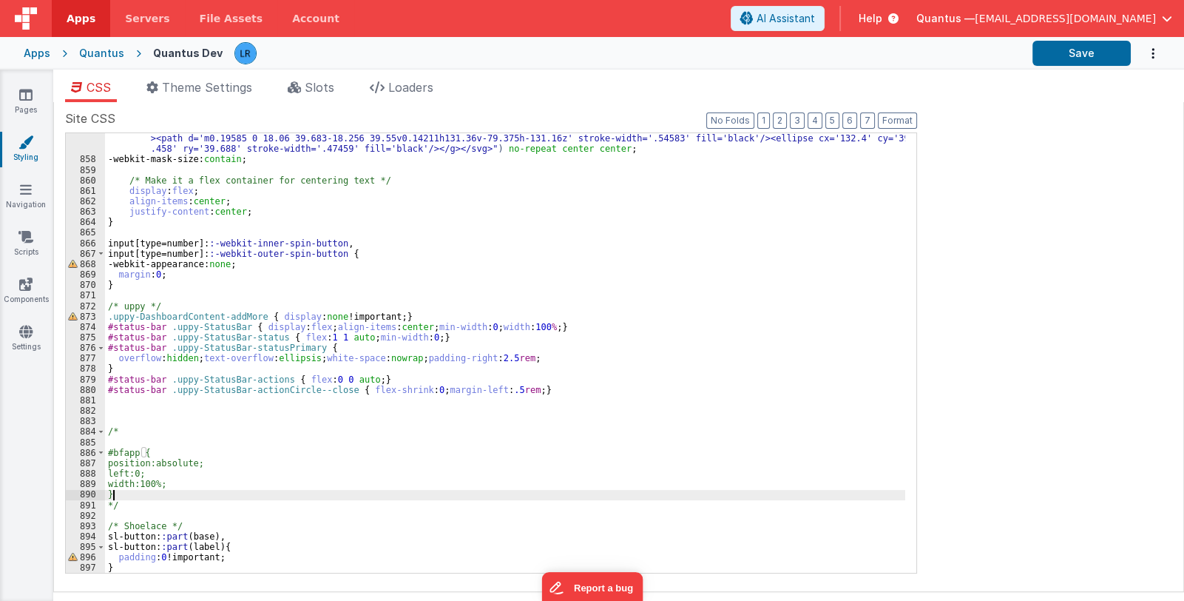
click at [725, 494] on div "-webkit-mask: url( "data:image/svg+xml;utf8,<svg version='1.1' viewBox='0 0 158…" at bounding box center [505, 364] width 800 height 482
click at [138, 398] on div "-webkit-mask: url( "data:image/svg+xml;utf8,<svg version='1.1' viewBox='0 0 158…" at bounding box center [505, 364] width 800 height 482
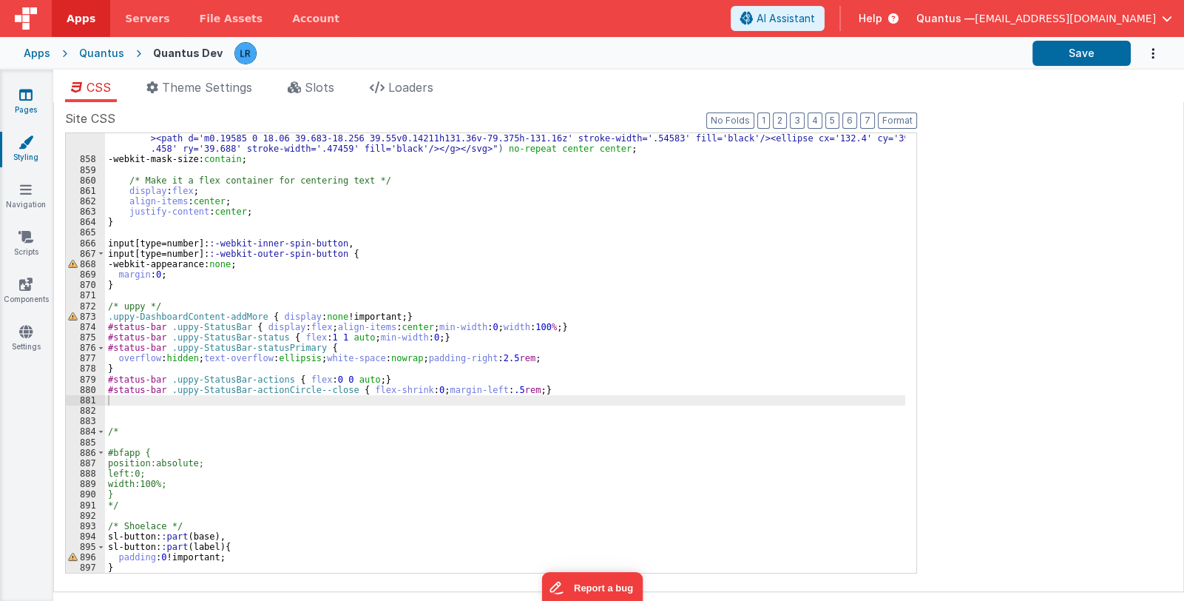
click at [23, 91] on icon at bounding box center [25, 94] width 13 height 15
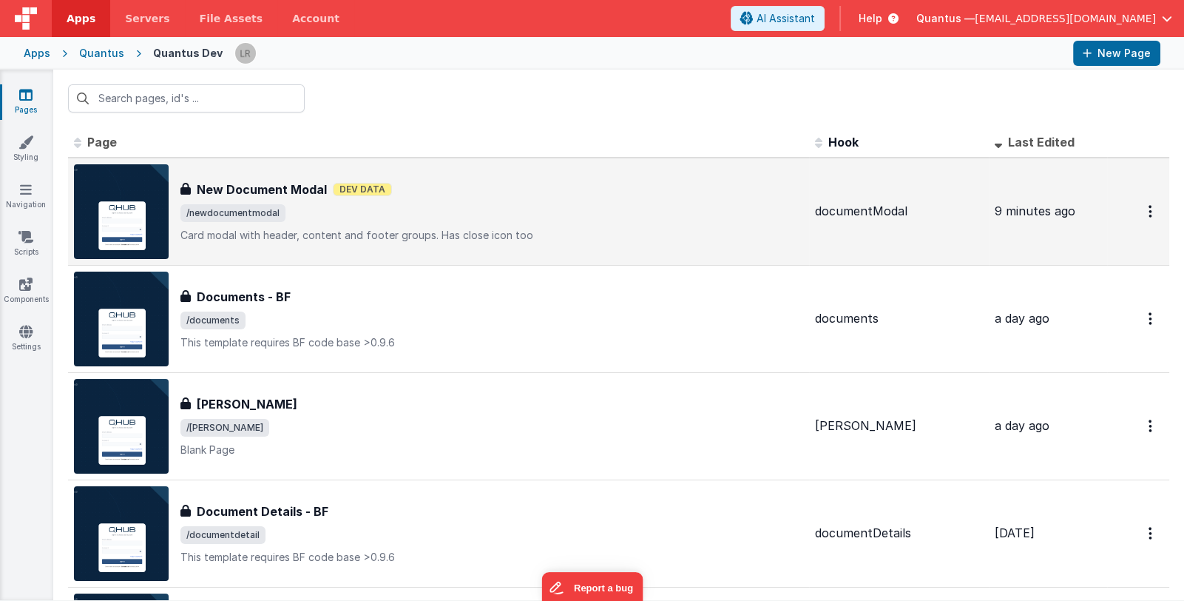
click at [467, 220] on span "/newdocumentmodal" at bounding box center [491, 213] width 623 height 18
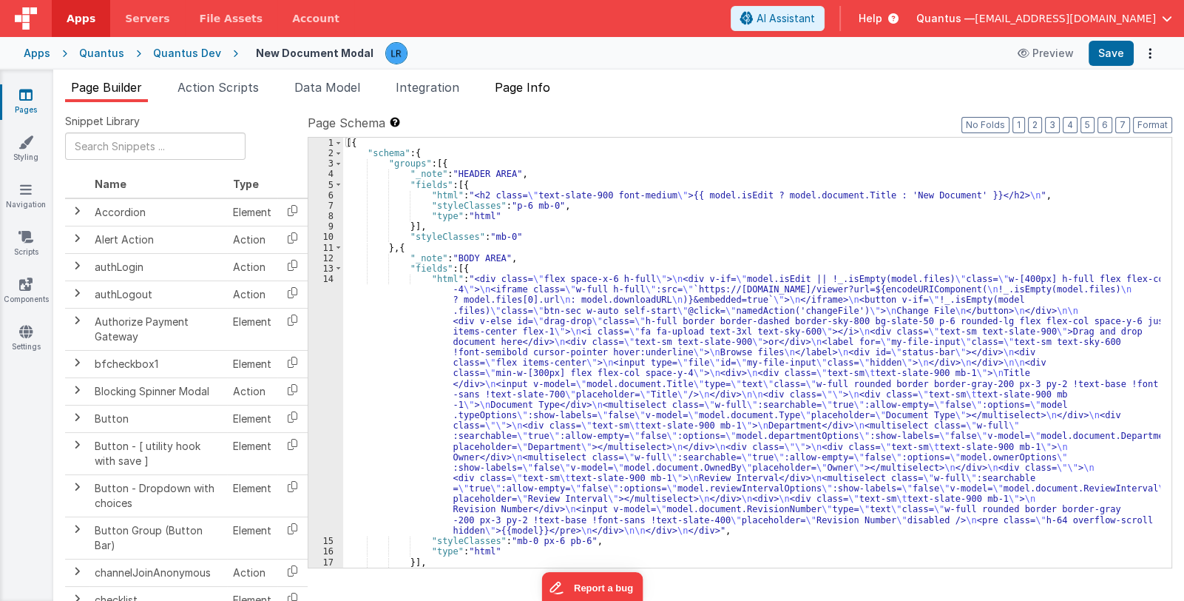
click at [546, 87] on span "Page Info" at bounding box center [522, 87] width 55 height 15
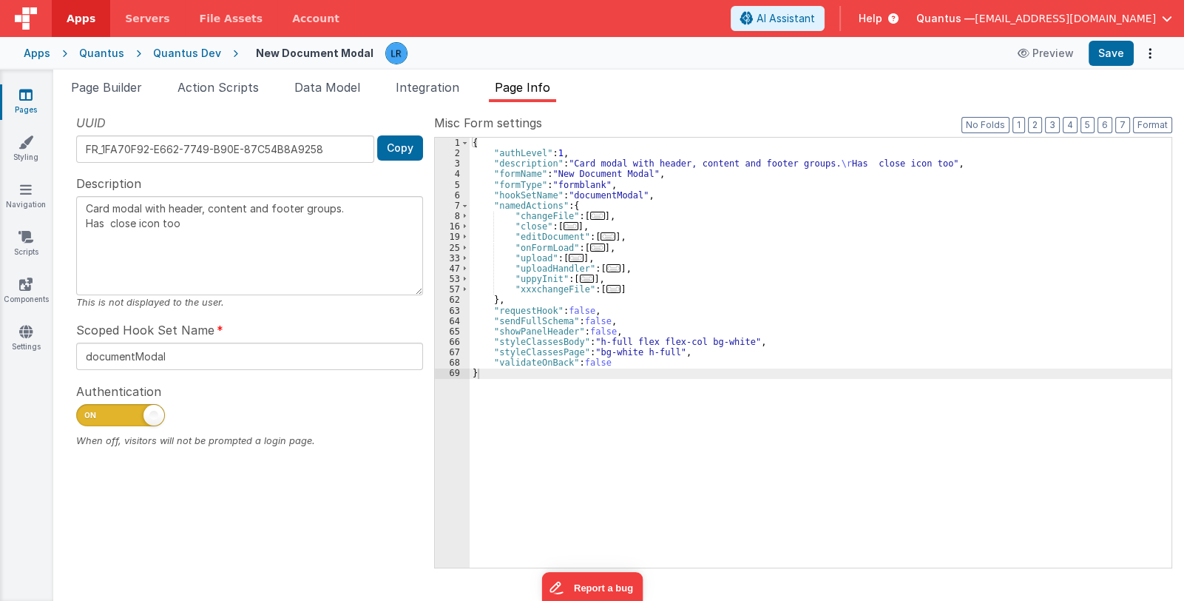
click at [583, 279] on span "..." at bounding box center [587, 278] width 15 height 8
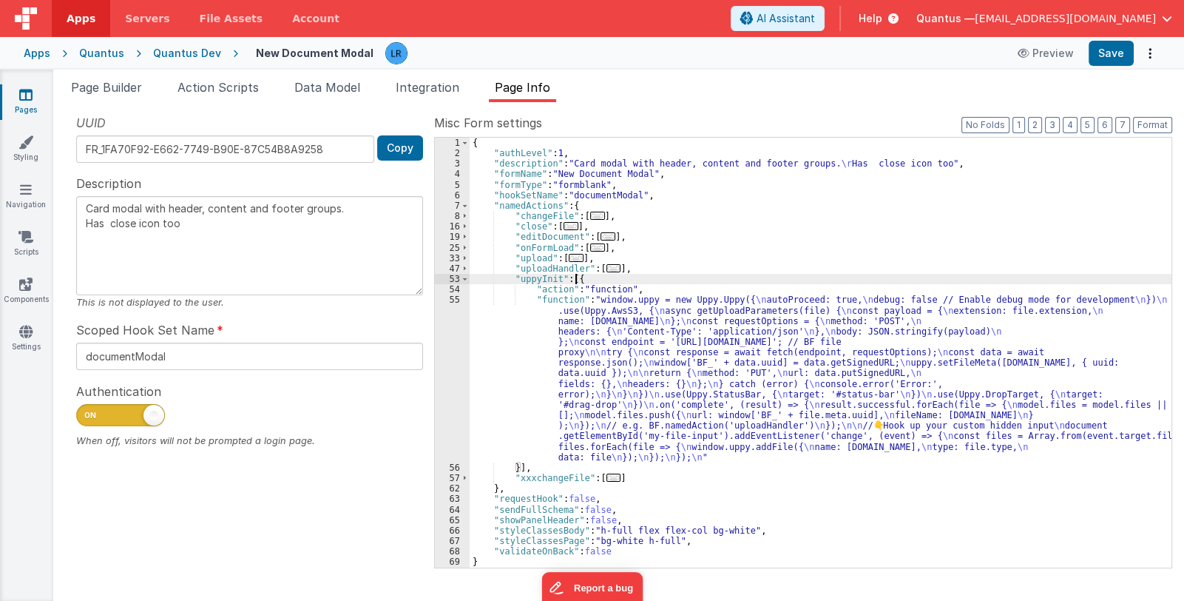
click at [676, 407] on div "{ "authLevel" : 1 , "description" : "Card modal with header, content and footer…" at bounding box center [821, 363] width 702 height 451
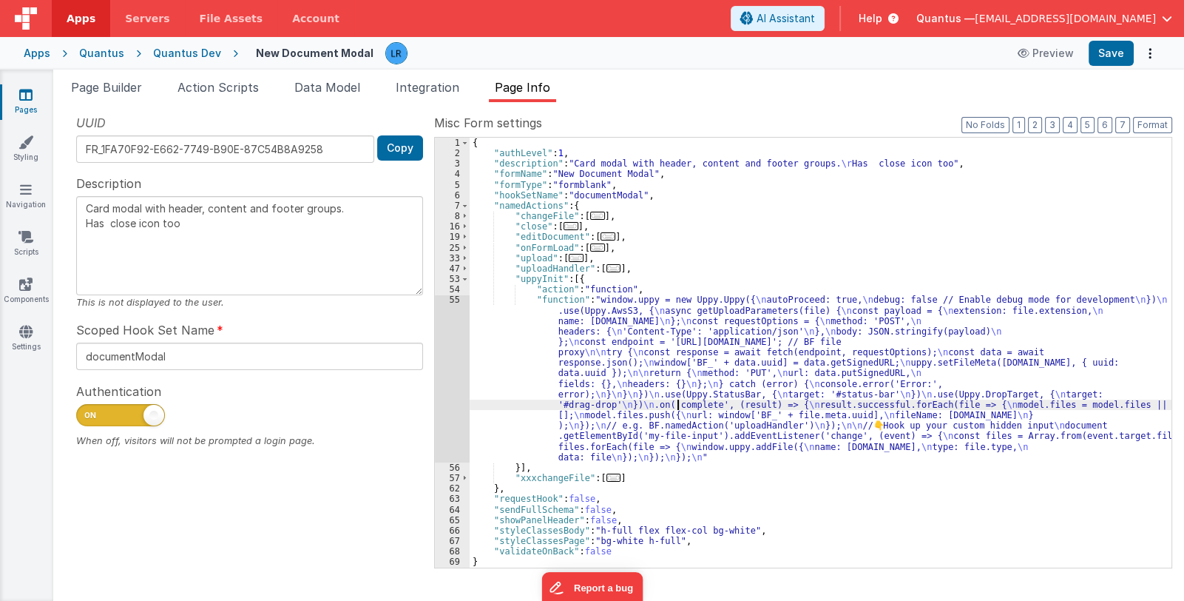
click at [445, 413] on div "55" at bounding box center [452, 378] width 35 height 168
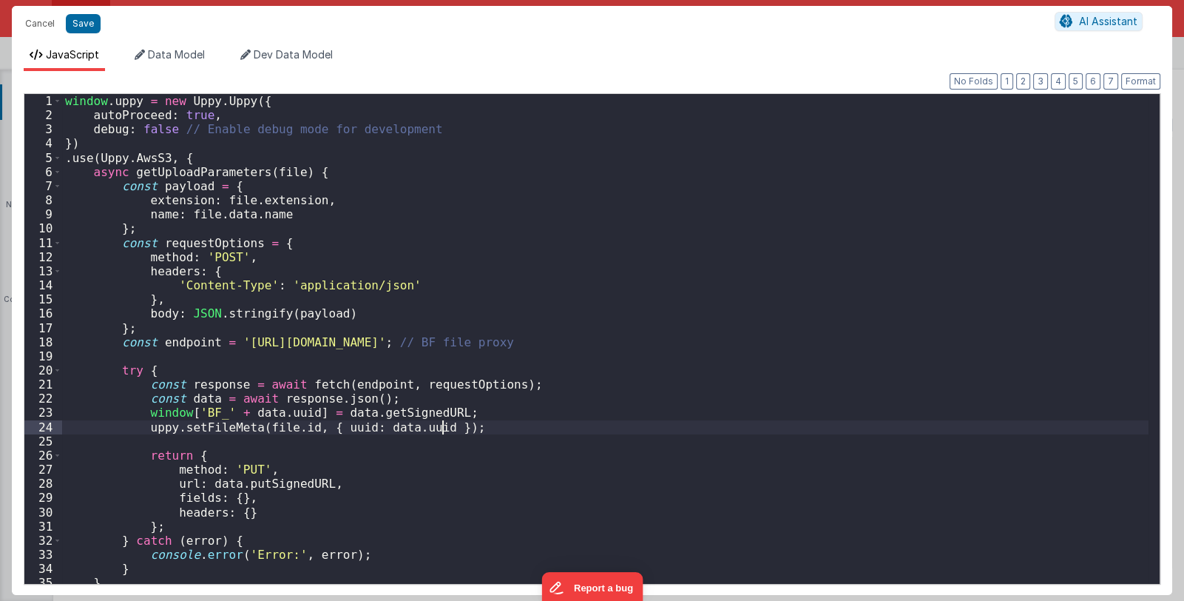
click at [445, 413] on div "window . uppy = new Uppy . Uppy ({ autoProceed : true , debug : false // Enable…" at bounding box center [605, 353] width 1087 height 518
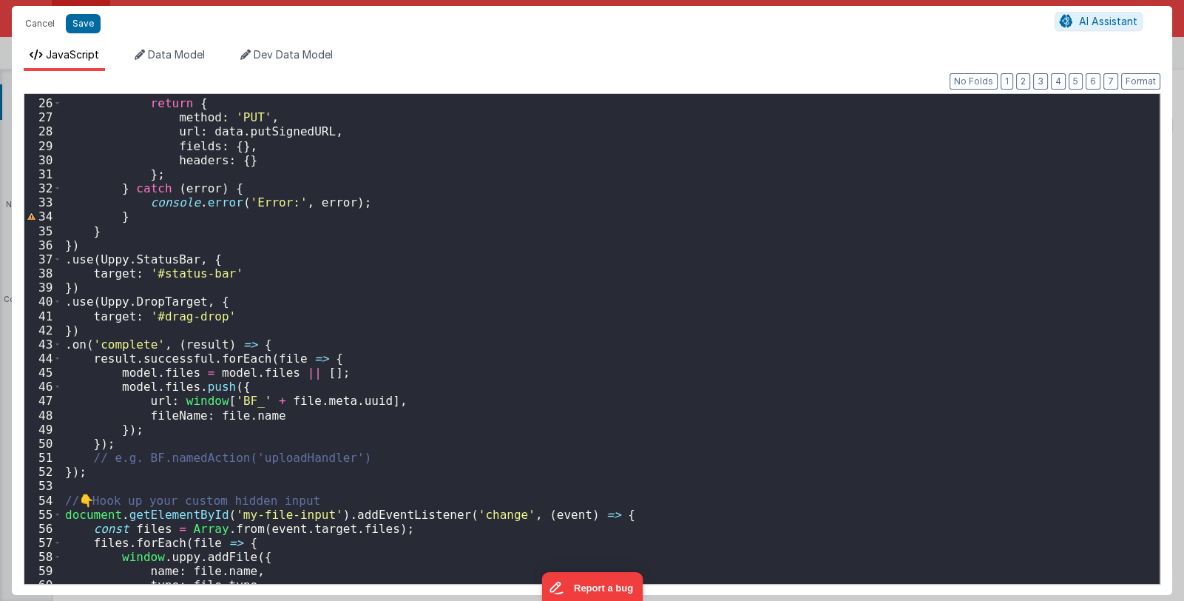
scroll to position [431, 0]
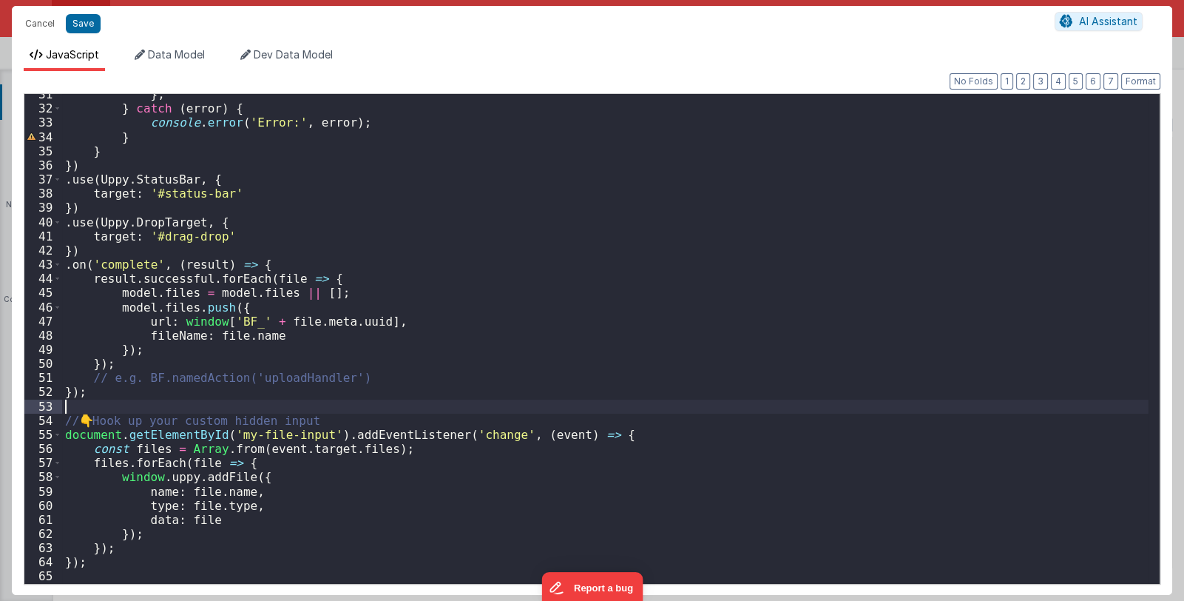
click at [87, 406] on div "} ; } catch ( error ) { console . error ( 'Error:' , error ) ; } } }) . use ( U…" at bounding box center [605, 346] width 1087 height 518
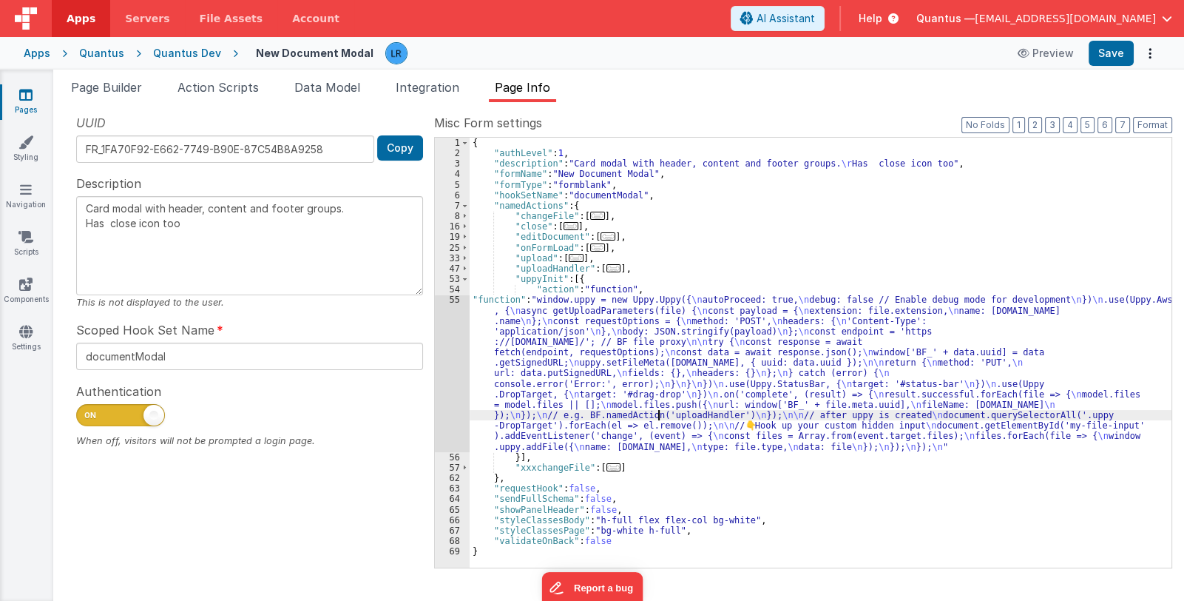
click at [658, 416] on div "{ "authLevel" : 1 , "description" : "Card modal with header, content and footer…" at bounding box center [821, 363] width 702 height 451
click at [451, 411] on div "55" at bounding box center [452, 373] width 35 height 158
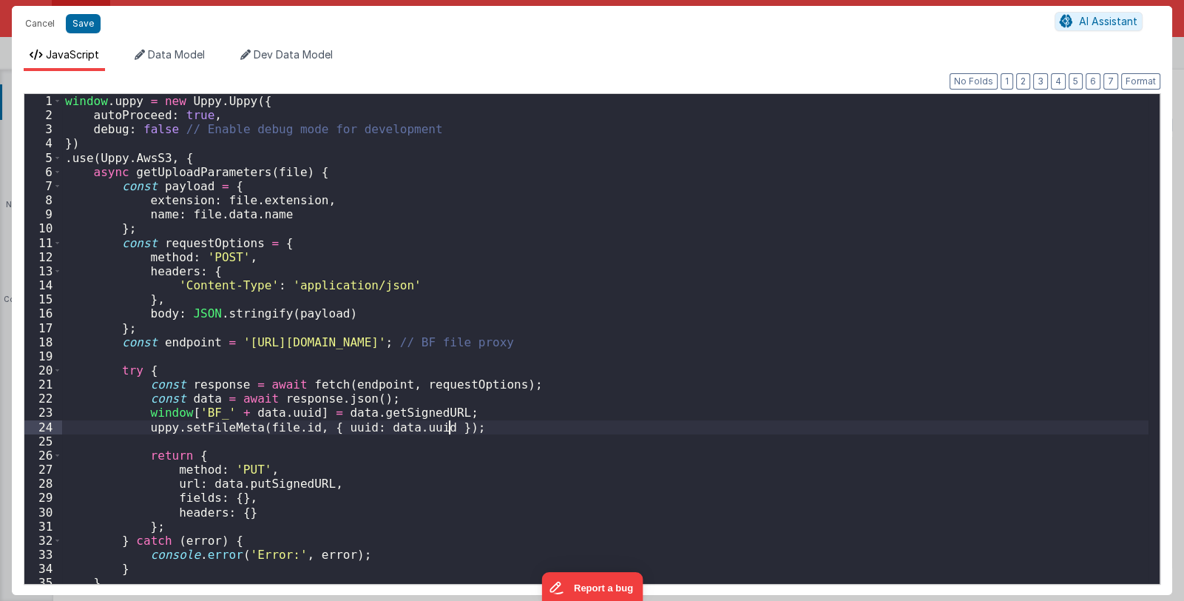
click at [451, 411] on div "window . uppy = new Uppy . Uppy ({ autoProceed : true , debug : false // Enable…" at bounding box center [605, 353] width 1087 height 518
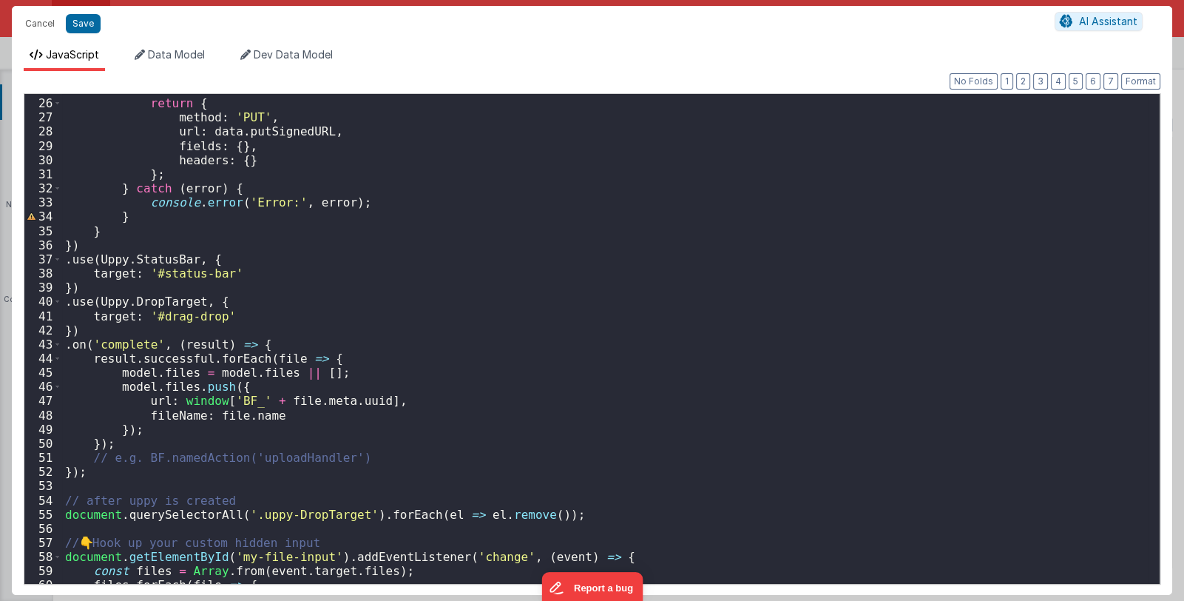
scroll to position [473, 0]
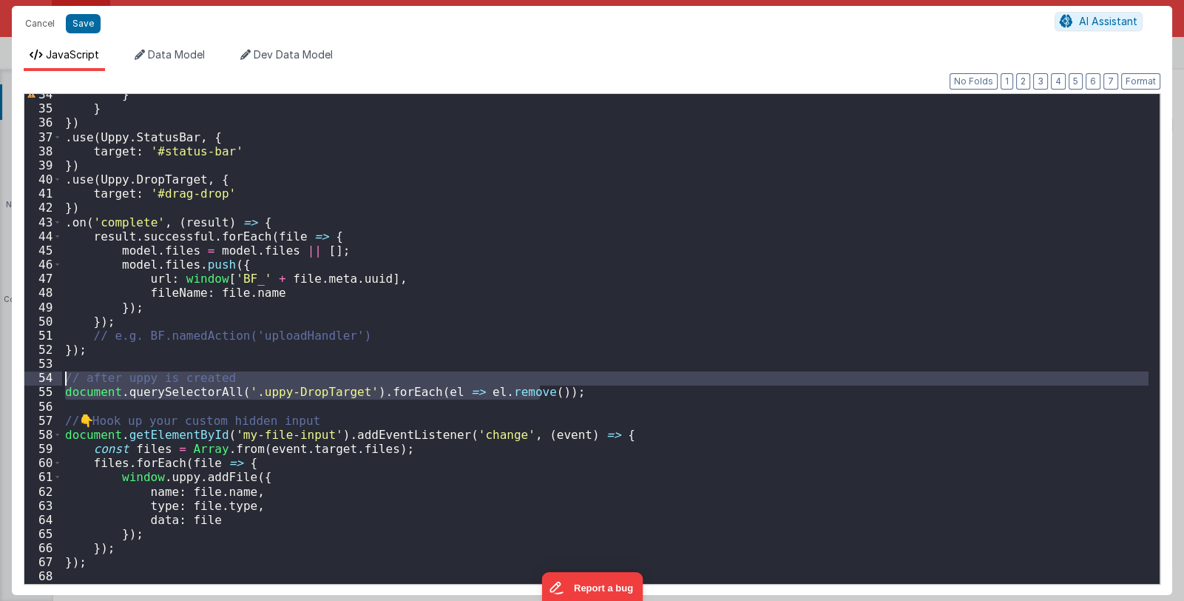
drag, startPoint x: 555, startPoint y: 389, endPoint x: 46, endPoint y: 385, distance: 508.9
click at [46, 385] on div "34 35 36 37 38 39 40 41 42 43 44 45 46 47 48 49 50 51 52 53 54 55 56 57 58 59 6…" at bounding box center [592, 338] width 1137 height 491
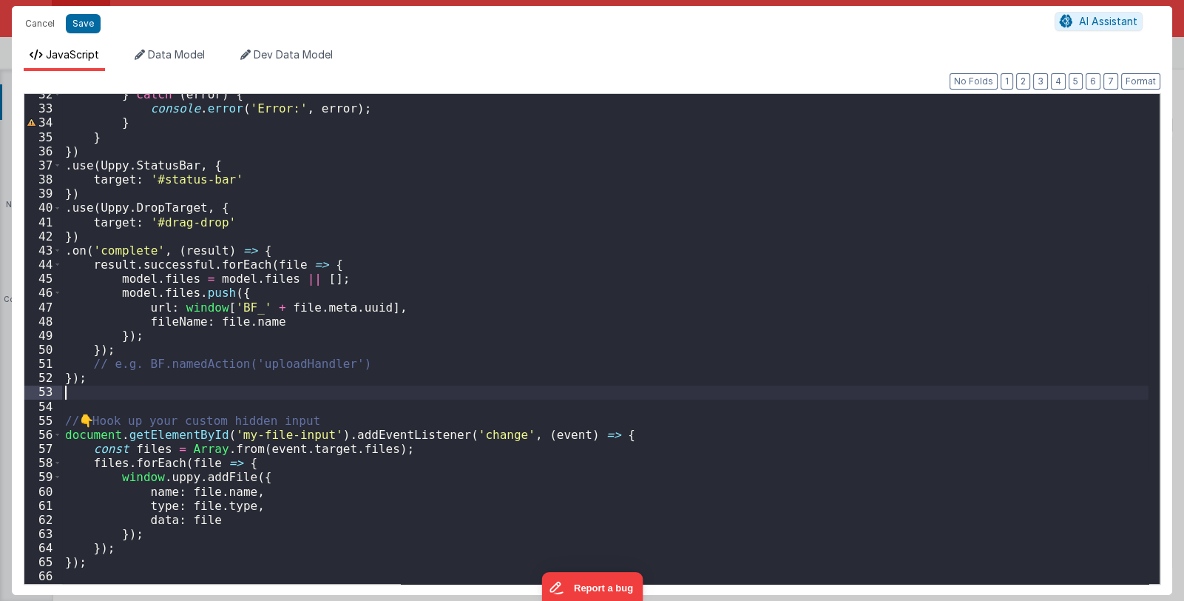
scroll to position [445, 0]
click at [86, 17] on button "Save" at bounding box center [83, 23] width 35 height 19
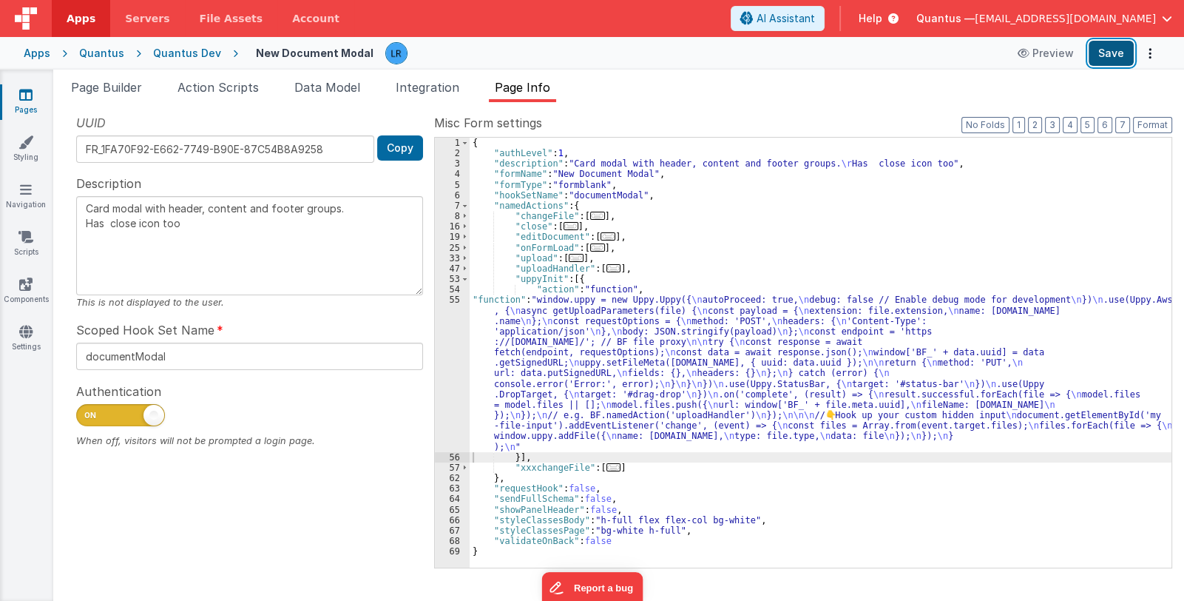
click at [1124, 55] on button "Save" at bounding box center [1111, 53] width 45 height 25
click at [732, 388] on div "{ "authLevel" : 1 , "description" : "Card modal with header, content and footer…" at bounding box center [821, 363] width 702 height 451
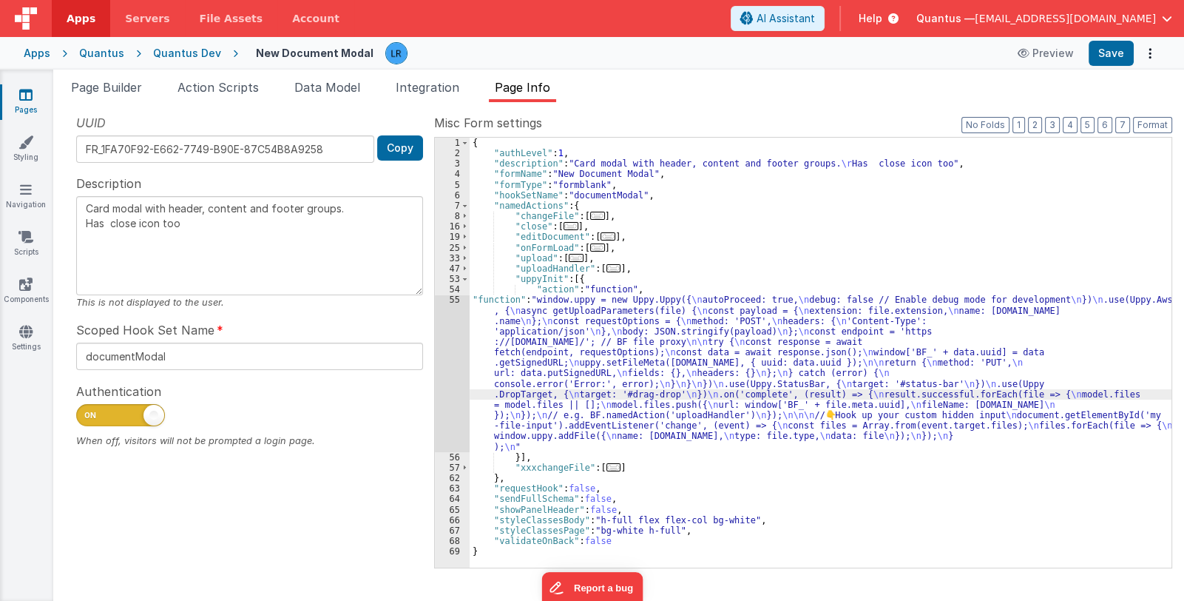
click at [975, 11] on span "Quantus —" at bounding box center [945, 18] width 58 height 15
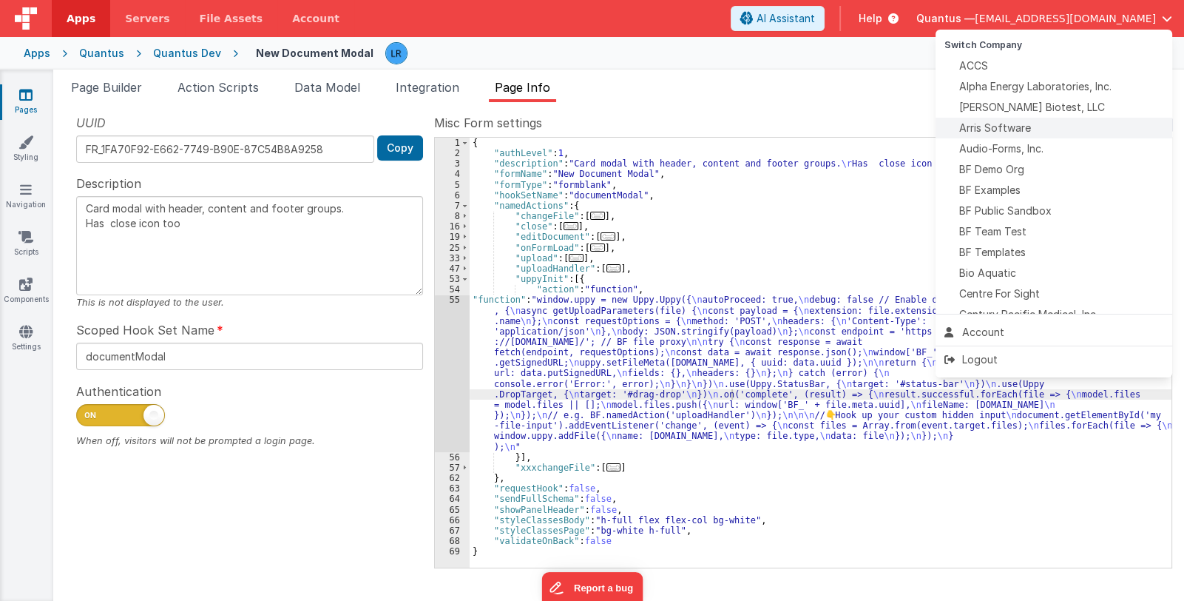
click at [1063, 131] on div "Arris Software" at bounding box center [1054, 128] width 219 height 15
type textarea "Card modal with header, content and footer groups. Has close icon too"
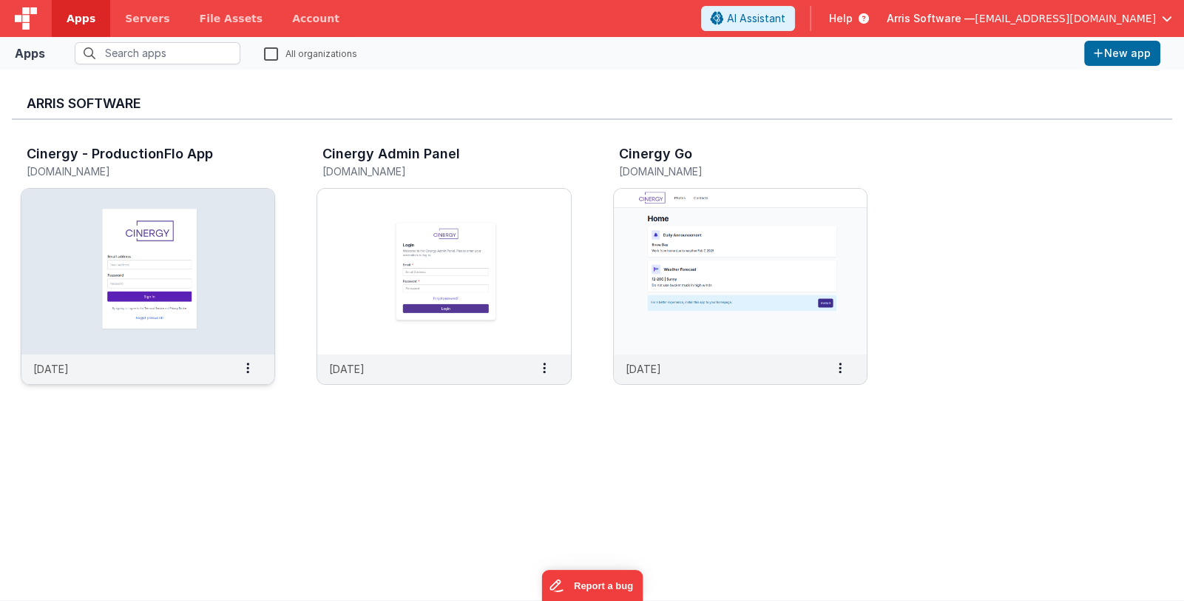
click at [202, 311] on img at bounding box center [147, 272] width 253 height 166
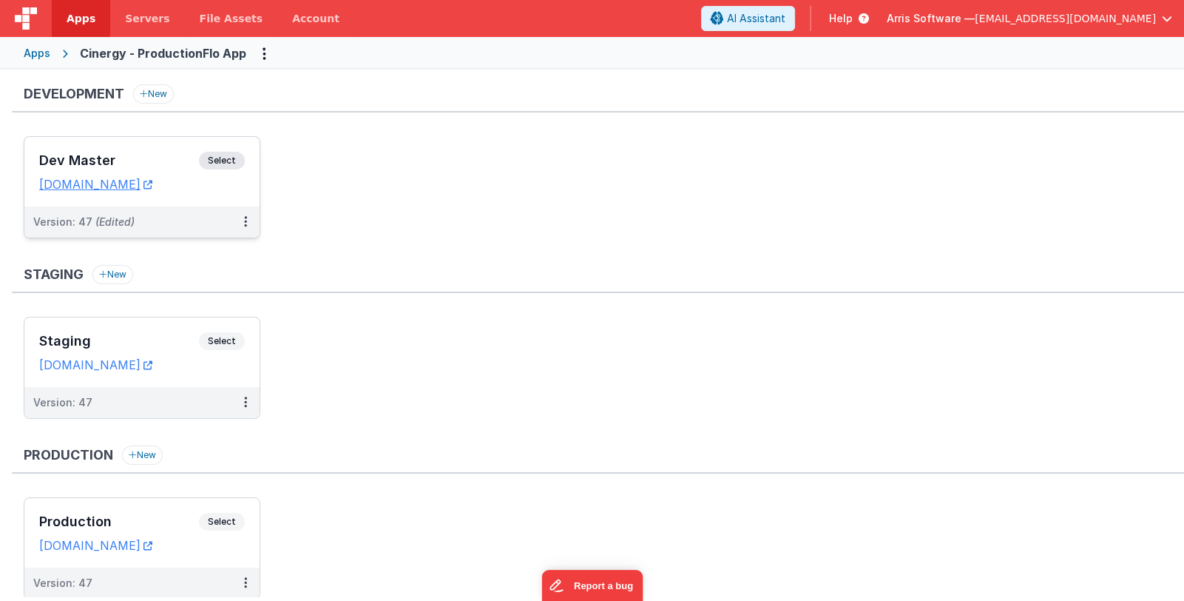
click at [146, 173] on div "Dev Master Select" at bounding box center [142, 164] width 206 height 25
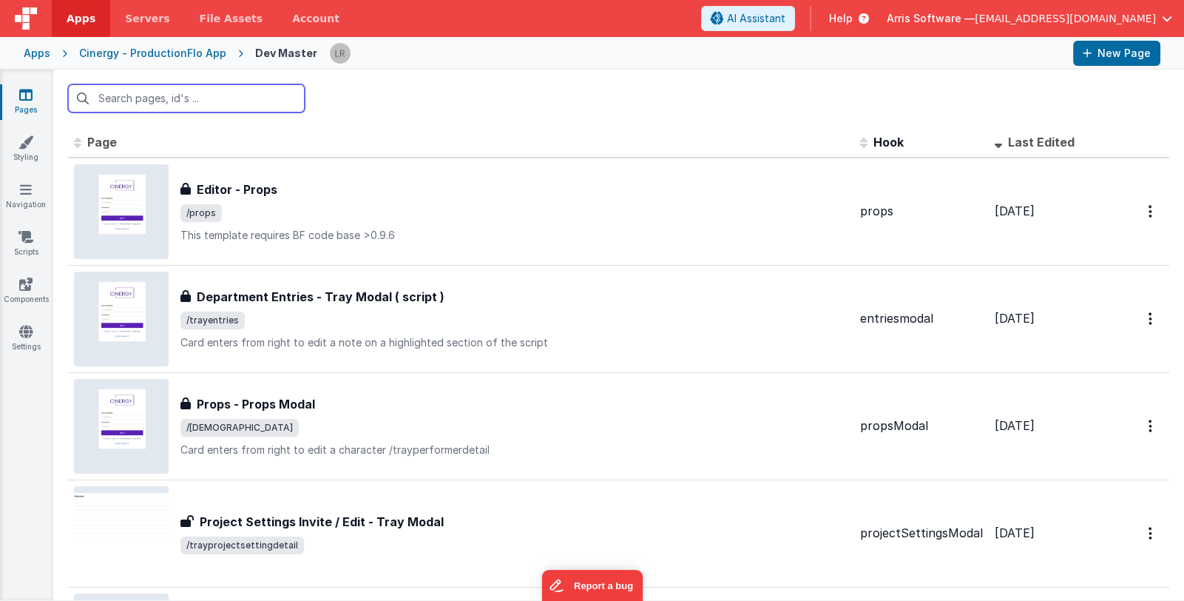
click at [239, 98] on input "text" at bounding box center [186, 98] width 237 height 28
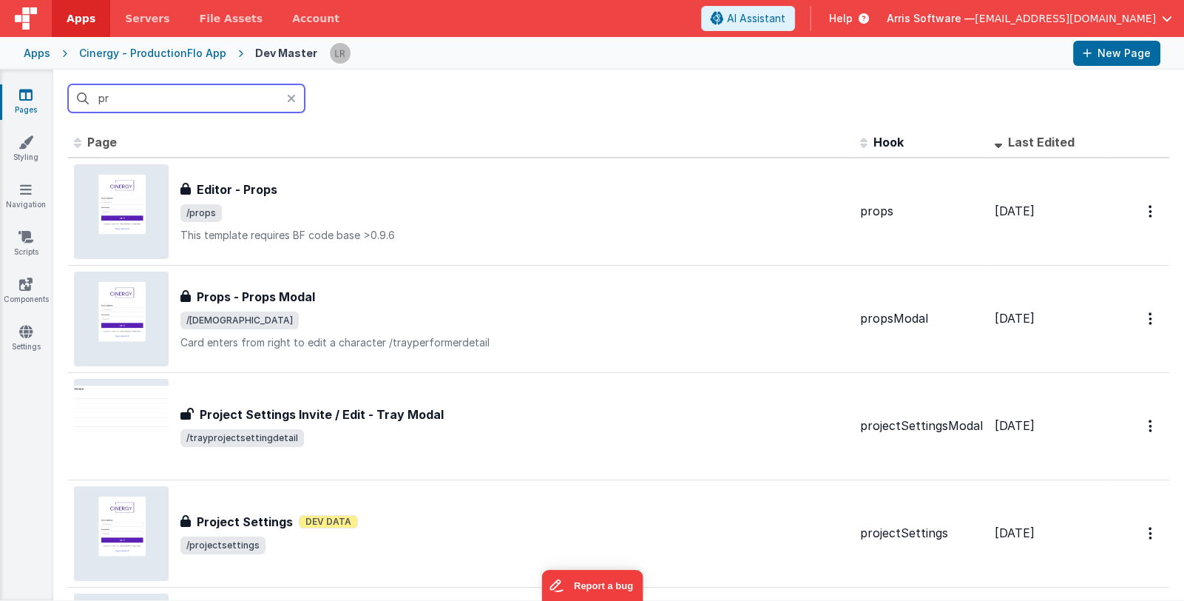
type input "p"
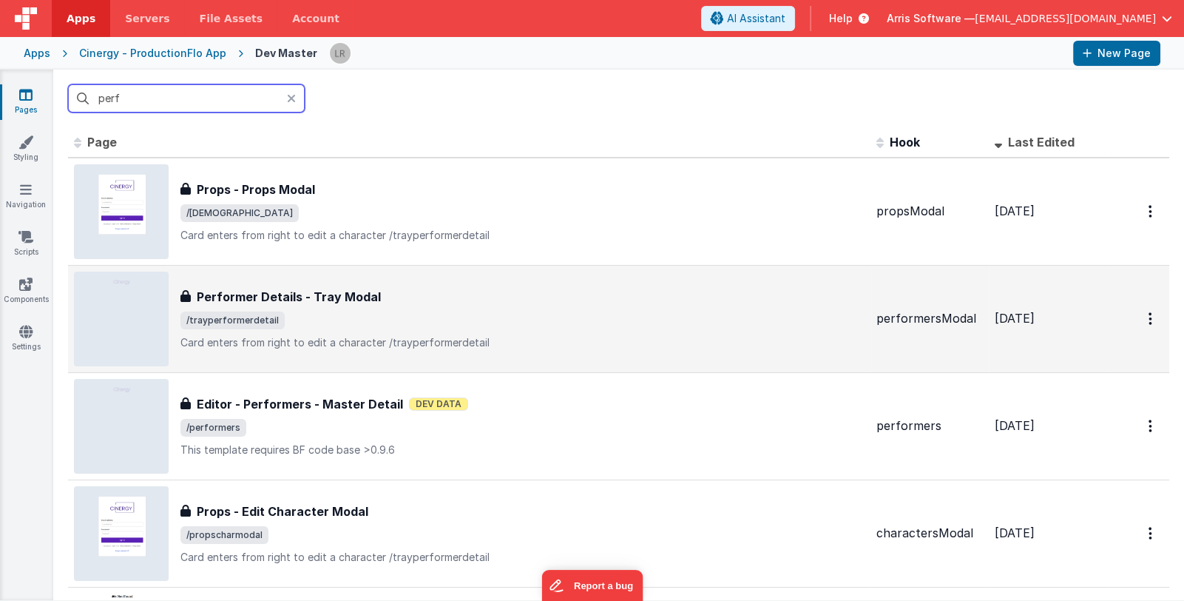
type input "perf"
click at [465, 318] on span "/trayperformerdetail" at bounding box center [522, 320] width 684 height 18
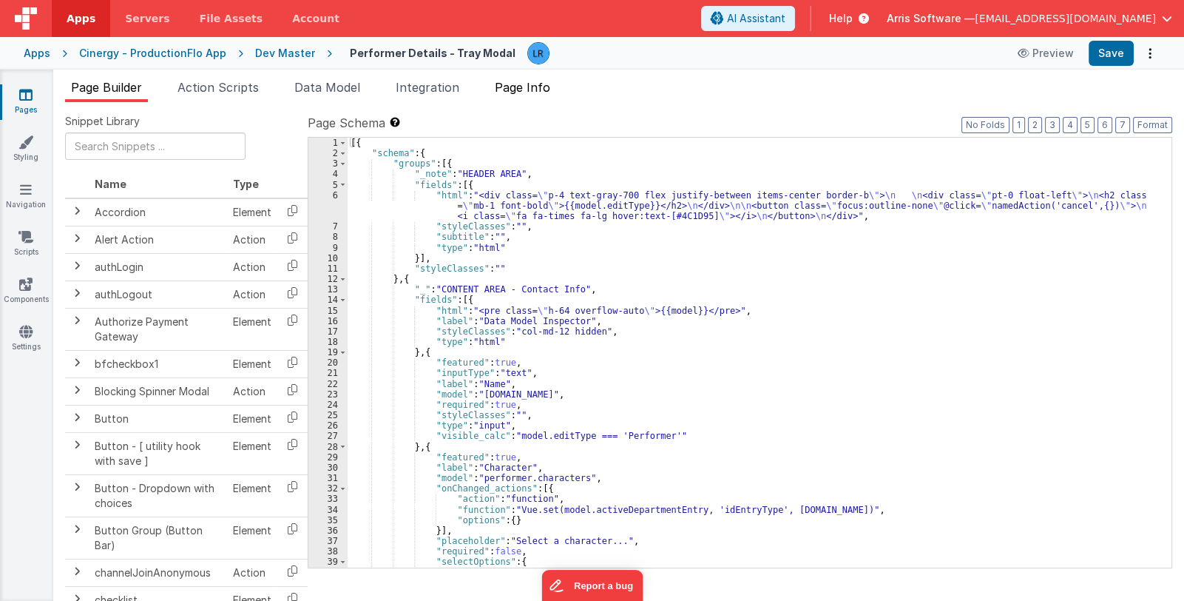
click at [513, 81] on span "Page Info" at bounding box center [522, 87] width 55 height 15
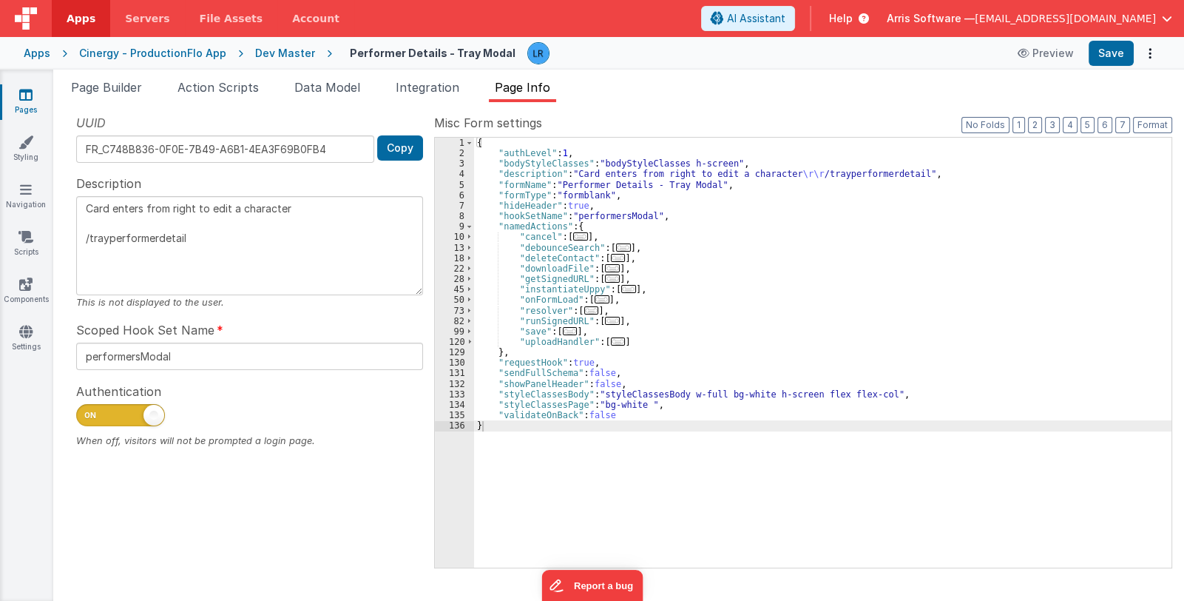
click at [623, 288] on span "..." at bounding box center [628, 289] width 15 height 8
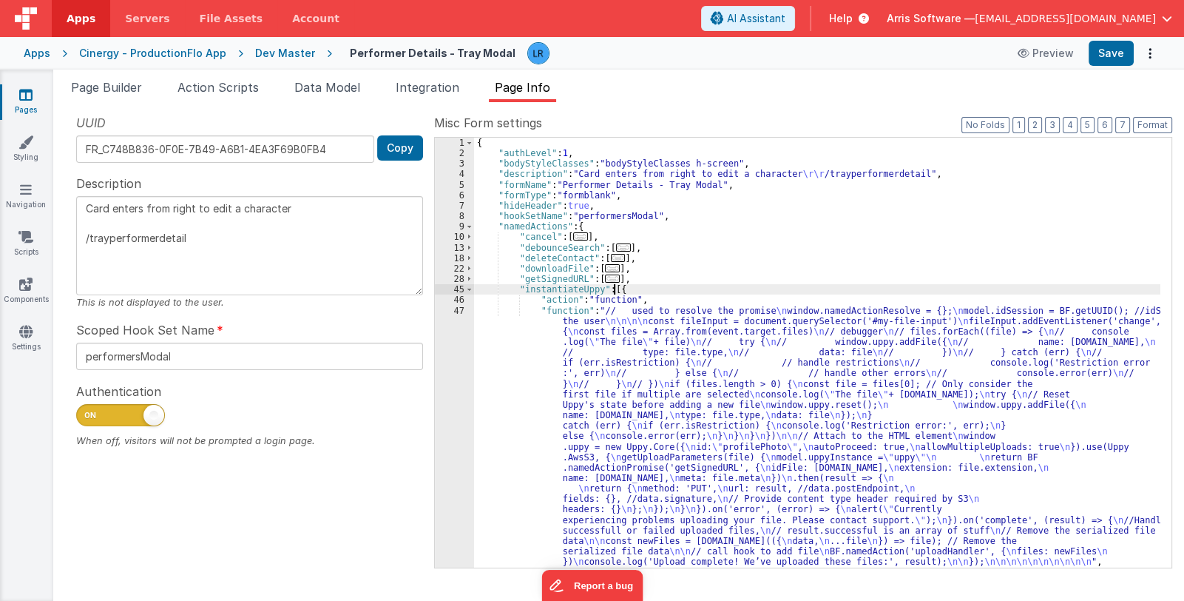
click at [629, 394] on div "{ "authLevel" : 1 , "bodyStyleClasses" : "bodyStyleClasses h-screen" , "descrip…" at bounding box center [817, 363] width 686 height 451
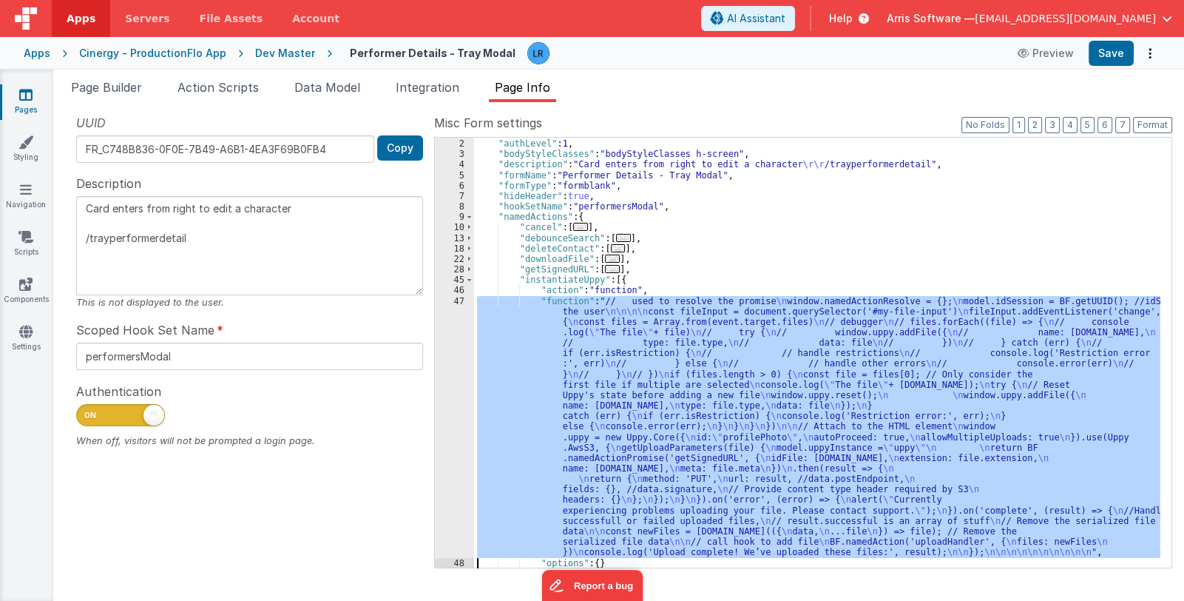
scroll to position [10, 0]
click at [450, 431] on div "47" at bounding box center [454, 427] width 39 height 262
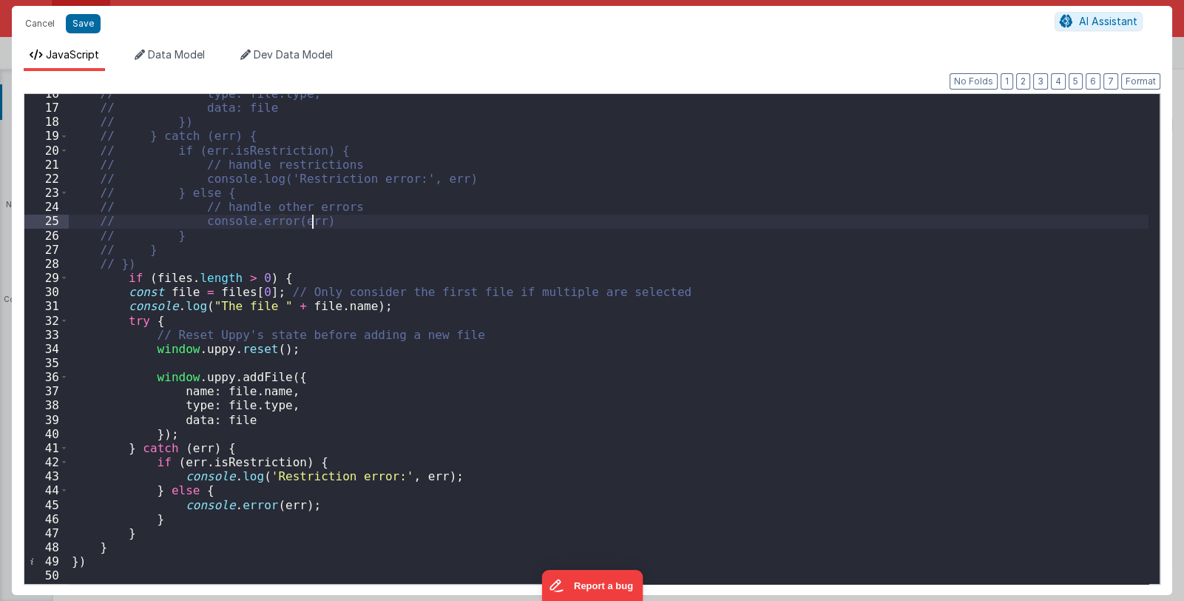
scroll to position [44, 0]
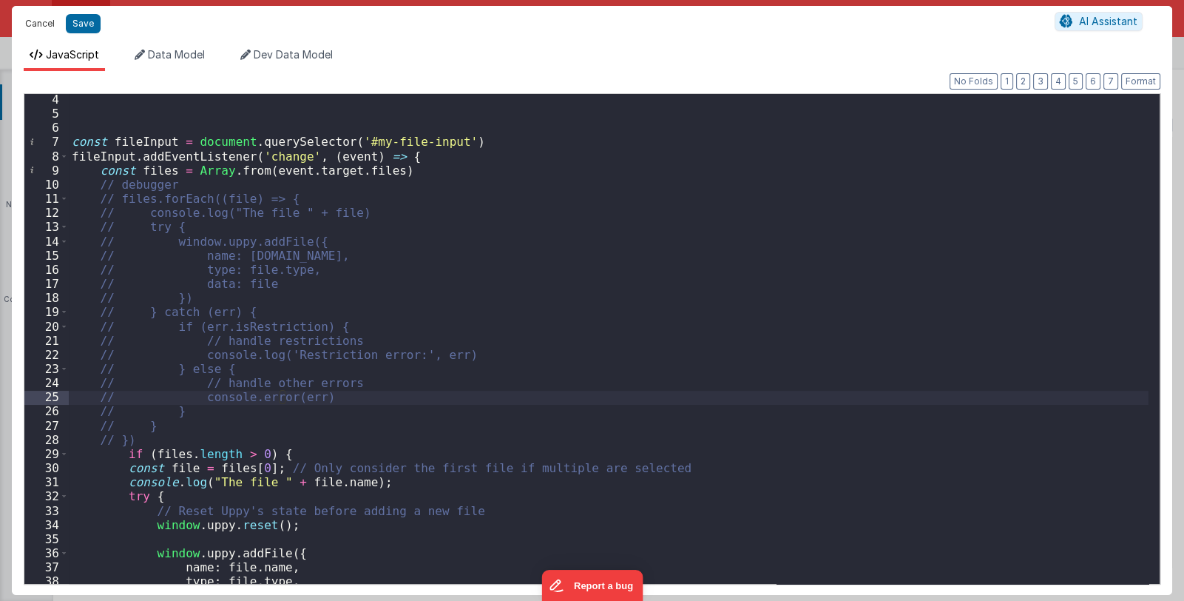
click at [29, 18] on button "Cancel" at bounding box center [40, 23] width 44 height 21
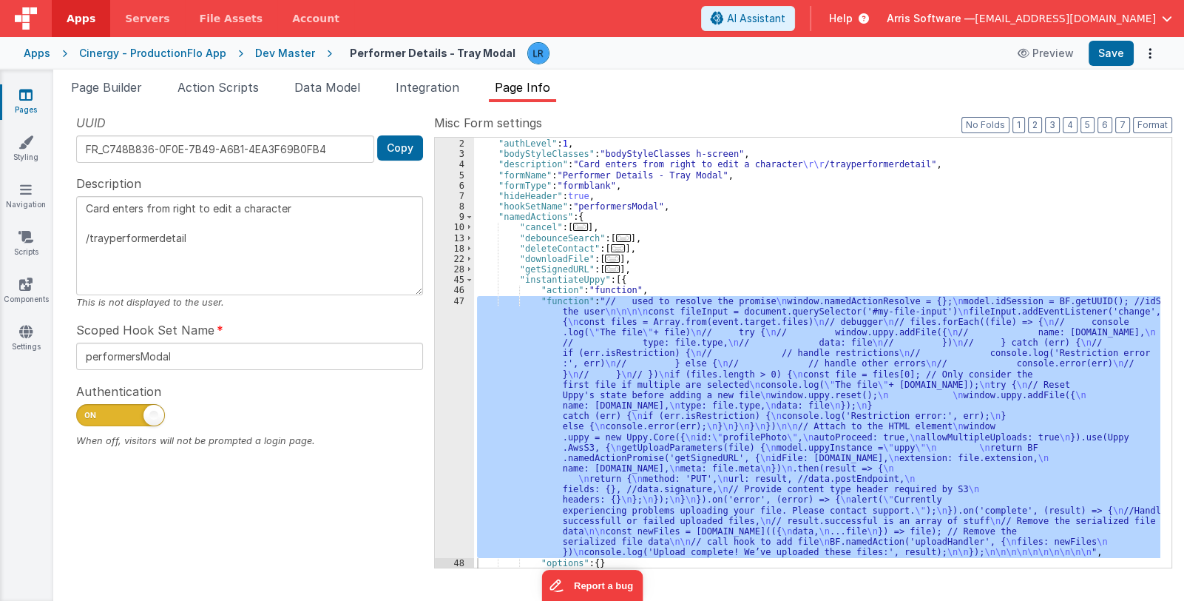
click at [30, 49] on div "Apps" at bounding box center [37, 53] width 27 height 15
type textarea "Card enters from right to edit a character /trayperformerdetail"
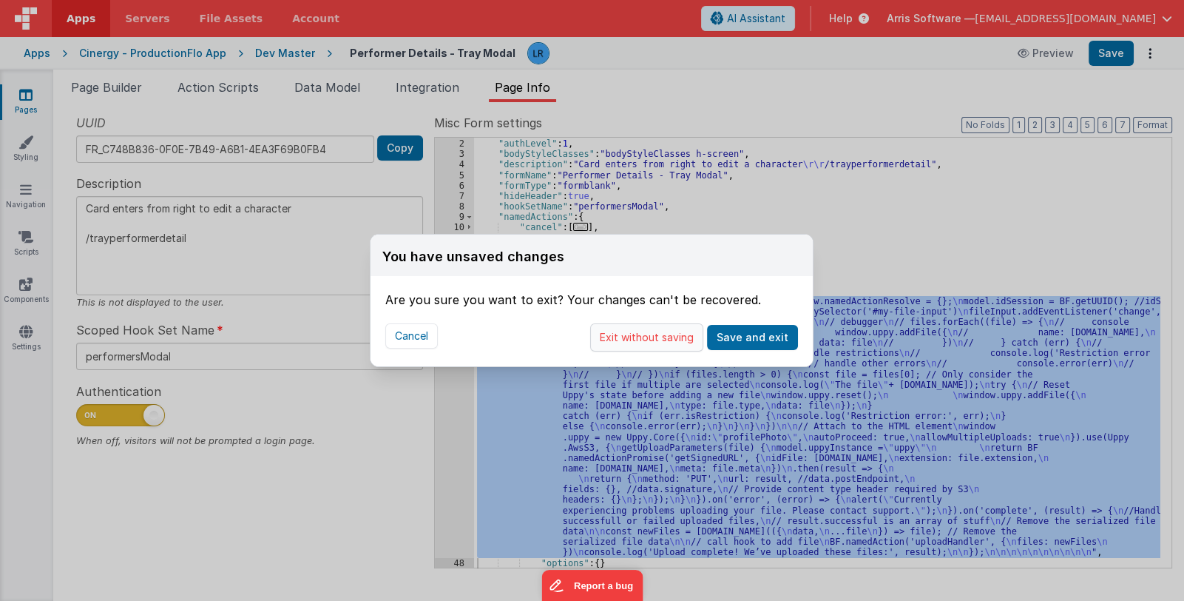
click at [629, 337] on button "Exit without saving" at bounding box center [646, 337] width 113 height 28
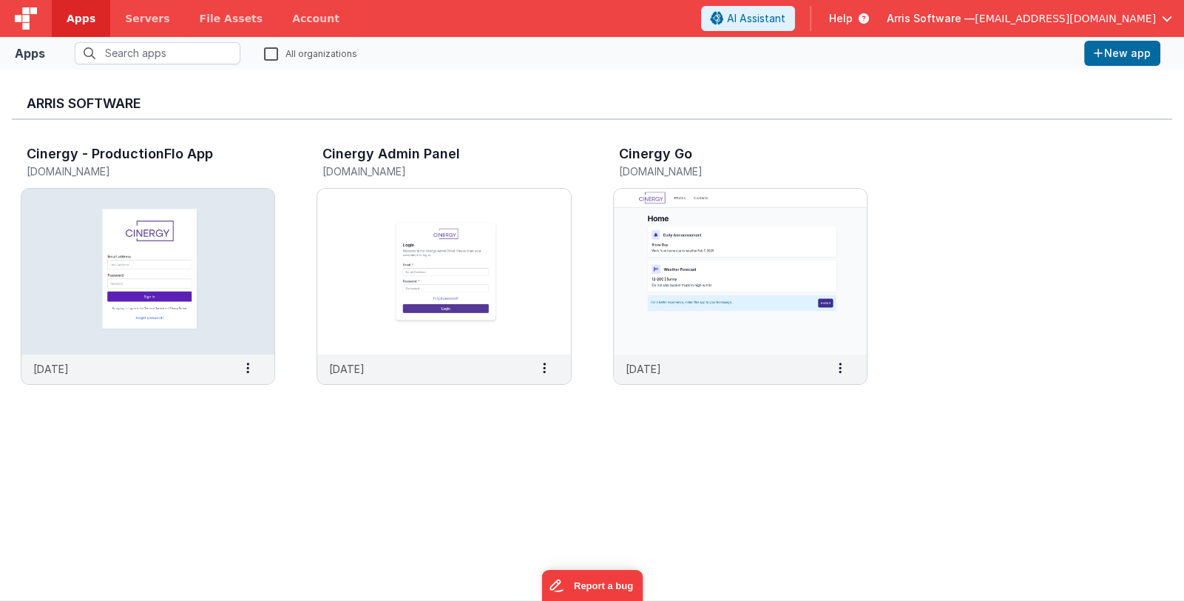
click at [962, 24] on span "Arris Software —" at bounding box center [931, 18] width 88 height 15
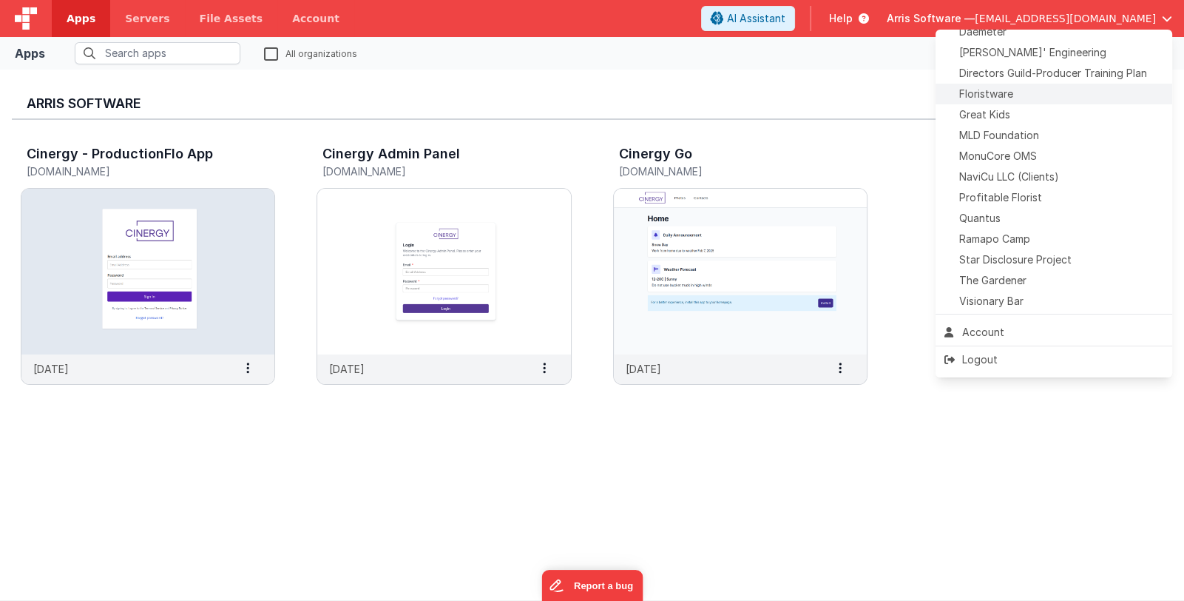
scroll to position [368, 0]
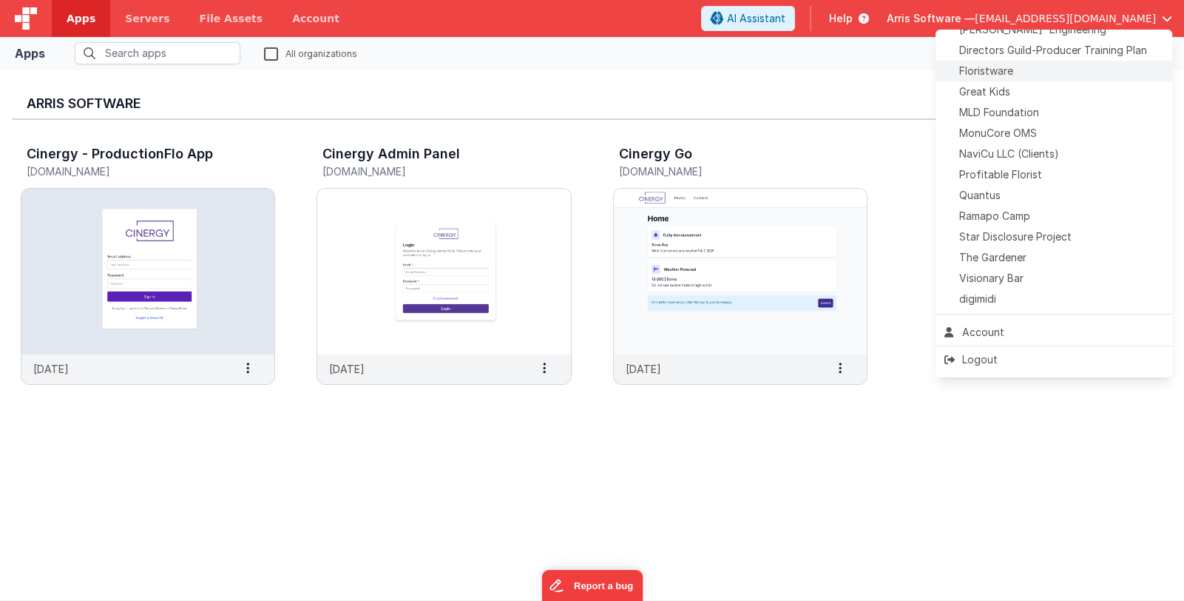
click at [1046, 201] on div "Quantus" at bounding box center [1054, 195] width 219 height 15
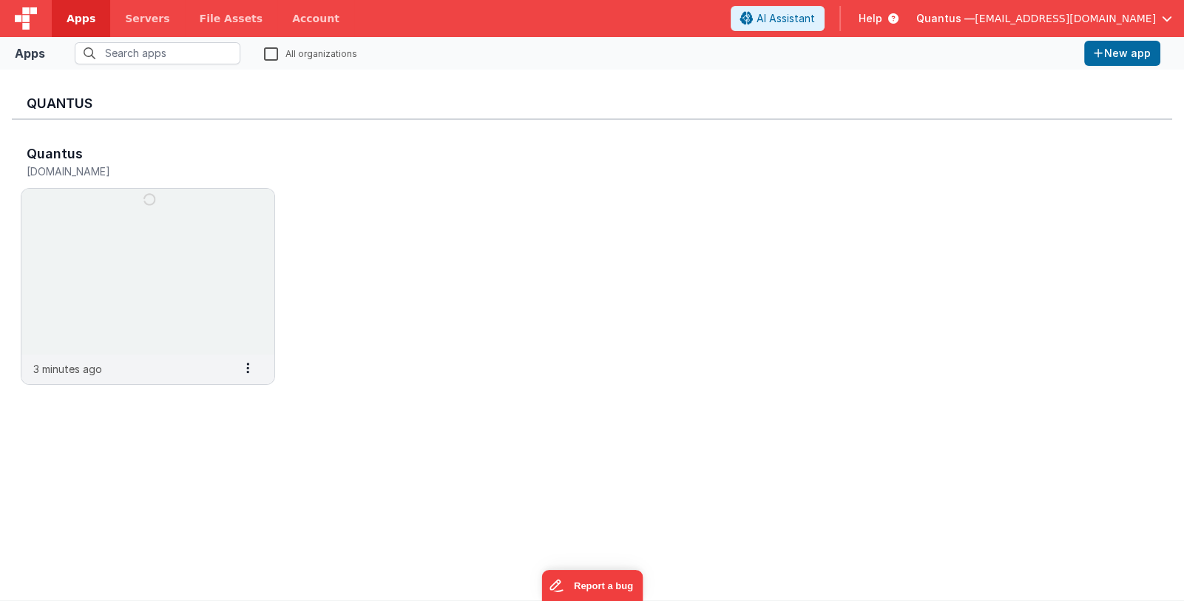
click at [303, 513] on div "Quantus Quantus [DOMAIN_NAME] 3 minutes ago Settings Copy API Key Merge App Del…" at bounding box center [592, 334] width 1161 height 507
click at [177, 228] on img at bounding box center [147, 272] width 253 height 166
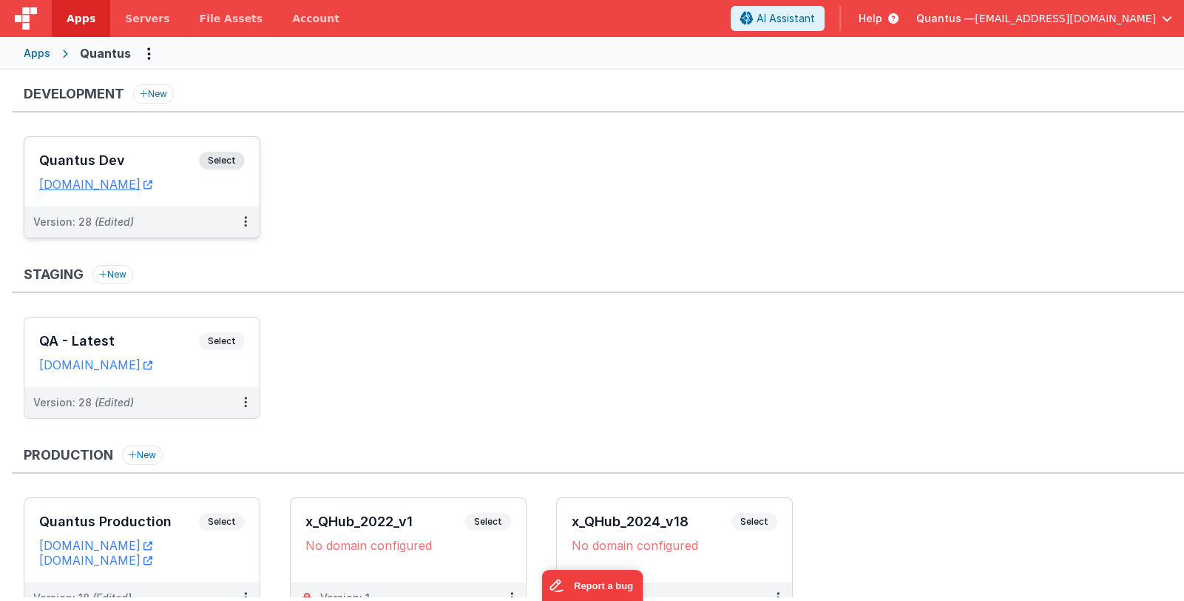
click at [122, 146] on div "Quantus Dev Select URLs [DOMAIN_NAME]" at bounding box center [141, 172] width 235 height 70
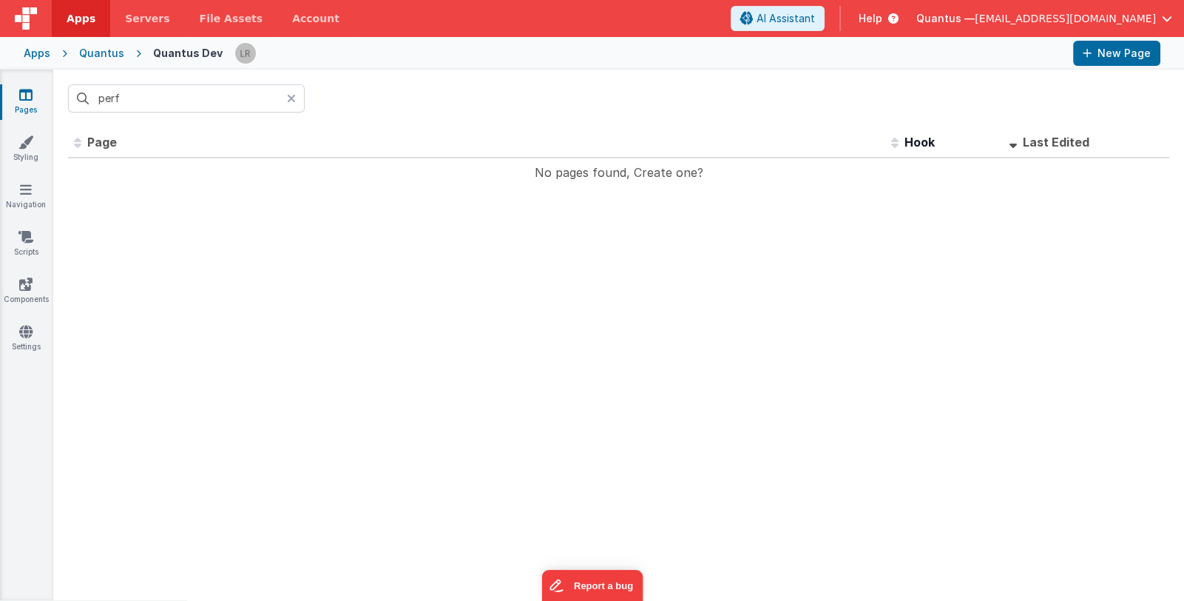
click at [294, 98] on icon at bounding box center [291, 98] width 9 height 12
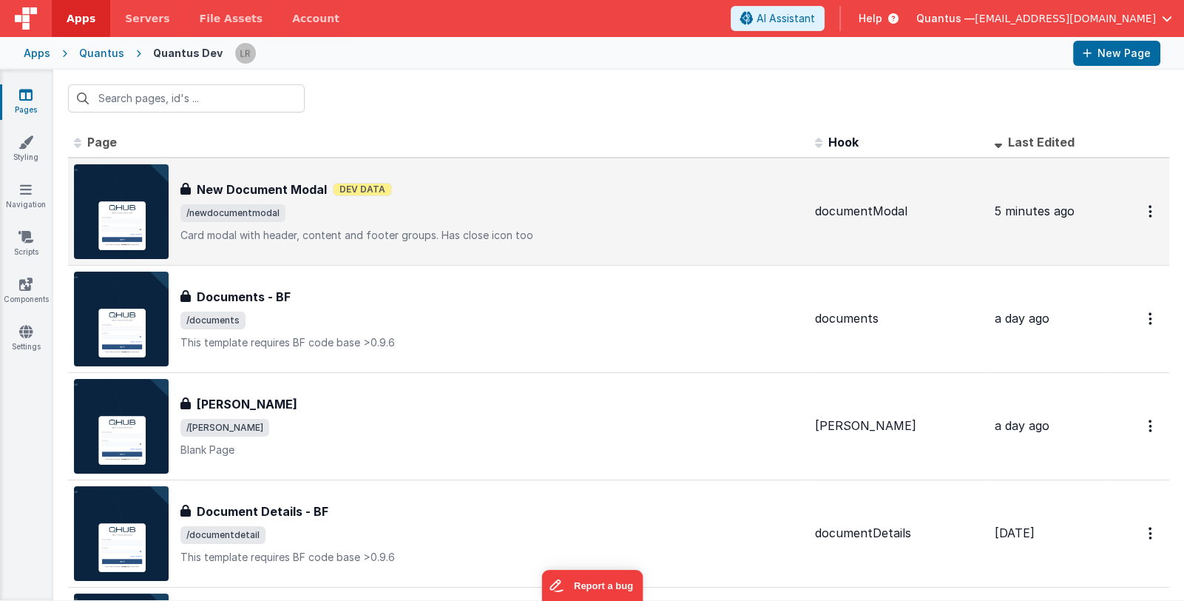
click at [466, 199] on div "New Document Modal New Document Modal Dev Data /newdocumentmodal Card modal wit…" at bounding box center [491, 211] width 623 height 62
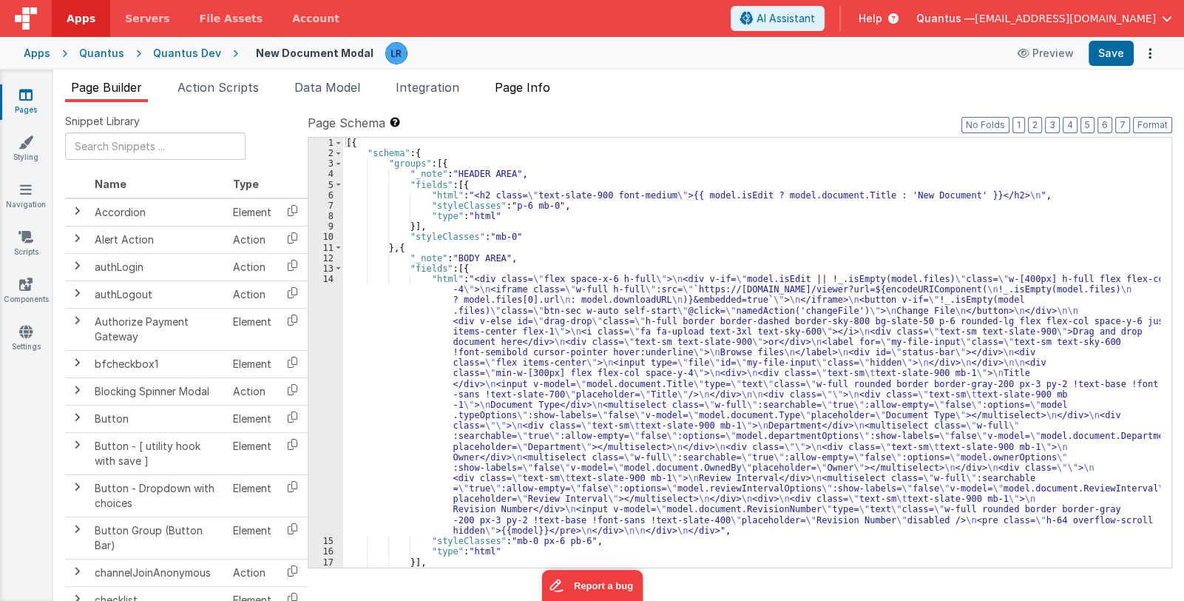
click at [529, 88] on span "Page Info" at bounding box center [522, 87] width 55 height 15
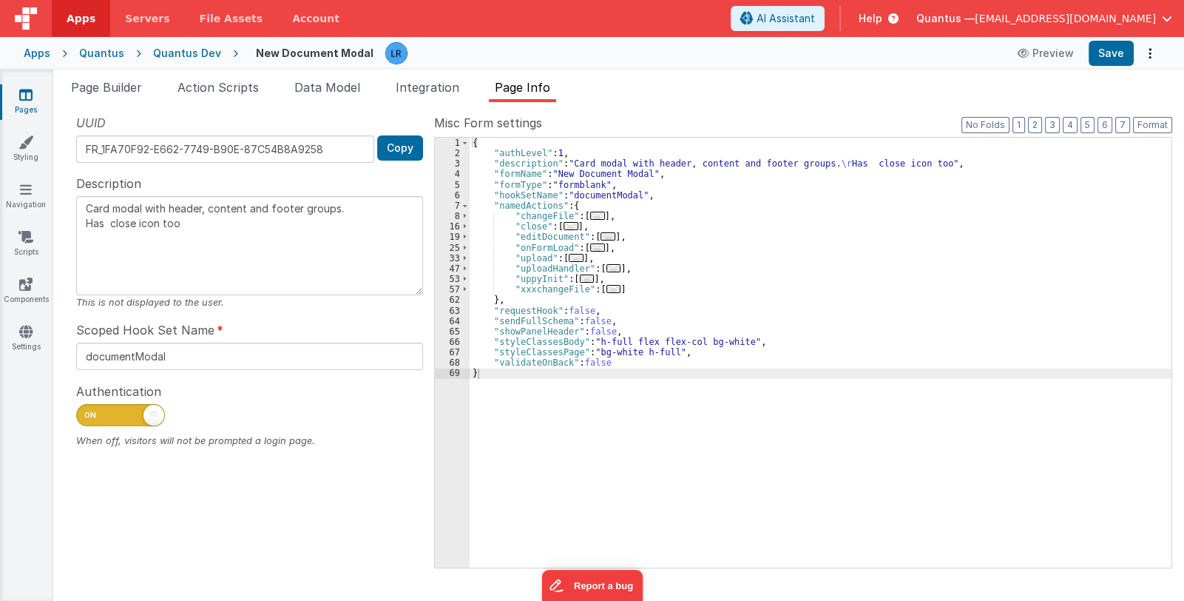
click at [581, 278] on span "..." at bounding box center [587, 278] width 15 height 8
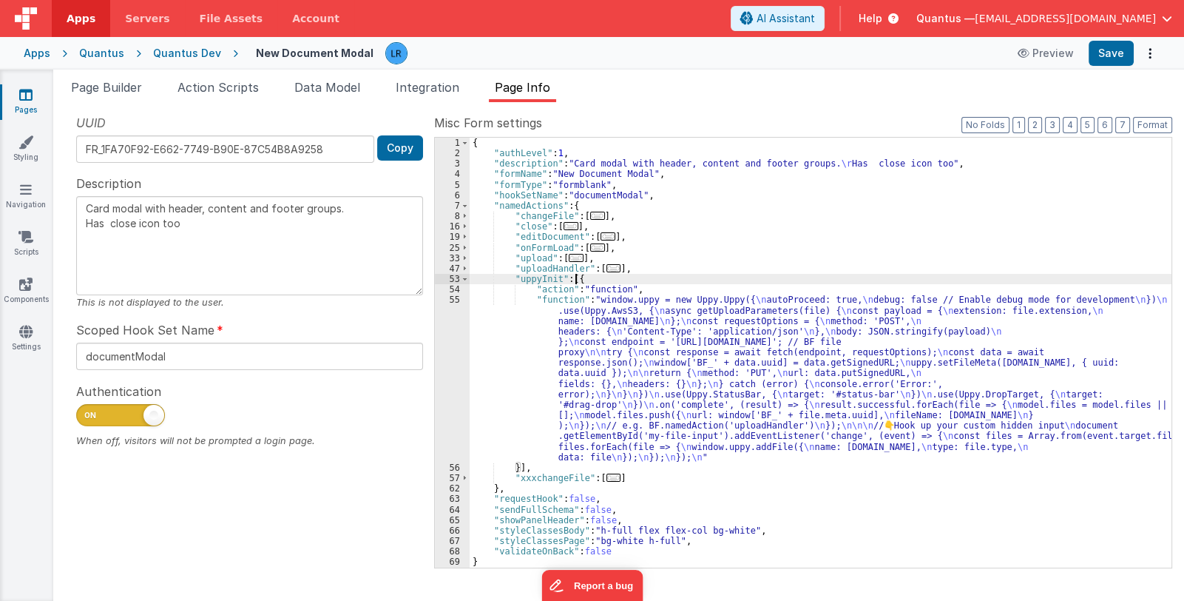
click at [621, 363] on div "{ "authLevel" : 1 , "description" : "Card modal with header, content and footer…" at bounding box center [821, 363] width 702 height 451
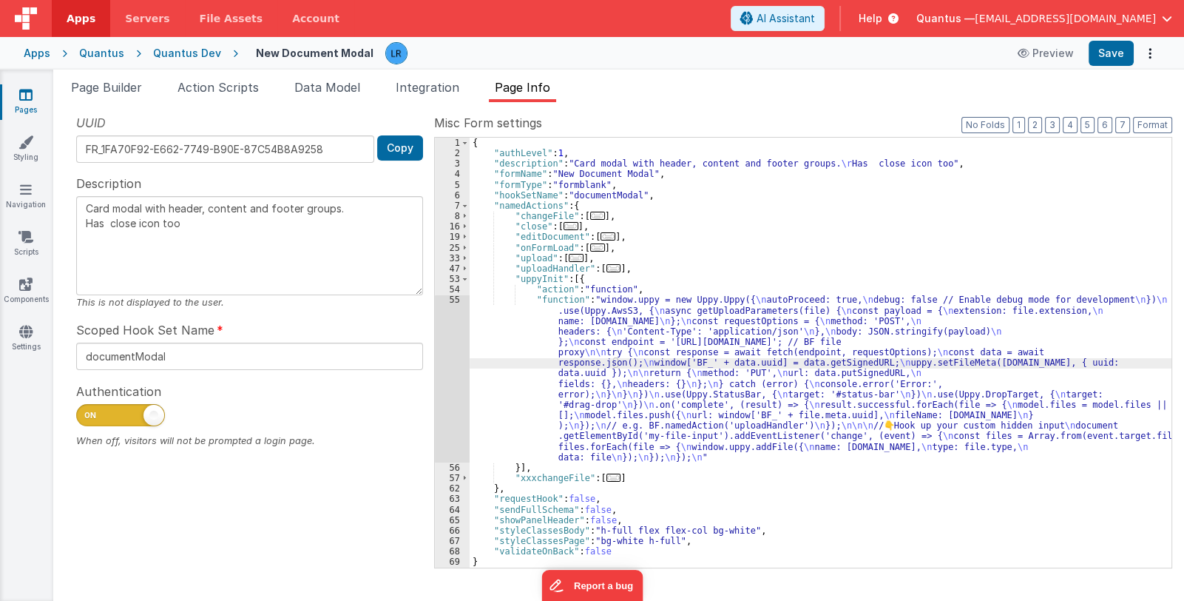
click at [452, 385] on div "55" at bounding box center [452, 378] width 35 height 168
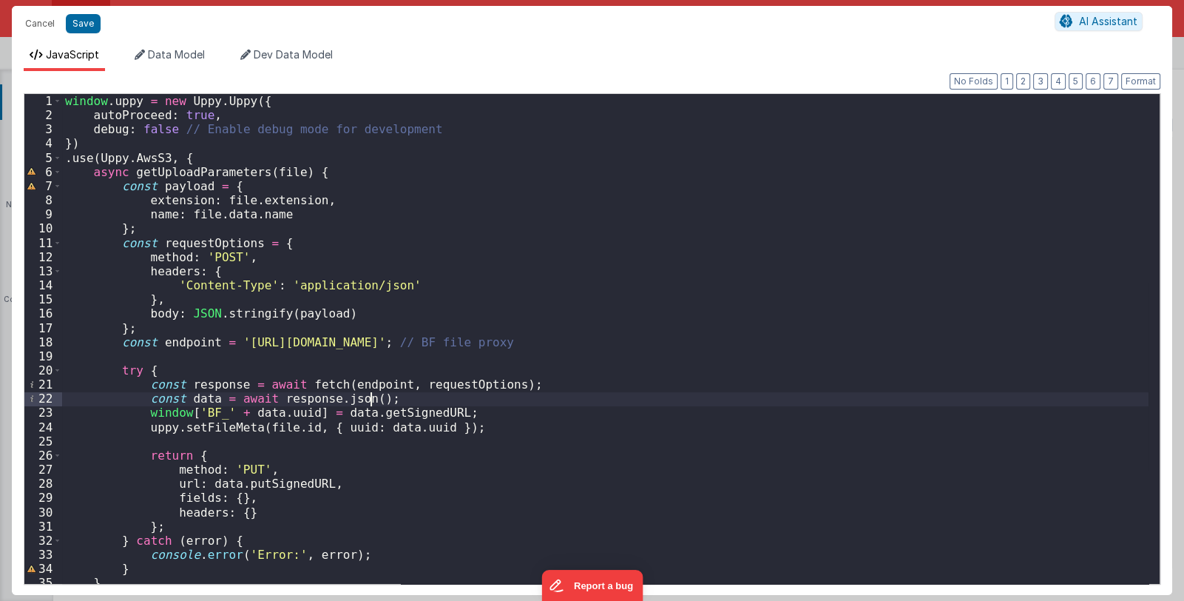
click at [531, 291] on div "window . uppy = new Uppy . Uppy ({ autoProceed : true , debug : false // Enable…" at bounding box center [605, 353] width 1087 height 518
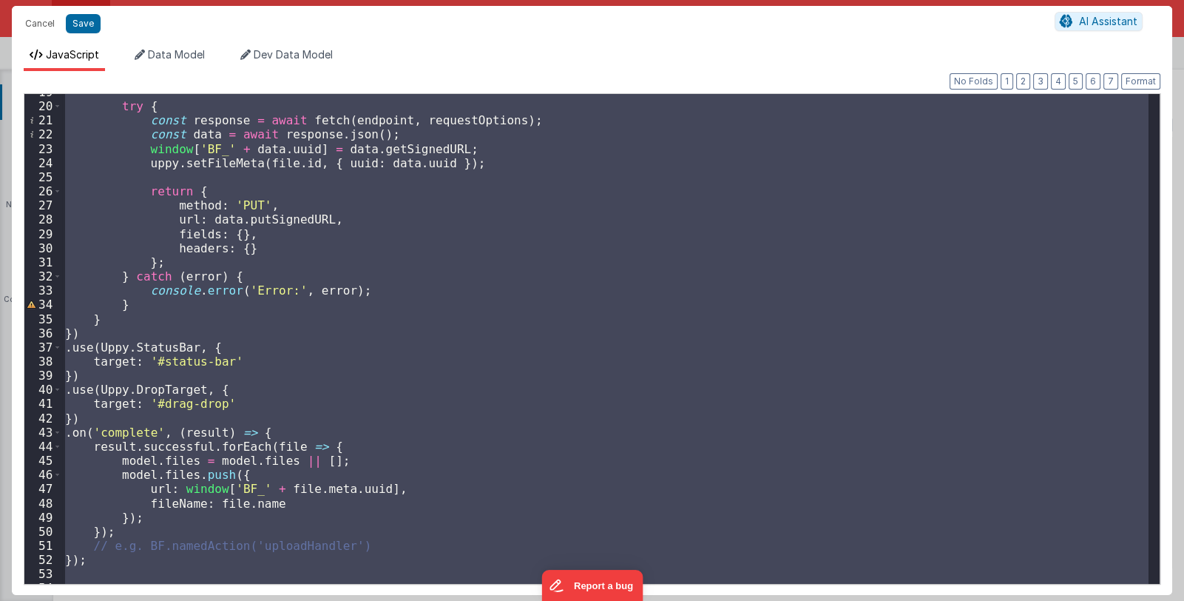
scroll to position [445, 0]
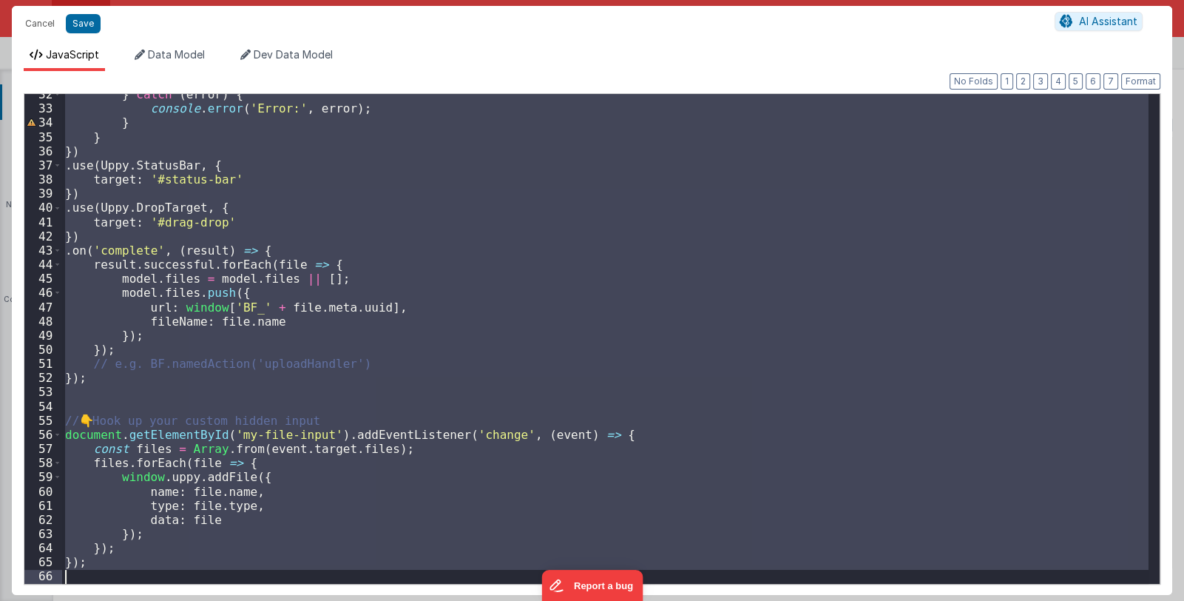
click at [137, 570] on div "} catch ( error ) { console . error ( 'Error:' , error ) ; } } }) . use ( Uppy …" at bounding box center [605, 339] width 1087 height 490
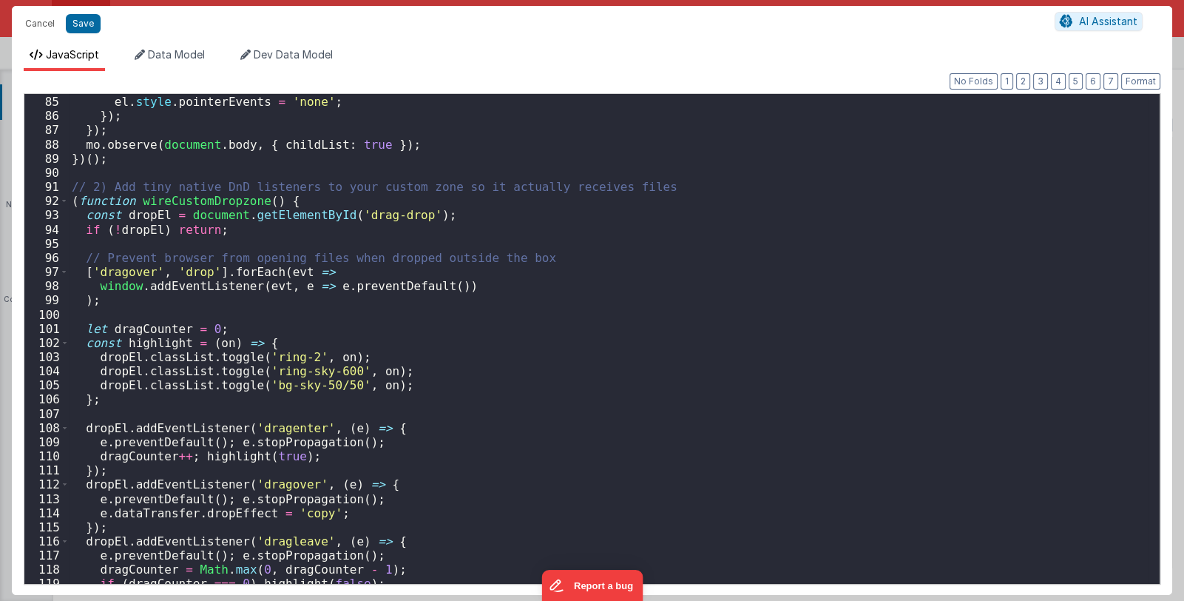
scroll to position [1058, 0]
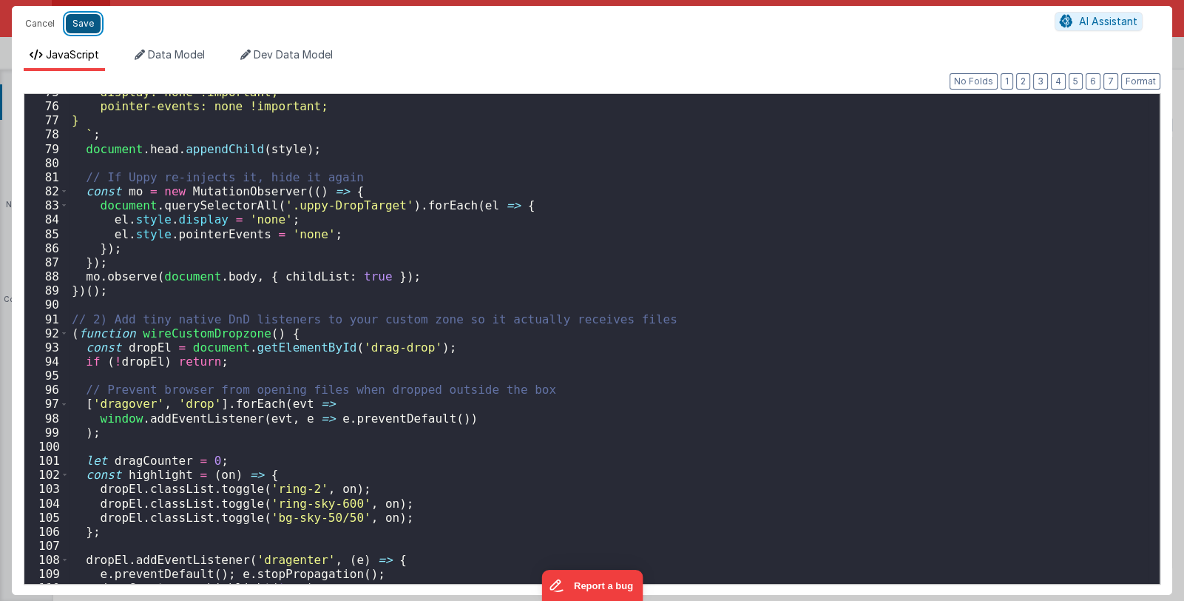
click at [82, 22] on button "Save" at bounding box center [83, 23] width 35 height 19
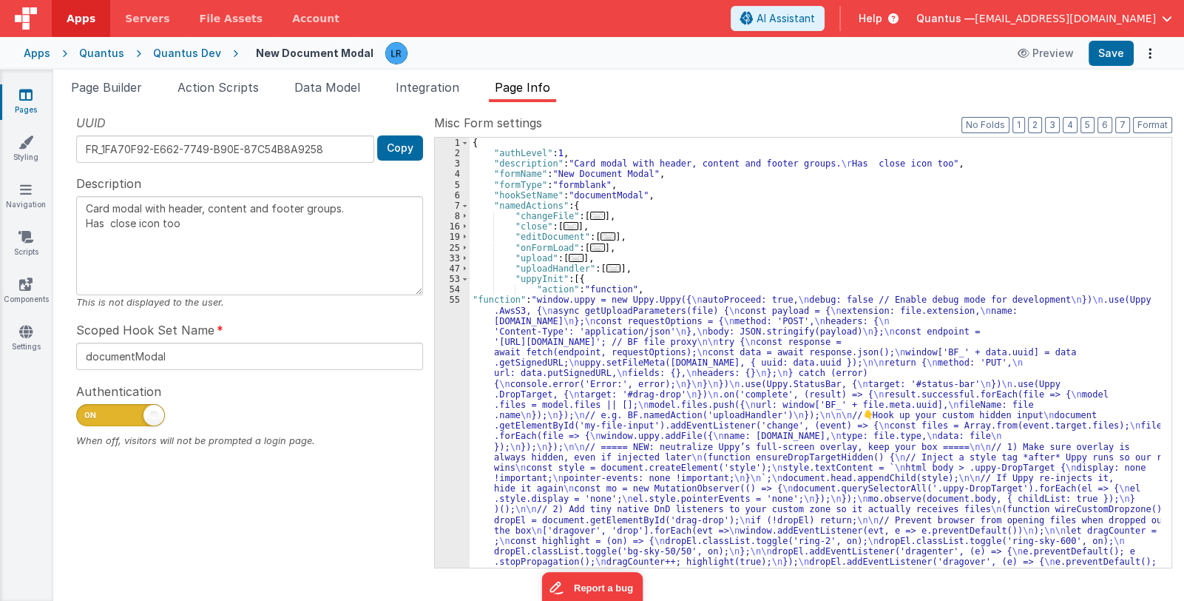
drag, startPoint x: 960, startPoint y: 220, endPoint x: 953, endPoint y: 234, distance: 14.9
click at [960, 220] on div "{ "authLevel" : 1 , "description" : "Card modal with header, content and footer…" at bounding box center [815, 521] width 691 height 766
click at [649, 513] on div "{ "authLevel" : 1 , "description" : "Card modal with header, content and footer…" at bounding box center [815, 521] width 691 height 766
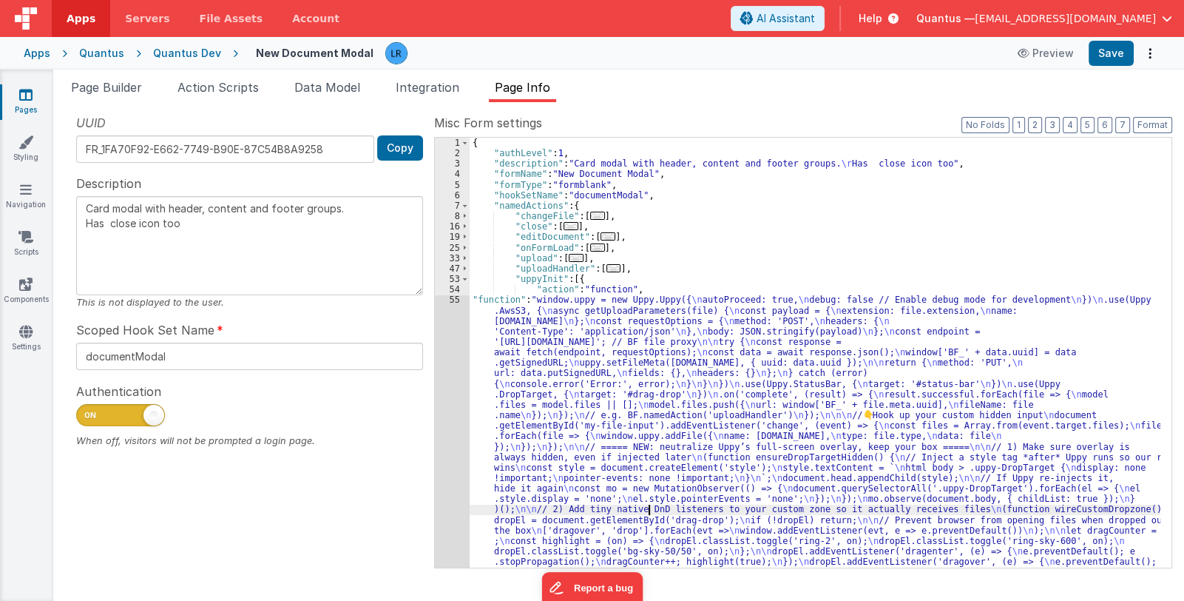
scroll to position [62, 0]
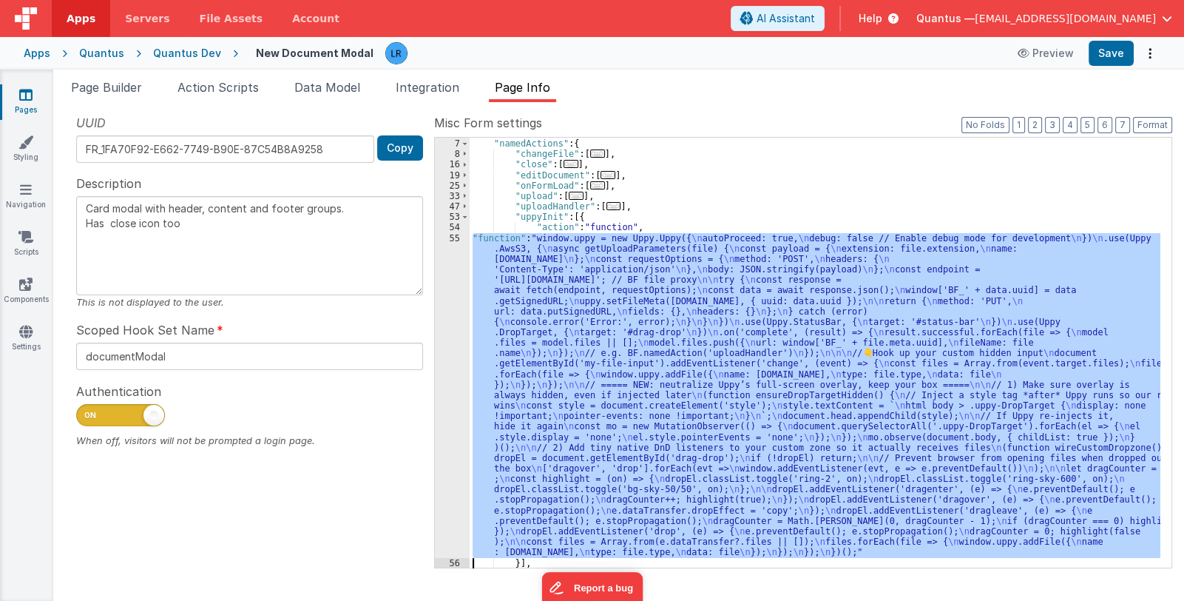
click at [441, 474] on div "55" at bounding box center [452, 395] width 35 height 325
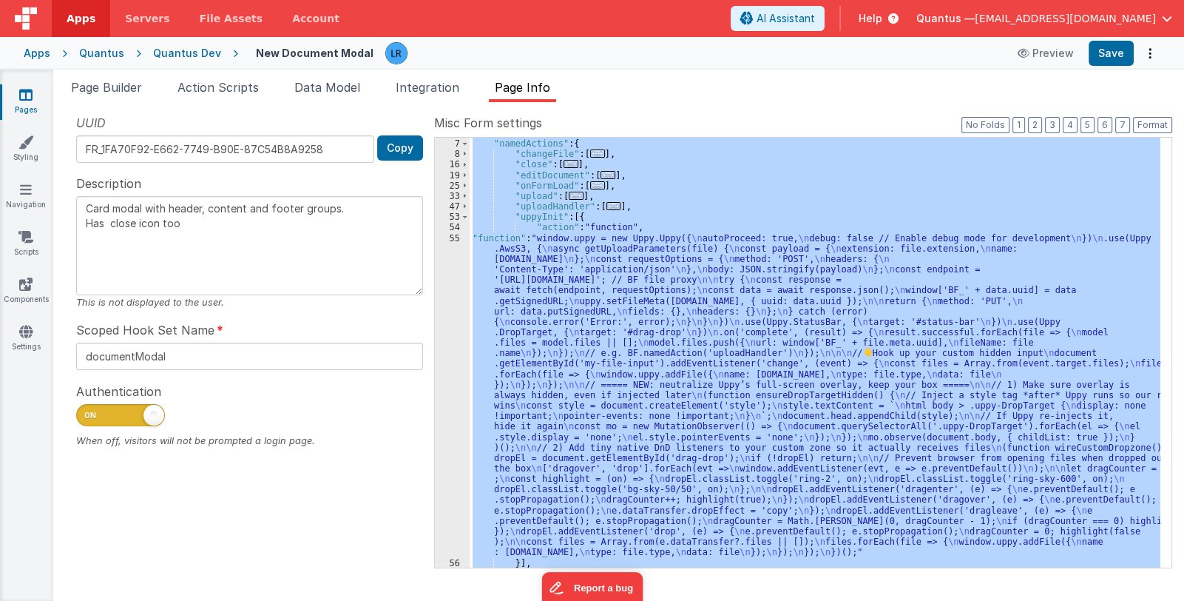
click at [534, 451] on div ""hookSetName" : "documentModal" , "namedActions" : { "changeFile" : [ ... ] , "…" at bounding box center [815, 353] width 691 height 430
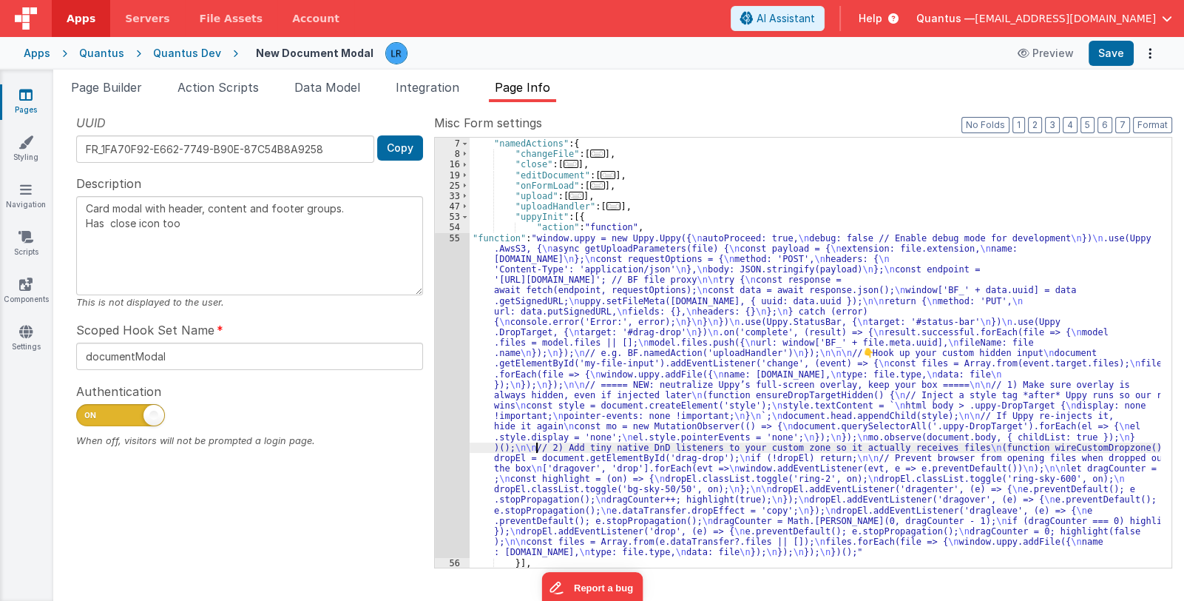
click at [453, 457] on div "55" at bounding box center [452, 395] width 35 height 325
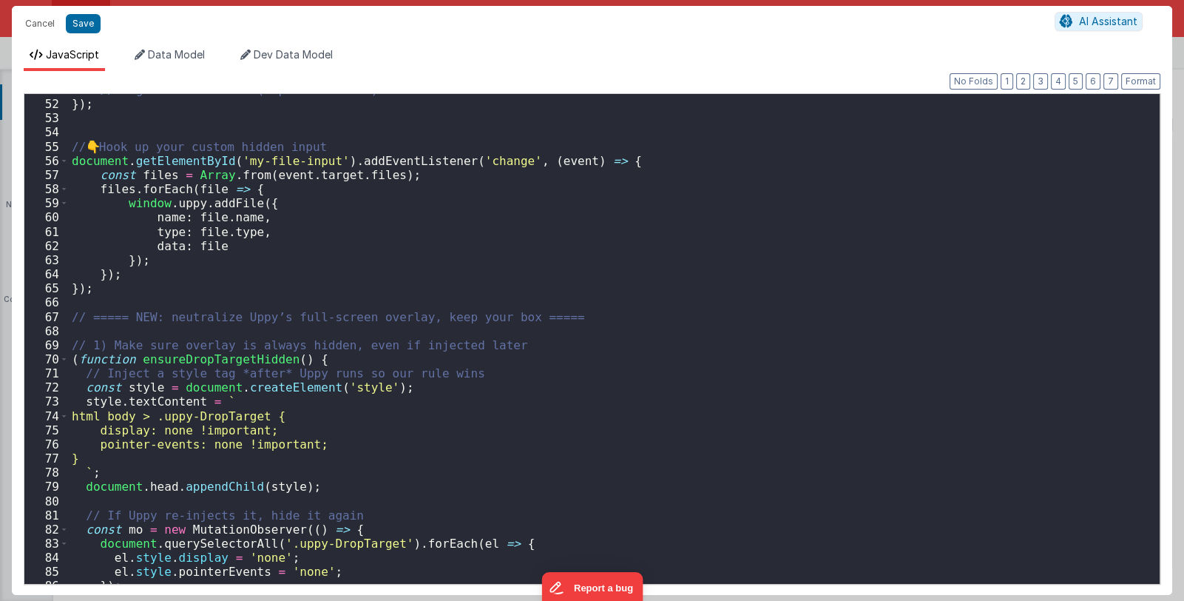
scroll to position [1409, 0]
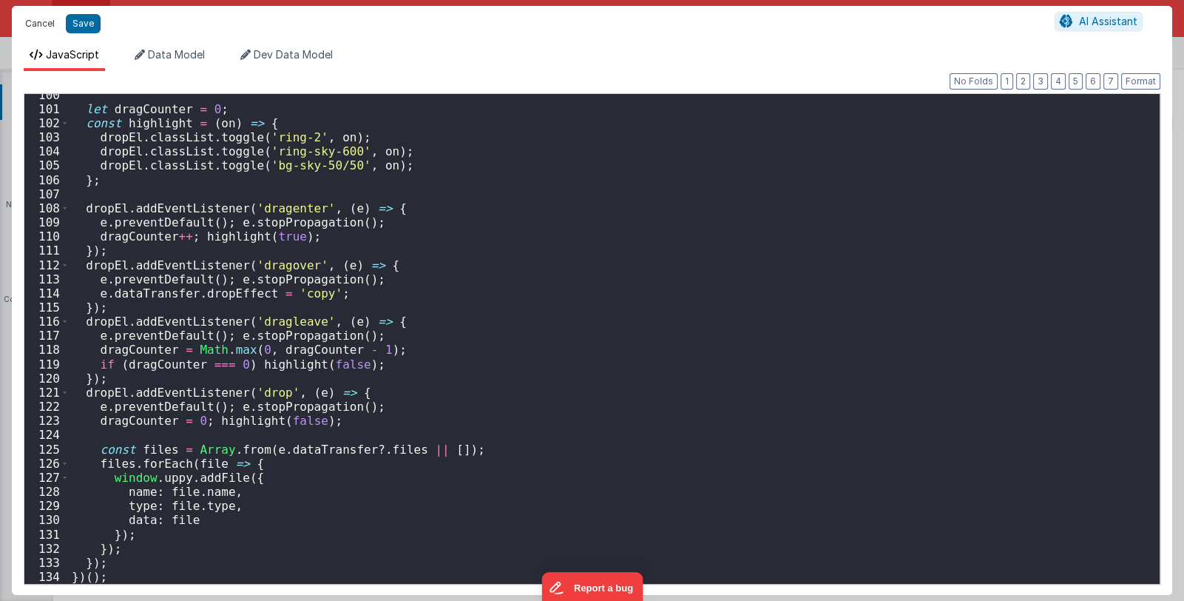
click at [34, 21] on button "Cancel" at bounding box center [40, 23] width 44 height 21
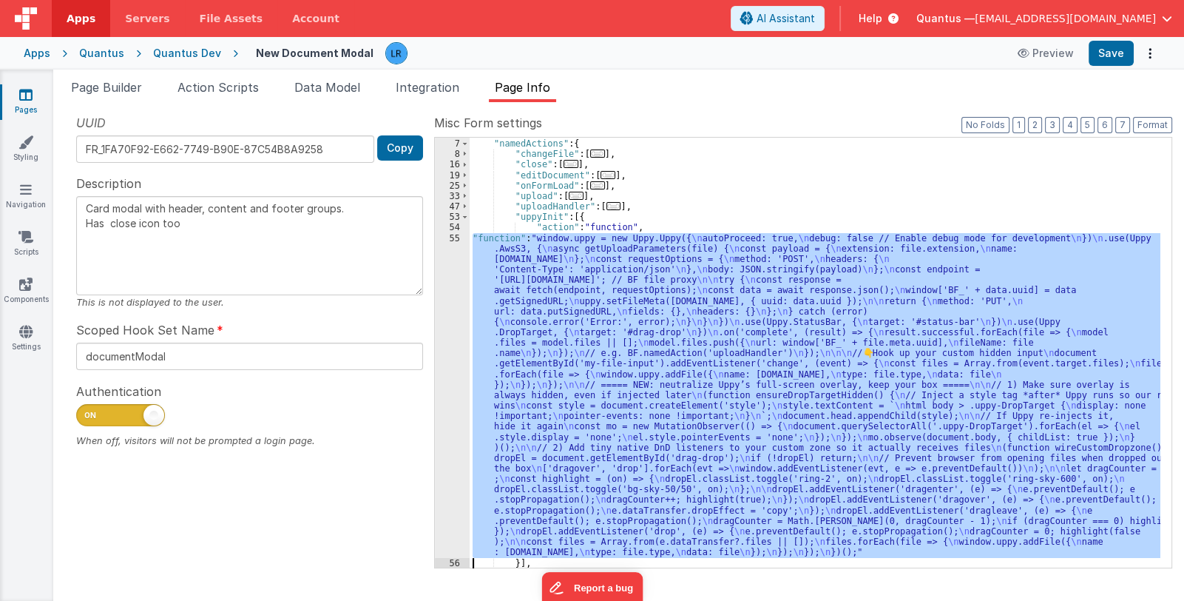
click at [673, 359] on div ""hookSetName" : "documentModal" , "namedActions" : { "changeFile" : [ ... ] , "…" at bounding box center [815, 353] width 691 height 430
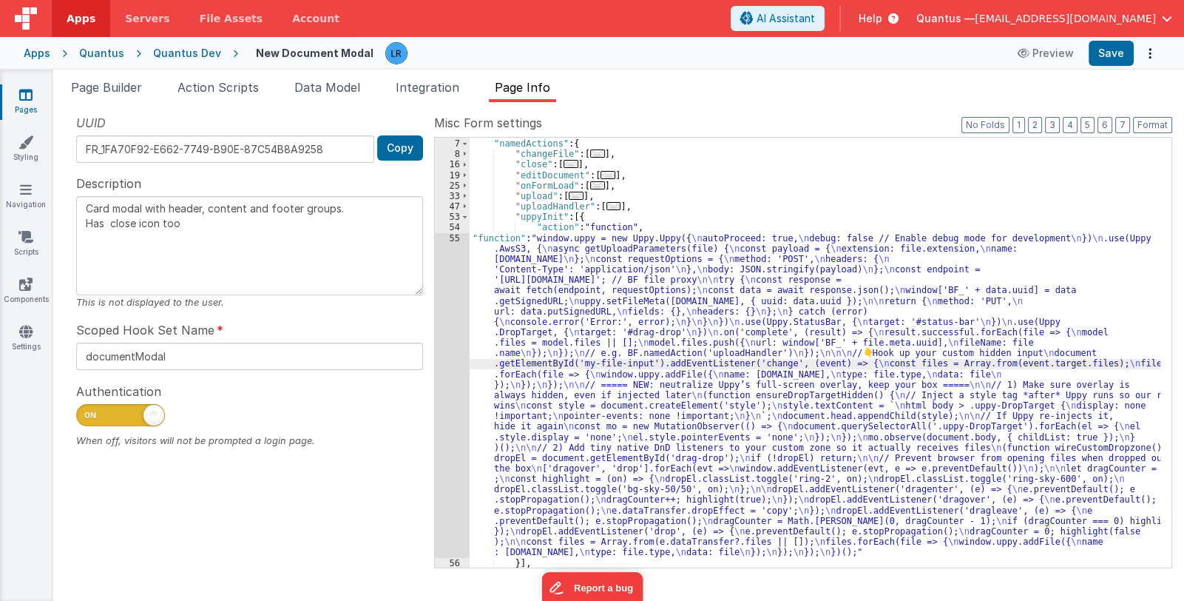
type textarea "Card modal with header, content and footer groups. Has close icon too"
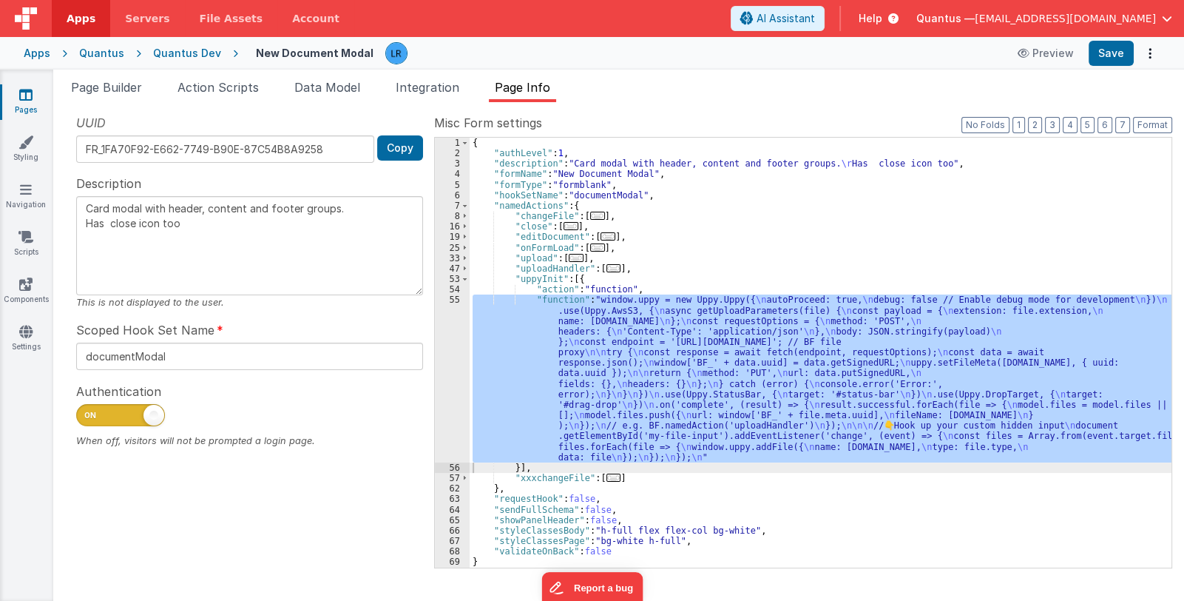
click at [304, 520] on div "UUID FR_1FA70F92-E662-7749-B90E-87C54B8A9258 Copy Description Card modal with h…" at bounding box center [249, 340] width 369 height 453
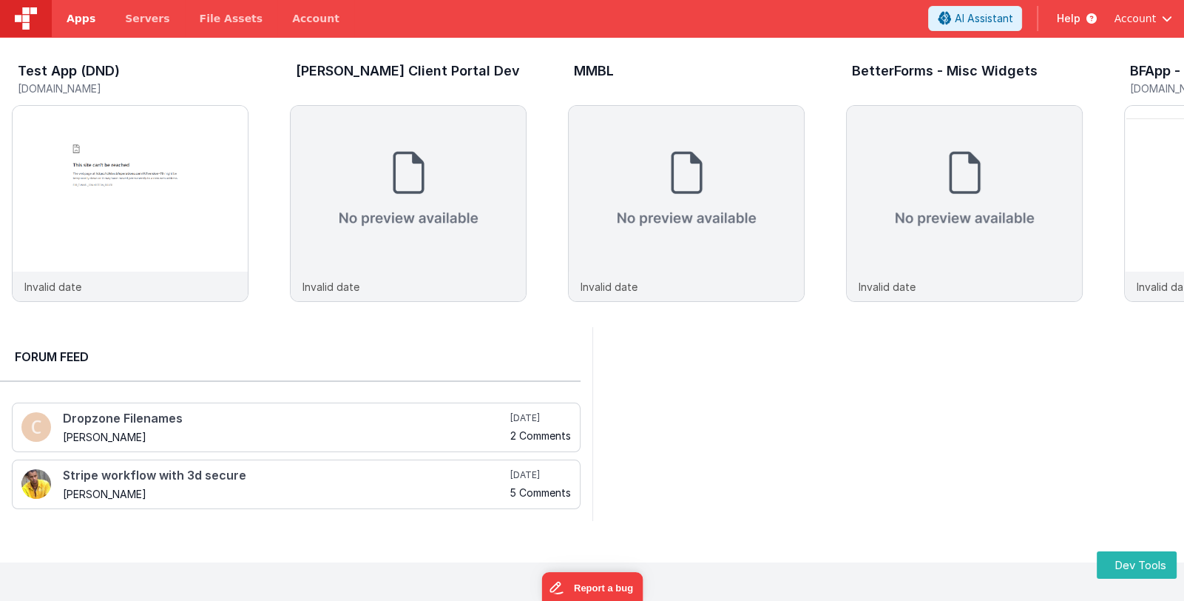
click at [78, 25] on span "Apps" at bounding box center [81, 18] width 29 height 15
